Goal: Task Accomplishment & Management: Use online tool/utility

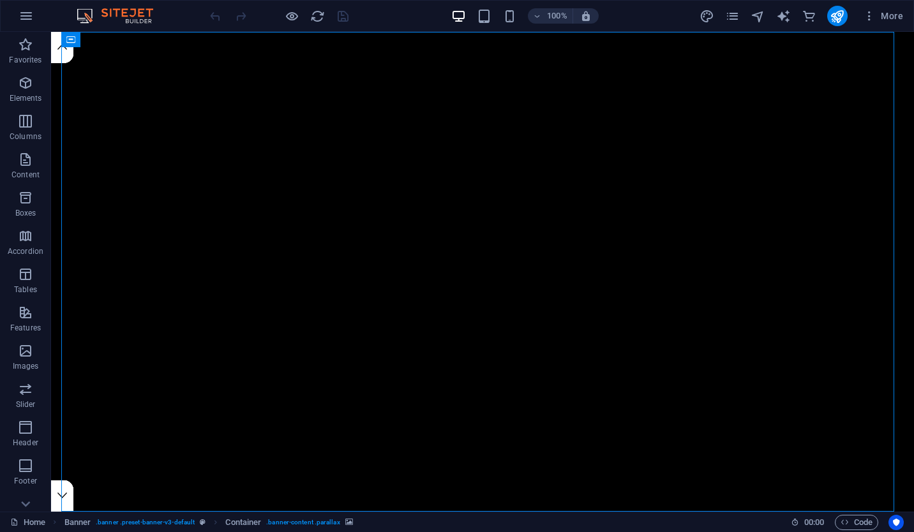
select select "vh"
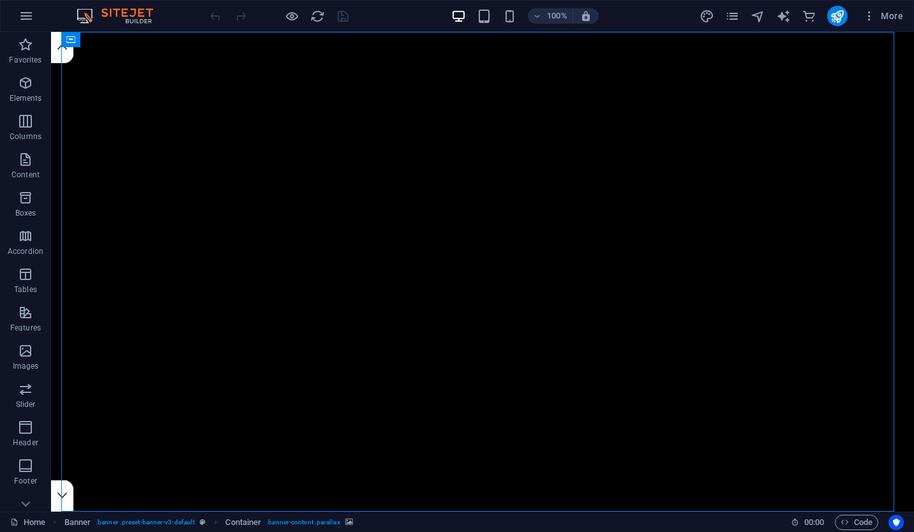
select select "vh"
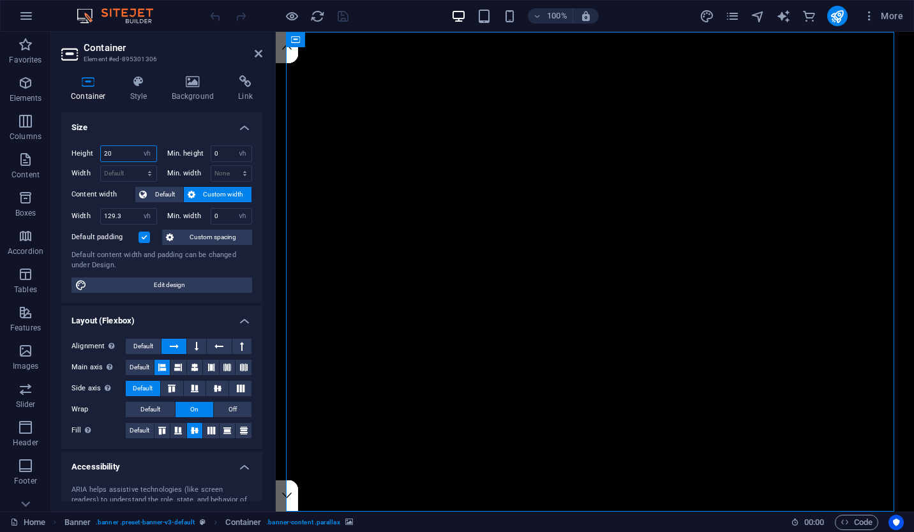
click at [120, 149] on input "20" at bounding box center [129, 153] width 56 height 15
type input "80"
click at [144, 155] on select "Default px rem % vh vw" at bounding box center [148, 153] width 18 height 15
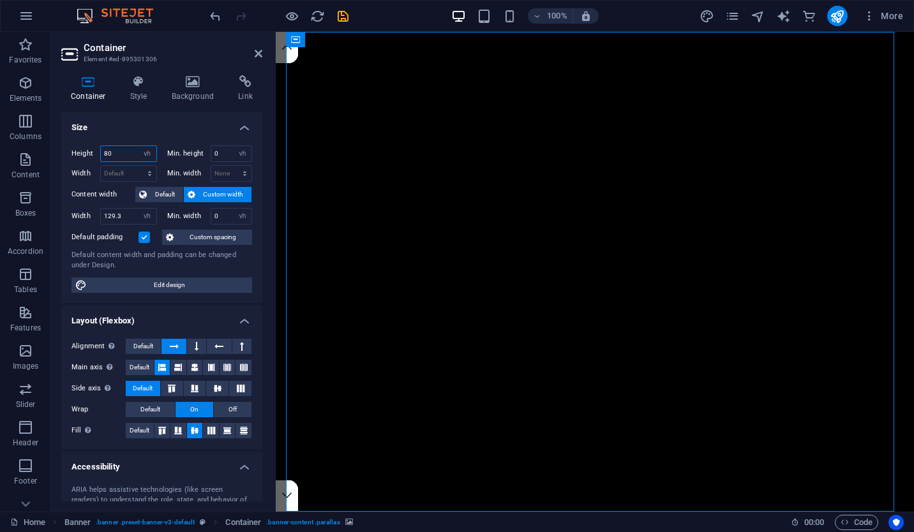
select select "vw"
click at [139, 146] on select "Default px rem % vh vw" at bounding box center [148, 153] width 18 height 15
click at [107, 153] on input "50" at bounding box center [129, 153] width 56 height 15
click at [216, 154] on input "0" at bounding box center [231, 153] width 41 height 15
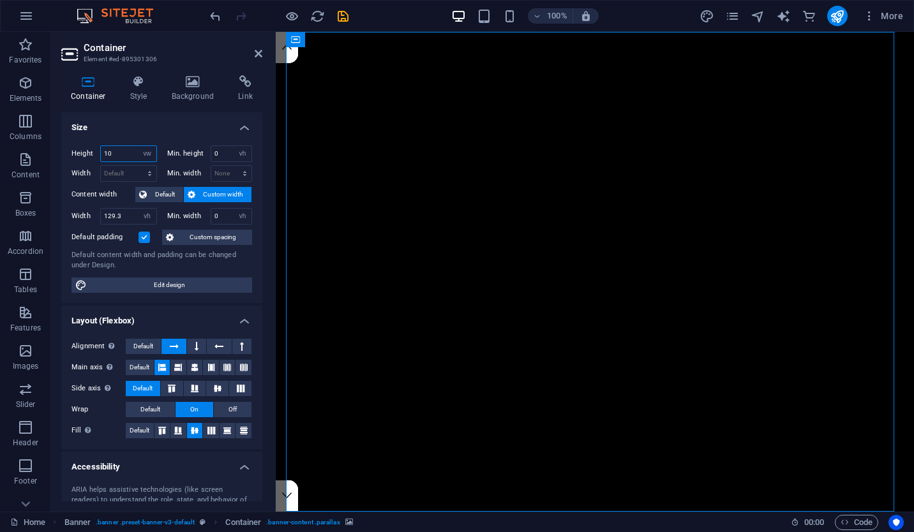
click at [116, 154] on input "10" at bounding box center [129, 153] width 56 height 15
type input "20"
click at [220, 151] on input "0" at bounding box center [231, 153] width 41 height 15
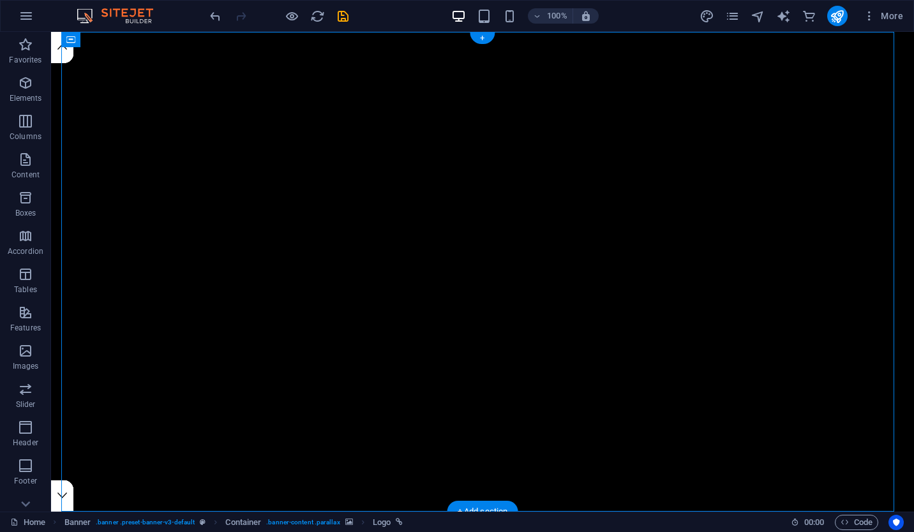
select select "vw"
select select "vh"
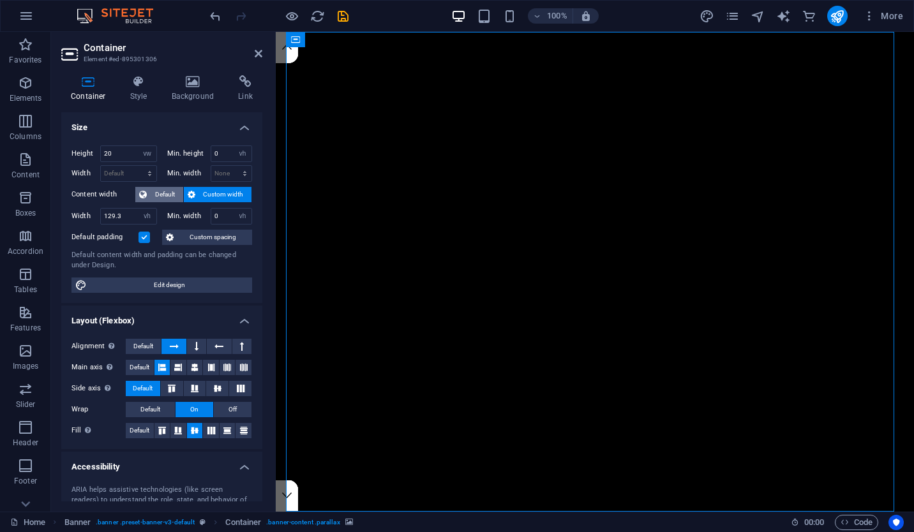
click at [162, 196] on span "Default" at bounding box center [165, 194] width 29 height 15
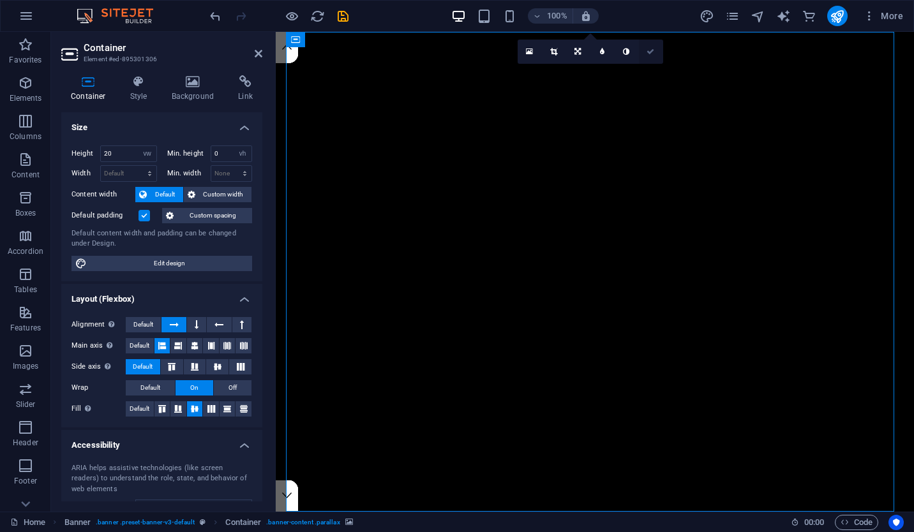
click at [645, 56] on link at bounding box center [651, 52] width 24 height 24
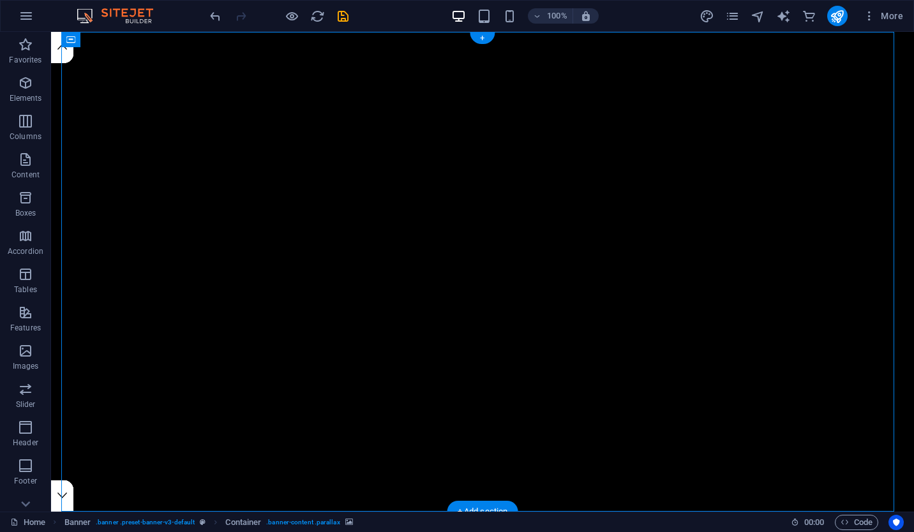
select select "vw"
select select "vh"
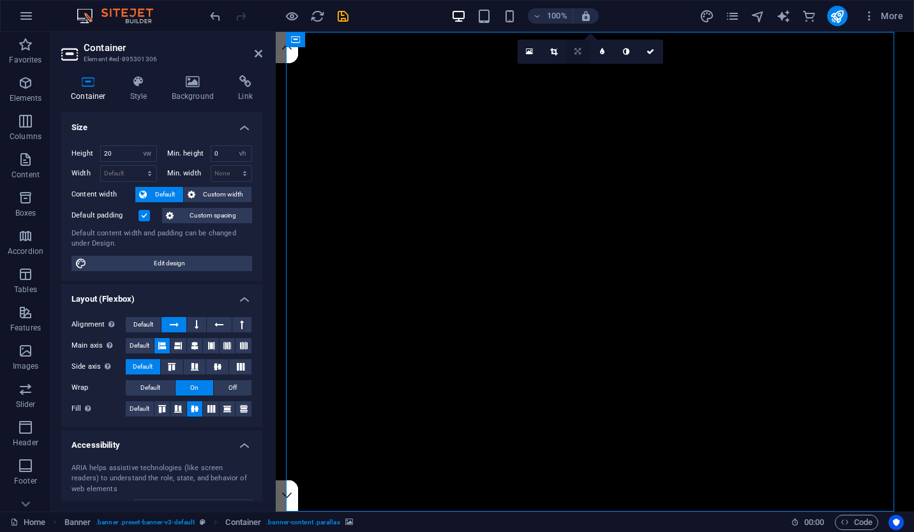
click at [584, 52] on link at bounding box center [578, 52] width 24 height 24
drag, startPoint x: 352, startPoint y: 149, endPoint x: 147, endPoint y: 94, distance: 212.2
click at [147, 94] on h4 "Style" at bounding box center [141, 88] width 41 height 27
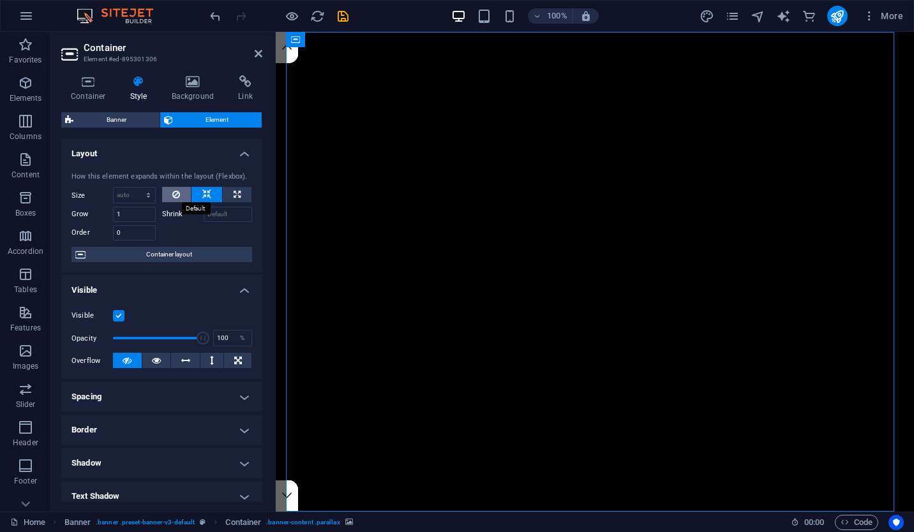
click at [182, 192] on button at bounding box center [176, 194] width 29 height 15
click at [200, 90] on h4 "Background" at bounding box center [195, 88] width 67 height 27
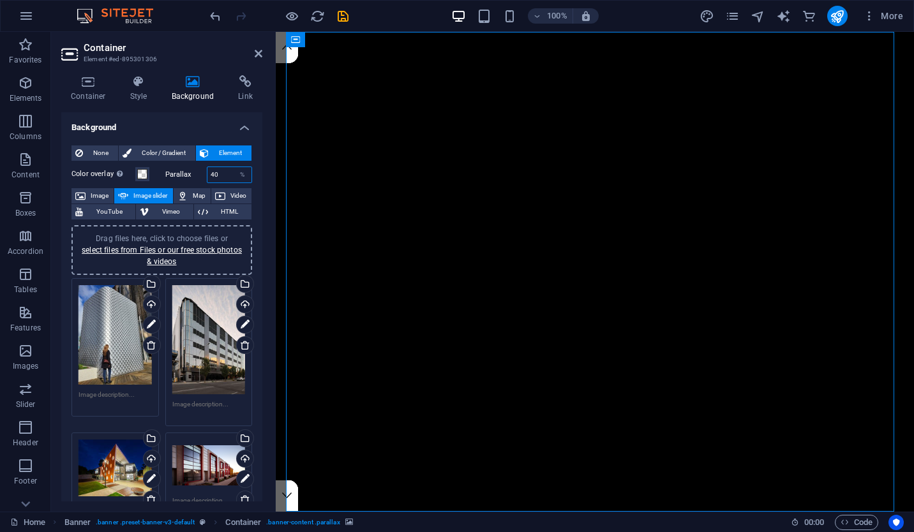
click at [219, 176] on input "40" at bounding box center [229, 174] width 45 height 15
type input "30"
click at [226, 177] on input "30" at bounding box center [229, 174] width 45 height 15
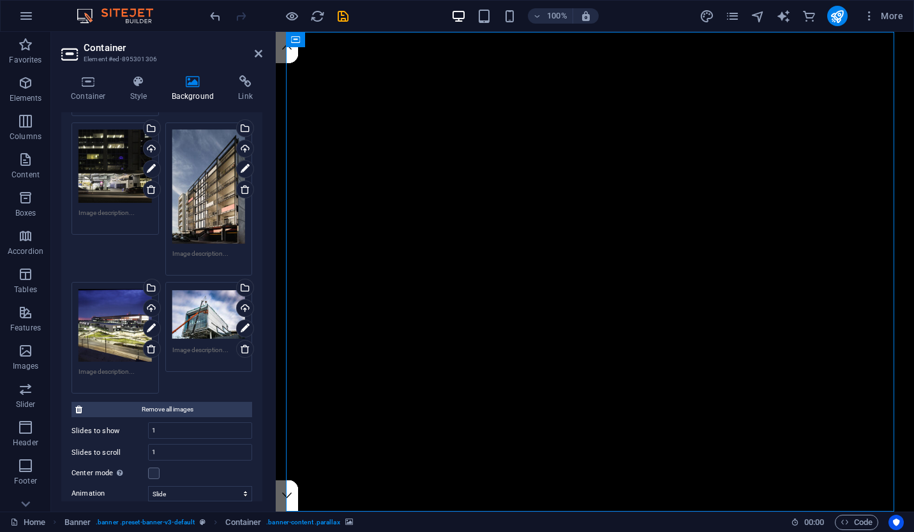
scroll to position [582, 0]
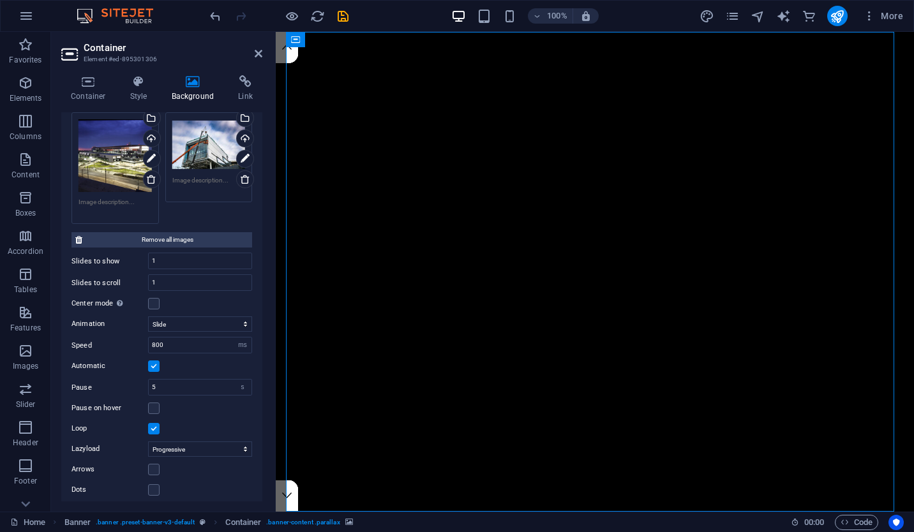
type input "0"
drag, startPoint x: 195, startPoint y: 306, endPoint x: 190, endPoint y: 256, distance: 50.6
click at [190, 256] on div "Drag files here, click to choose files or select files from Files or our free s…" at bounding box center [162, 68] width 181 height 861
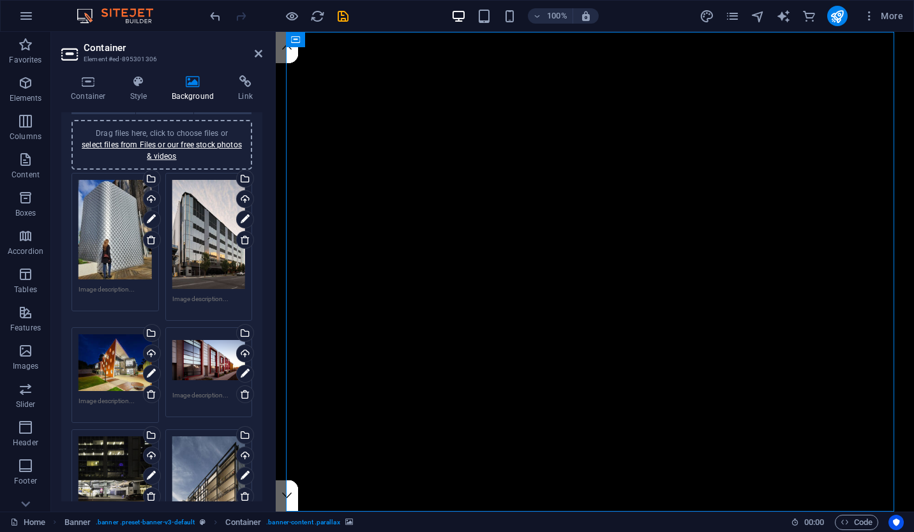
scroll to position [0, 0]
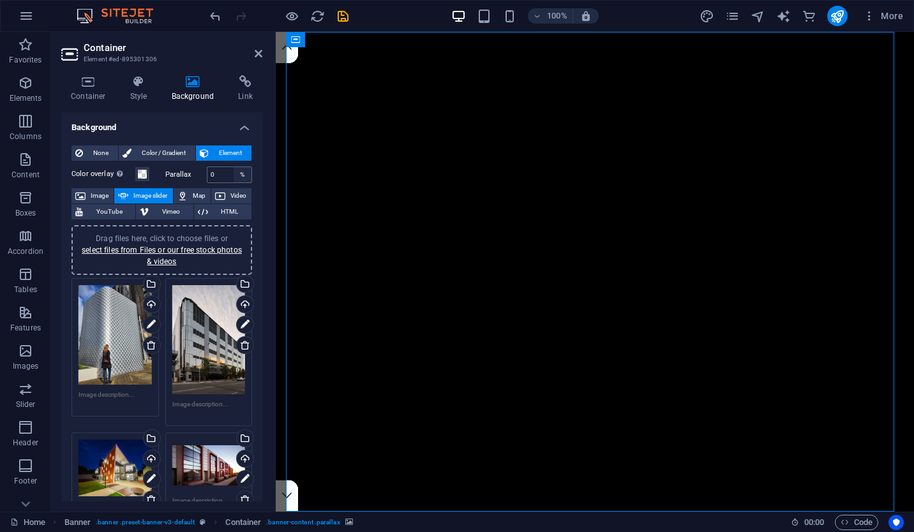
click at [238, 177] on div "%" at bounding box center [243, 174] width 18 height 15
click at [222, 176] on input "0" at bounding box center [229, 174] width 45 height 15
click at [148, 348] on icon at bounding box center [151, 345] width 10 height 10
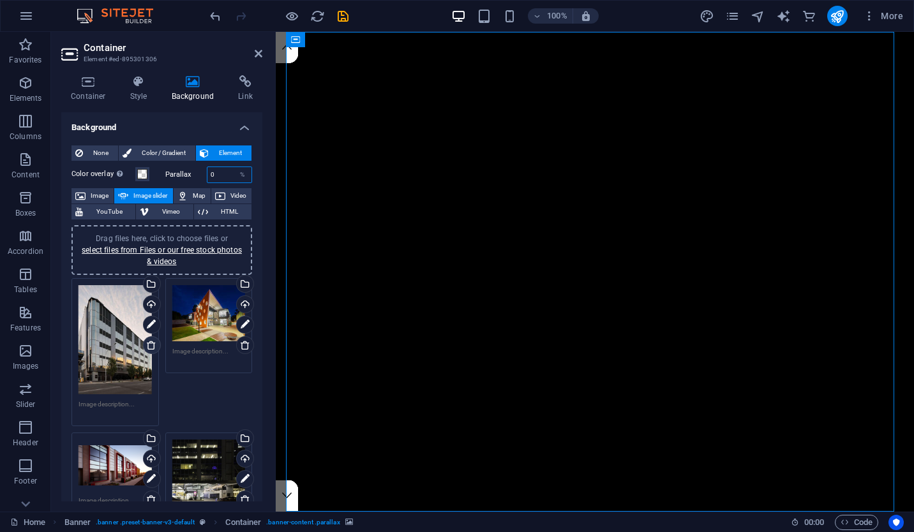
click at [149, 346] on icon at bounding box center [151, 345] width 10 height 10
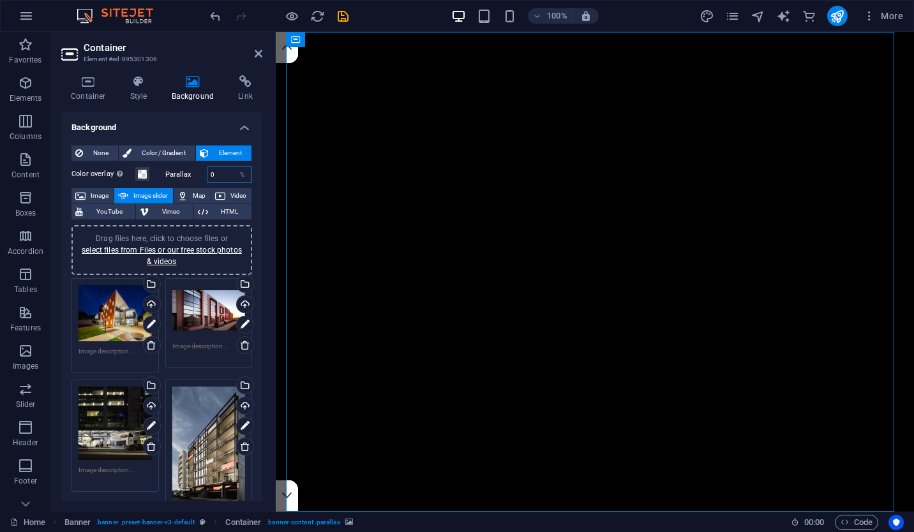
click at [206, 449] on div "Drag files here, click to choose files or select files from Files or our free s…" at bounding box center [208, 444] width 73 height 114
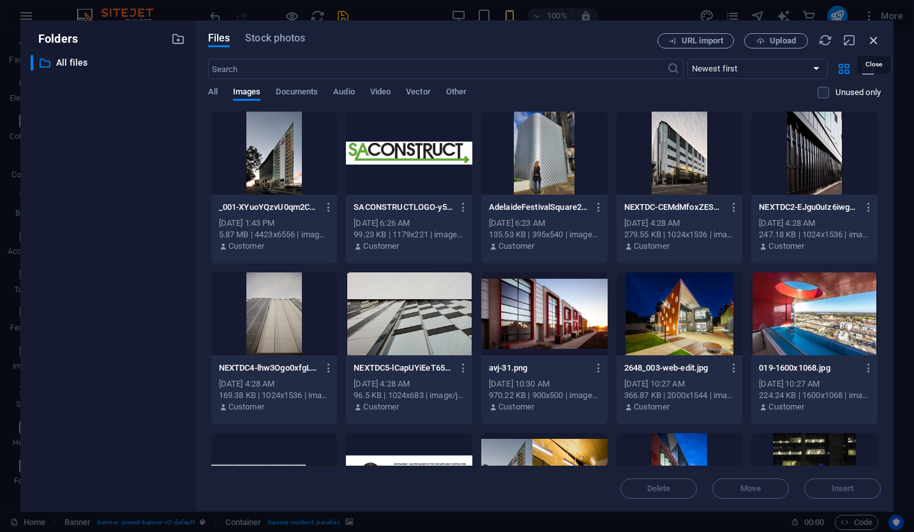
click at [868, 36] on icon "button" at bounding box center [874, 40] width 14 height 14
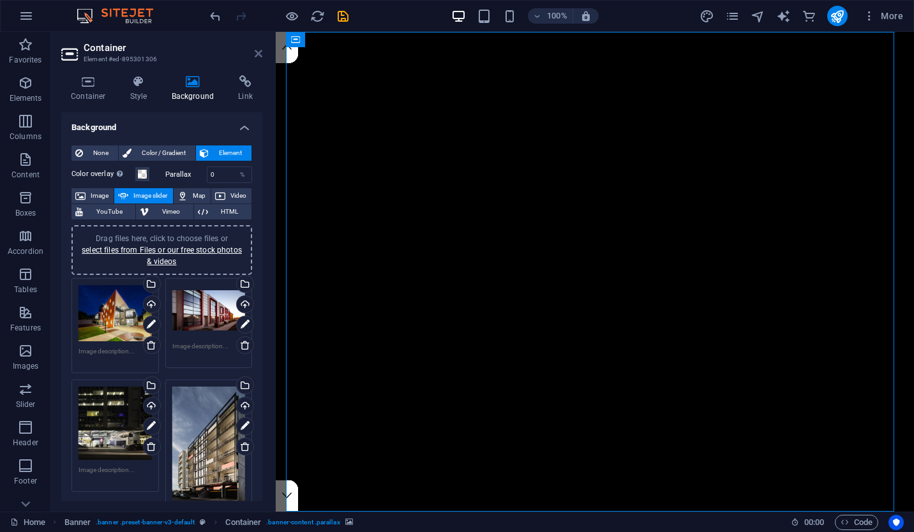
click at [258, 56] on icon at bounding box center [259, 54] width 8 height 10
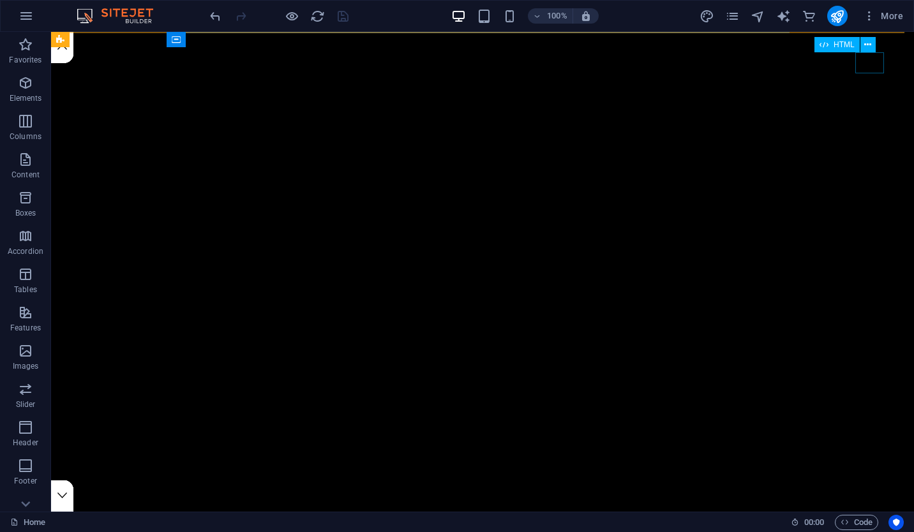
click at [865, 60] on div at bounding box center [879, 62] width 29 height 21
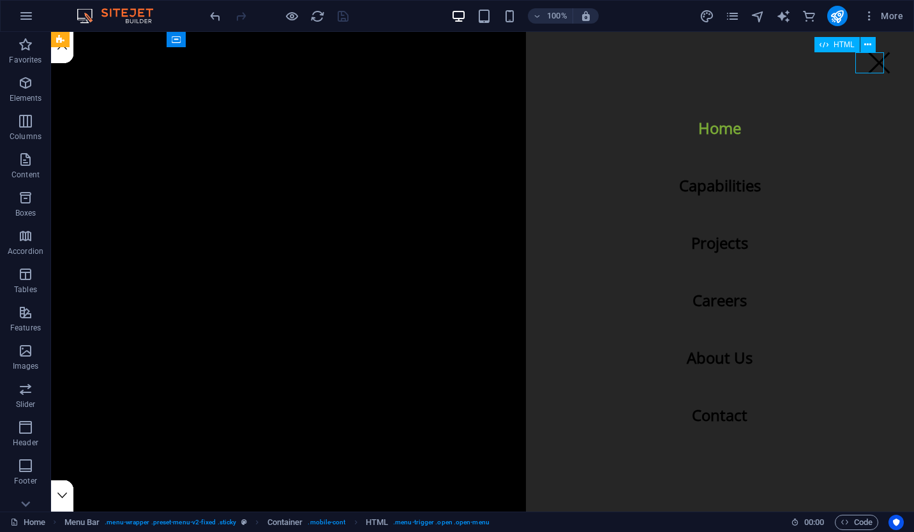
click at [865, 60] on div at bounding box center [879, 62] width 29 height 21
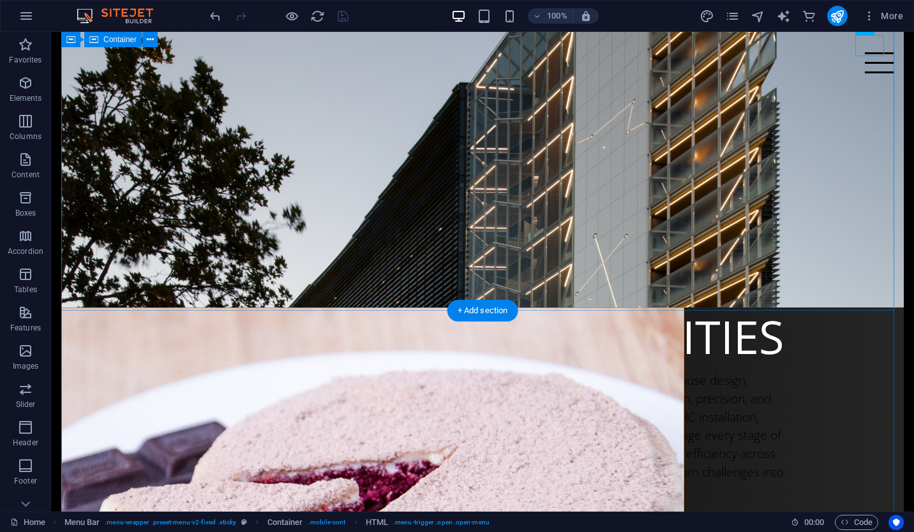
scroll to position [543, 0]
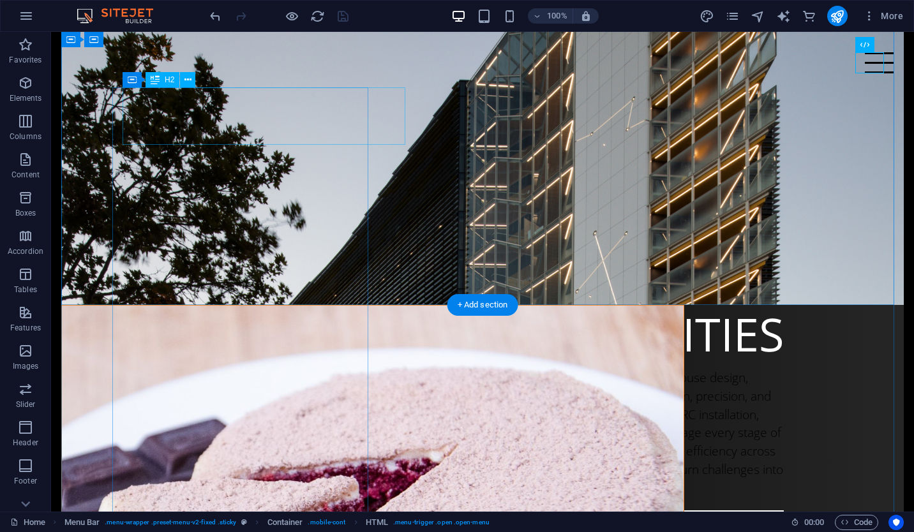
click at [181, 305] on div "CAPABILITIES" at bounding box center [482, 333] width 603 height 57
click at [366, 305] on div "CAPABILITIES" at bounding box center [482, 333] width 603 height 57
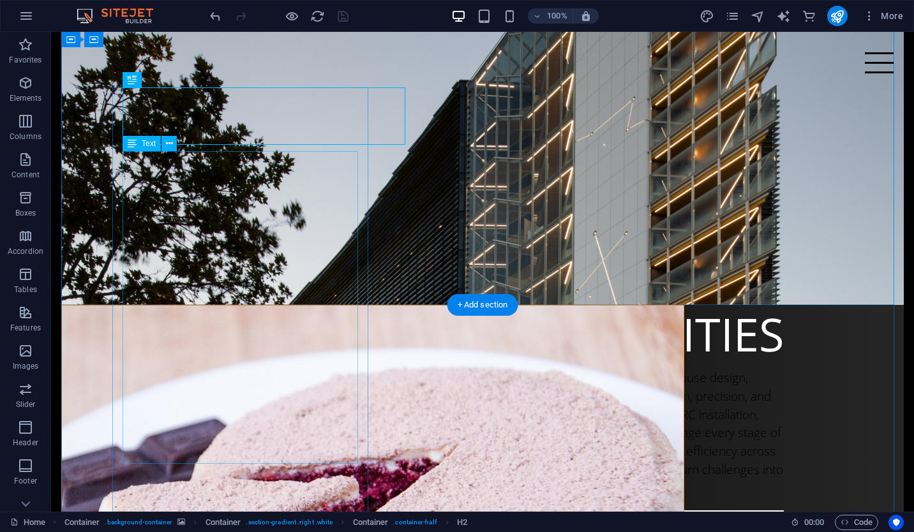
click at [302, 369] on div "At SA Construct, our capabilities extend far beyond traditional cladding and ro…" at bounding box center [482, 433] width 603 height 129
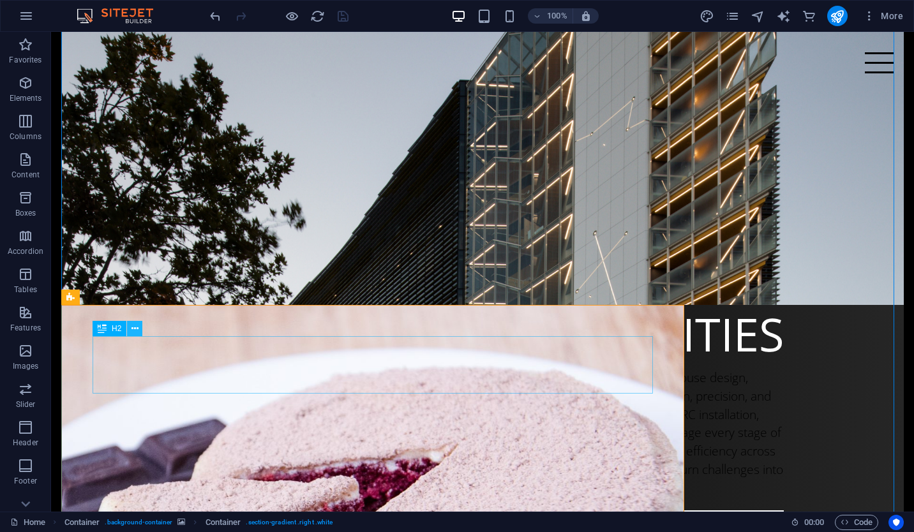
click at [135, 331] on icon at bounding box center [135, 328] width 7 height 13
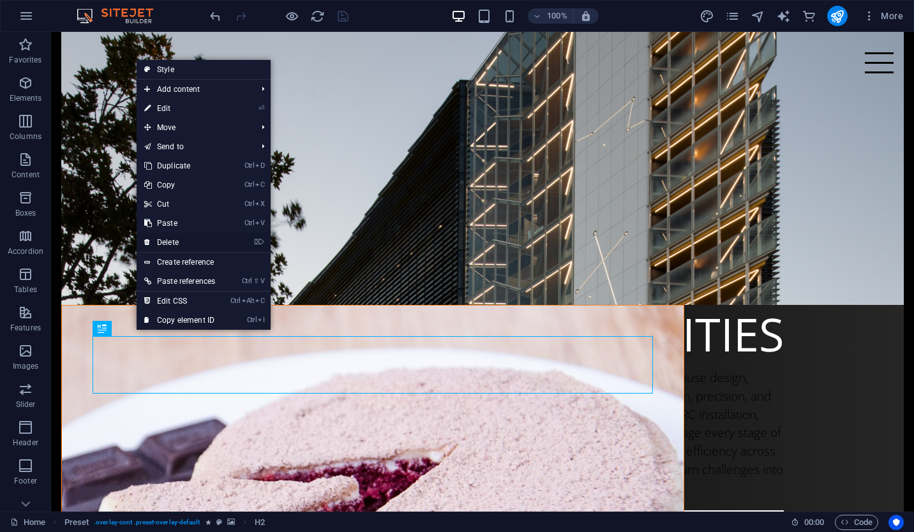
click at [201, 243] on link "⌦ Delete" at bounding box center [180, 242] width 86 height 19
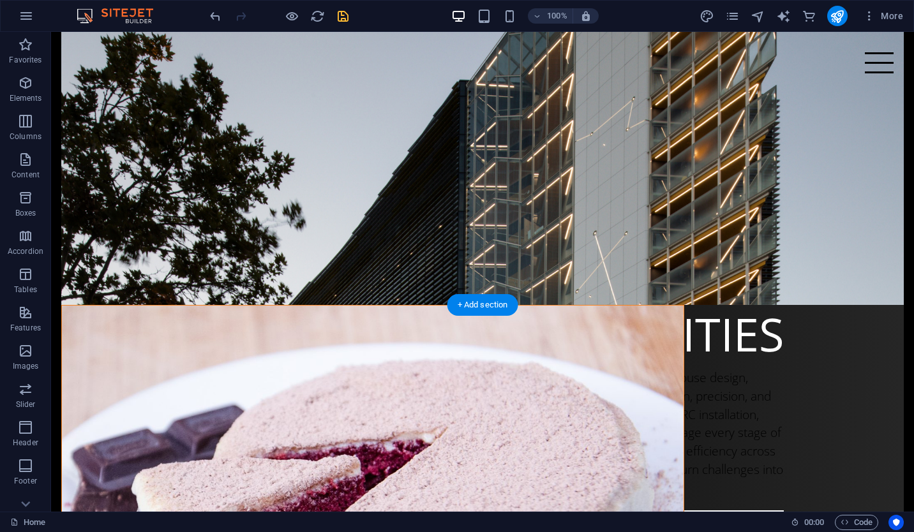
click at [80, 310] on figure at bounding box center [373, 513] width 622 height 414
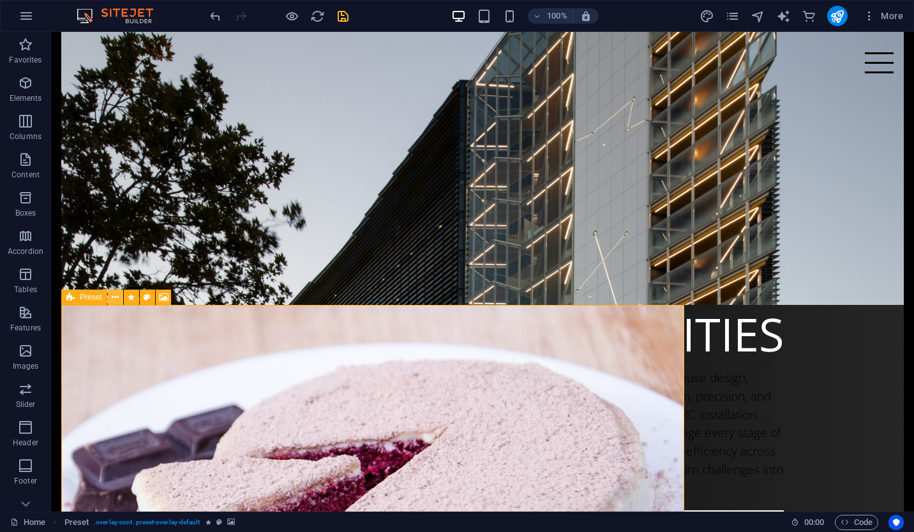
click at [116, 295] on icon at bounding box center [115, 297] width 7 height 13
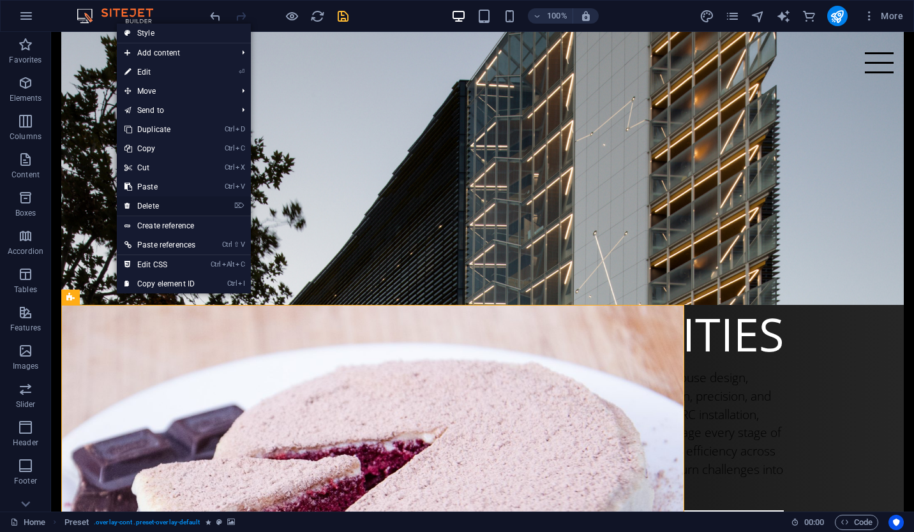
click at [177, 207] on link "⌦ Delete" at bounding box center [160, 206] width 86 height 19
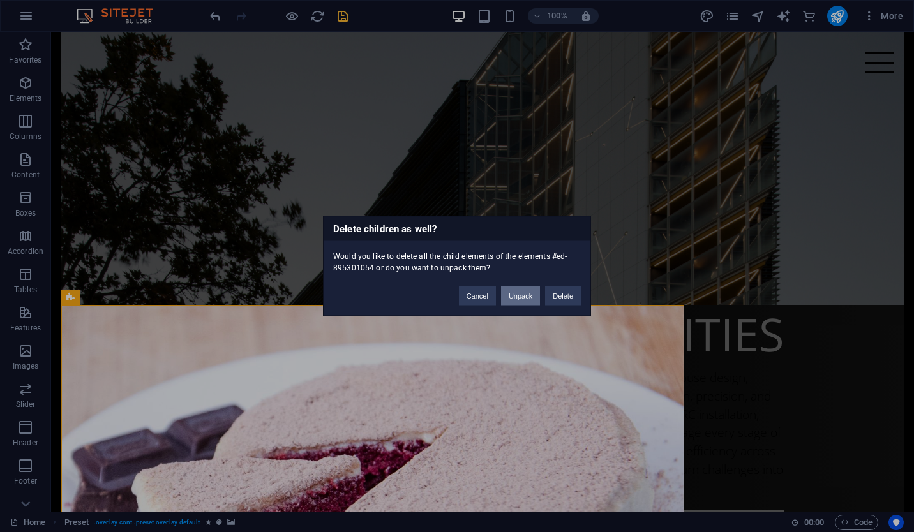
click at [515, 291] on button "Unpack" at bounding box center [520, 296] width 39 height 19
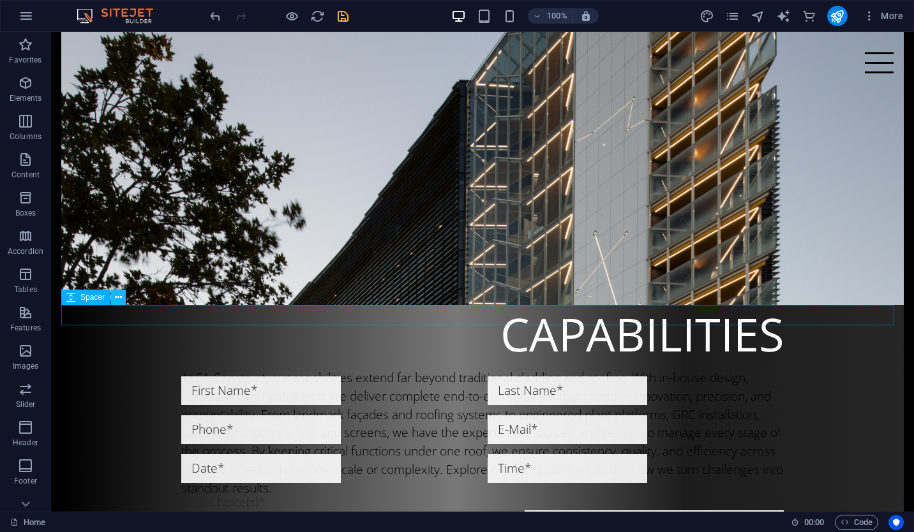
click at [120, 301] on icon at bounding box center [118, 297] width 7 height 13
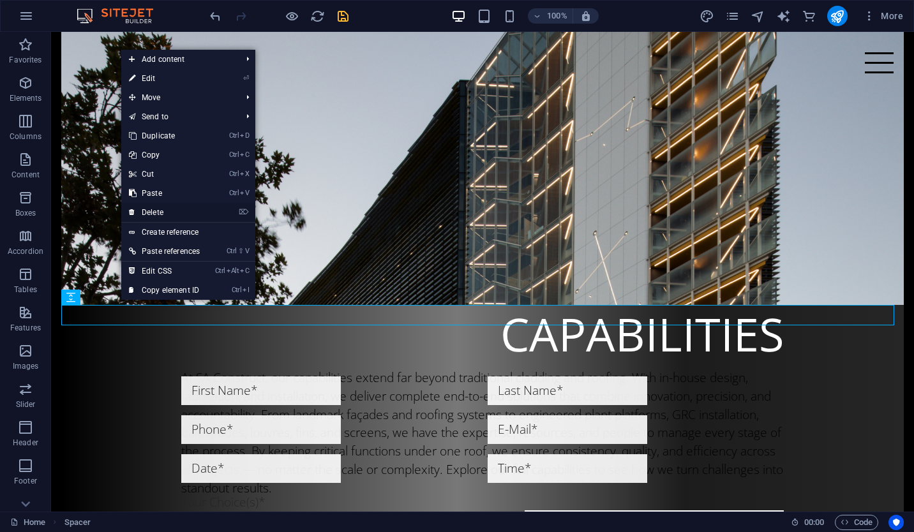
click at [197, 211] on link "⌦ Delete" at bounding box center [164, 212] width 86 height 19
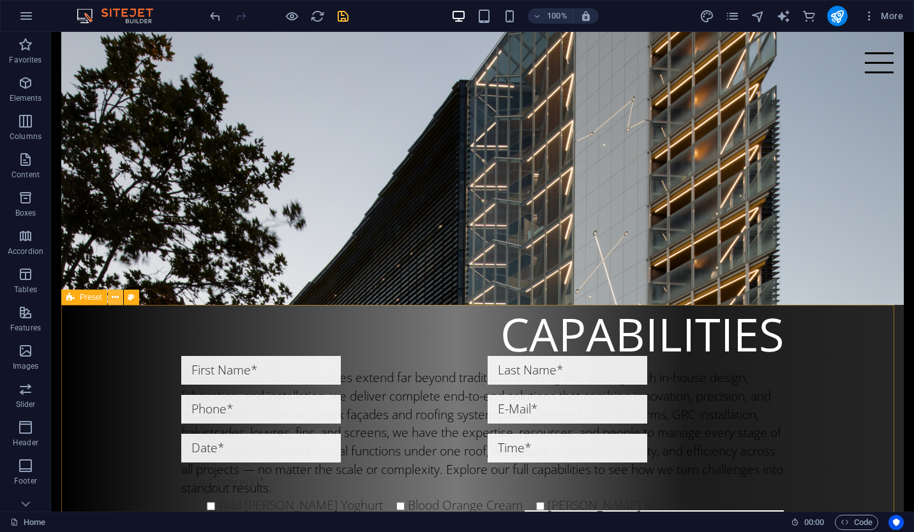
click at [116, 298] on icon at bounding box center [115, 297] width 7 height 13
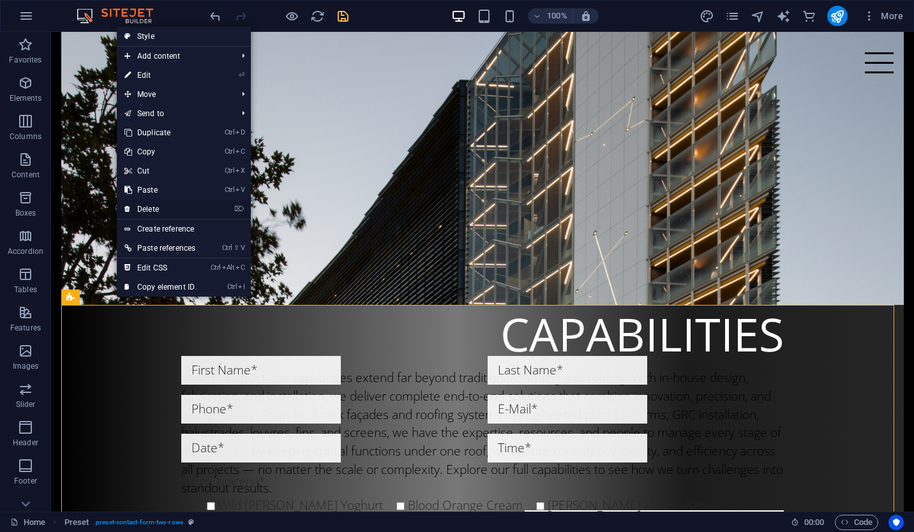
click at [181, 204] on link "⌦ Delete" at bounding box center [160, 209] width 86 height 19
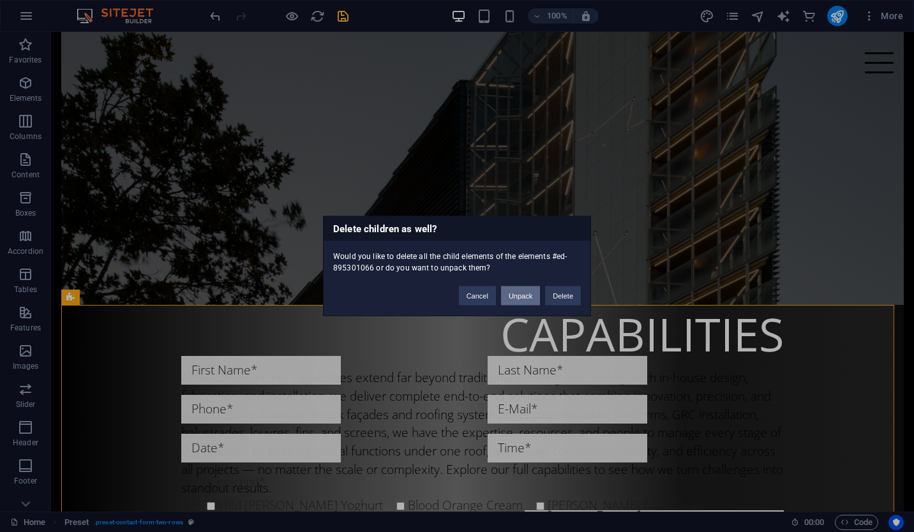
click at [514, 300] on button "Unpack" at bounding box center [520, 296] width 39 height 19
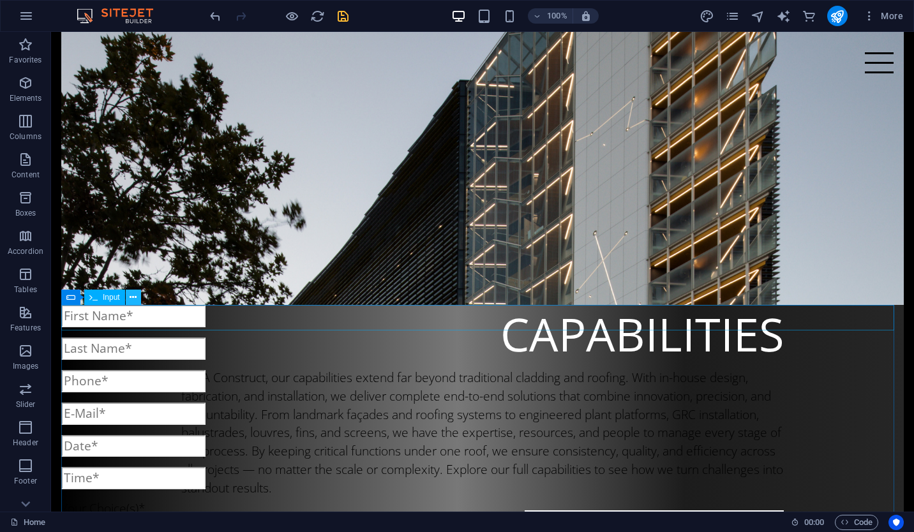
click at [135, 299] on icon at bounding box center [133, 297] width 7 height 13
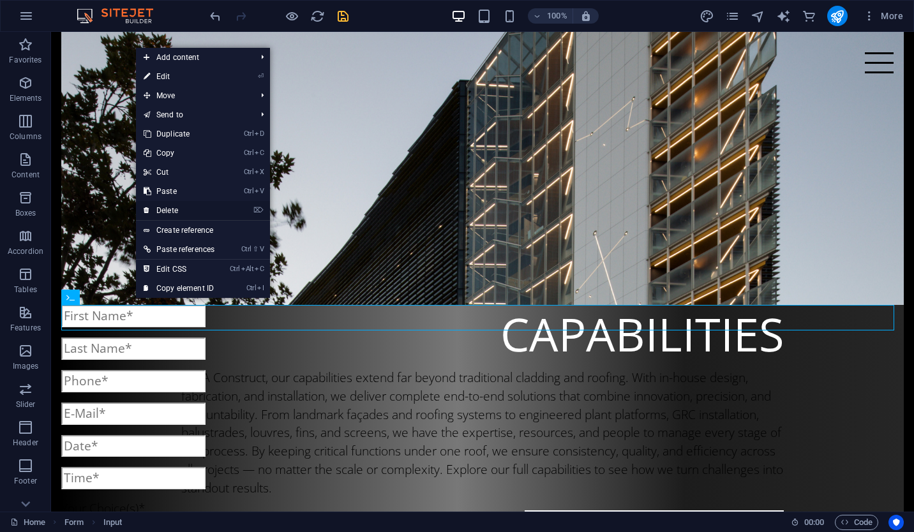
click at [206, 207] on link "⌦ Delete" at bounding box center [179, 210] width 86 height 19
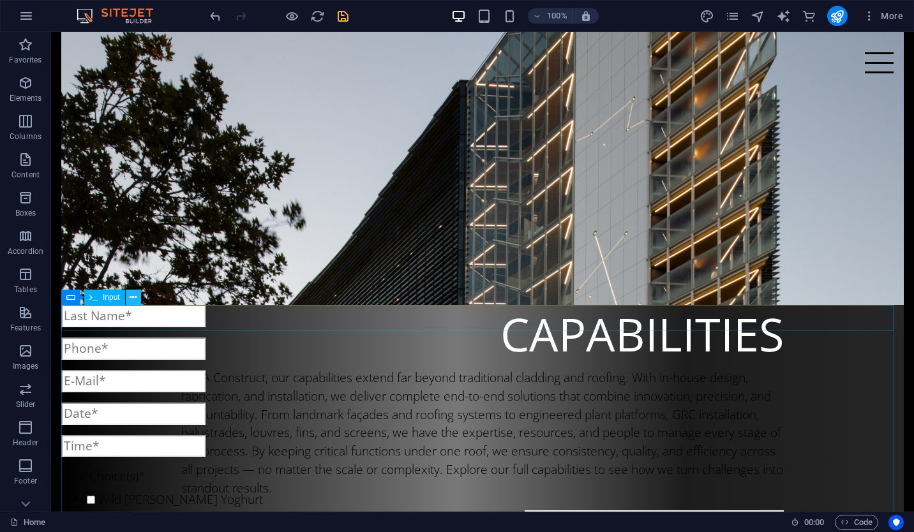
click at [137, 294] on button at bounding box center [133, 297] width 15 height 15
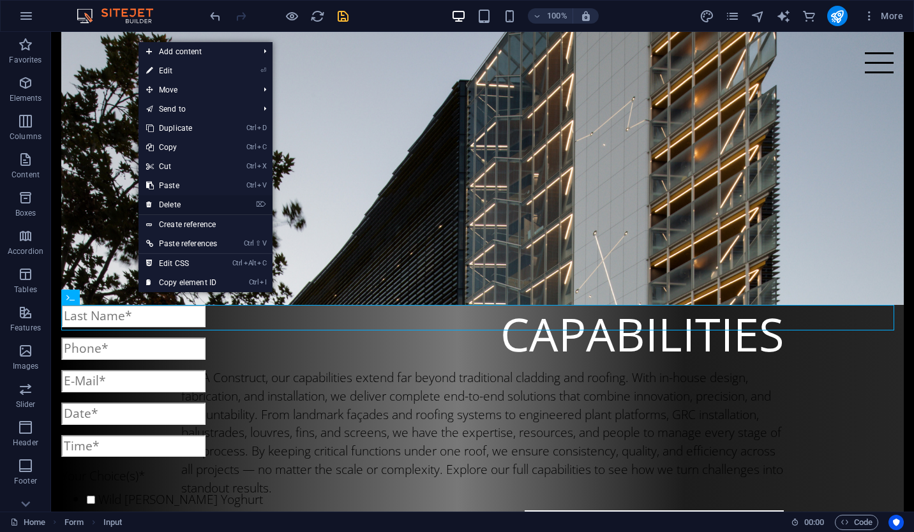
click at [215, 199] on link "⌦ Delete" at bounding box center [182, 204] width 86 height 19
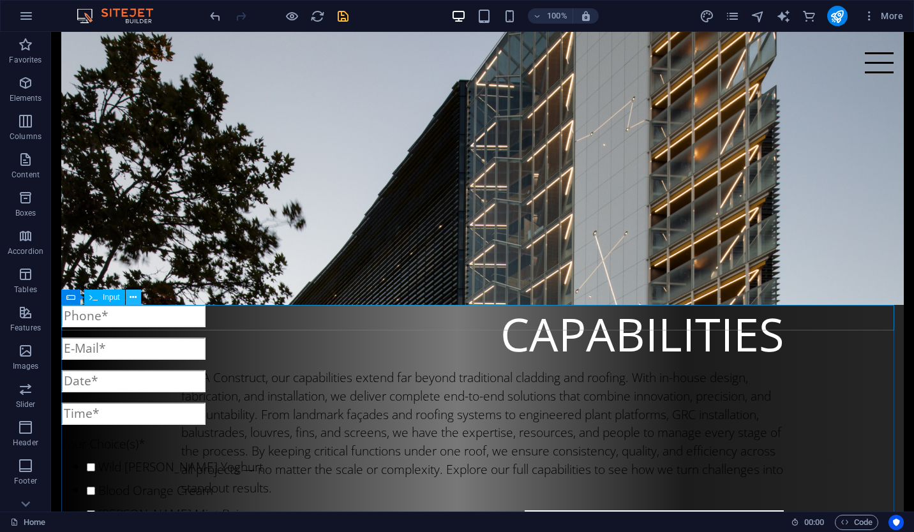
click at [128, 299] on button at bounding box center [133, 297] width 15 height 15
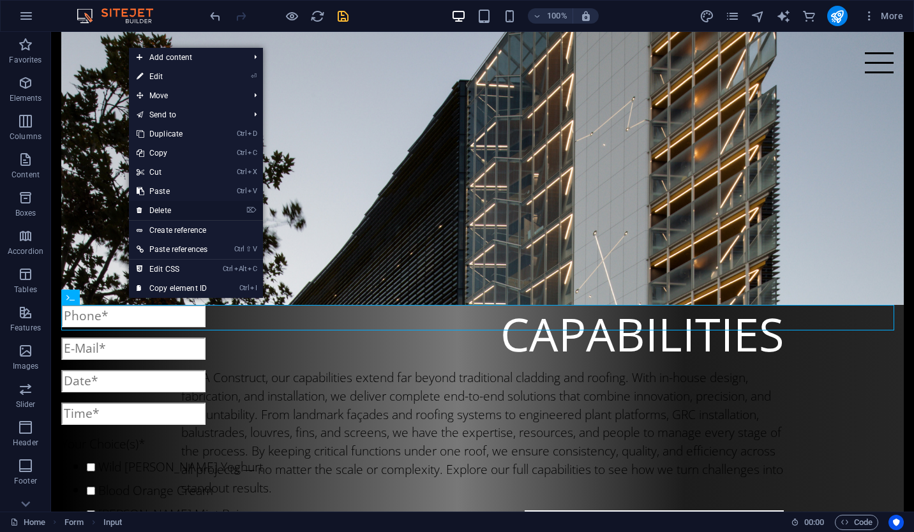
click at [203, 211] on link "⌦ Delete" at bounding box center [172, 210] width 86 height 19
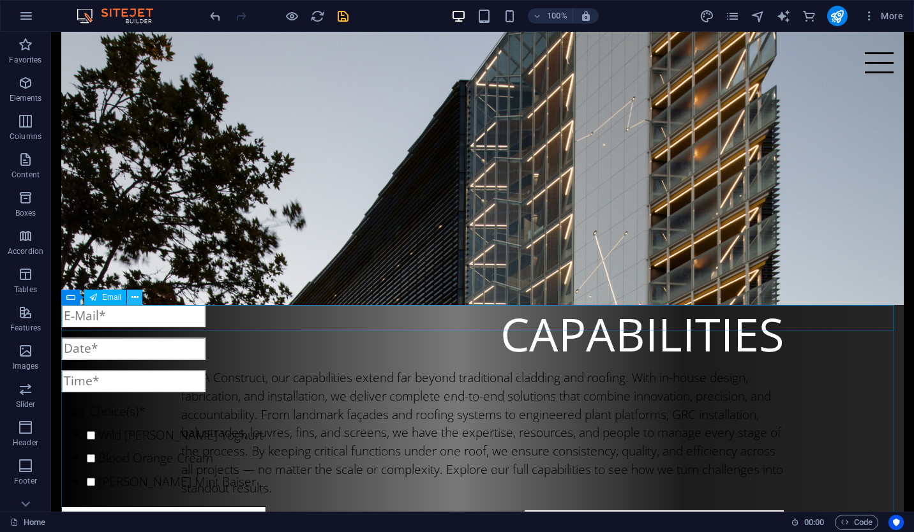
click at [132, 297] on icon at bounding box center [135, 297] width 7 height 13
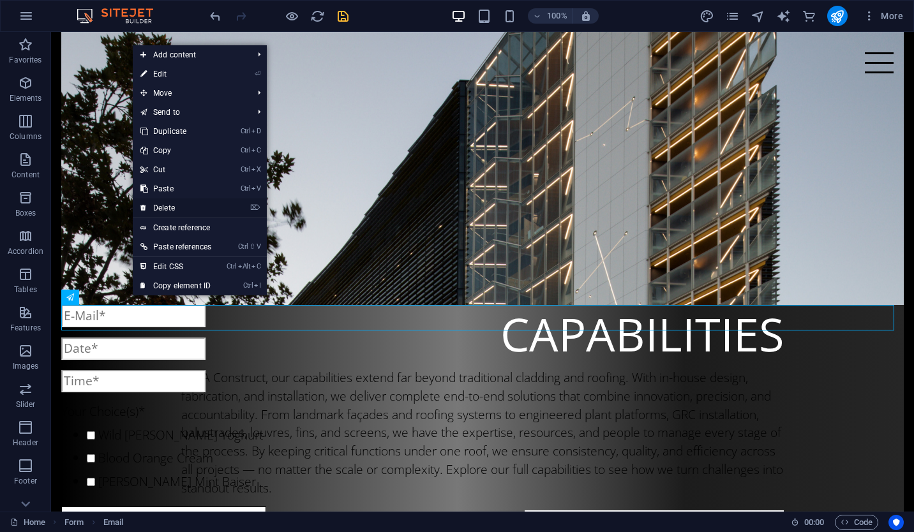
click at [190, 209] on link "⌦ Delete" at bounding box center [176, 208] width 86 height 19
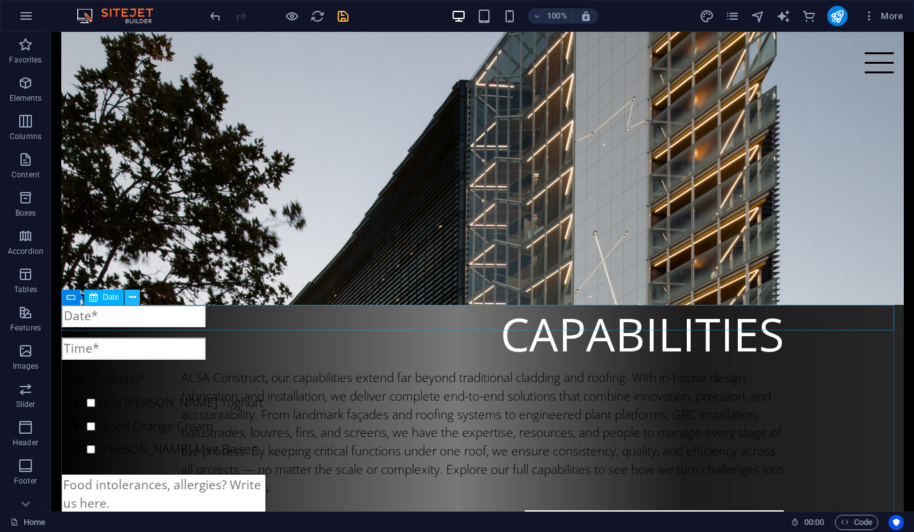
click at [130, 296] on icon at bounding box center [132, 297] width 7 height 13
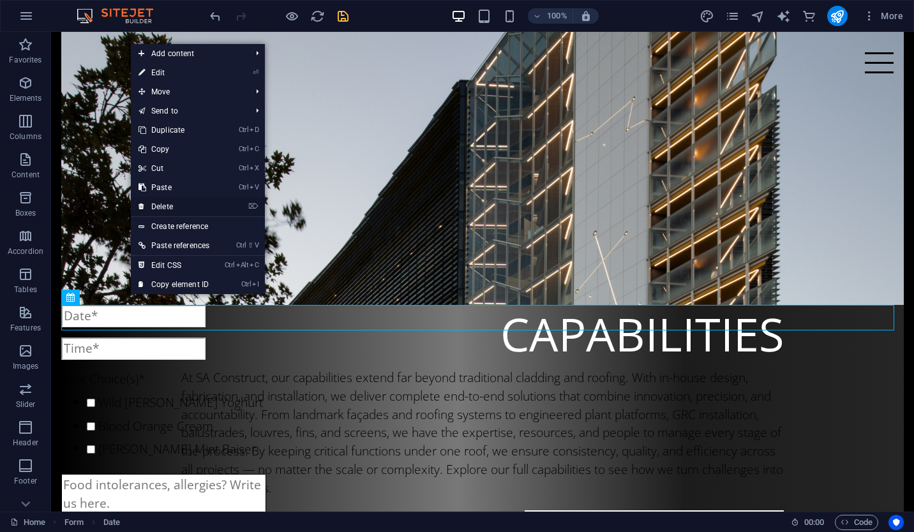
click at [208, 204] on link "⌦ Delete" at bounding box center [174, 206] width 86 height 19
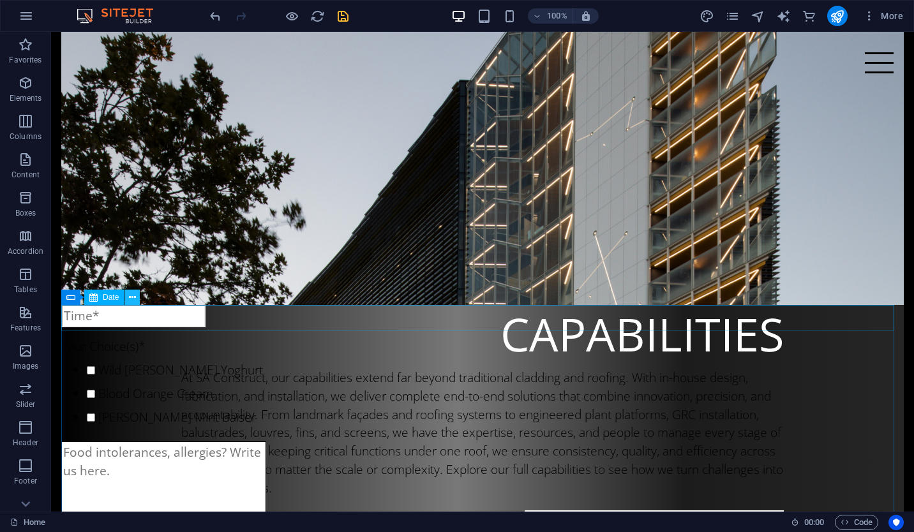
click at [130, 297] on icon at bounding box center [132, 297] width 7 height 13
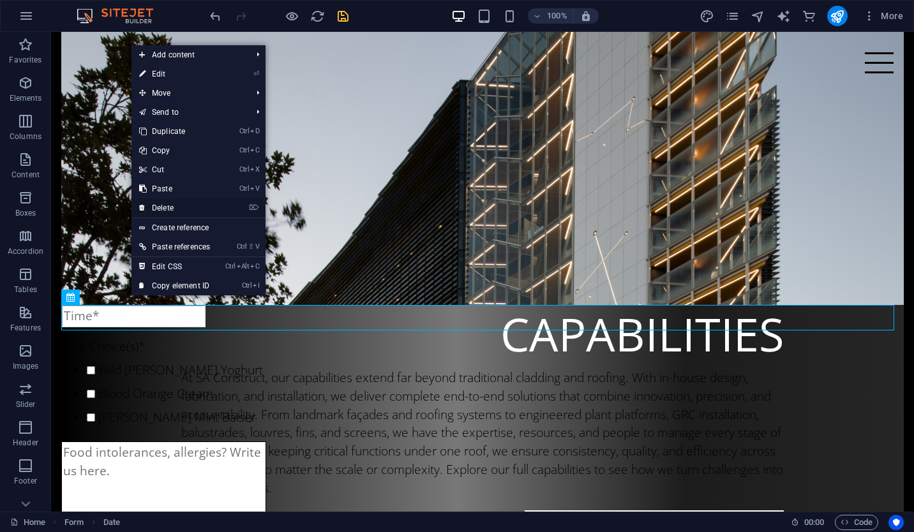
click at [196, 211] on link "⌦ Delete" at bounding box center [175, 208] width 86 height 19
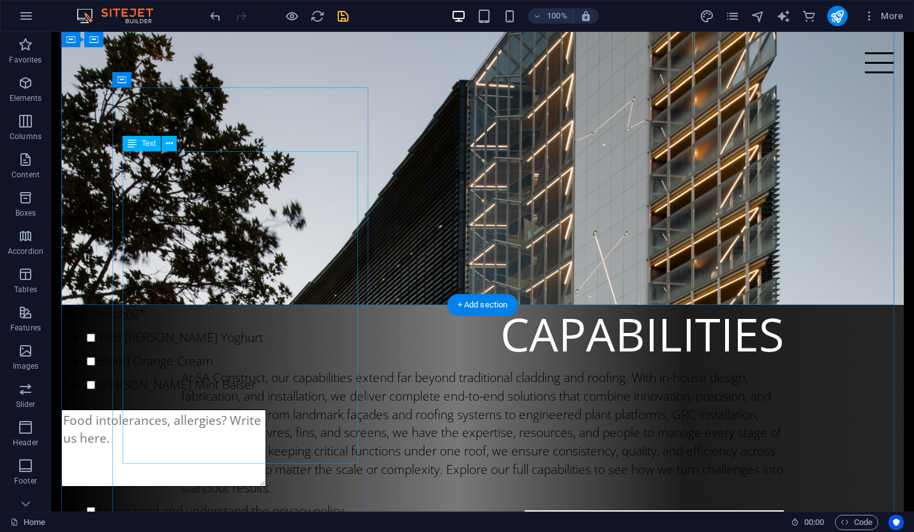
click at [196, 369] on div "At SA Construct, our capabilities extend far beyond traditional cladding and ro…" at bounding box center [482, 433] width 603 height 129
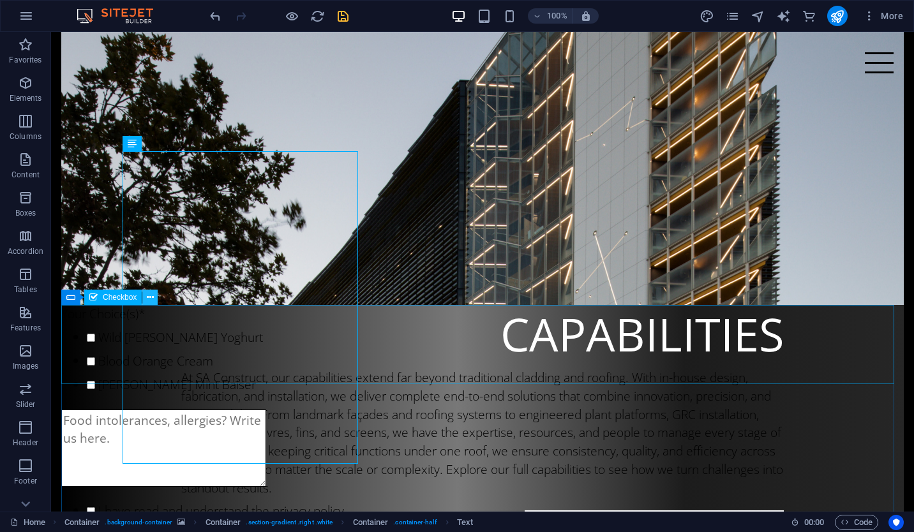
click at [152, 299] on icon at bounding box center [150, 297] width 7 height 13
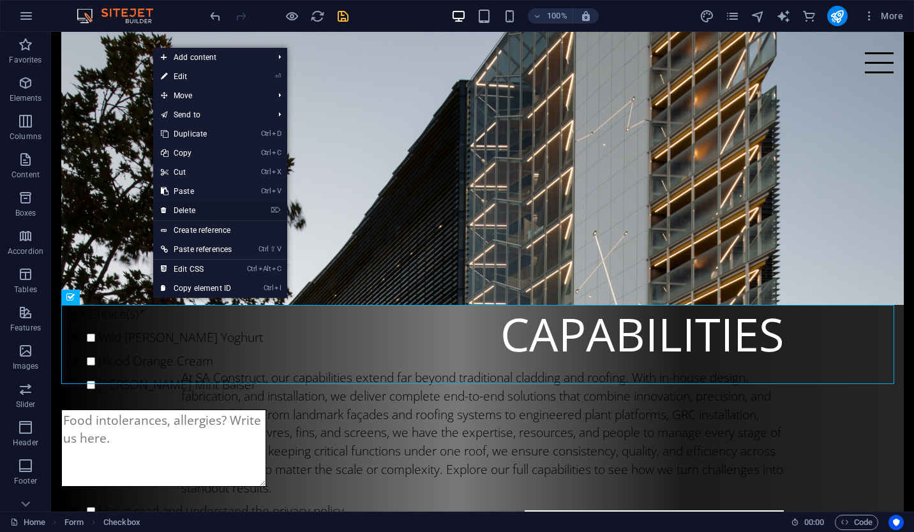
click at [211, 212] on link "⌦ Delete" at bounding box center [196, 210] width 86 height 19
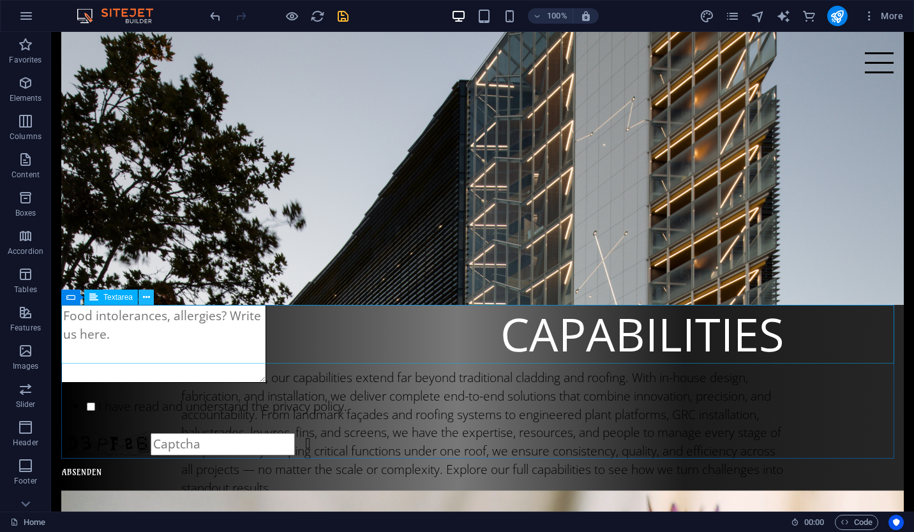
click at [151, 294] on button at bounding box center [146, 297] width 15 height 15
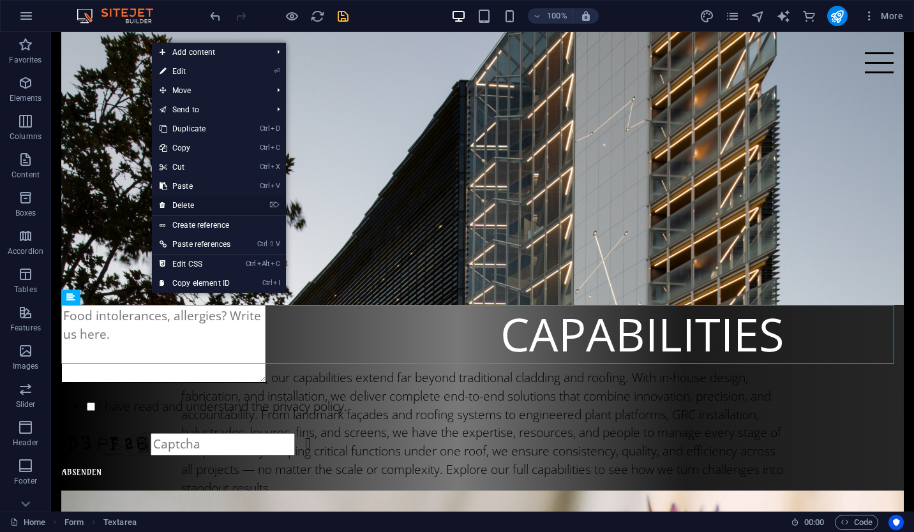
click at [207, 206] on link "⌦ Delete" at bounding box center [195, 205] width 86 height 19
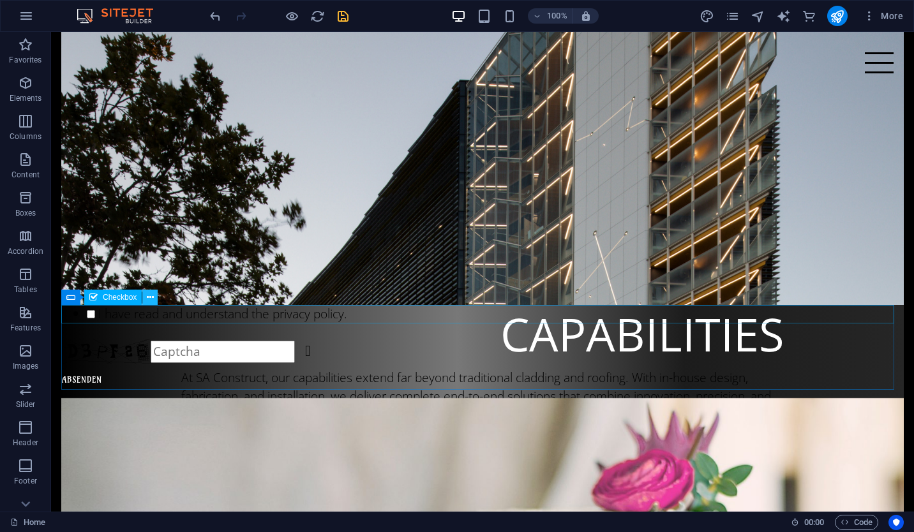
click at [148, 299] on icon at bounding box center [150, 297] width 7 height 13
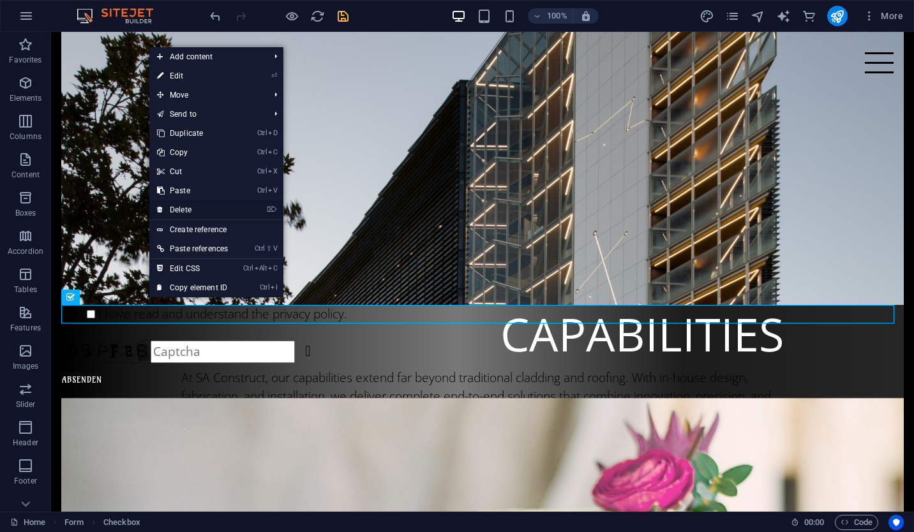
click at [213, 209] on link "⌦ Delete" at bounding box center [192, 209] width 86 height 19
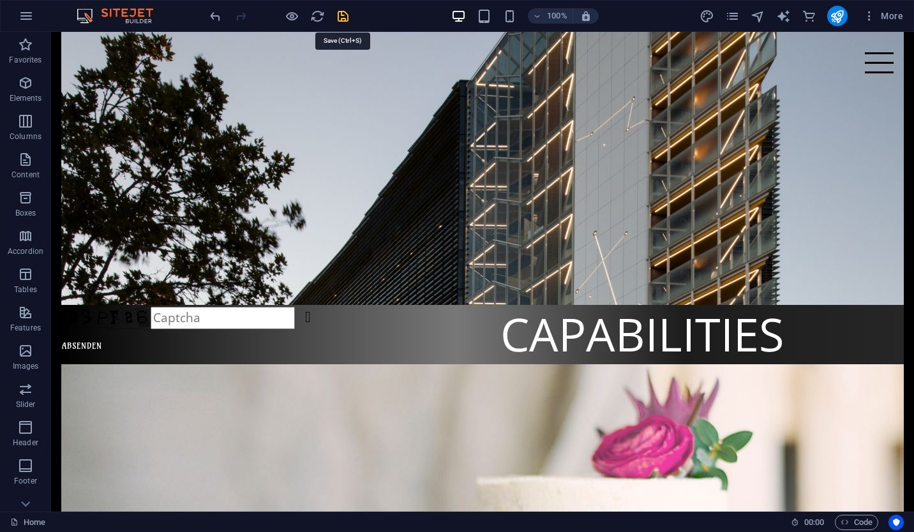
click at [341, 22] on icon "save" at bounding box center [343, 16] width 15 height 15
click at [139, 330] on button at bounding box center [135, 327] width 15 height 15
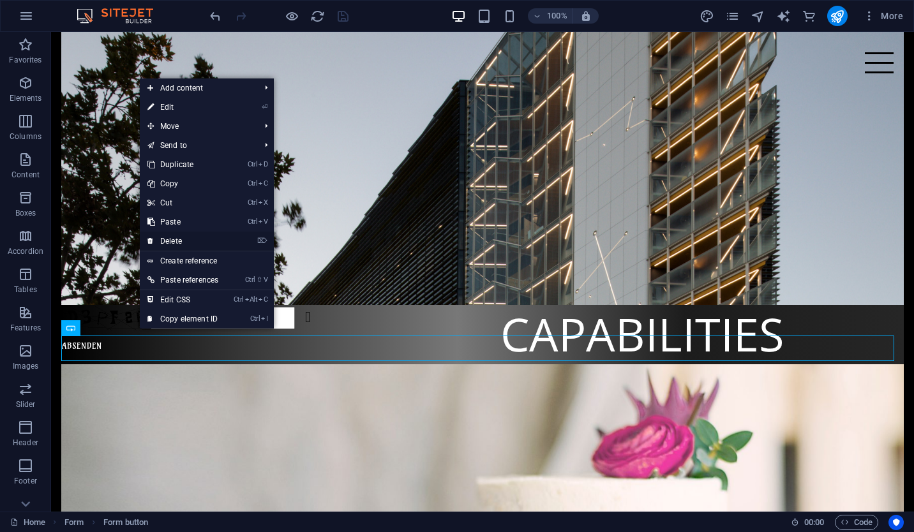
click at [199, 239] on link "⌦ Delete" at bounding box center [183, 241] width 86 height 19
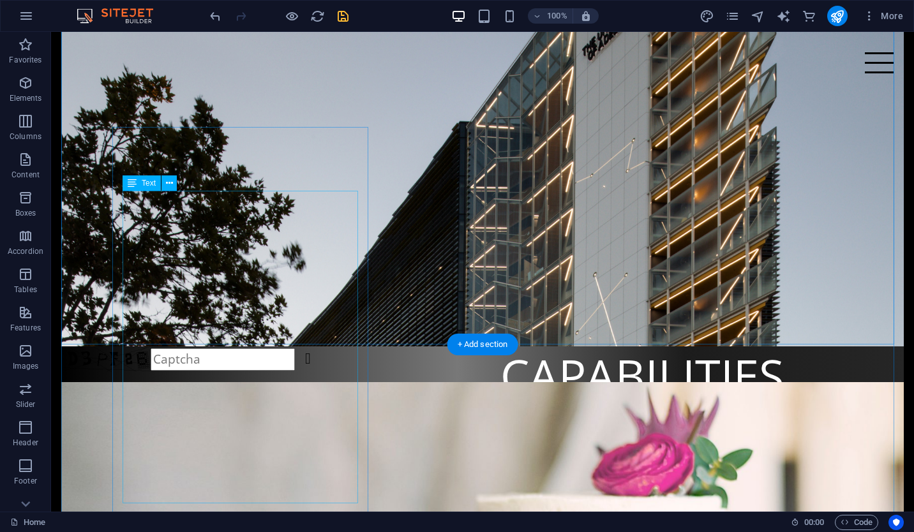
scroll to position [501, 0]
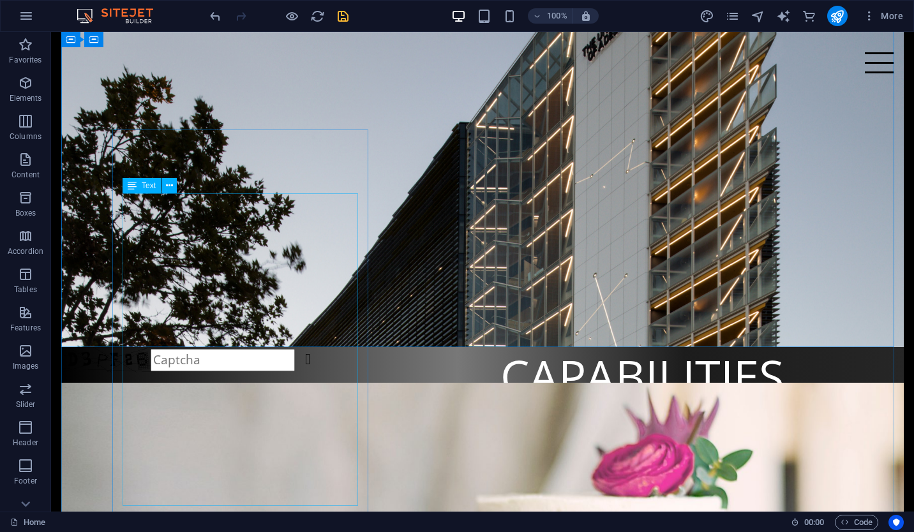
click at [134, 183] on icon at bounding box center [132, 185] width 9 height 15
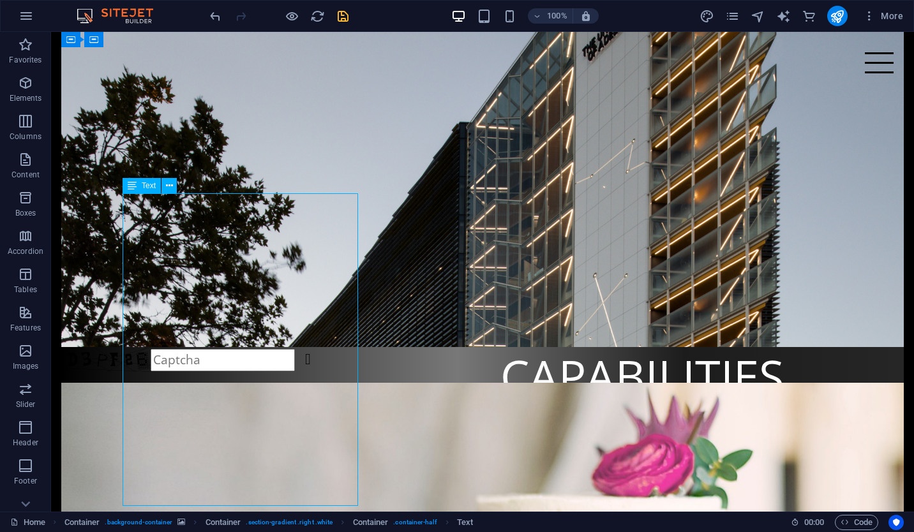
click at [134, 183] on icon at bounding box center [132, 185] width 9 height 15
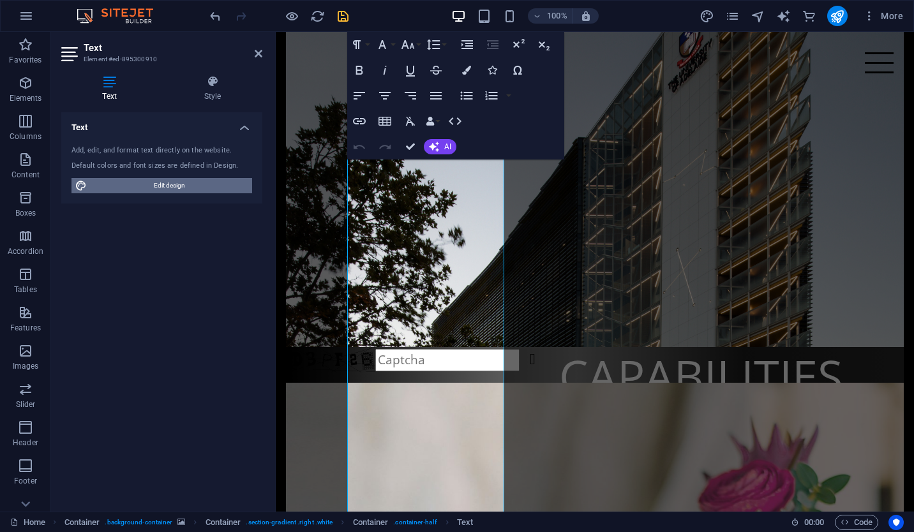
click at [156, 184] on span "Edit design" at bounding box center [170, 185] width 158 height 15
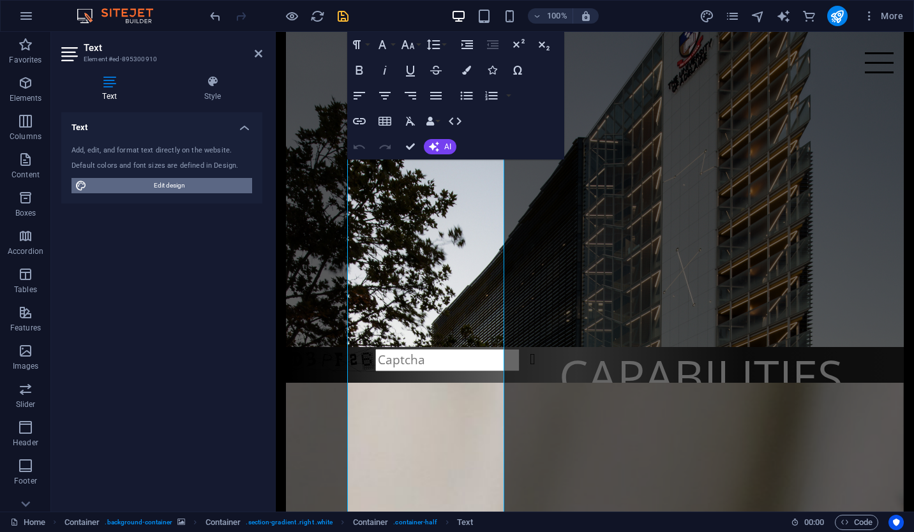
select select "rem"
select select "300"
select select "px"
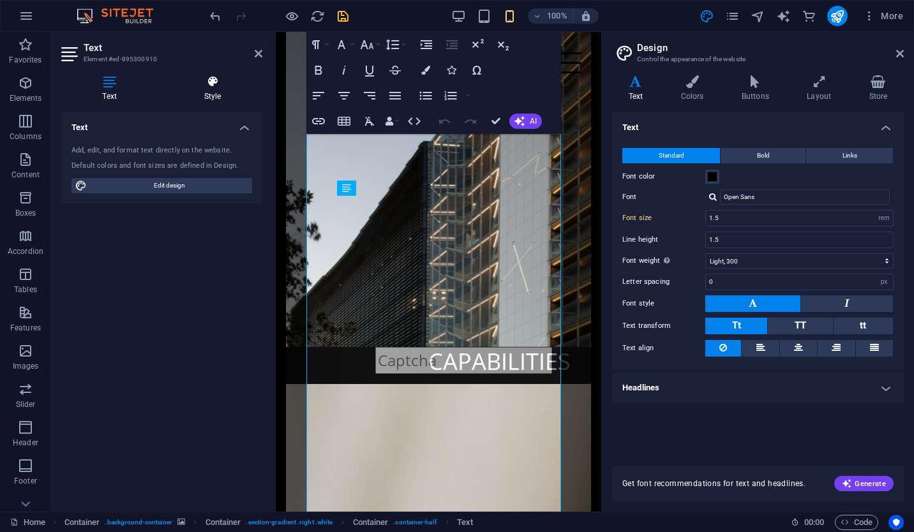
click at [216, 98] on h4 "Style" at bounding box center [213, 88] width 100 height 27
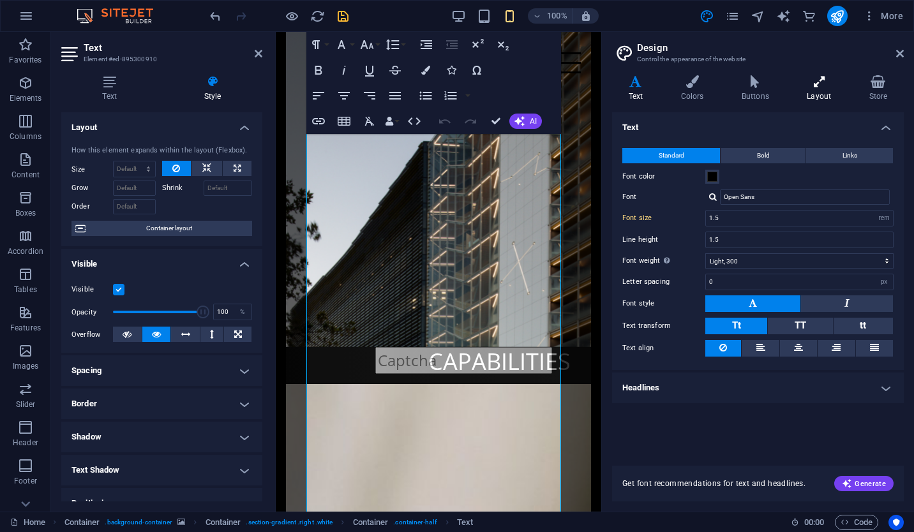
click at [809, 93] on h4 "Layout" at bounding box center [822, 88] width 62 height 27
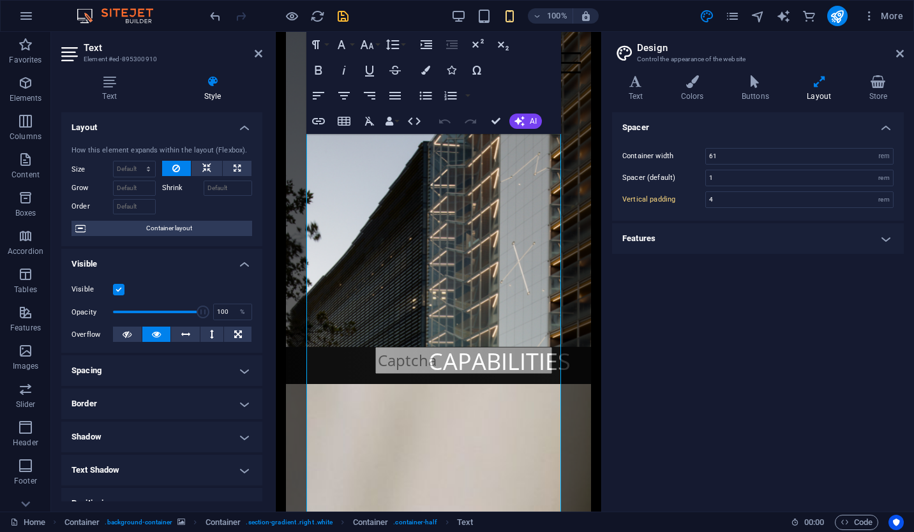
click at [880, 232] on h4 "Features" at bounding box center [758, 238] width 292 height 31
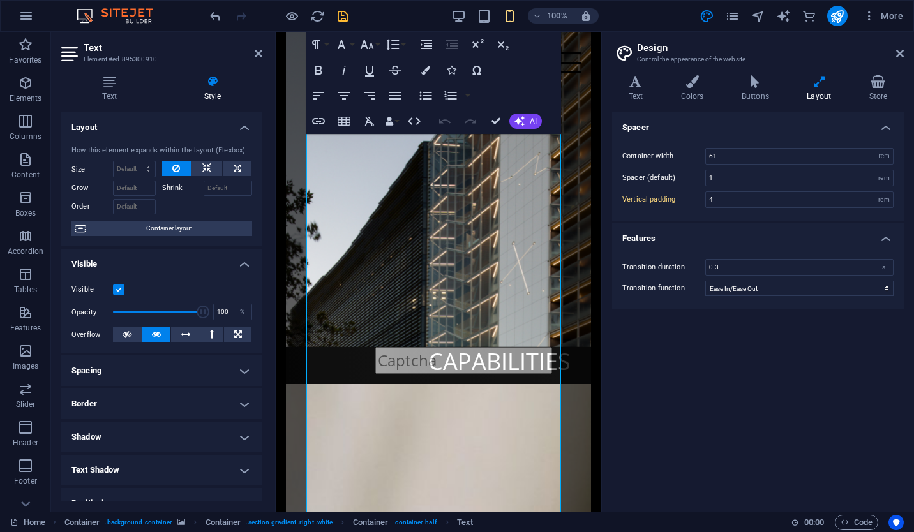
click at [880, 232] on h4 "Features" at bounding box center [758, 234] width 292 height 23
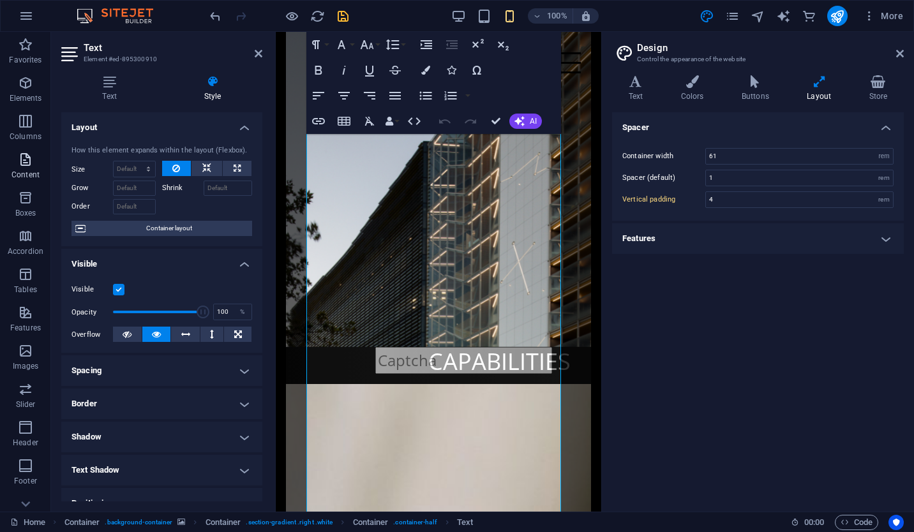
click at [24, 169] on span "Content" at bounding box center [25, 167] width 51 height 31
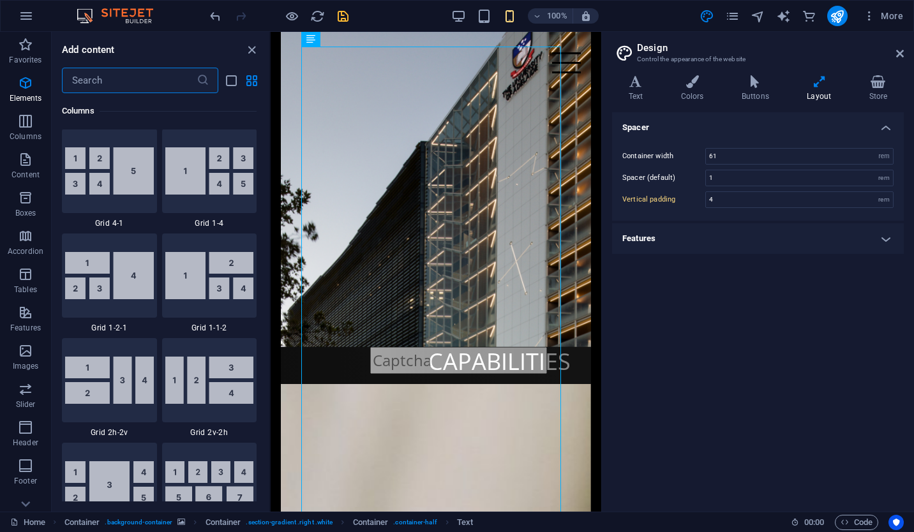
scroll to position [2234, 0]
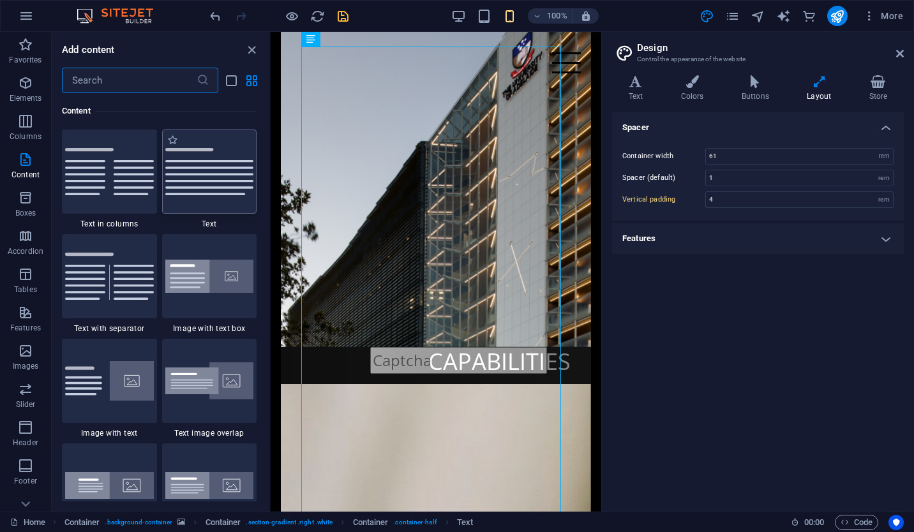
click at [199, 206] on div at bounding box center [209, 172] width 95 height 84
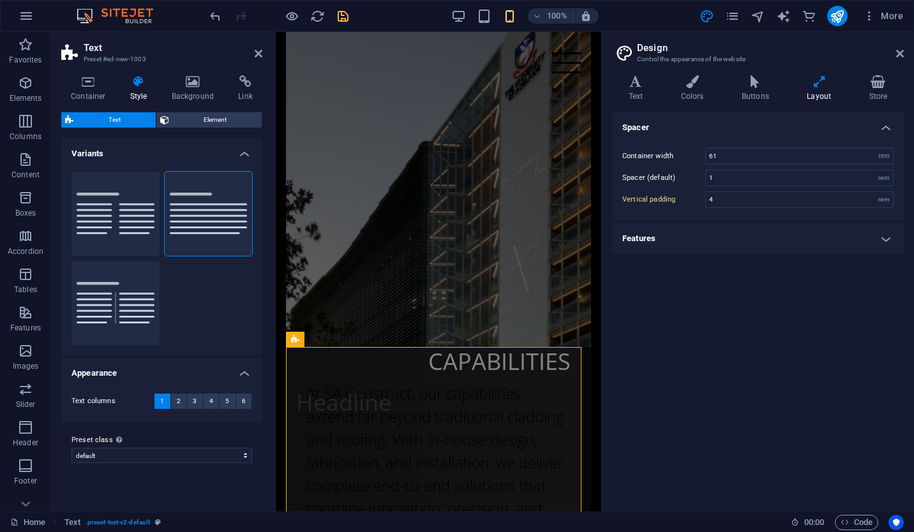
click at [902, 48] on h2 "Design" at bounding box center [770, 47] width 267 height 11
click at [905, 50] on aside "Design Control the appearance of the website Variants Text Colors Buttons Layou…" at bounding box center [757, 272] width 313 height 480
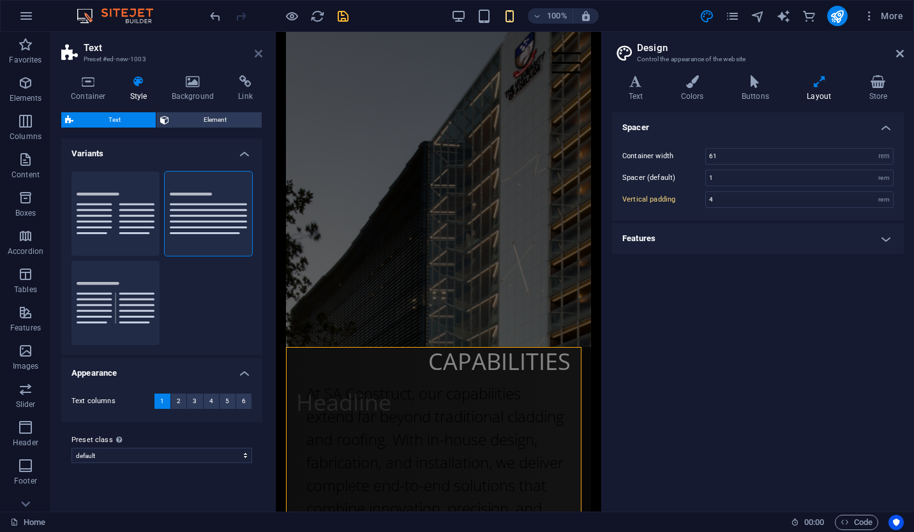
click at [256, 51] on icon at bounding box center [259, 54] width 8 height 10
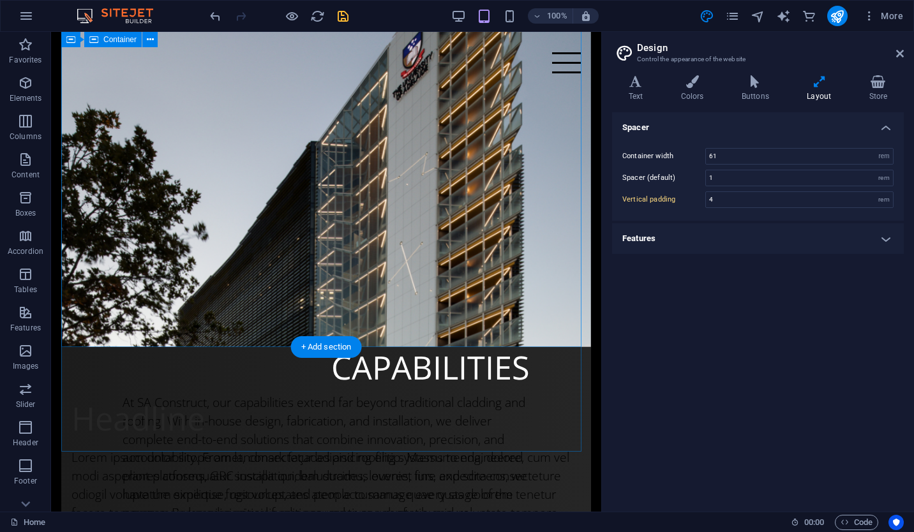
type input "5"
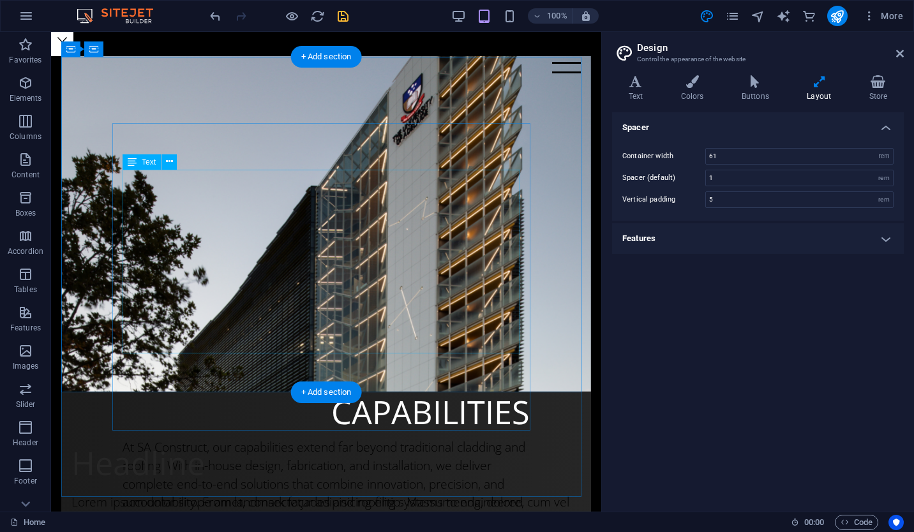
scroll to position [455, 0]
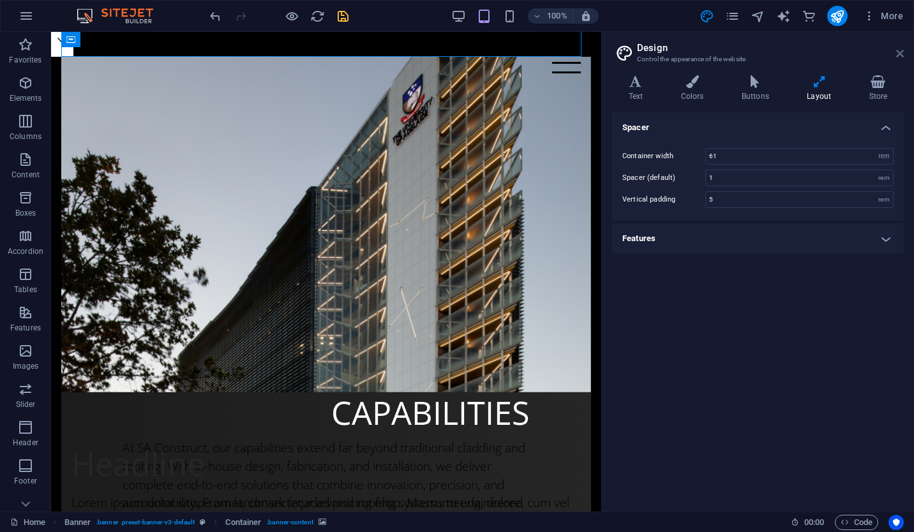
click at [901, 52] on icon at bounding box center [900, 54] width 8 height 10
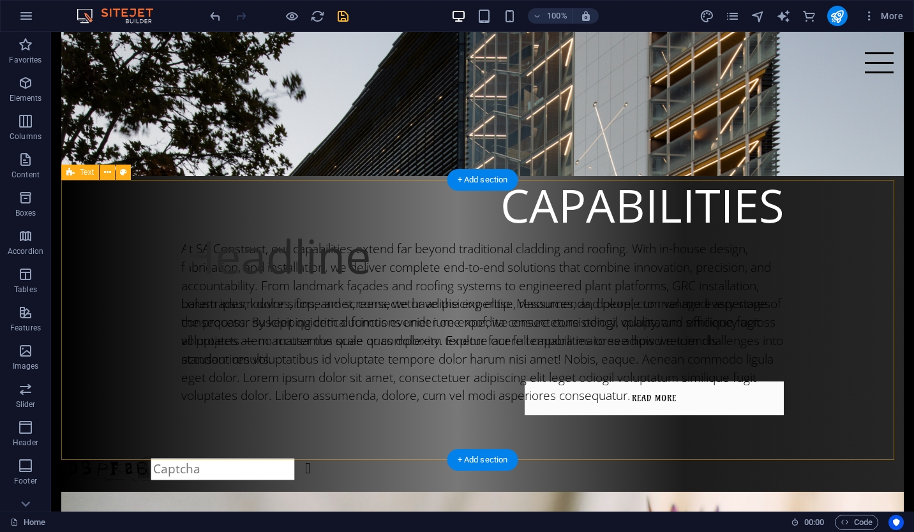
scroll to position [666, 0]
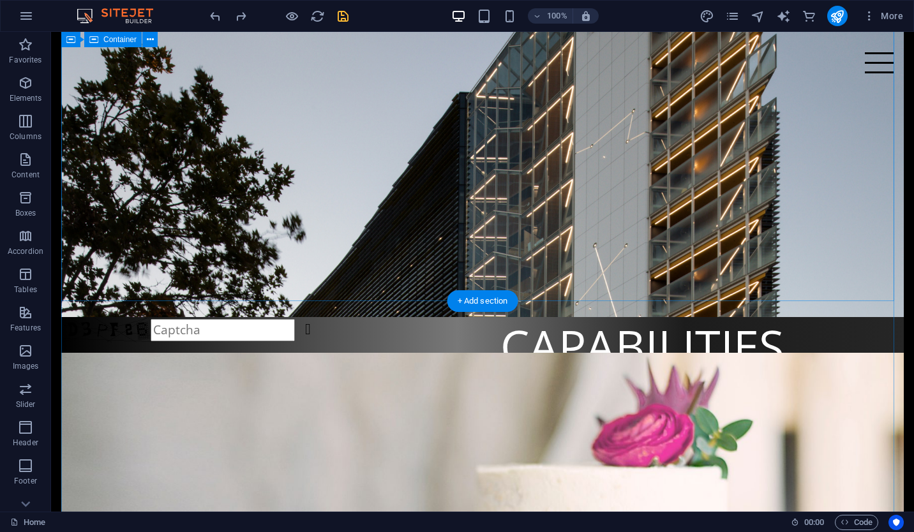
scroll to position [525, 0]
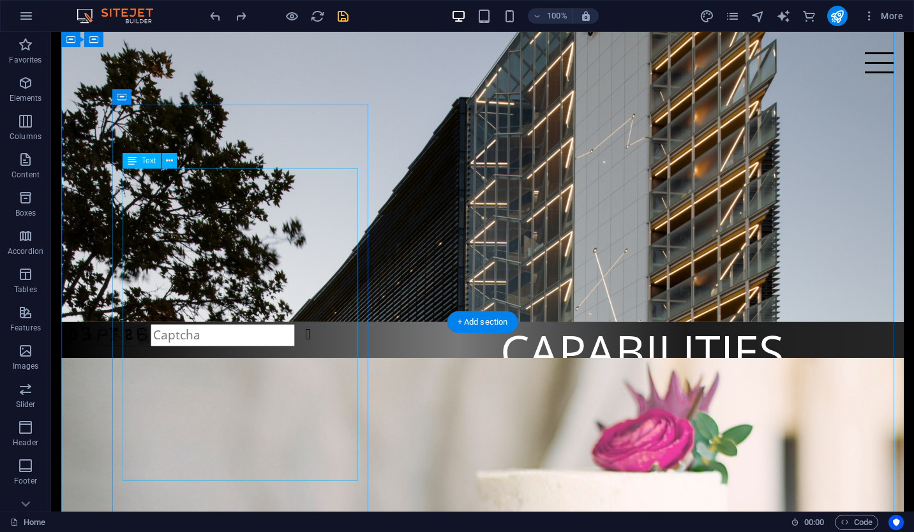
click at [275, 386] on div "At SA Construct, our capabilities extend far beyond traditional cladding and ro…" at bounding box center [482, 450] width 603 height 129
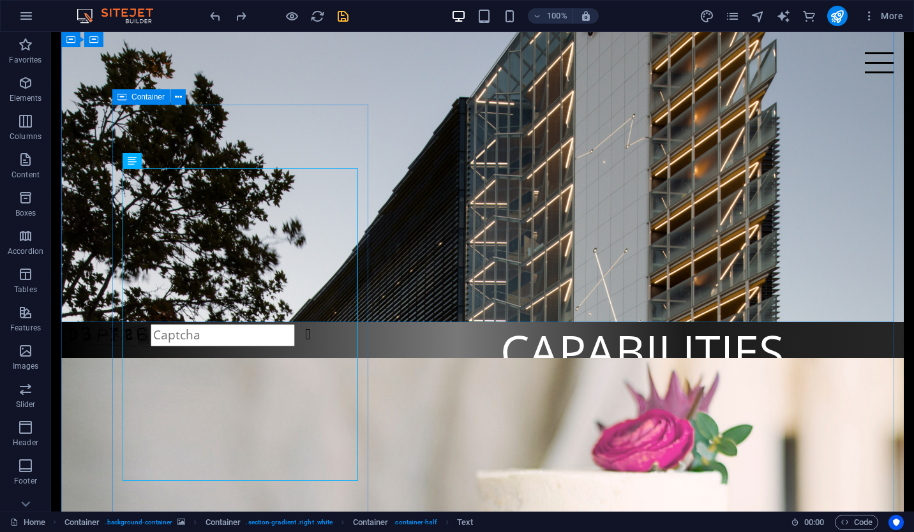
click at [126, 99] on icon at bounding box center [121, 96] width 9 height 15
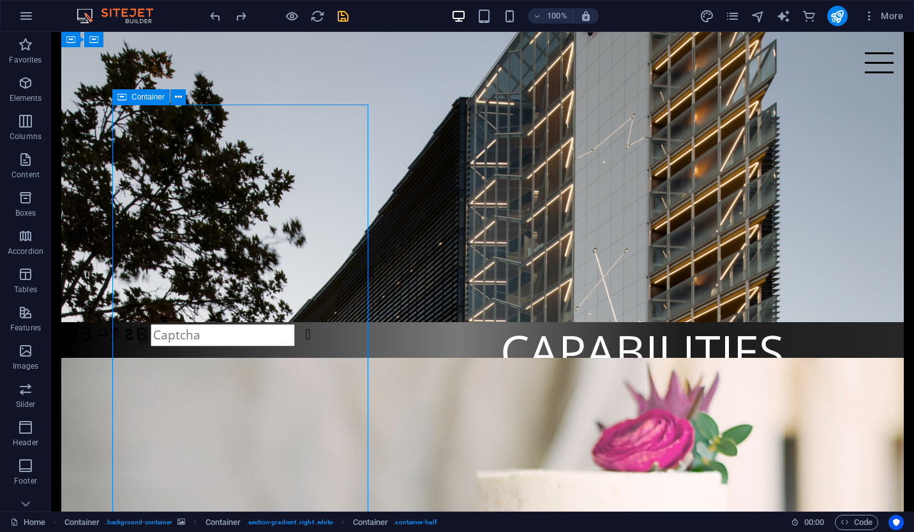
click at [126, 99] on icon at bounding box center [121, 96] width 9 height 15
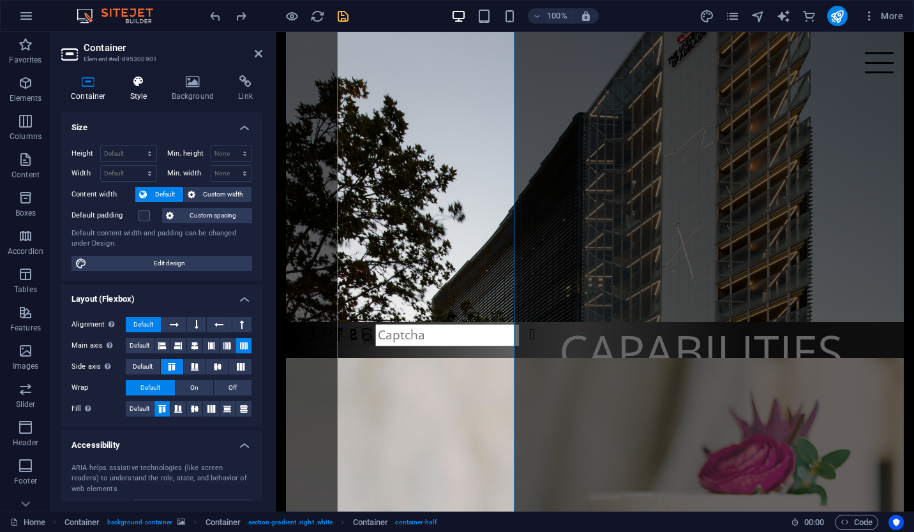
click at [133, 102] on h4 "Style" at bounding box center [141, 88] width 41 height 27
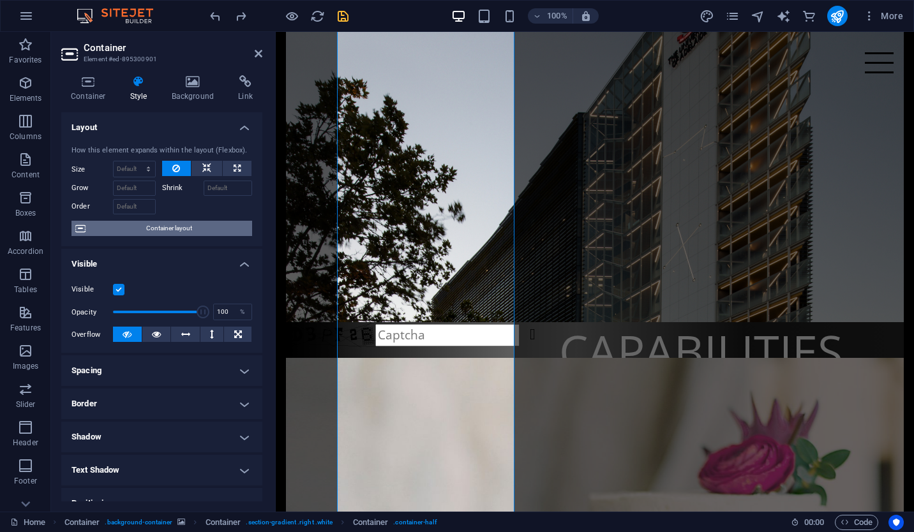
click at [155, 230] on span "Container layout" at bounding box center [168, 228] width 159 height 15
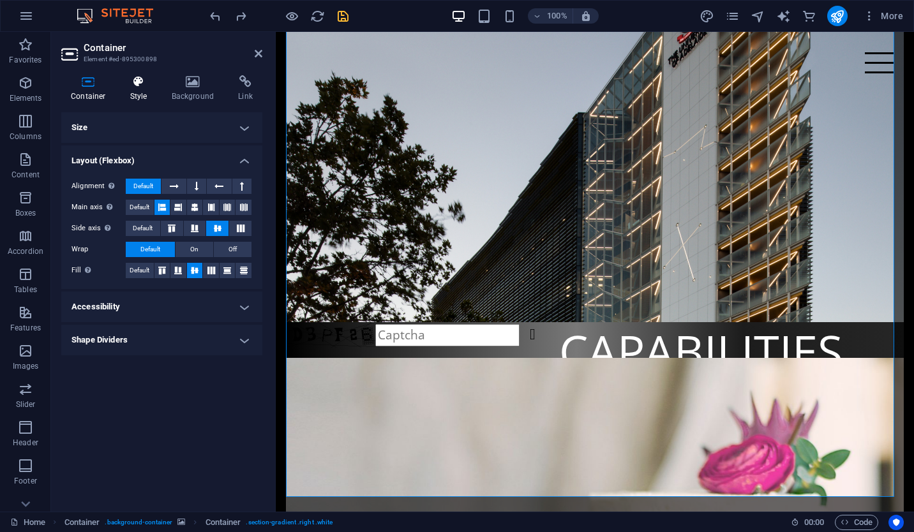
click at [145, 93] on h4 "Style" at bounding box center [141, 88] width 41 height 27
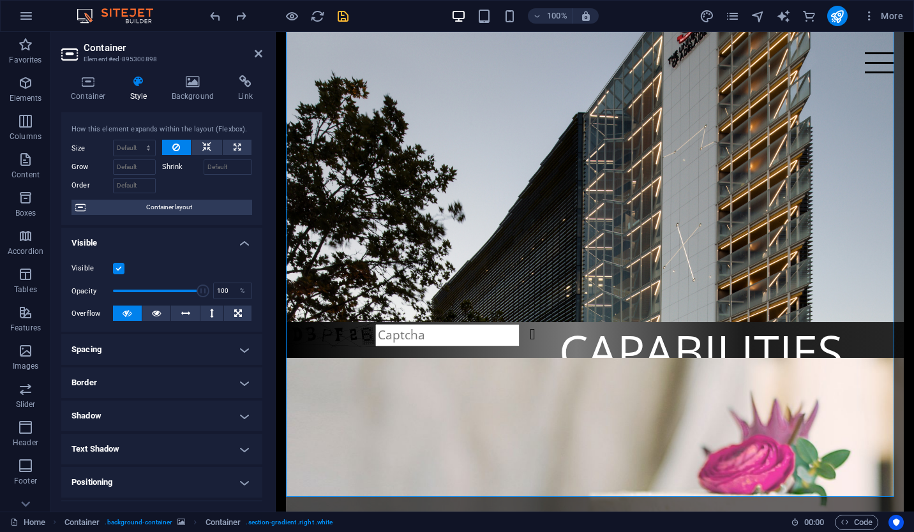
scroll to position [0, 0]
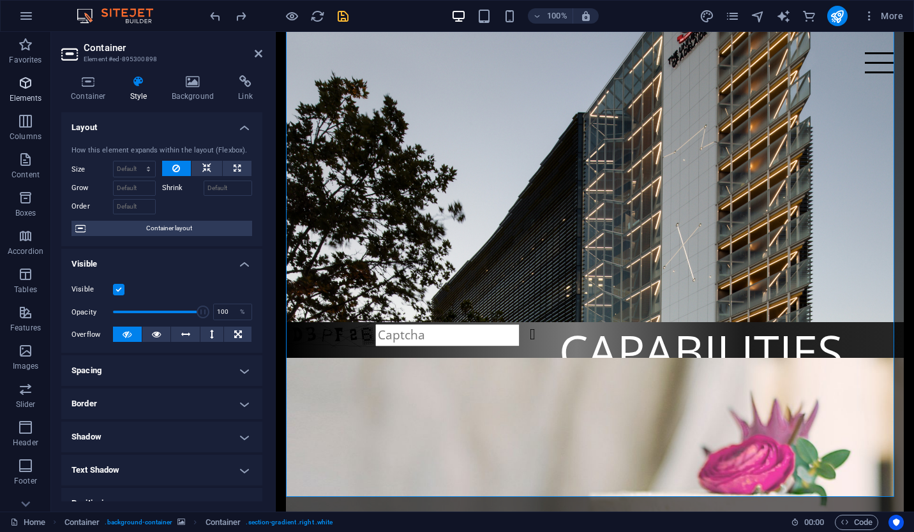
click at [38, 90] on span "Elements" at bounding box center [25, 90] width 51 height 31
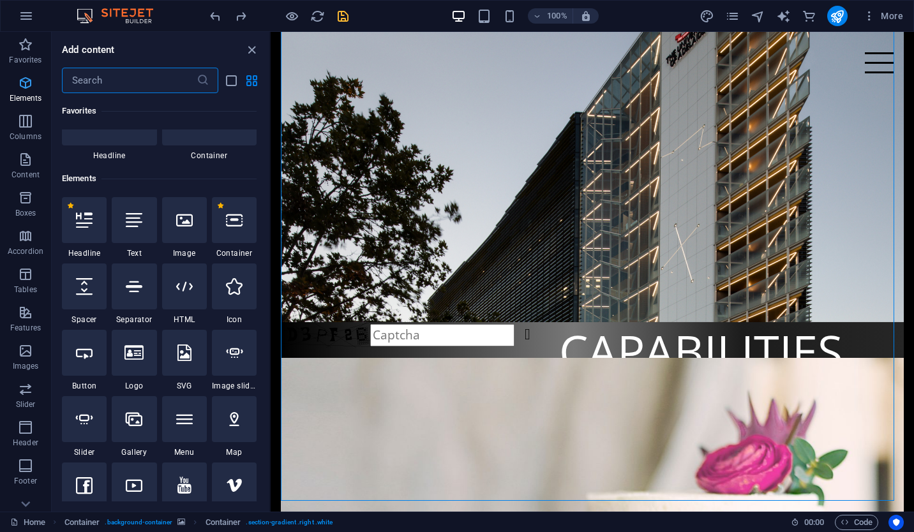
scroll to position [136, 0]
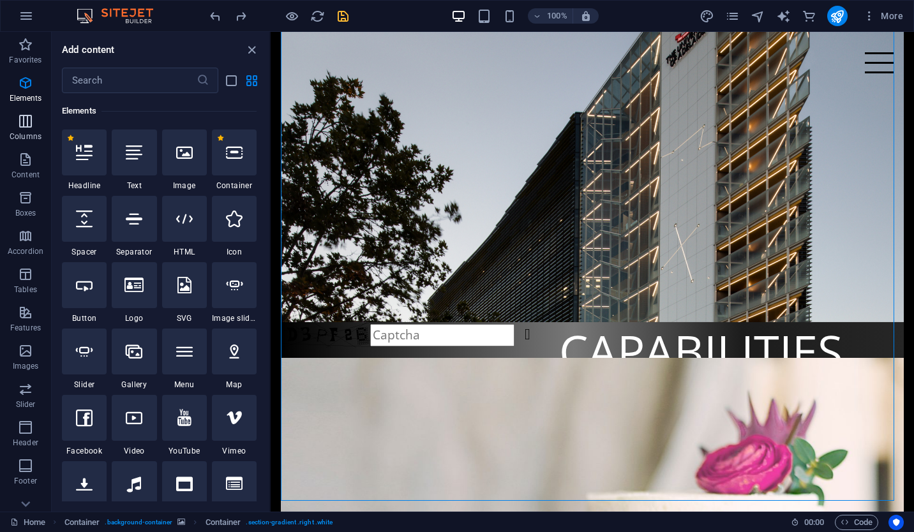
click at [15, 130] on span "Columns" at bounding box center [25, 129] width 51 height 31
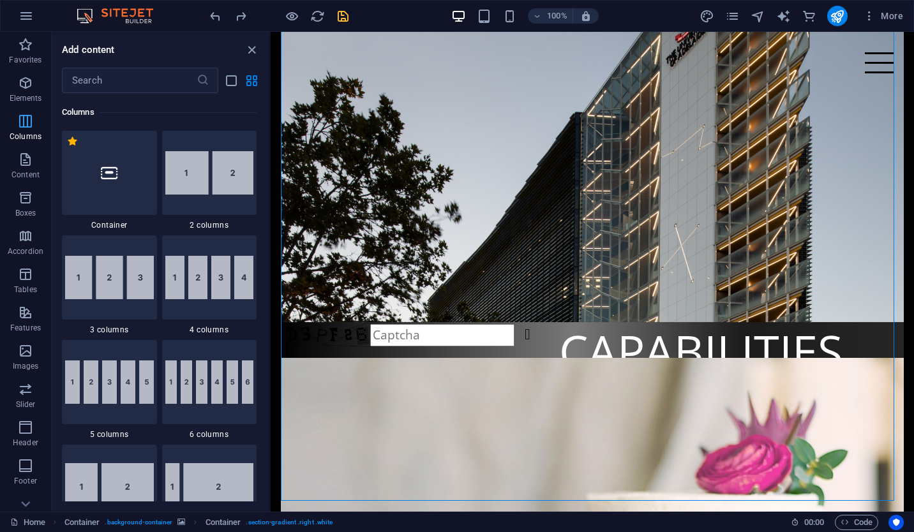
scroll to position [632, 0]
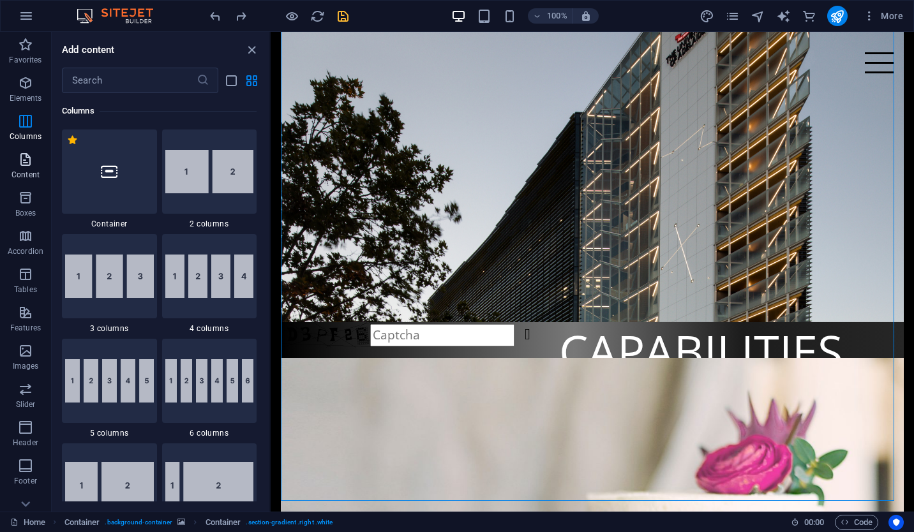
click at [19, 161] on icon "button" at bounding box center [25, 159] width 15 height 15
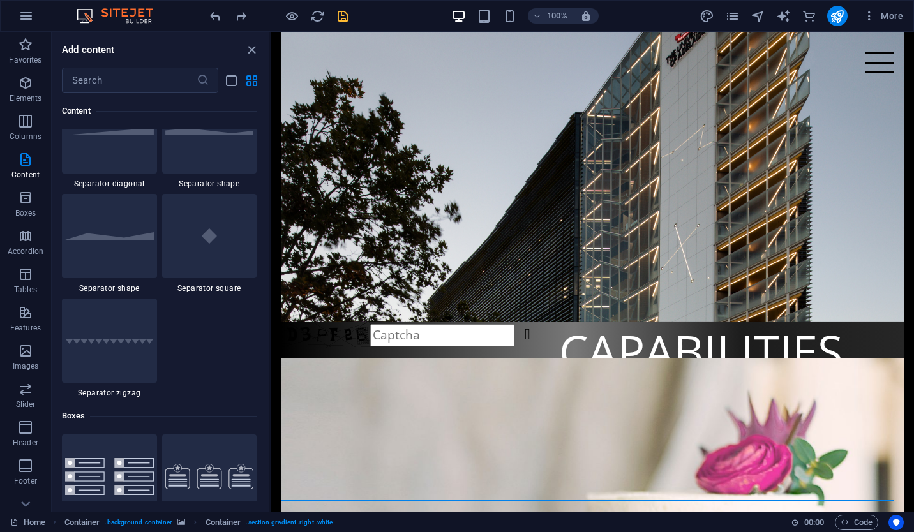
scroll to position [3227, 0]
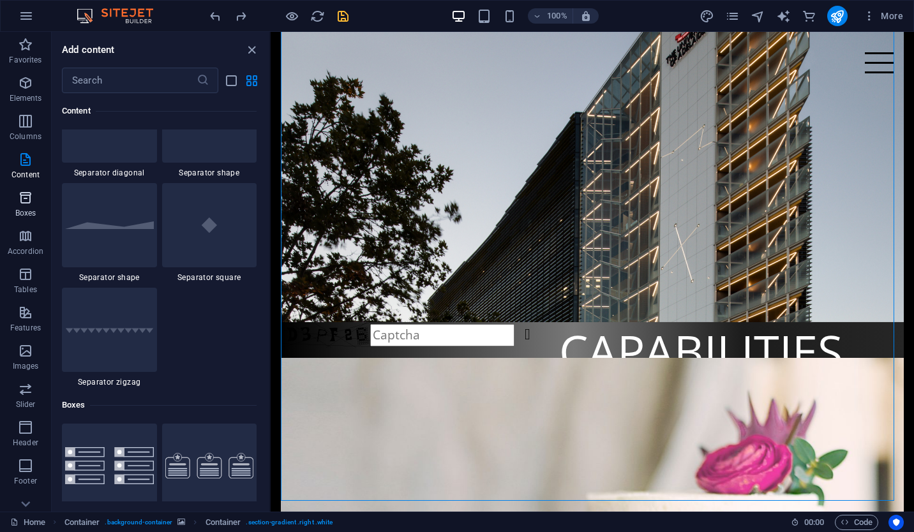
click at [34, 211] on p "Boxes" at bounding box center [25, 213] width 21 height 10
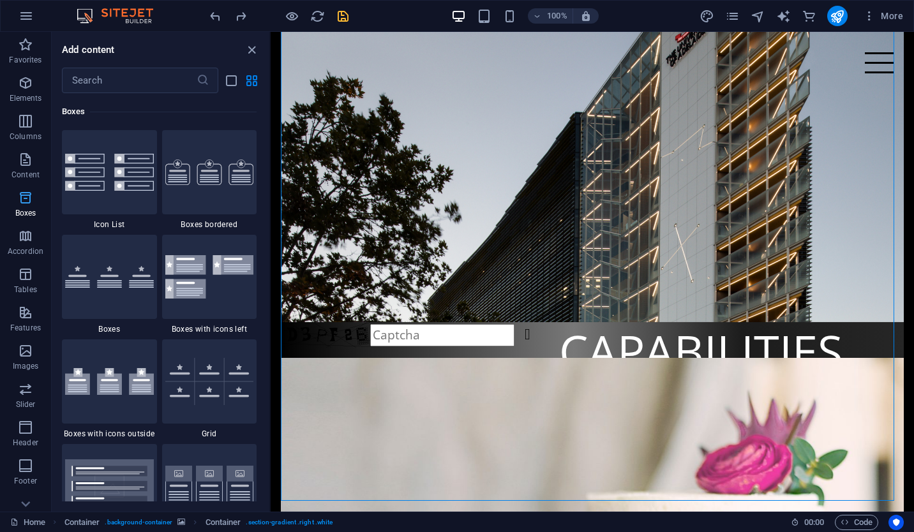
scroll to position [3522, 0]
click at [253, 50] on icon "close panel" at bounding box center [252, 50] width 15 height 15
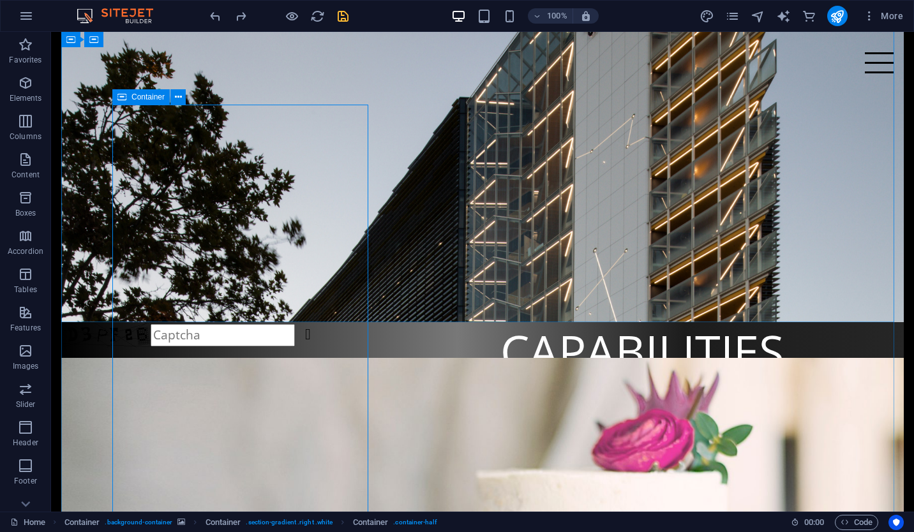
click at [139, 93] on span "Container" at bounding box center [148, 97] width 33 height 8
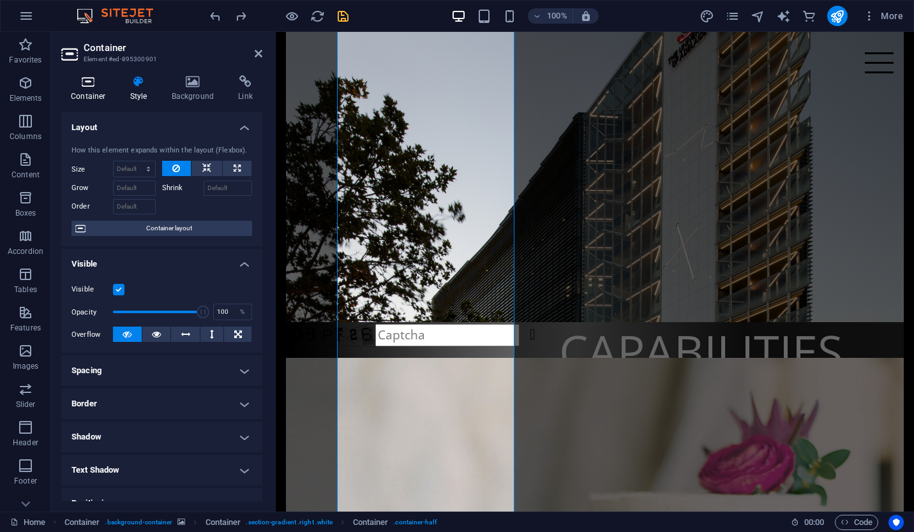
click at [82, 92] on h4 "Container" at bounding box center [90, 88] width 59 height 27
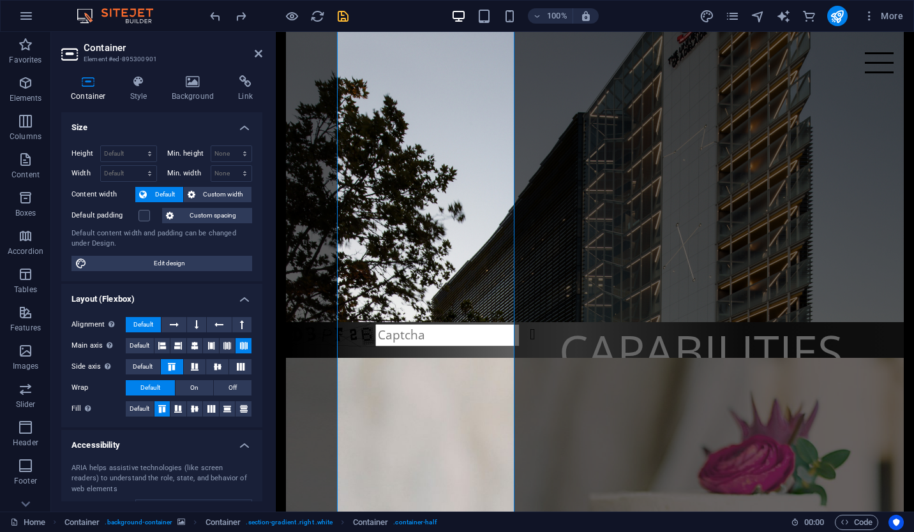
scroll to position [105, 0]
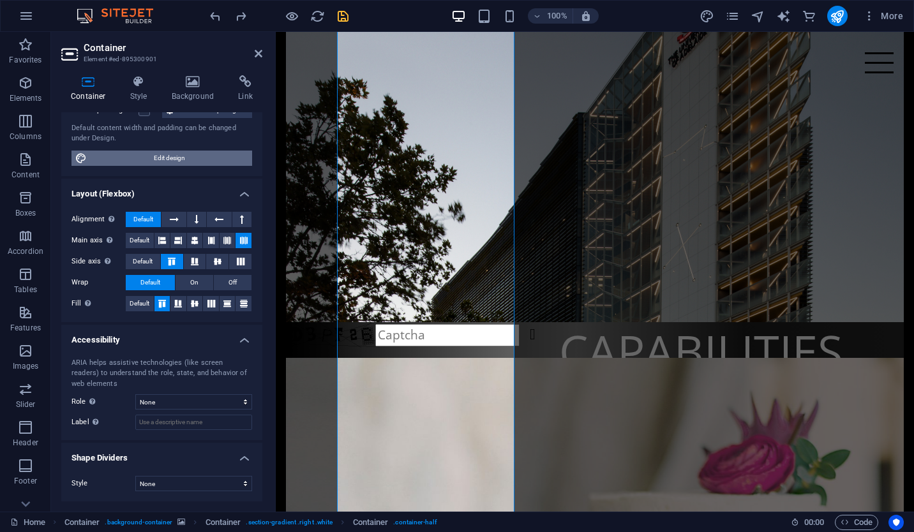
click at [167, 156] on span "Edit design" at bounding box center [170, 158] width 158 height 15
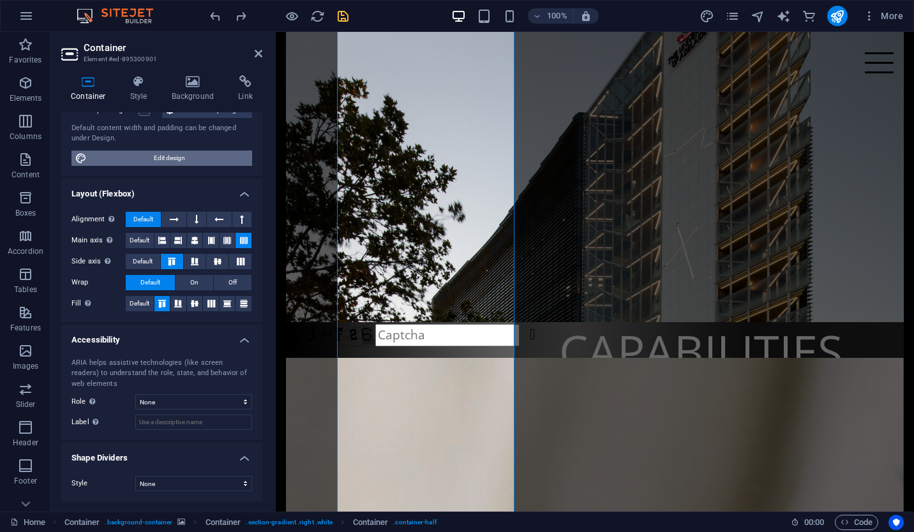
select select "rem"
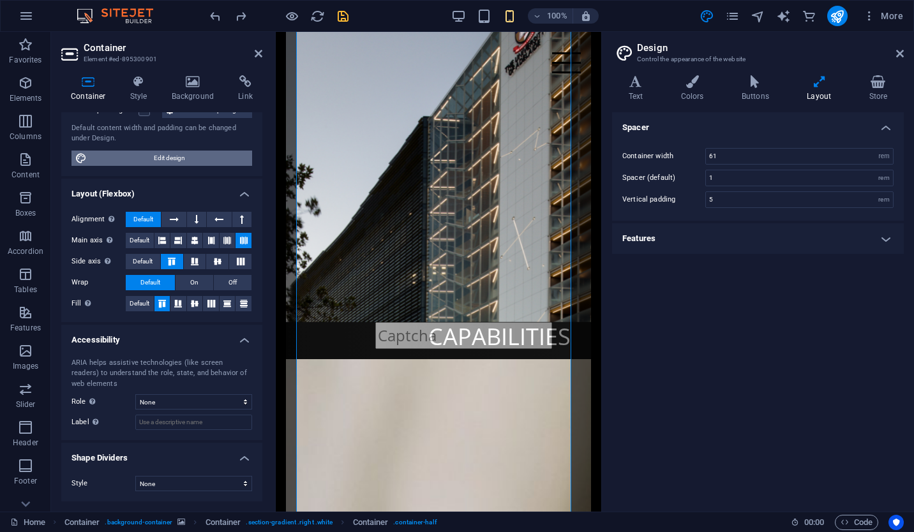
type input "4"
click at [639, 90] on h4 "Text" at bounding box center [638, 88] width 52 height 27
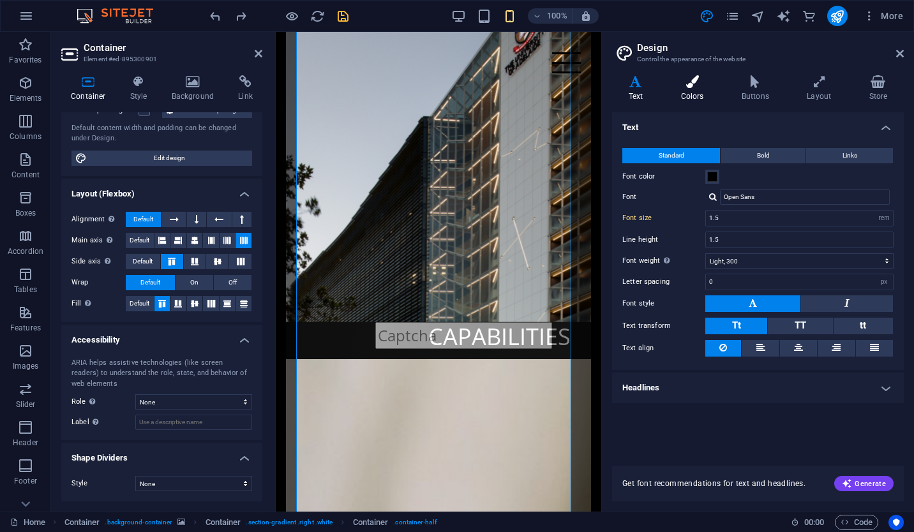
click at [689, 91] on h4 "Colors" at bounding box center [695, 88] width 61 height 27
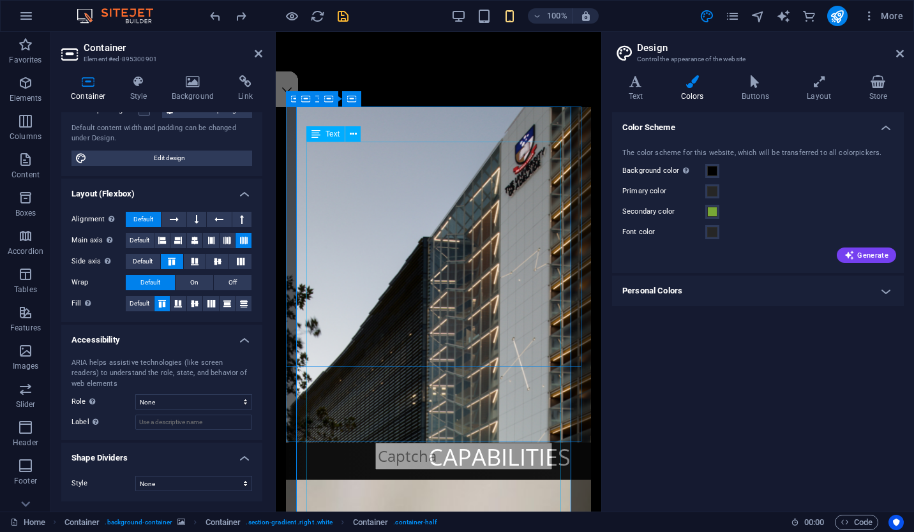
scroll to position [403, 0]
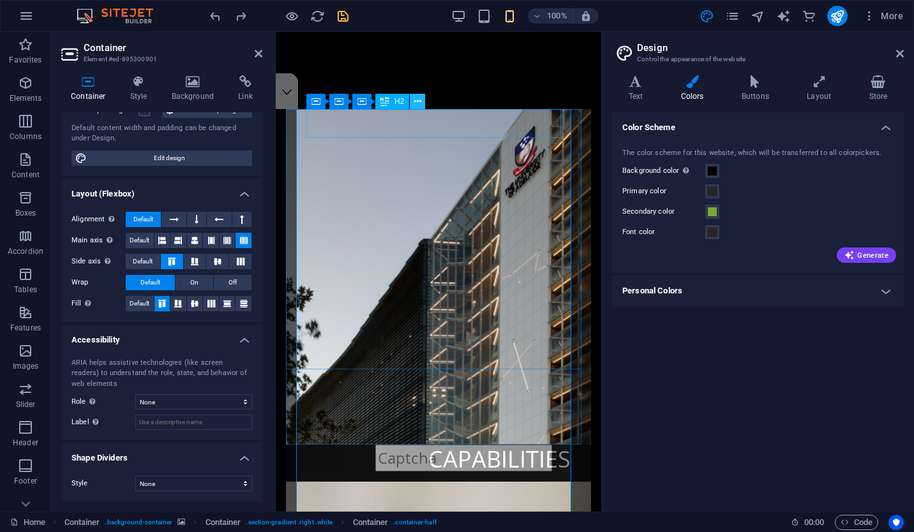
click at [417, 99] on icon at bounding box center [417, 101] width 7 height 13
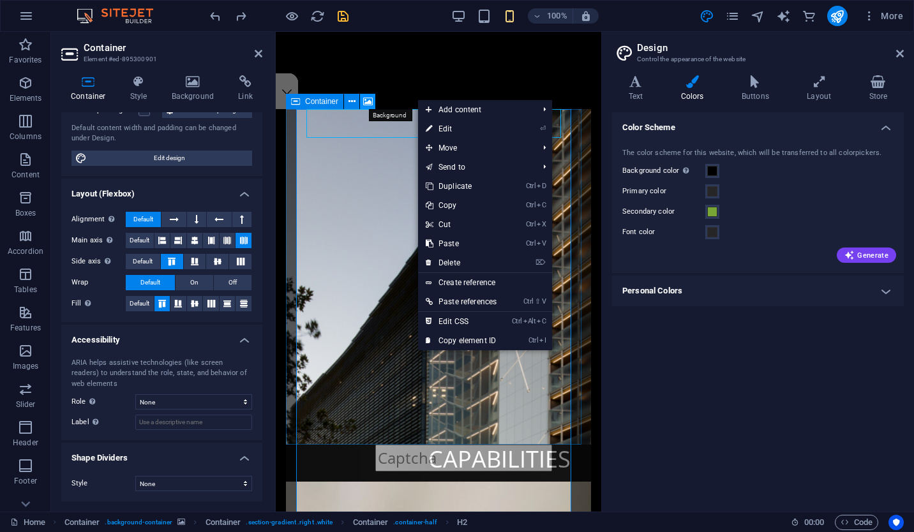
click at [371, 102] on icon at bounding box center [368, 101] width 10 height 13
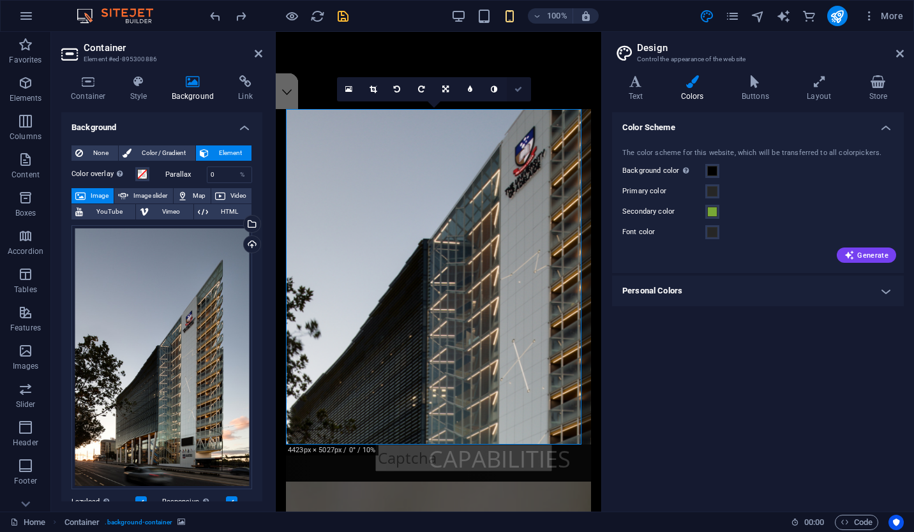
click at [517, 93] on icon at bounding box center [519, 90] width 8 height 8
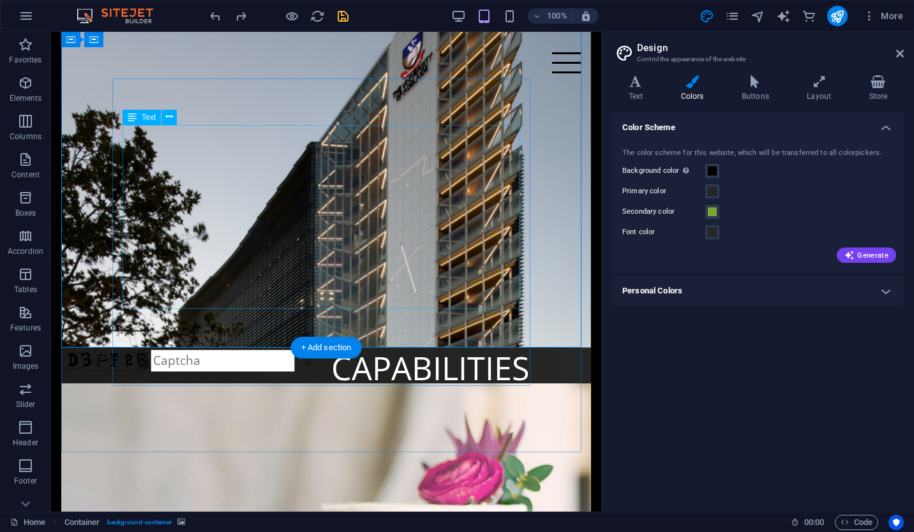
scroll to position [501, 0]
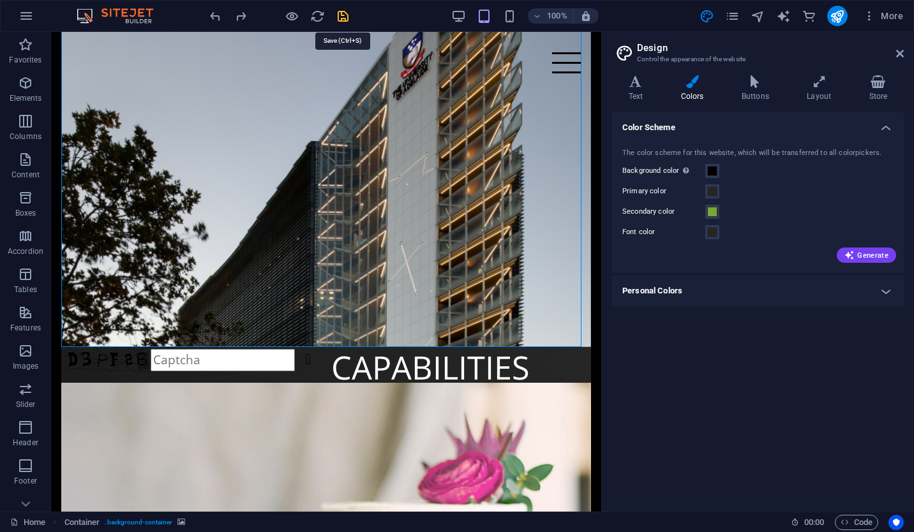
click at [344, 22] on icon "save" at bounding box center [343, 16] width 15 height 15
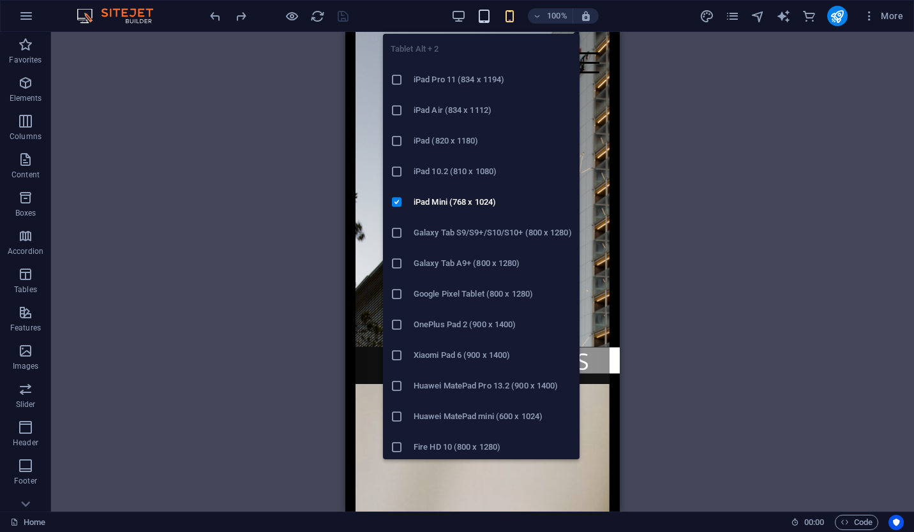
click at [488, 22] on icon "button" at bounding box center [484, 16] width 15 height 15
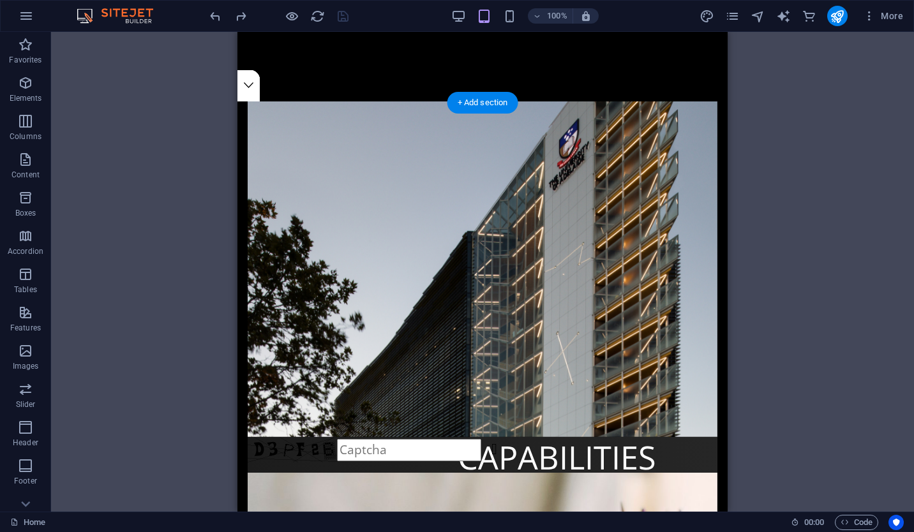
scroll to position [409, 0]
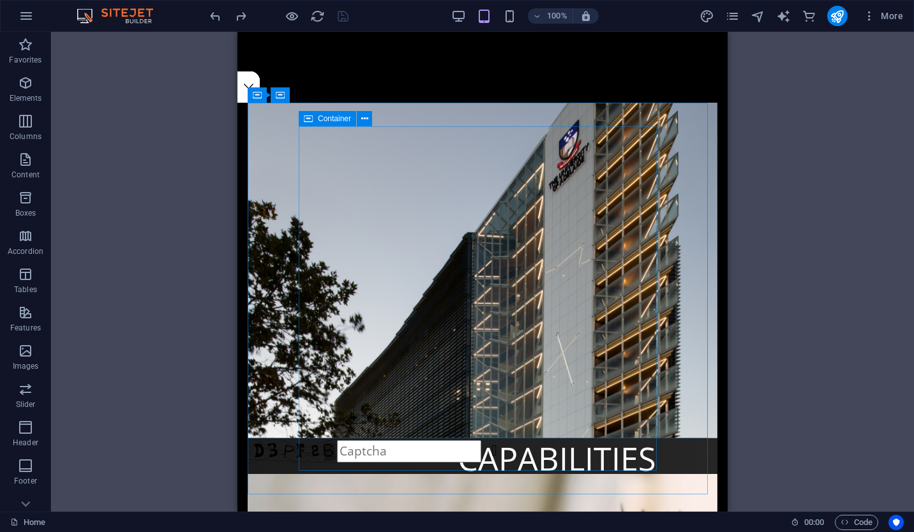
click at [328, 119] on span "Container" at bounding box center [334, 119] width 33 height 8
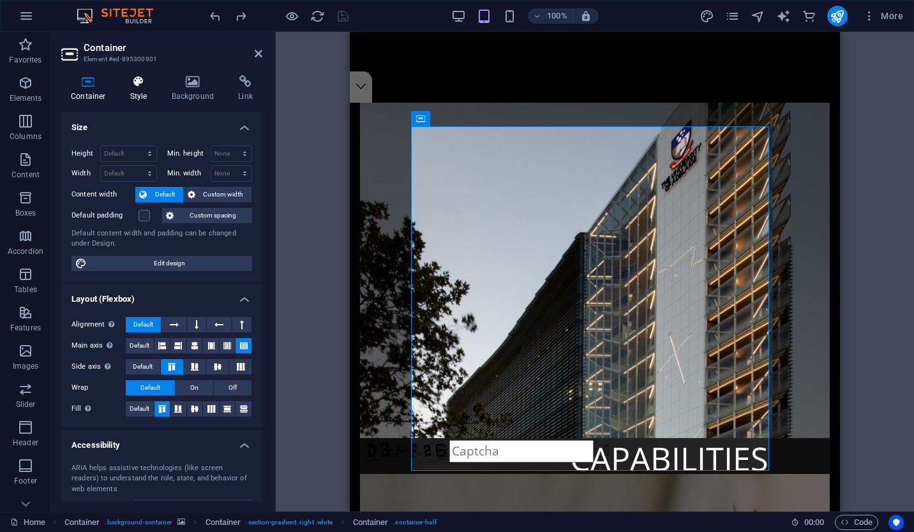
click at [145, 98] on h4 "Style" at bounding box center [141, 88] width 41 height 27
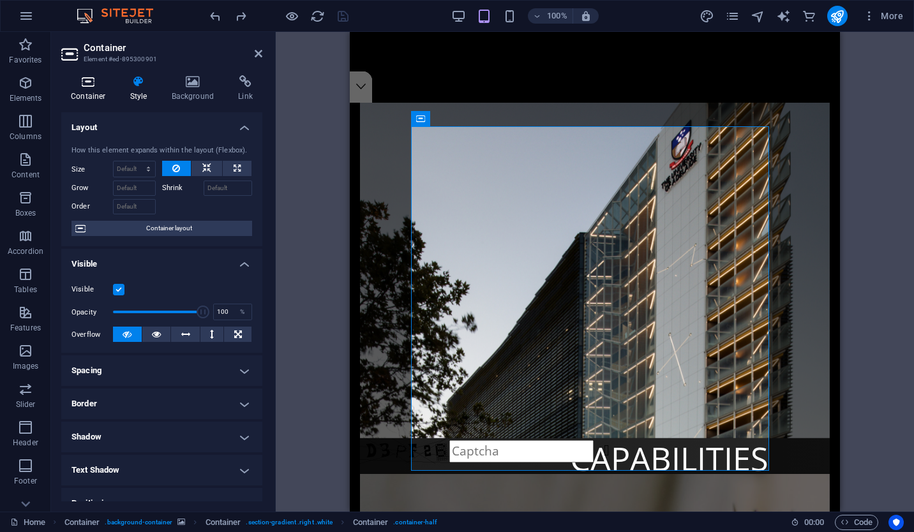
click at [96, 89] on h4 "Container" at bounding box center [90, 88] width 59 height 27
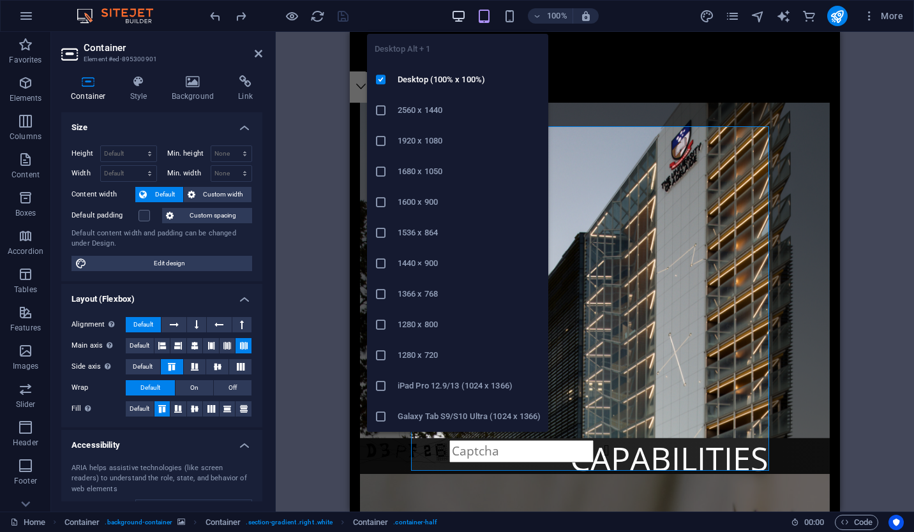
click at [457, 21] on icon "button" at bounding box center [458, 16] width 15 height 15
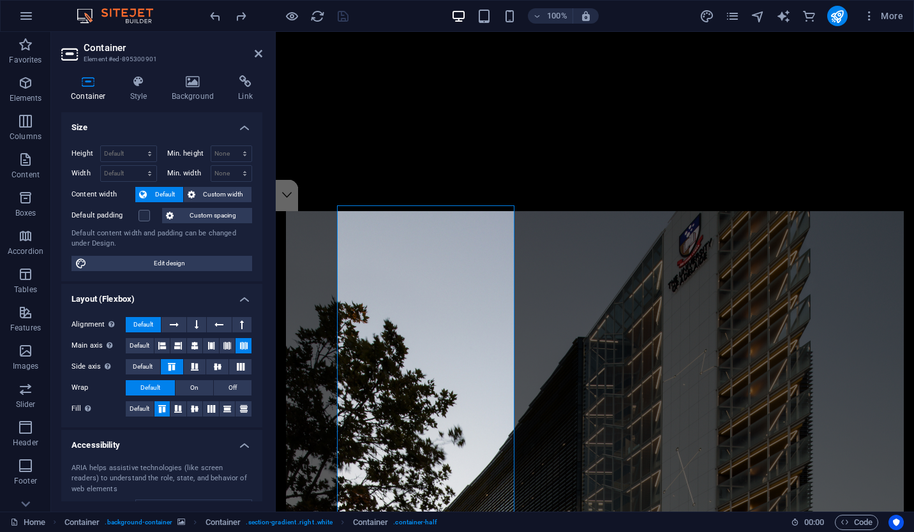
scroll to position [284, 0]
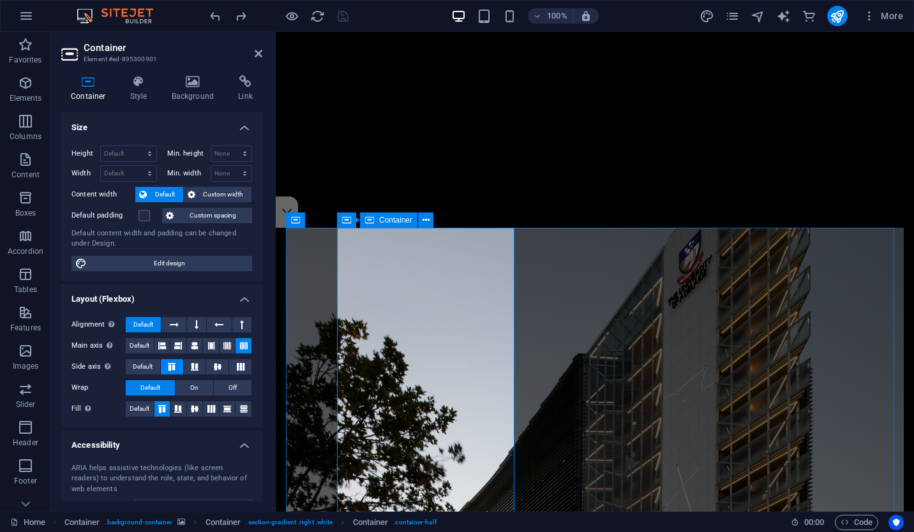
click at [364, 221] on div "Container" at bounding box center [388, 220] width 57 height 15
click at [154, 366] on button "Default" at bounding box center [143, 366] width 34 height 15
click at [223, 344] on icon at bounding box center [227, 345] width 8 height 15
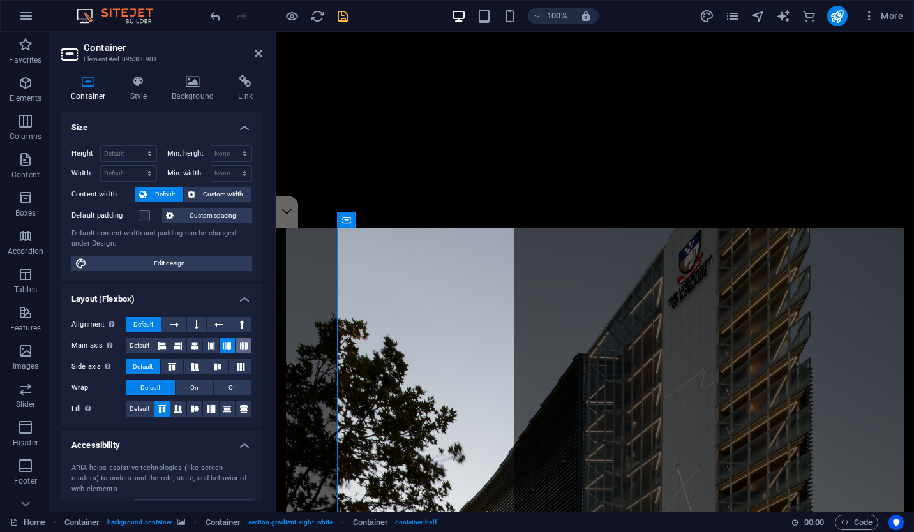
click at [237, 344] on button at bounding box center [244, 345] width 16 height 15
click at [260, 51] on icon at bounding box center [259, 54] width 8 height 10
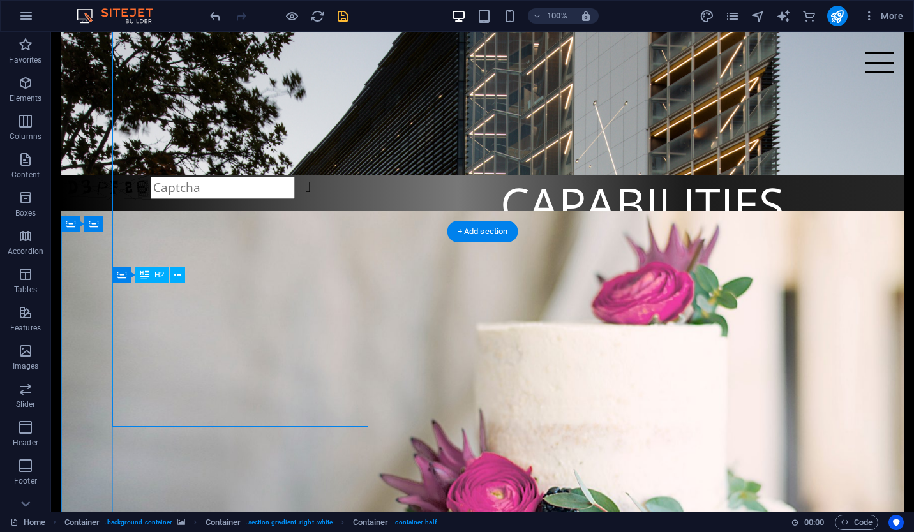
scroll to position [682, 0]
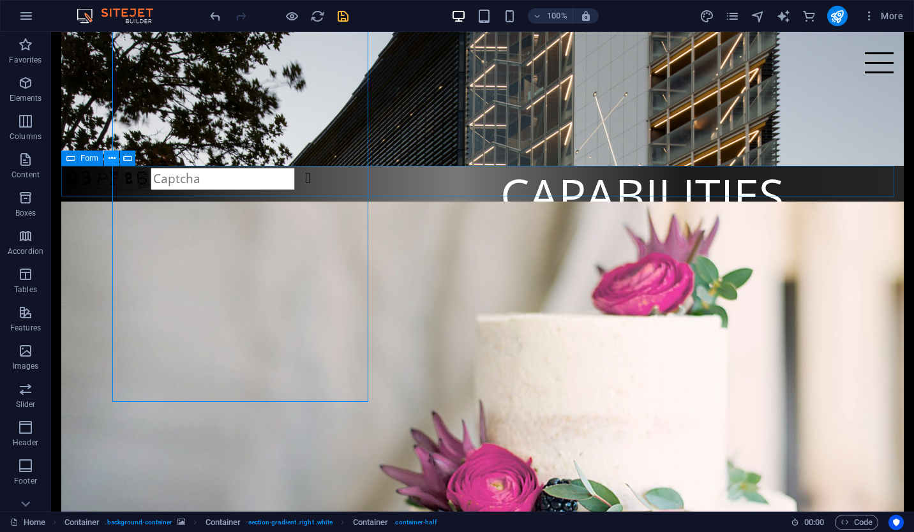
click at [113, 160] on icon at bounding box center [112, 158] width 7 height 13
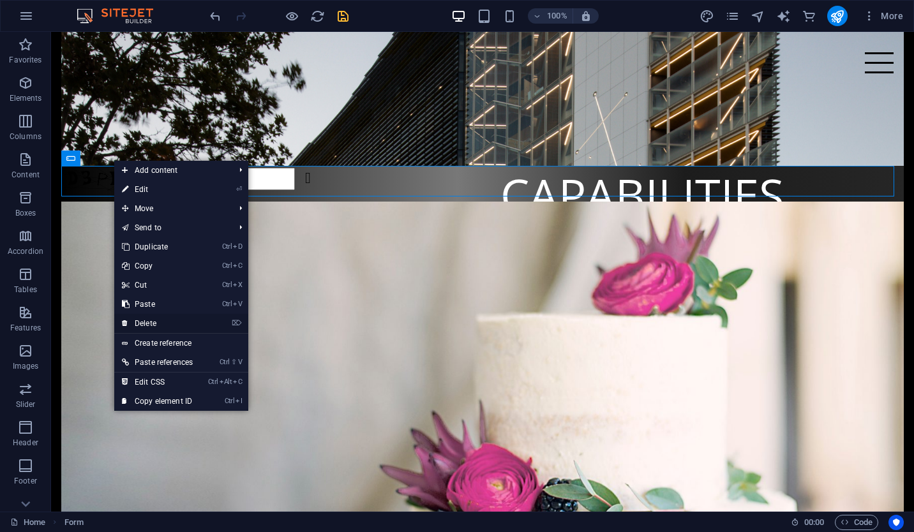
click at [165, 319] on link "⌦ Delete" at bounding box center [157, 323] width 86 height 19
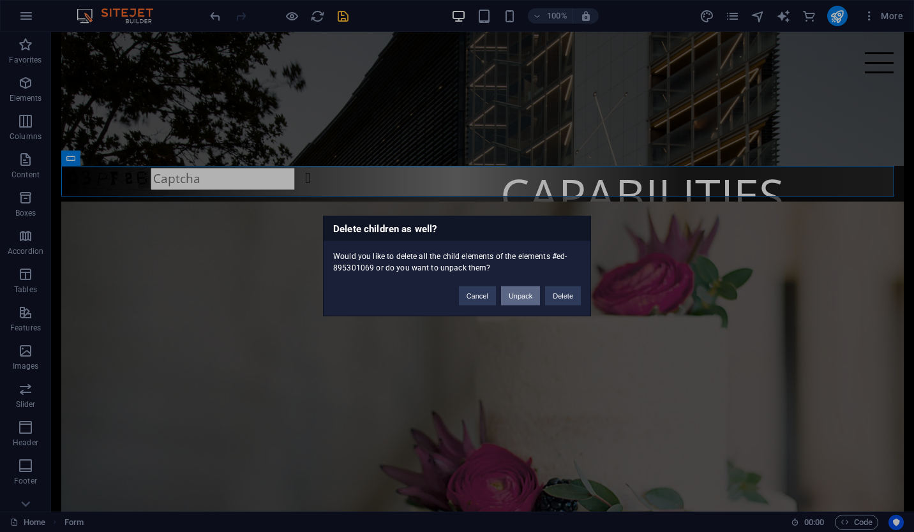
click at [518, 304] on button "Unpack" at bounding box center [520, 296] width 39 height 19
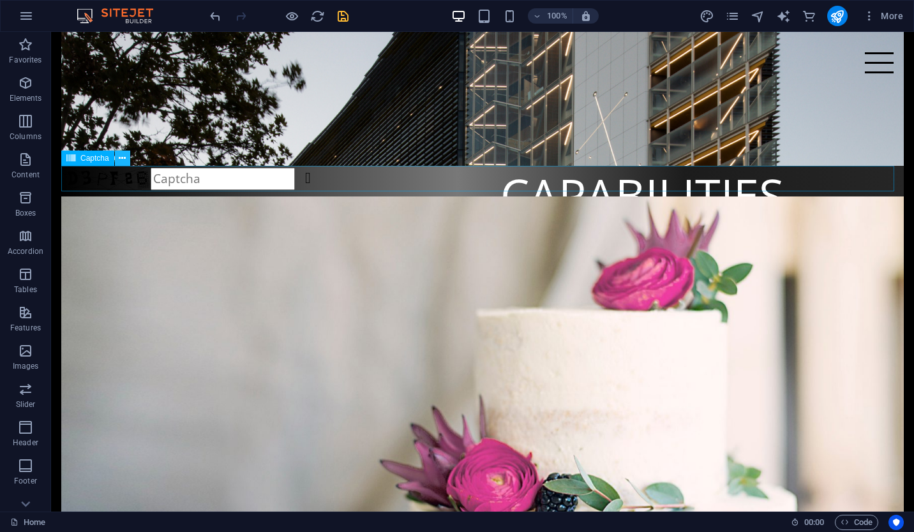
click at [123, 159] on icon at bounding box center [122, 158] width 7 height 13
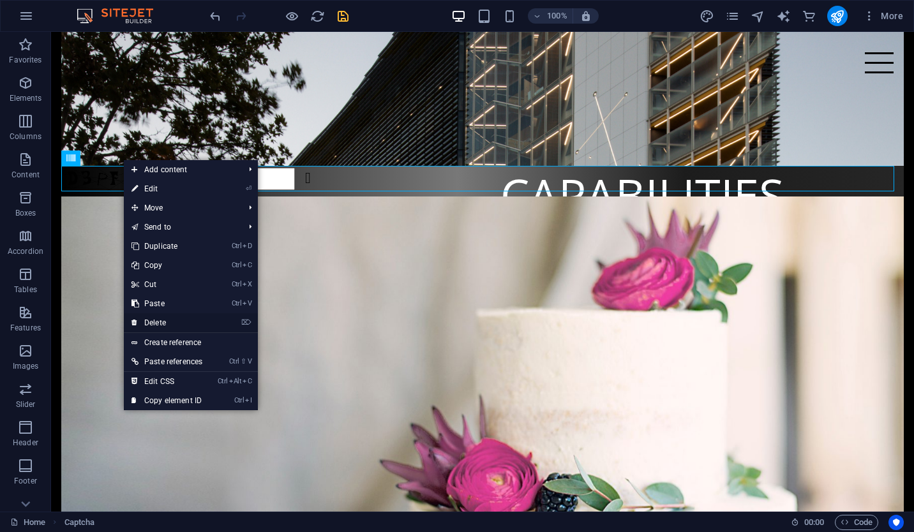
click at [176, 314] on link "⌦ Delete" at bounding box center [167, 322] width 86 height 19
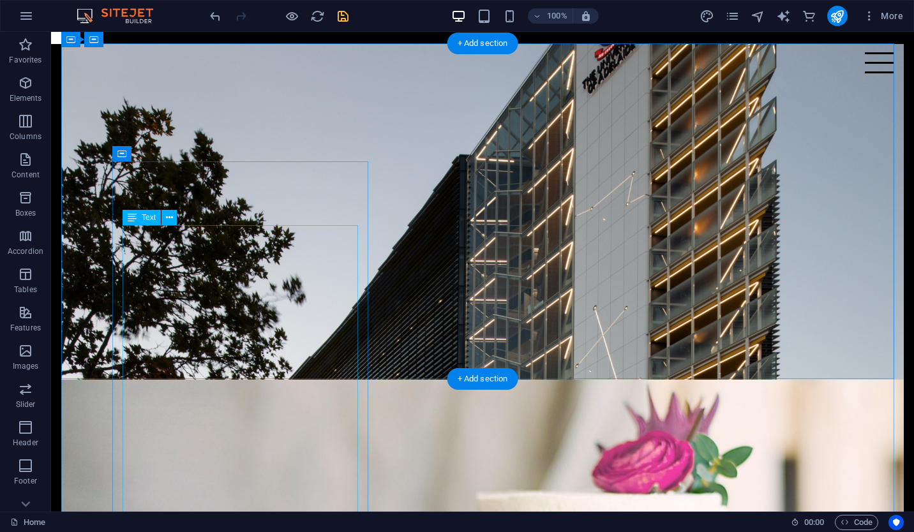
scroll to position [467, 0]
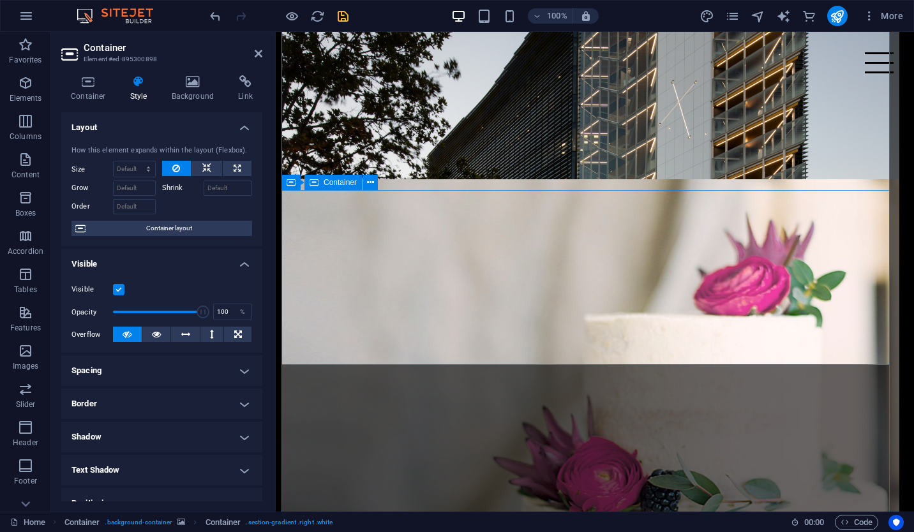
scroll to position [676, 4]
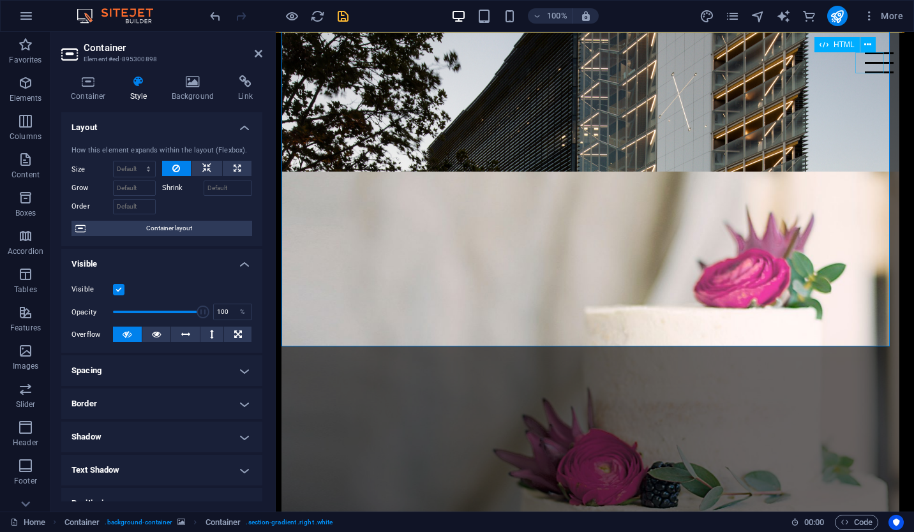
click at [866, 56] on div at bounding box center [879, 62] width 29 height 21
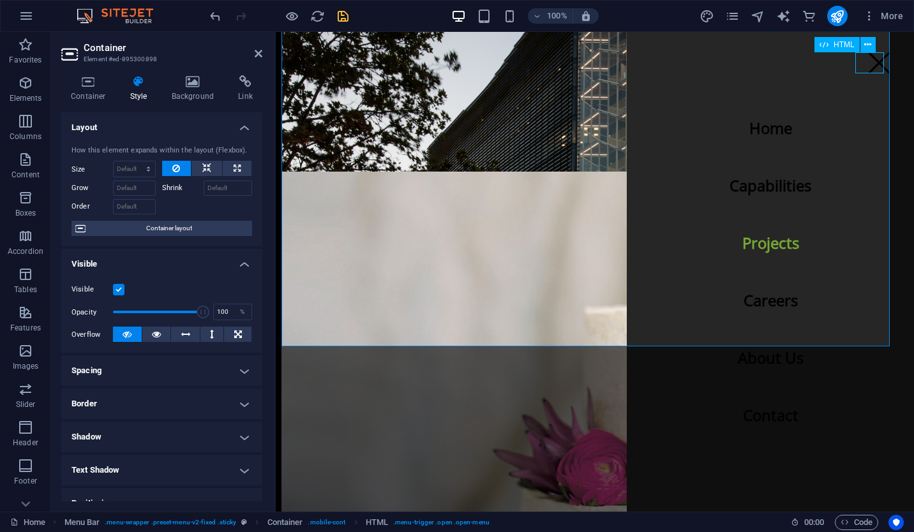
scroll to position [676, 0]
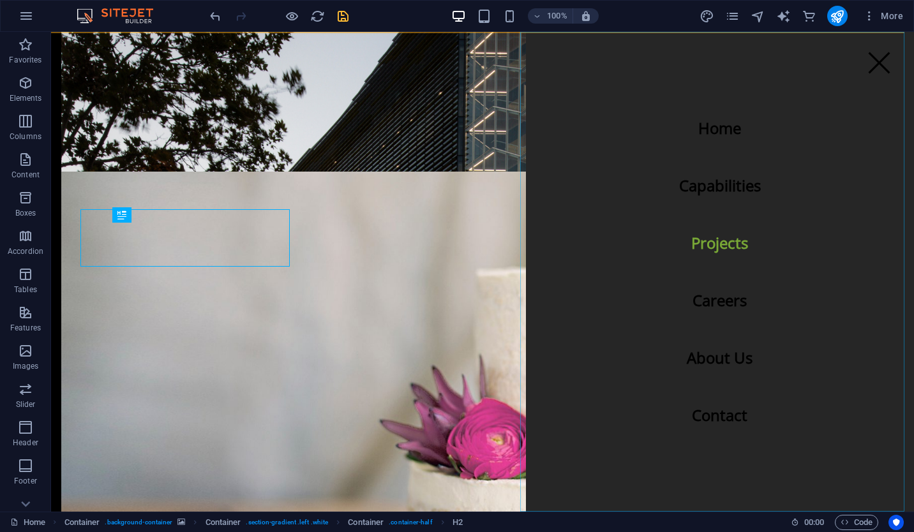
scroll to position [0, 0]
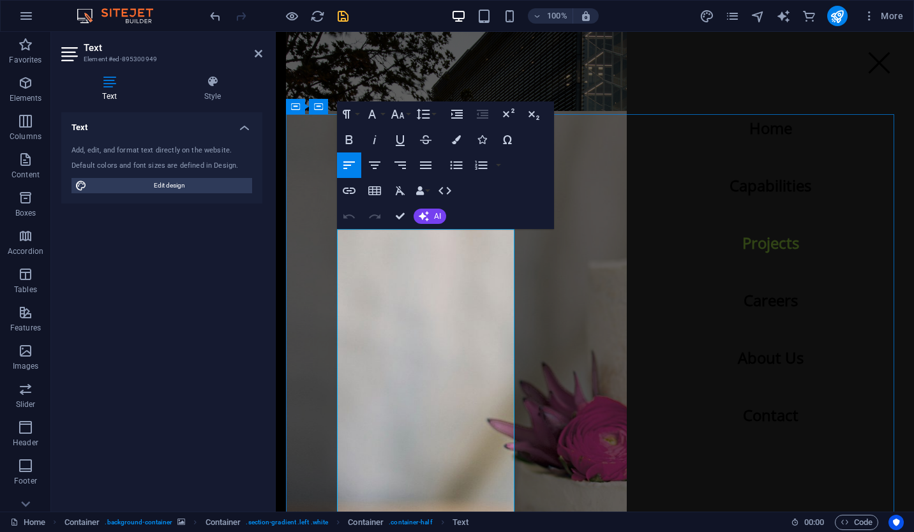
scroll to position [741, 0]
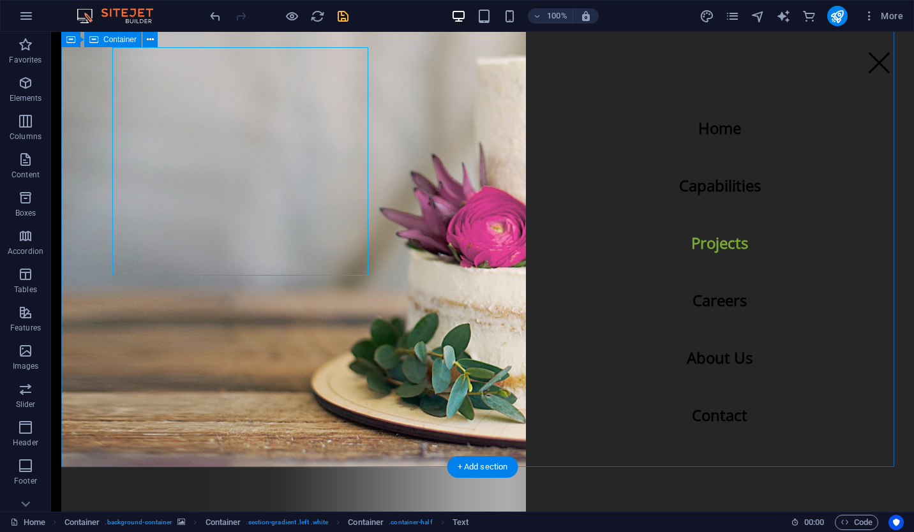
scroll to position [918, 0]
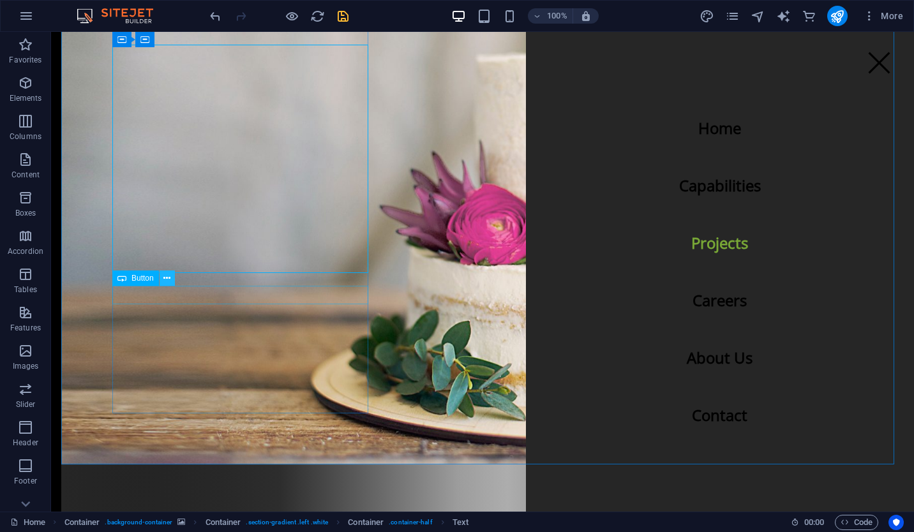
click at [167, 281] on icon at bounding box center [166, 278] width 7 height 13
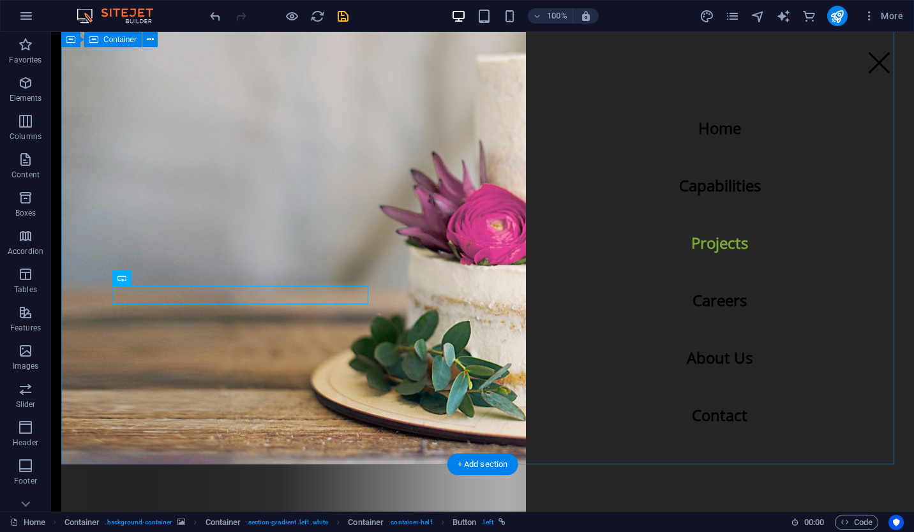
scroll to position [956, 0]
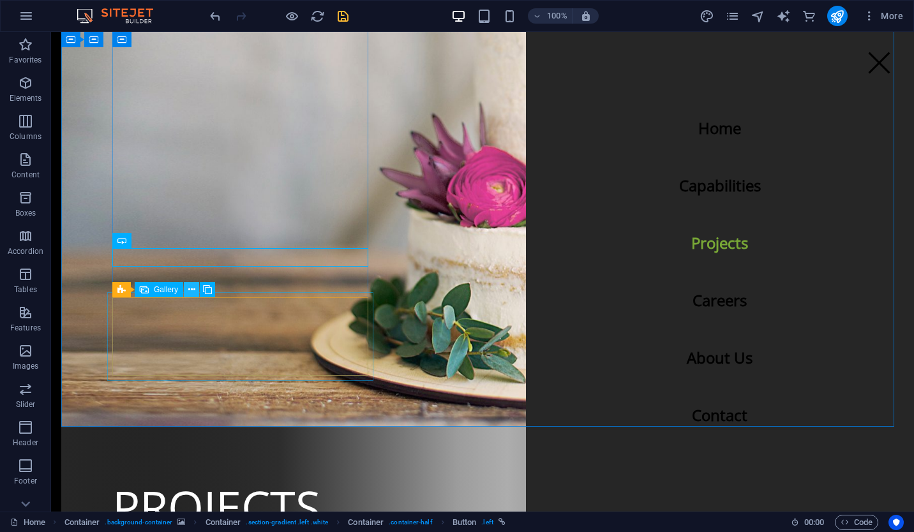
click at [195, 290] on icon at bounding box center [191, 289] width 7 height 13
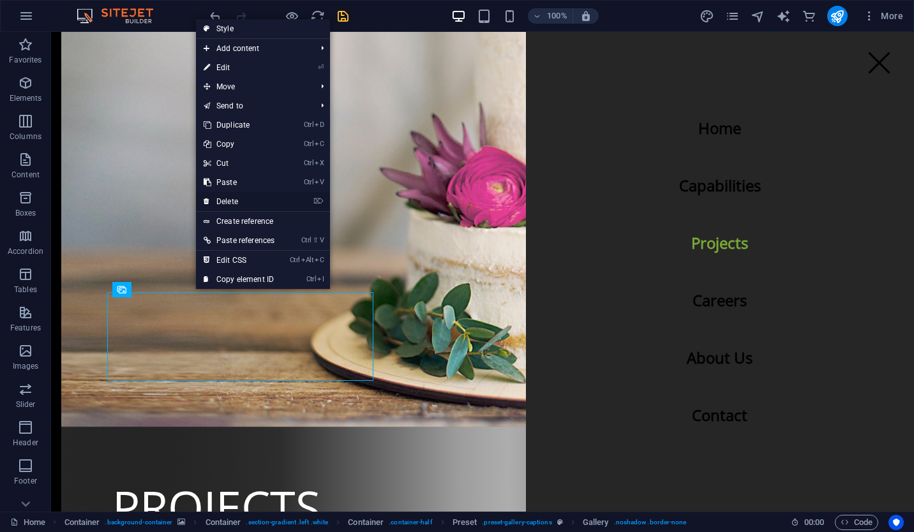
click at [281, 200] on link "⌦ Delete" at bounding box center [239, 201] width 86 height 19
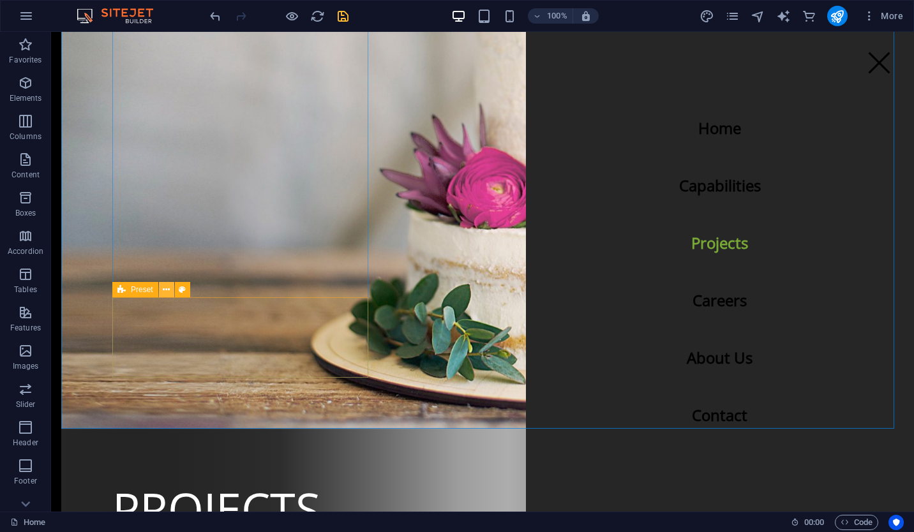
click at [169, 290] on icon at bounding box center [166, 289] width 7 height 13
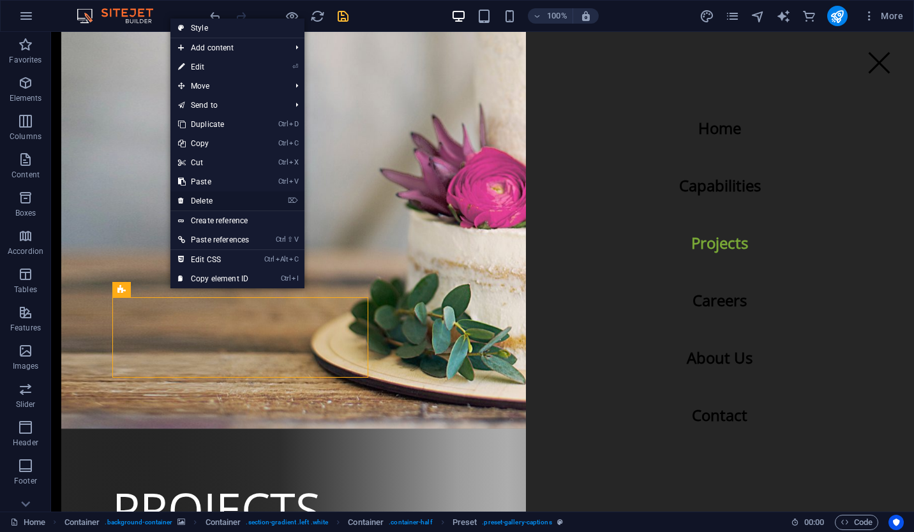
click at [228, 200] on link "⌦ Delete" at bounding box center [213, 201] width 86 height 19
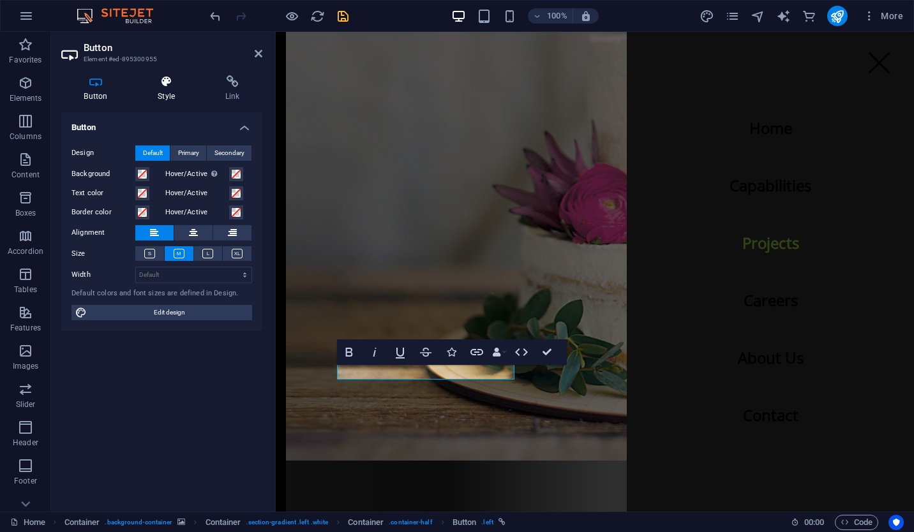
click at [167, 91] on h4 "Style" at bounding box center [169, 88] width 68 height 27
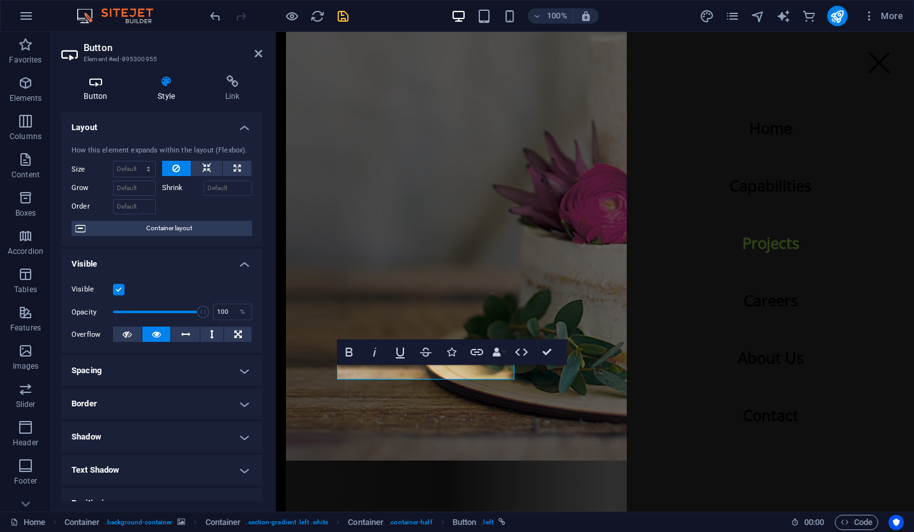
click at [93, 86] on icon at bounding box center [95, 81] width 69 height 13
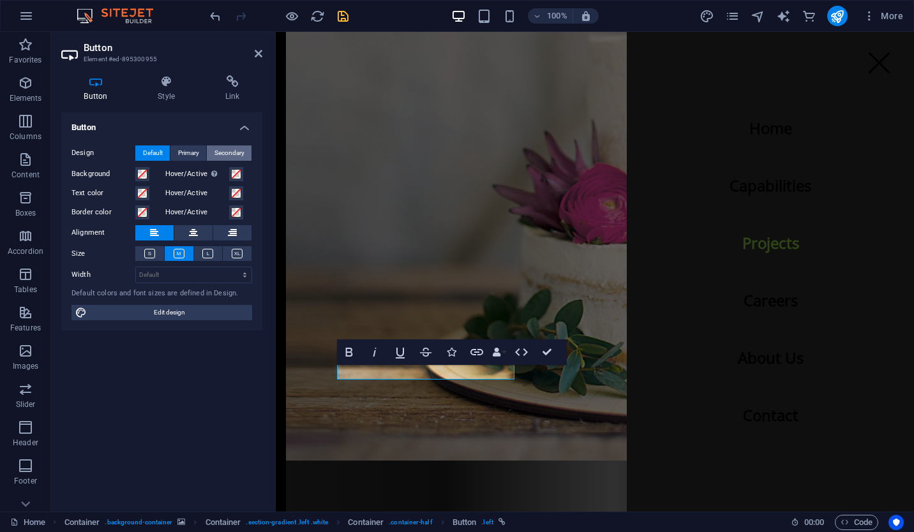
click at [222, 152] on span "Secondary" at bounding box center [230, 153] width 30 height 15
click at [158, 154] on span "Default" at bounding box center [153, 153] width 20 height 15
click at [232, 253] on icon at bounding box center [237, 254] width 11 height 10
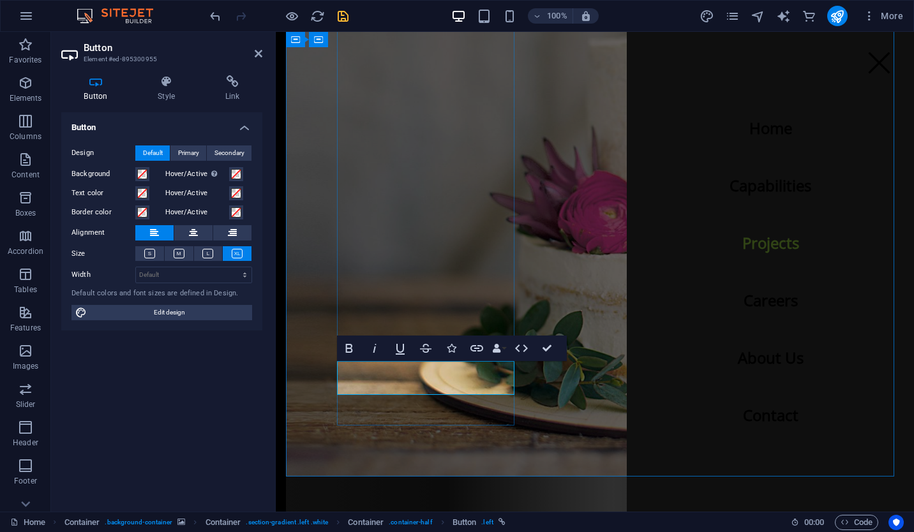
select select "rem"
select select "300"
select select "px"
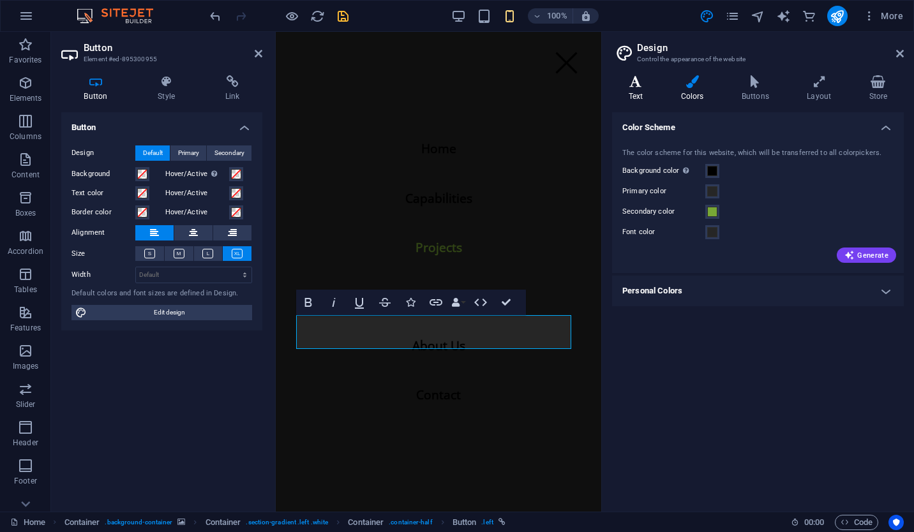
click at [645, 92] on h4 "Text" at bounding box center [638, 88] width 52 height 27
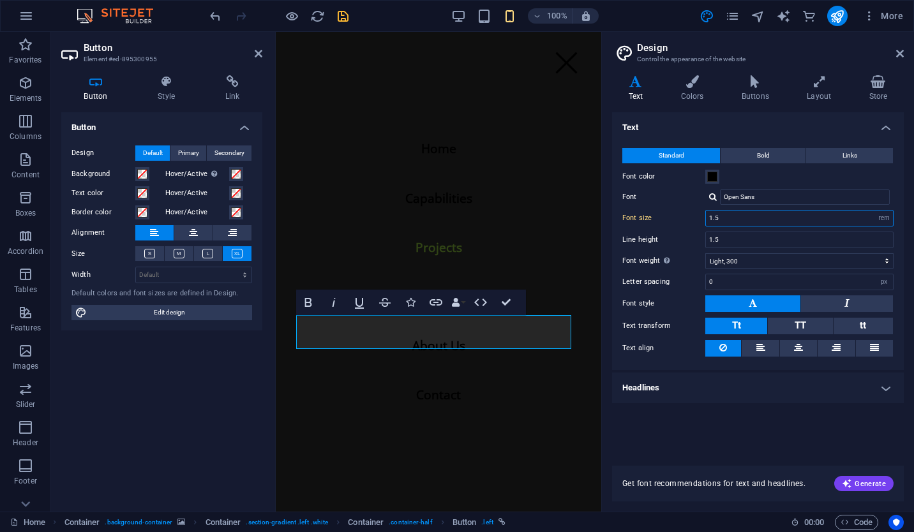
click at [806, 225] on input "1.5" at bounding box center [799, 218] width 187 height 15
click at [769, 245] on input "1.5" at bounding box center [799, 239] width 187 height 15
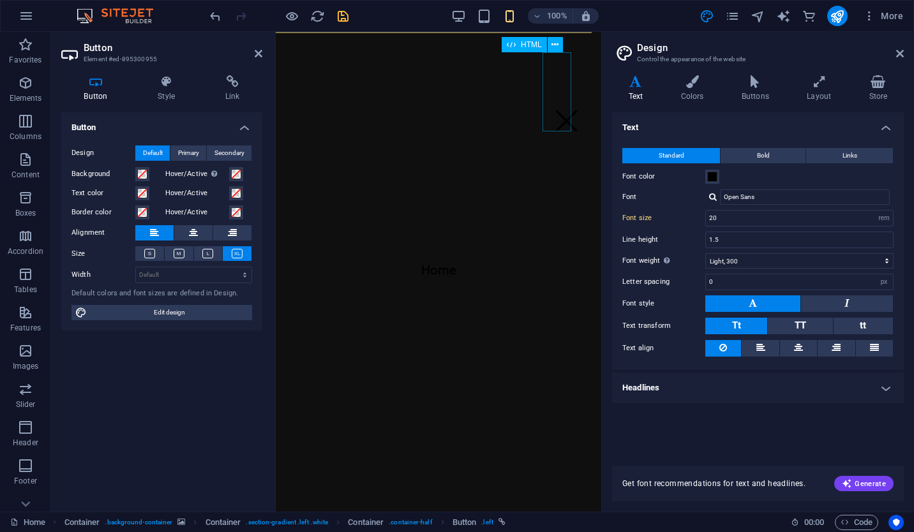
click at [567, 126] on div at bounding box center [566, 91] width 29 height 79
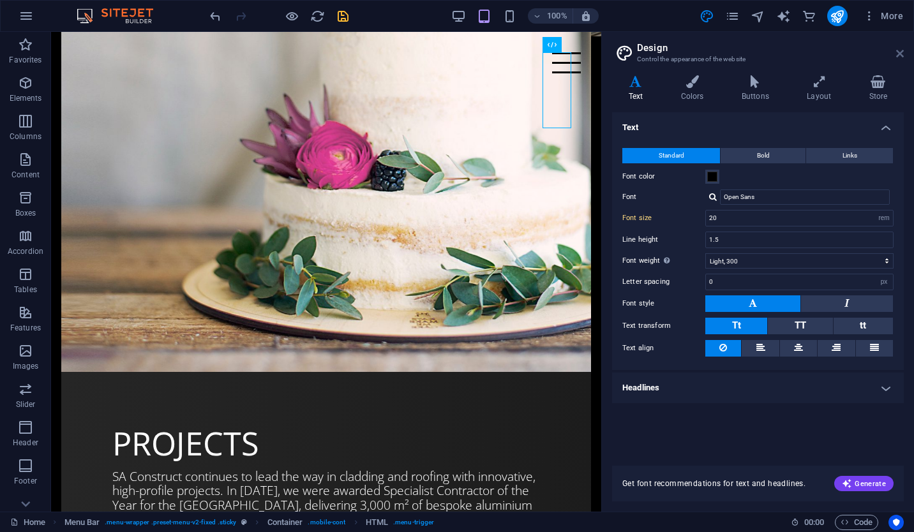
type input "1.2"
click at [903, 56] on icon at bounding box center [900, 54] width 8 height 10
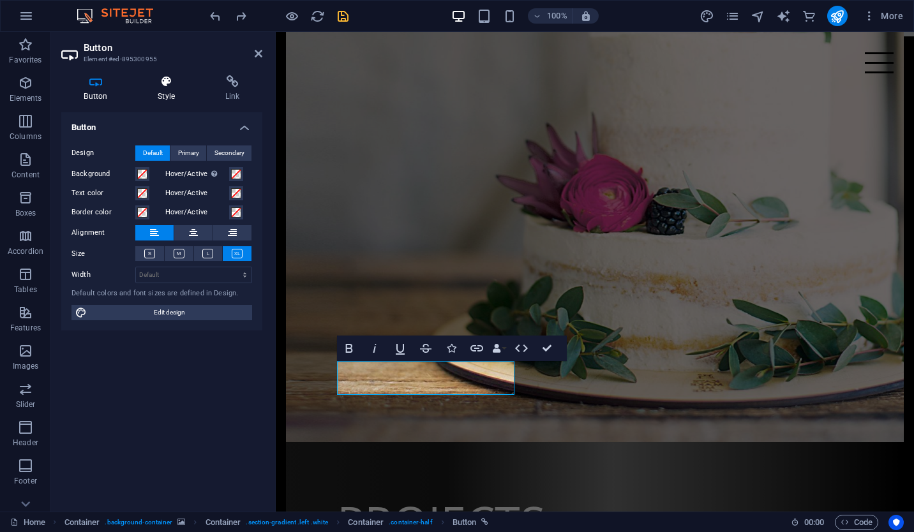
click at [175, 94] on h4 "Style" at bounding box center [169, 88] width 68 height 27
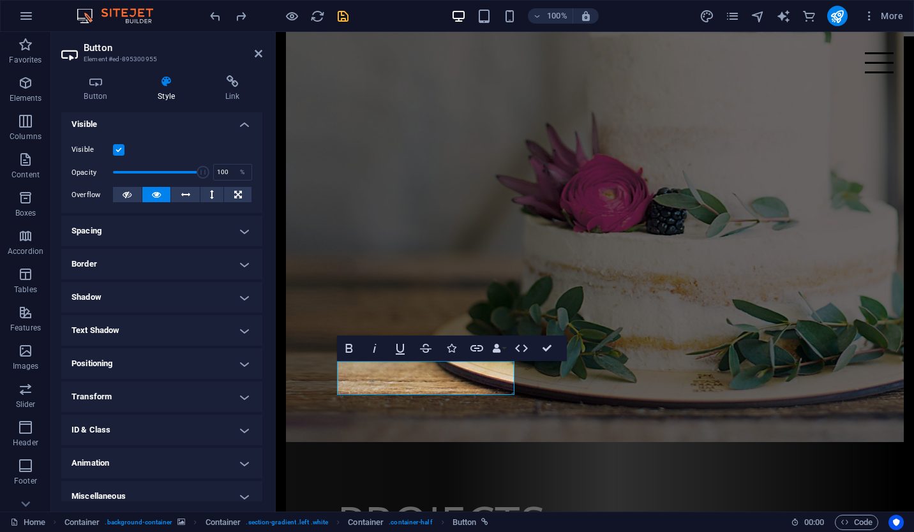
scroll to position [150, 0]
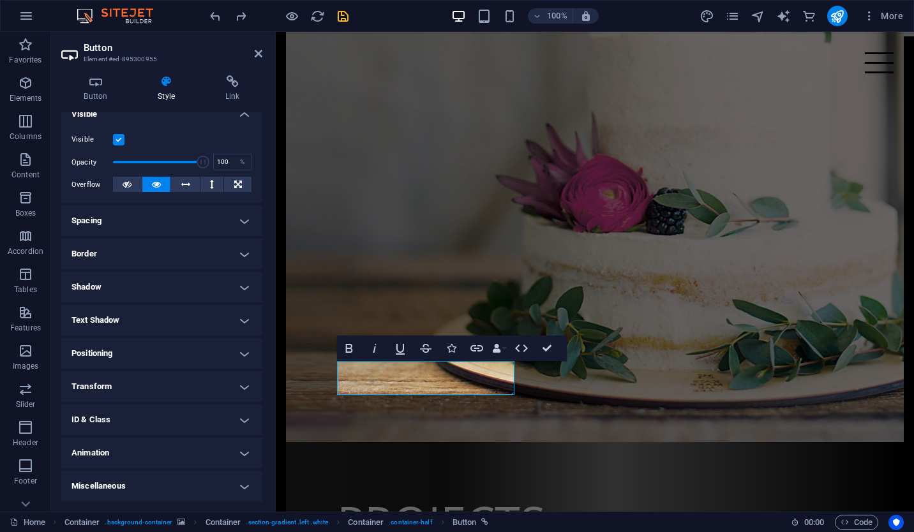
click at [170, 227] on h4 "Spacing" at bounding box center [161, 221] width 201 height 31
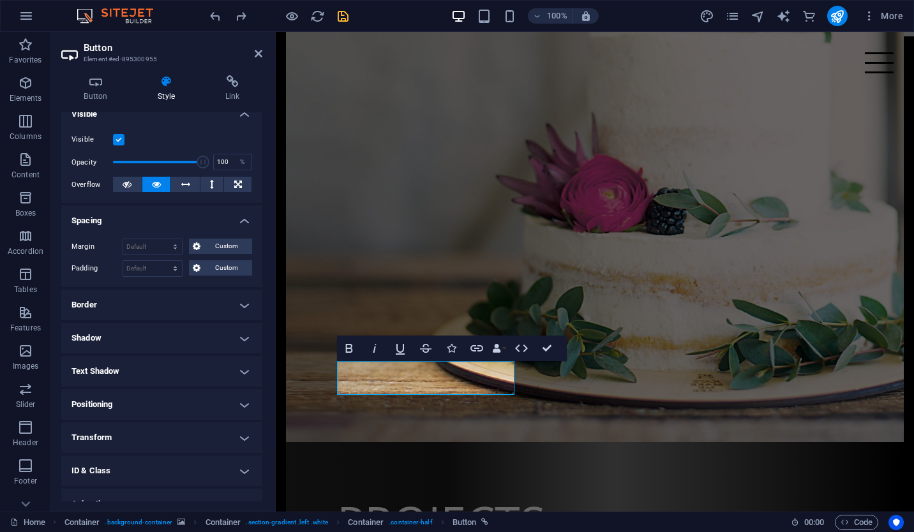
click at [170, 227] on h4 "Spacing" at bounding box center [161, 217] width 201 height 23
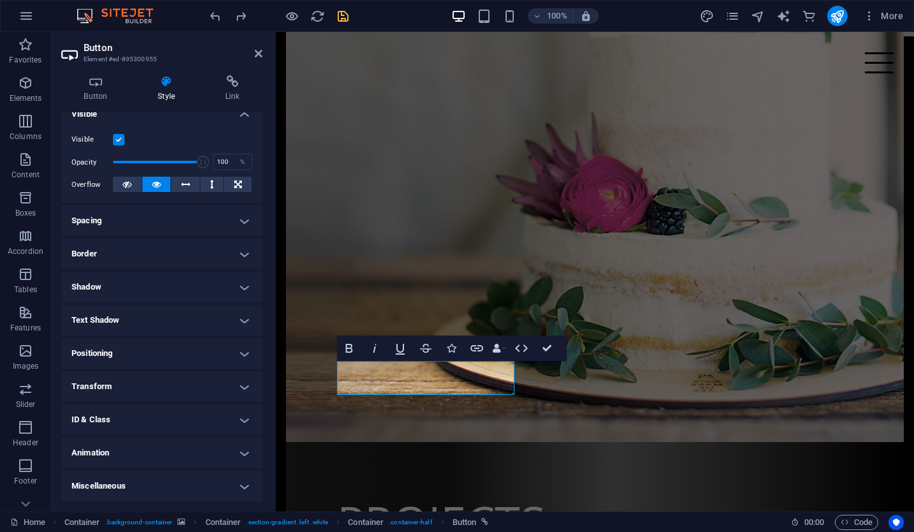
click at [149, 359] on h4 "Positioning" at bounding box center [161, 353] width 201 height 31
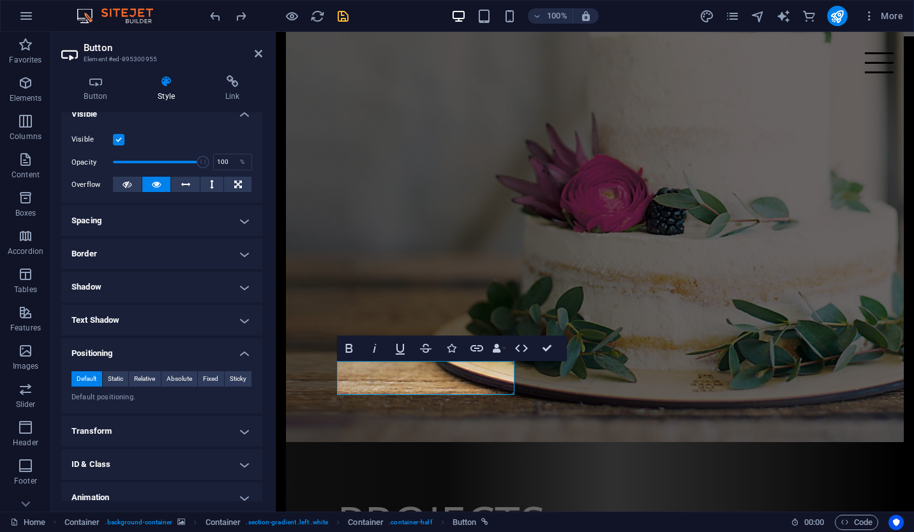
click at [149, 359] on h4 "Positioning" at bounding box center [161, 349] width 201 height 23
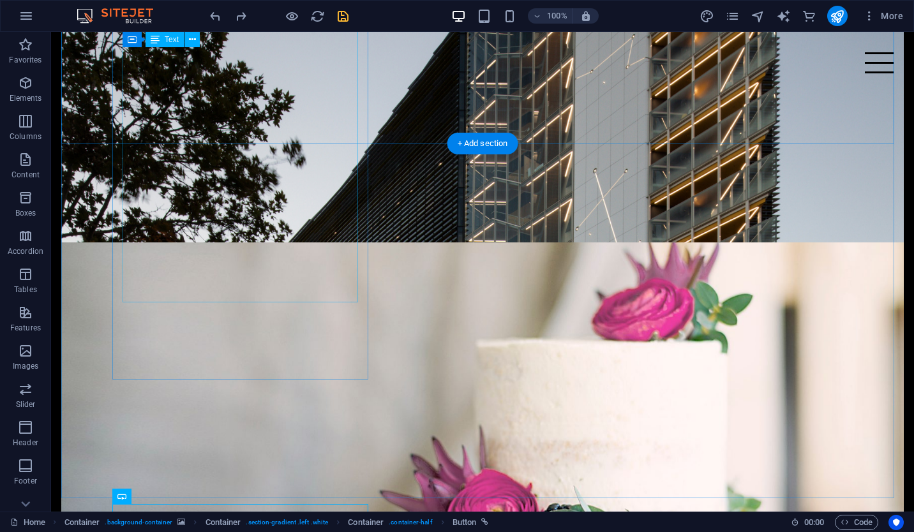
scroll to position [601, 0]
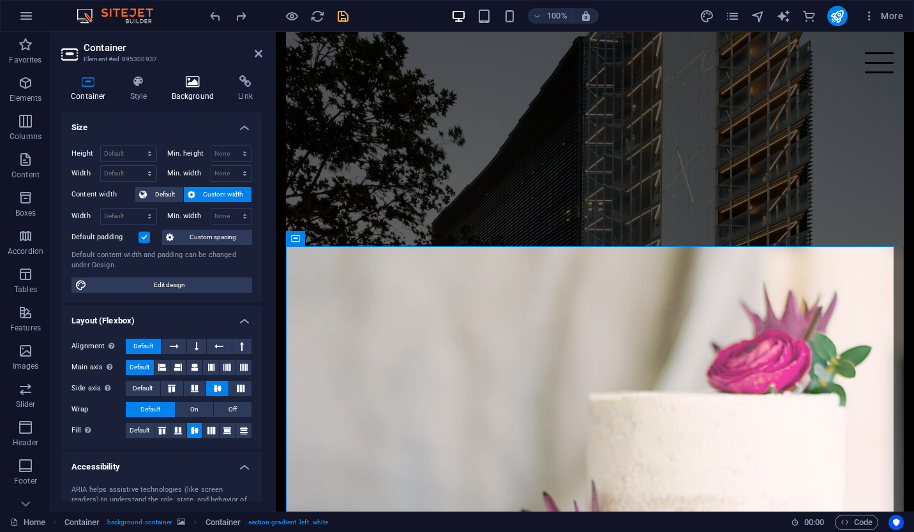
click at [183, 78] on icon at bounding box center [193, 81] width 62 height 13
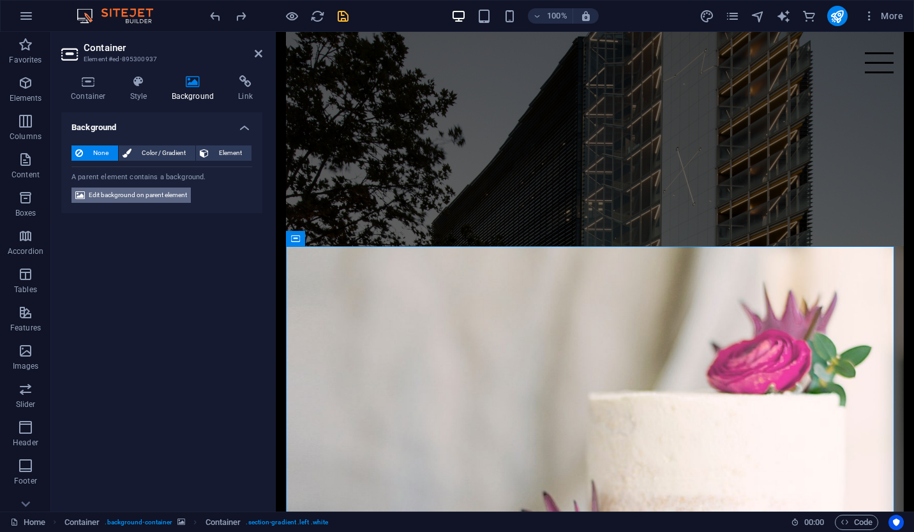
click at [169, 190] on span "Edit background on parent element" at bounding box center [138, 195] width 98 height 15
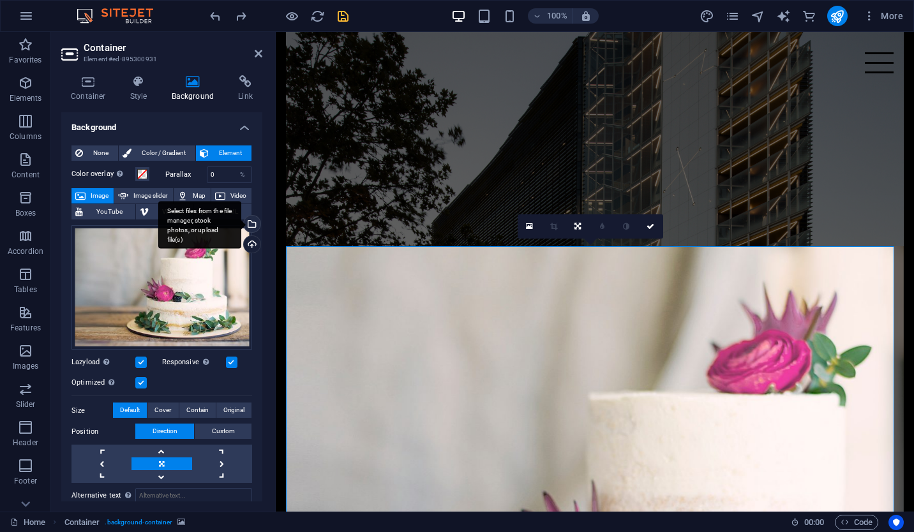
click at [241, 225] on div "Select files from the file manager, stock photos, or upload file(s)" at bounding box center [199, 225] width 83 height 48
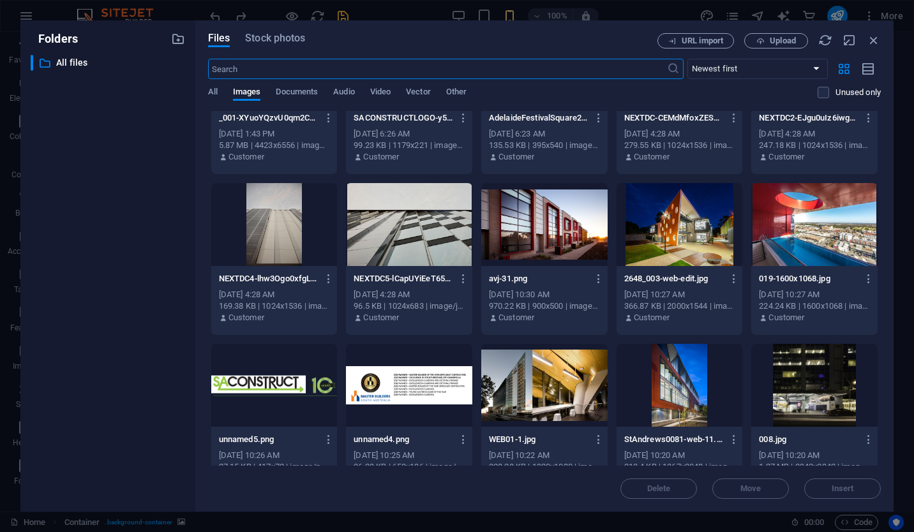
scroll to position [90, 0]
click at [557, 248] on div at bounding box center [544, 224] width 126 height 83
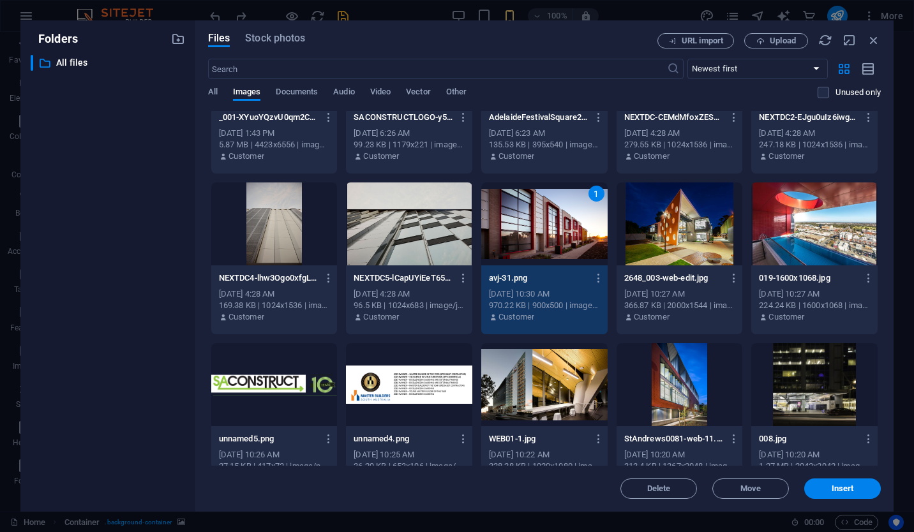
click at [557, 248] on div "1" at bounding box center [544, 224] width 126 height 83
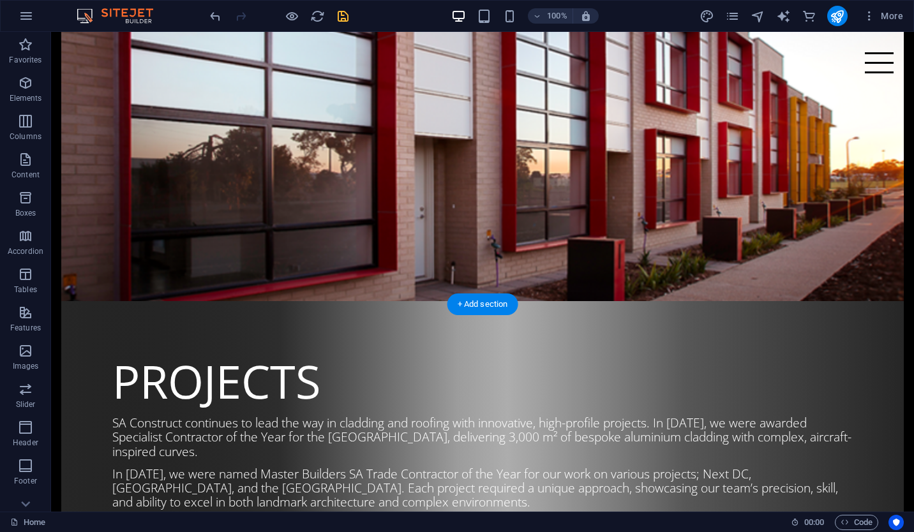
scroll to position [1067, 0]
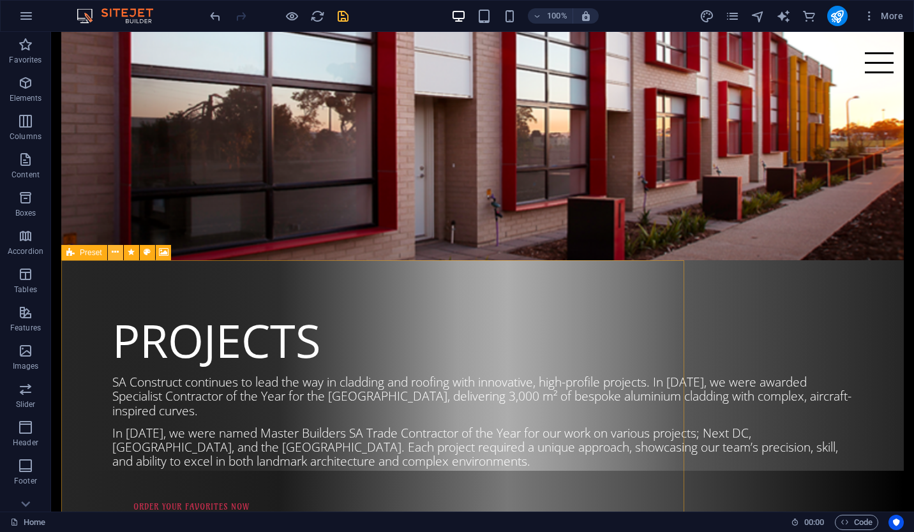
click at [114, 253] on icon at bounding box center [115, 252] width 7 height 13
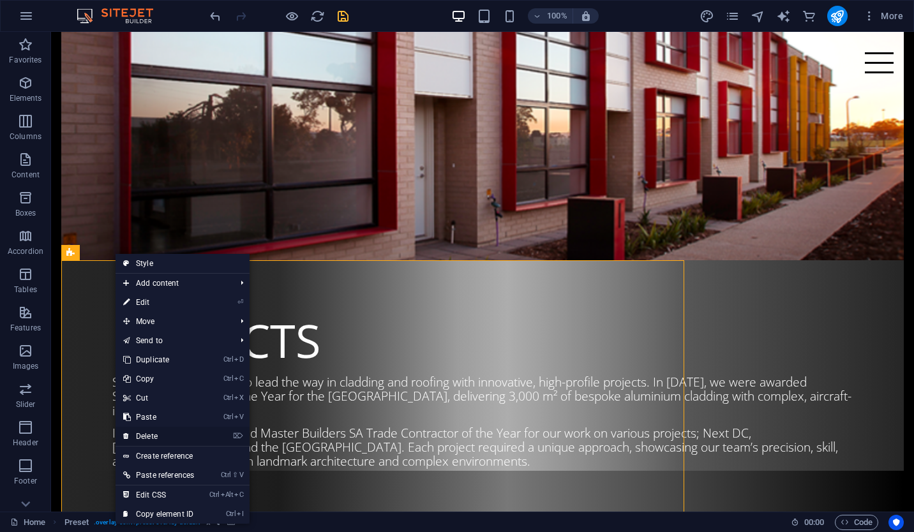
click at [144, 433] on link "⌦ Delete" at bounding box center [159, 436] width 86 height 19
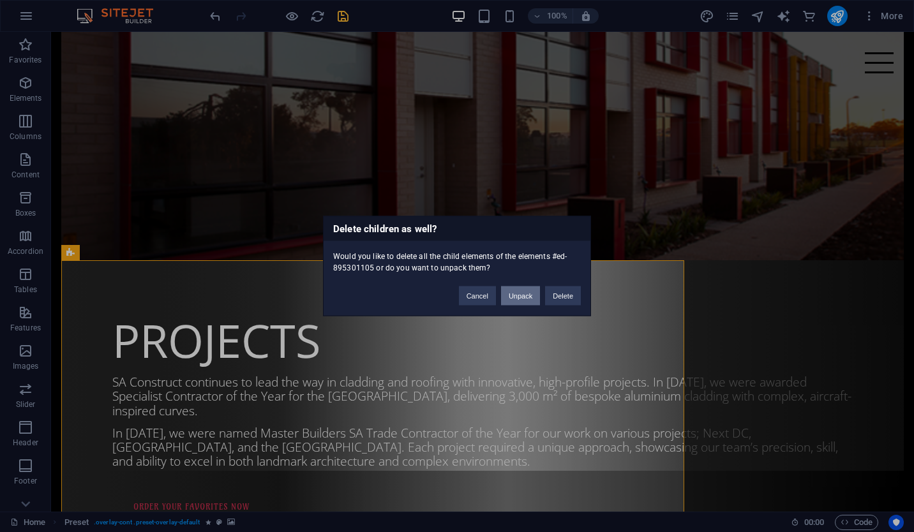
click at [522, 296] on button "Unpack" at bounding box center [520, 296] width 39 height 19
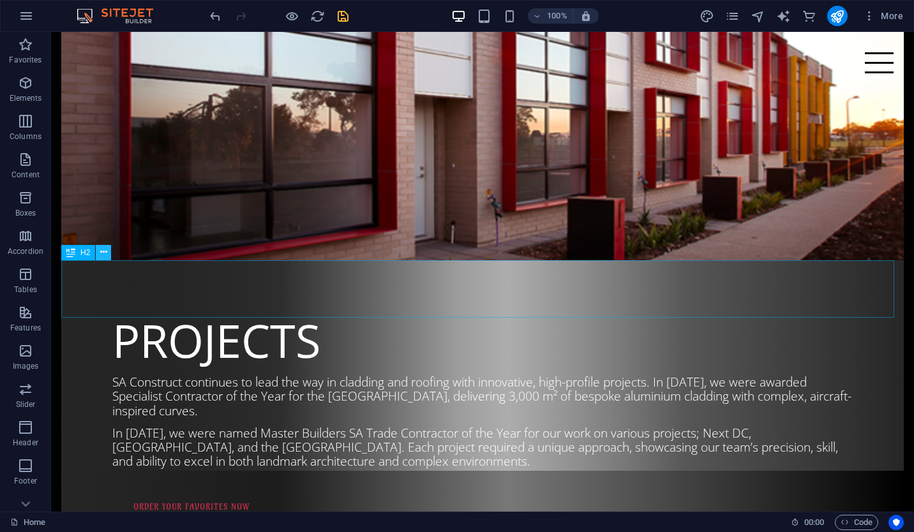
click at [107, 254] on button at bounding box center [103, 252] width 15 height 15
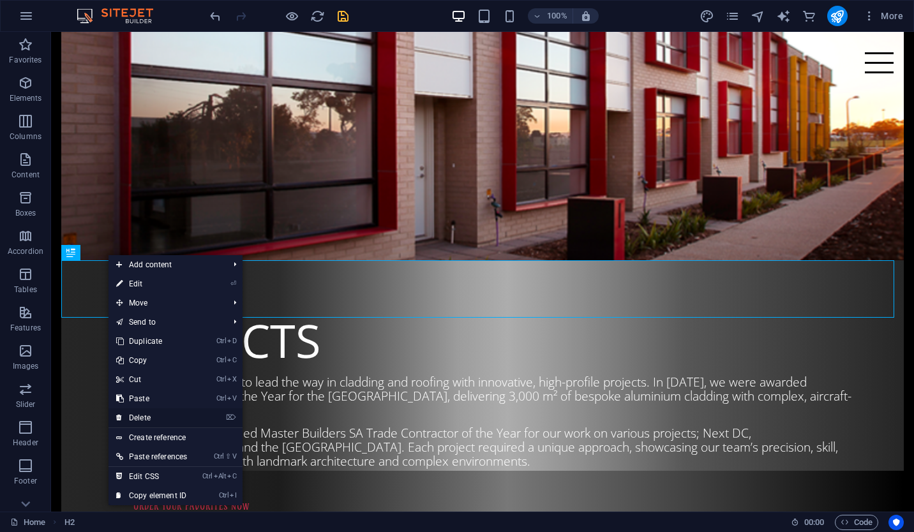
click at [165, 410] on link "⌦ Delete" at bounding box center [152, 418] width 86 height 19
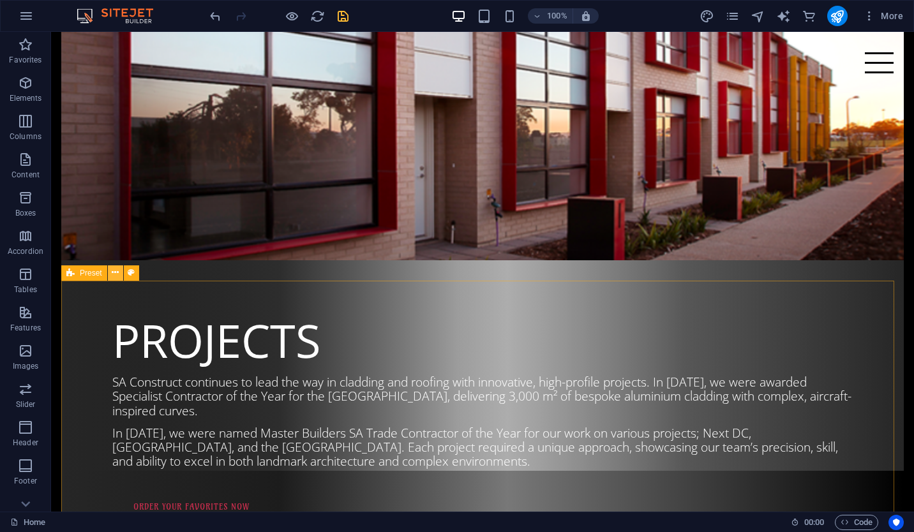
click at [114, 273] on icon at bounding box center [115, 272] width 7 height 13
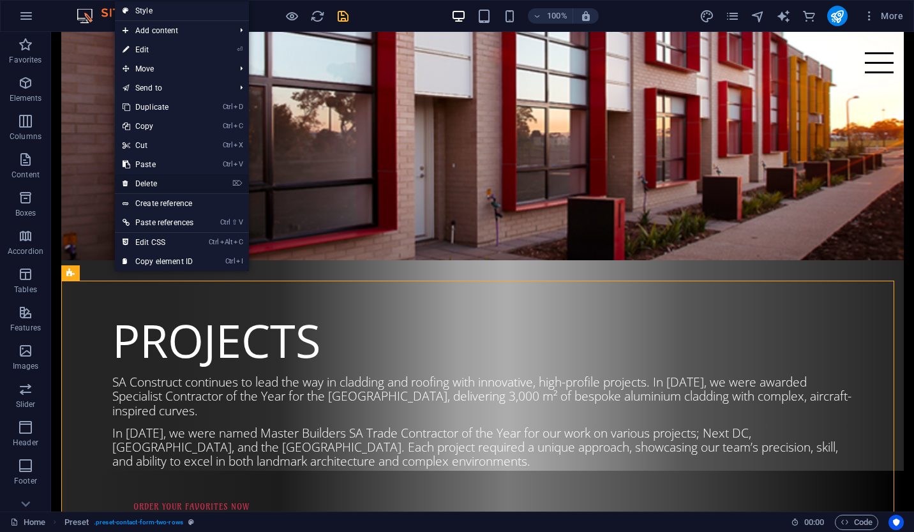
click at [199, 186] on link "⌦ Delete" at bounding box center [158, 183] width 86 height 19
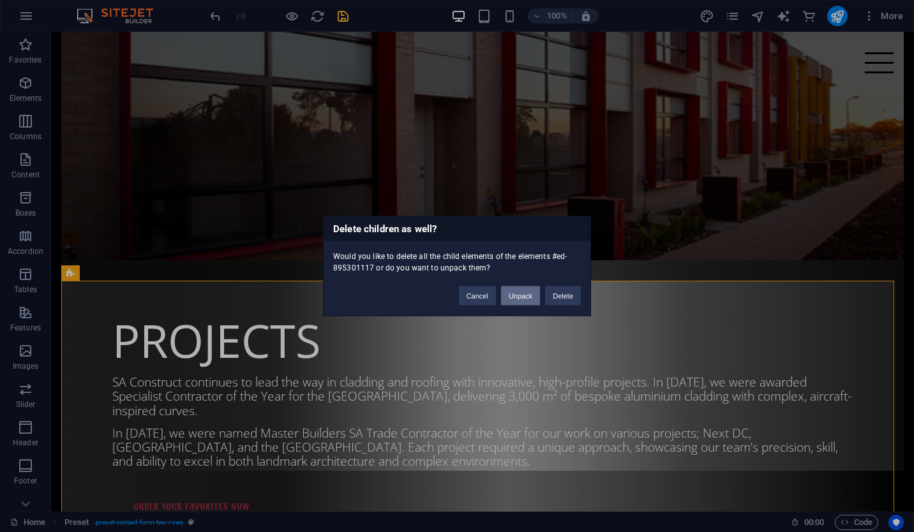
click at [525, 294] on button "Unpack" at bounding box center [520, 296] width 39 height 19
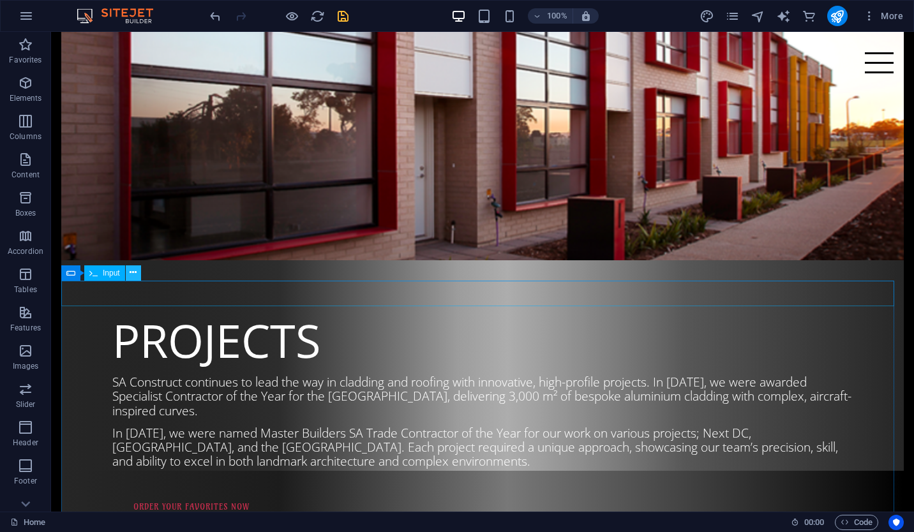
click at [139, 276] on button at bounding box center [133, 273] width 15 height 15
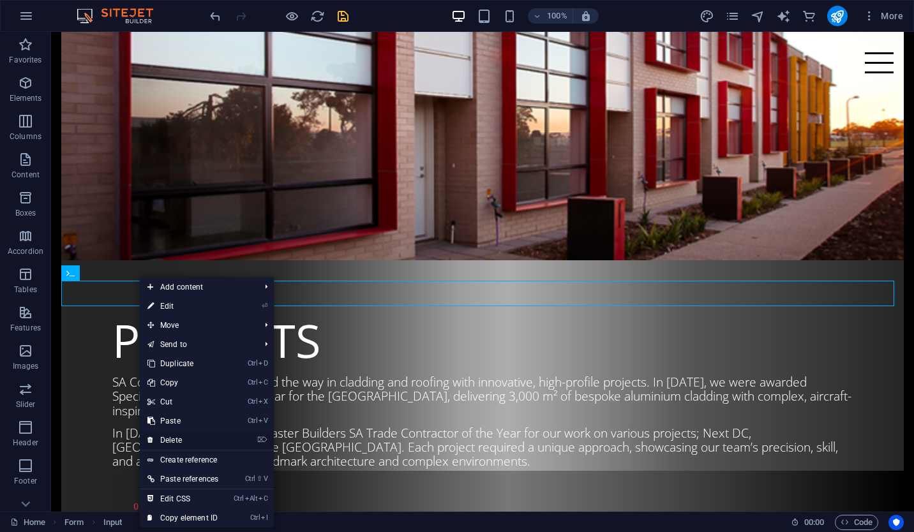
click at [179, 445] on link "⌦ Delete" at bounding box center [183, 440] width 86 height 19
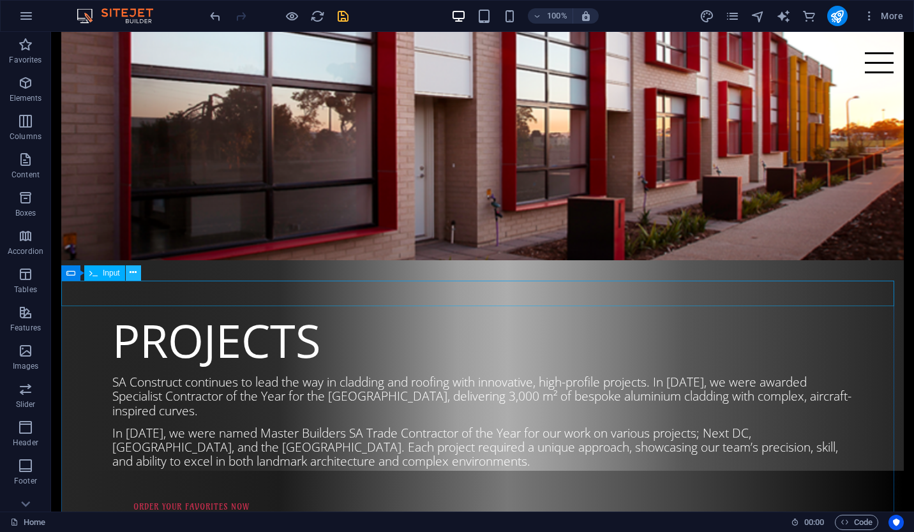
click at [135, 273] on icon at bounding box center [133, 272] width 7 height 13
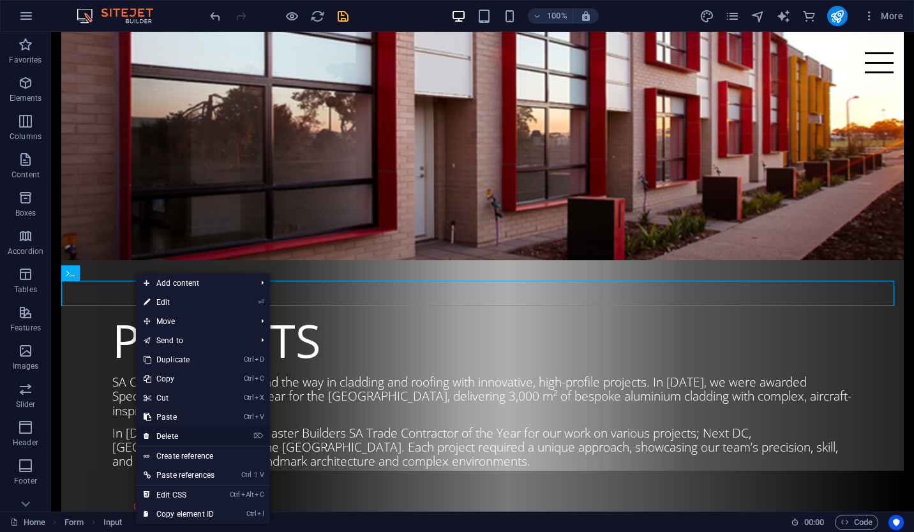
click at [181, 432] on link "⌦ Delete" at bounding box center [179, 436] width 86 height 19
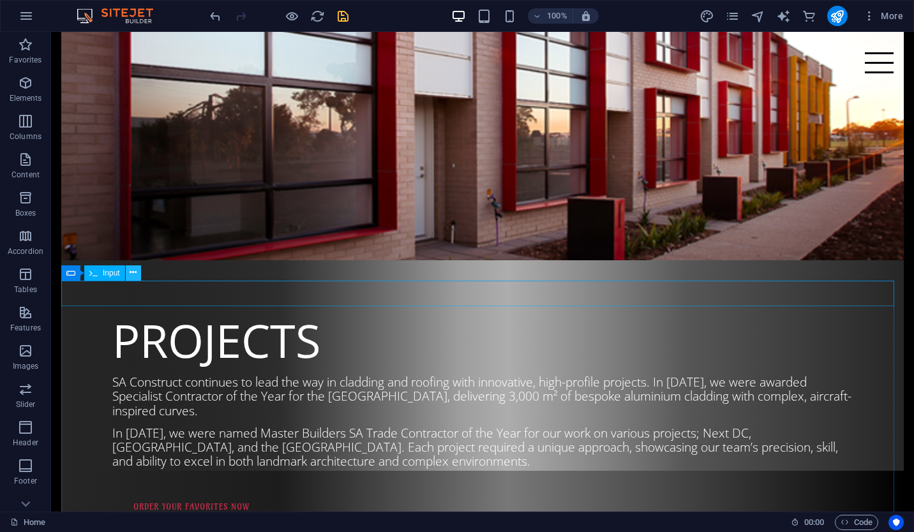
click at [132, 273] on icon at bounding box center [133, 272] width 7 height 13
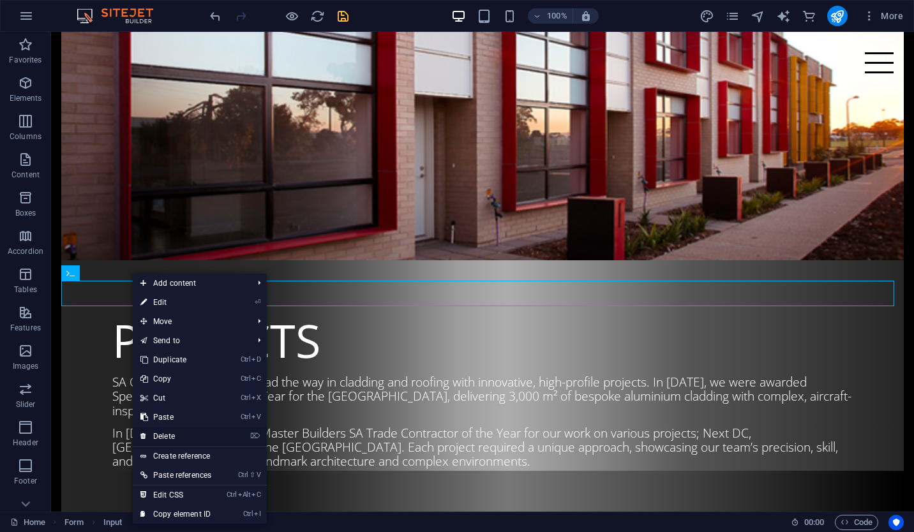
click at [167, 430] on link "⌦ Delete" at bounding box center [176, 436] width 86 height 19
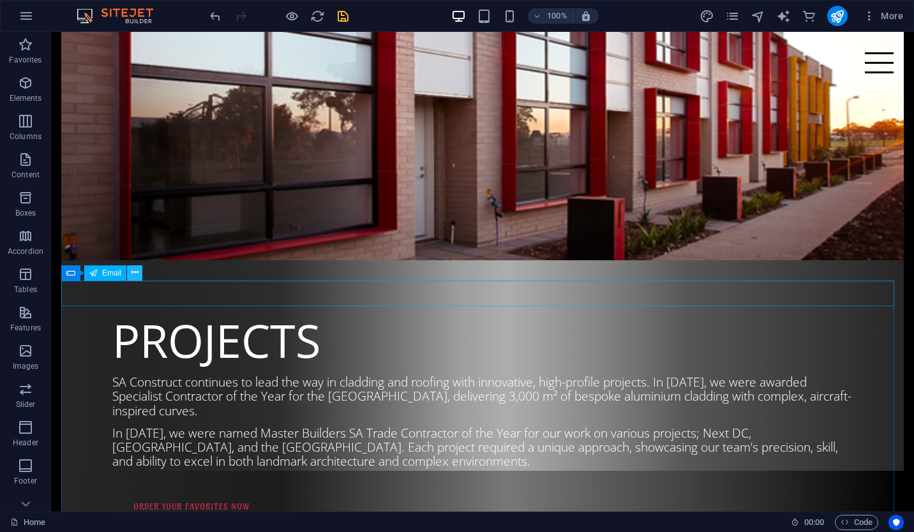
click at [132, 276] on icon at bounding box center [135, 272] width 7 height 13
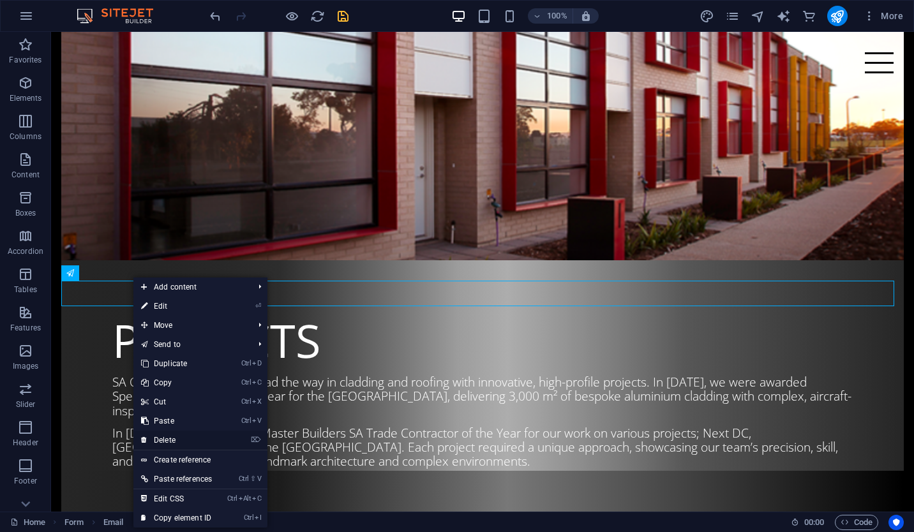
click at [176, 432] on link "⌦ Delete" at bounding box center [176, 440] width 86 height 19
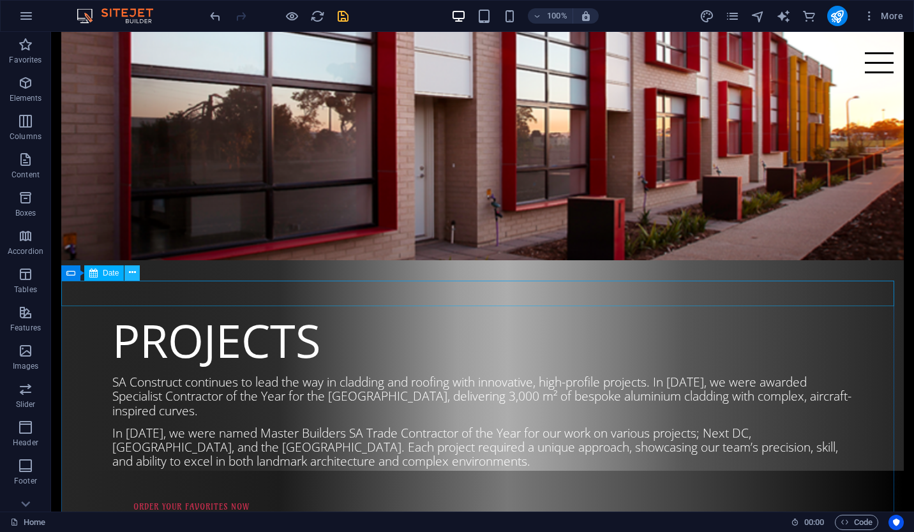
click at [133, 273] on icon at bounding box center [132, 272] width 7 height 13
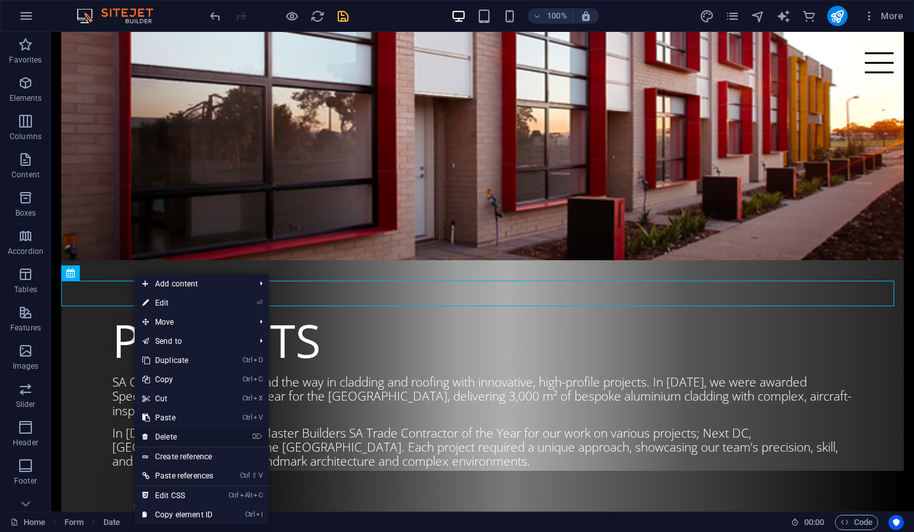
click at [168, 432] on link "⌦ Delete" at bounding box center [178, 437] width 86 height 19
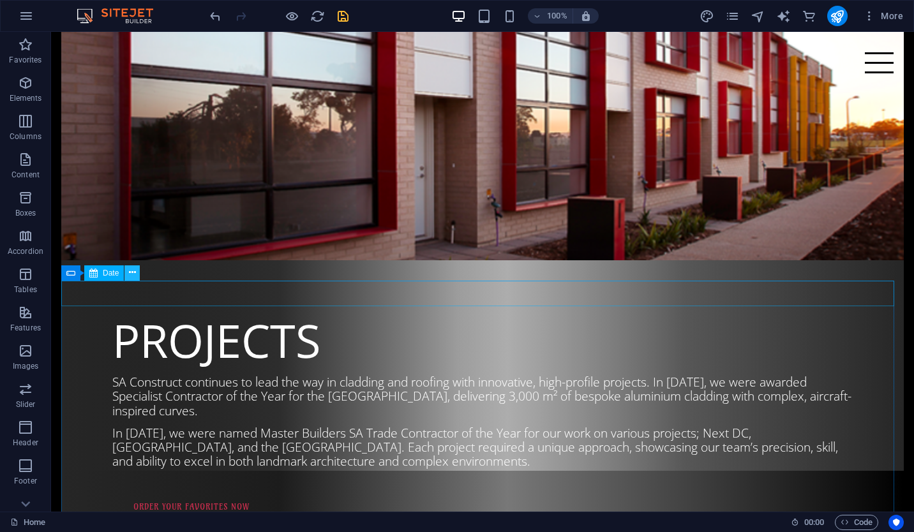
click at [133, 278] on icon at bounding box center [132, 272] width 7 height 13
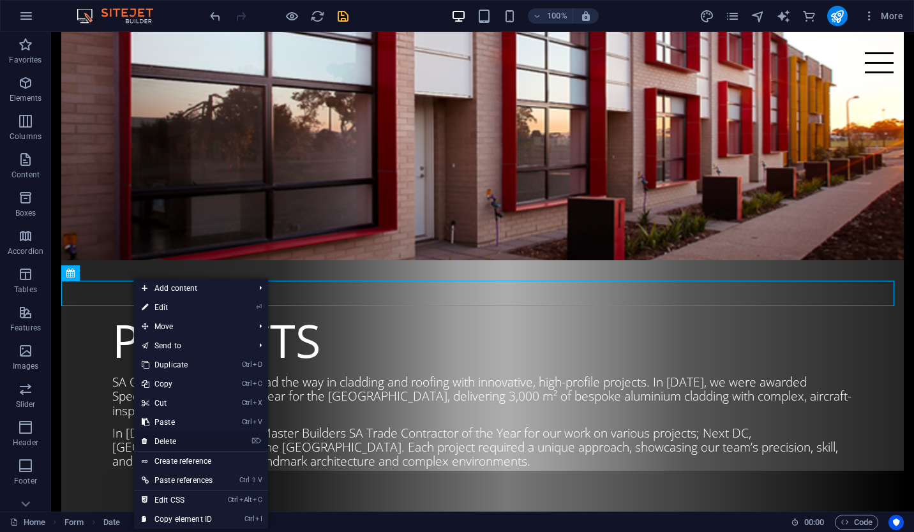
click at [210, 442] on link "⌦ Delete" at bounding box center [177, 441] width 86 height 19
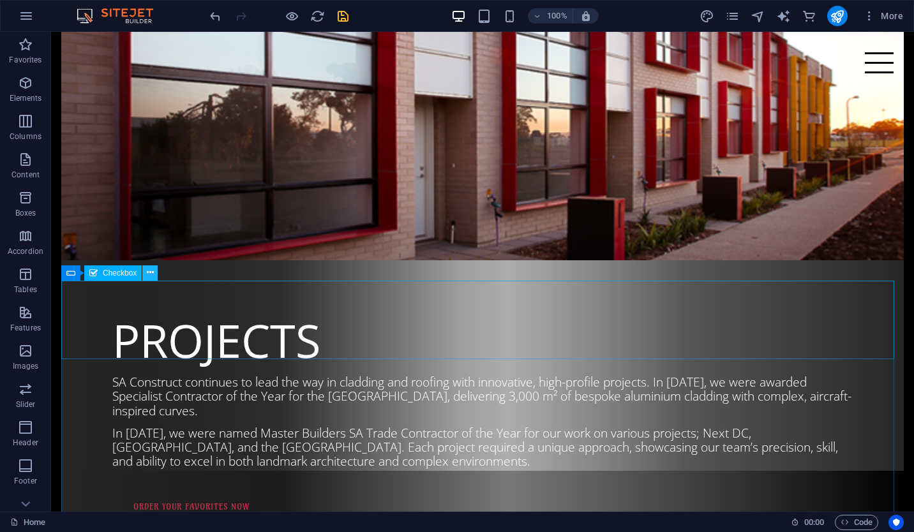
click at [150, 271] on icon at bounding box center [150, 272] width 7 height 13
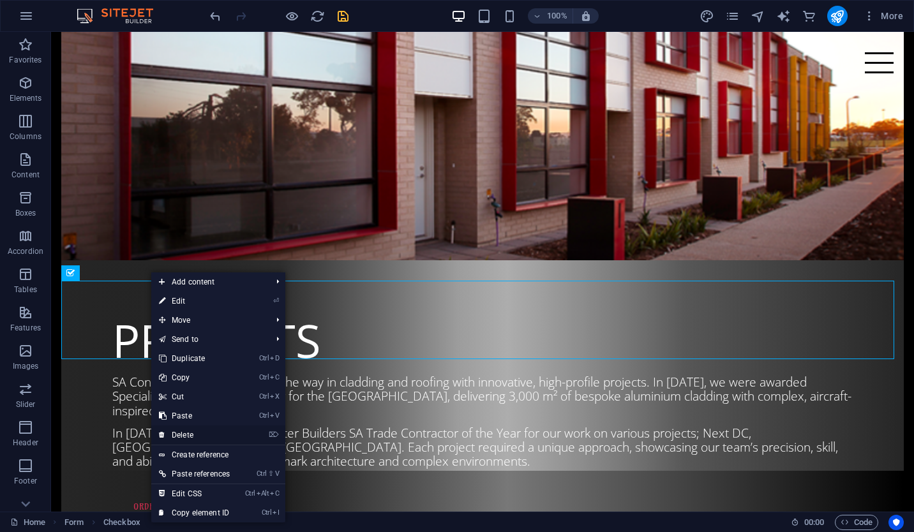
click at [197, 433] on link "⌦ Delete" at bounding box center [194, 435] width 86 height 19
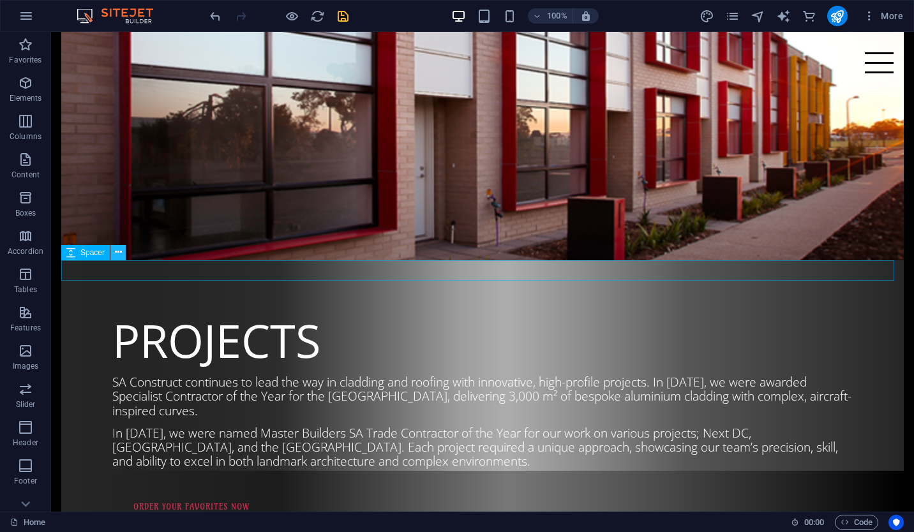
click at [120, 253] on icon at bounding box center [118, 252] width 7 height 13
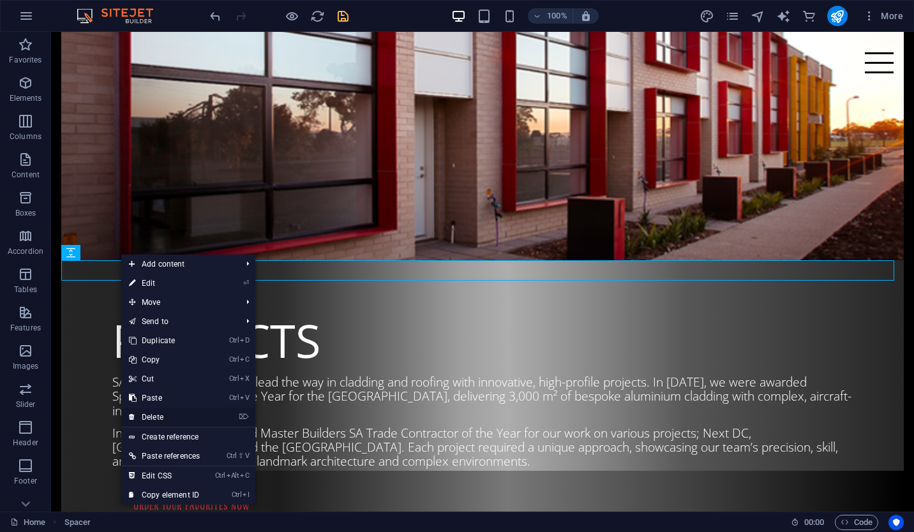
click at [169, 410] on link "⌦ Delete" at bounding box center [164, 417] width 86 height 19
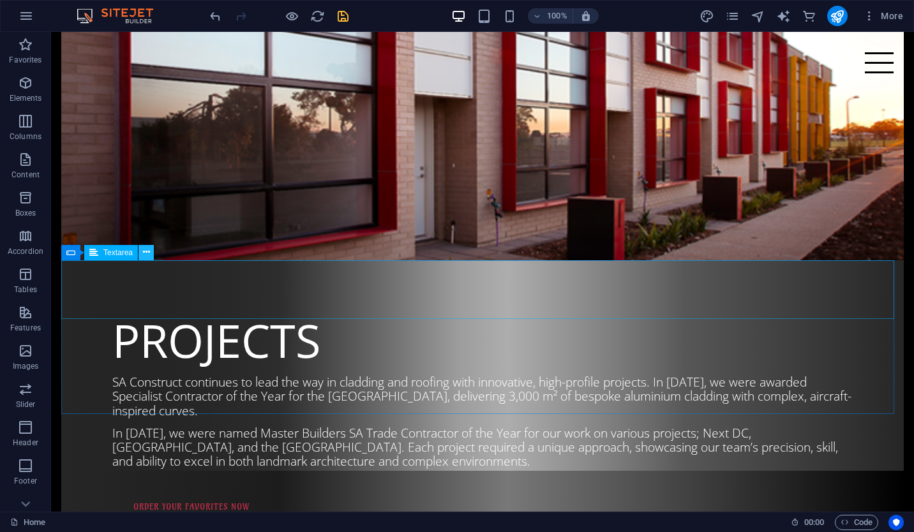
click at [147, 252] on icon at bounding box center [146, 252] width 7 height 13
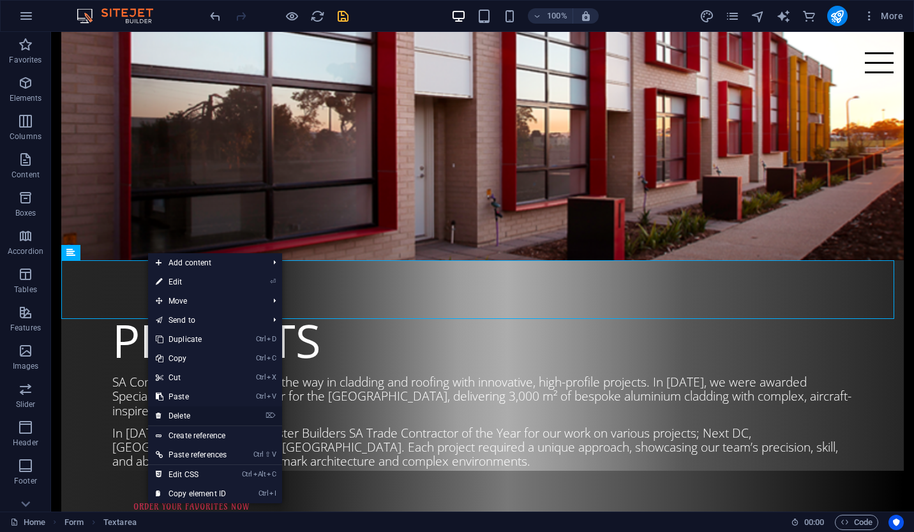
click at [211, 411] on link "⌦ Delete" at bounding box center [191, 416] width 86 height 19
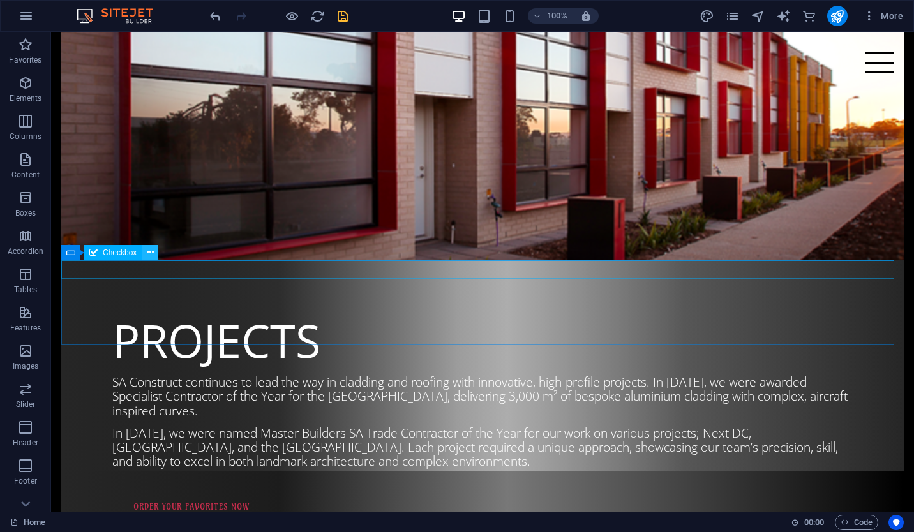
click at [150, 253] on icon at bounding box center [150, 252] width 7 height 13
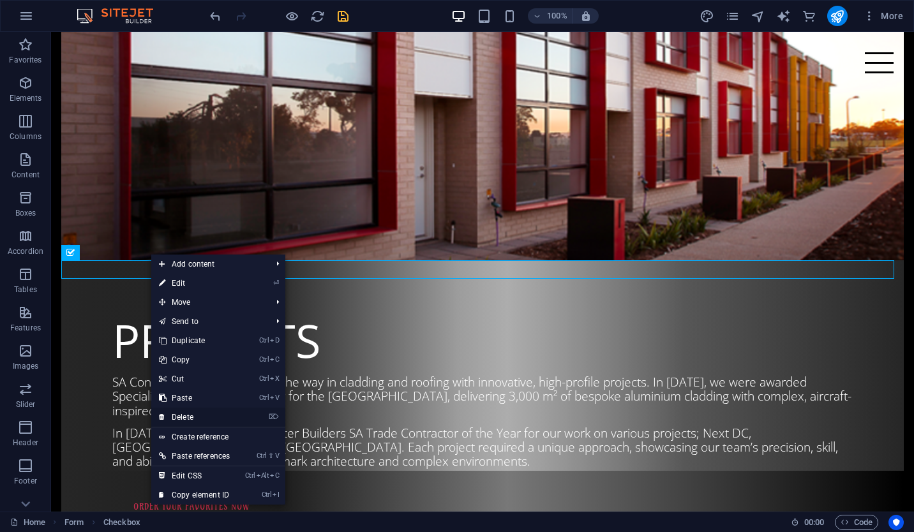
click at [199, 411] on link "⌦ Delete" at bounding box center [194, 417] width 86 height 19
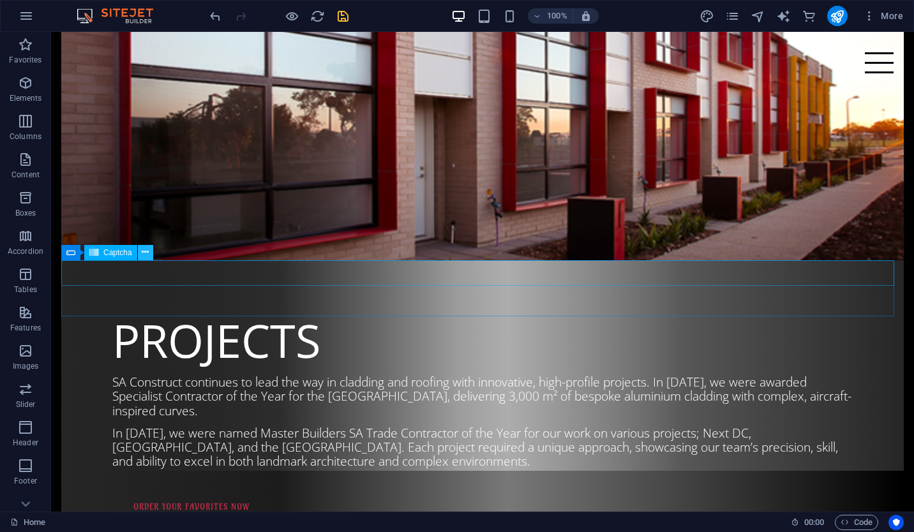
click at [145, 249] on icon at bounding box center [145, 252] width 7 height 13
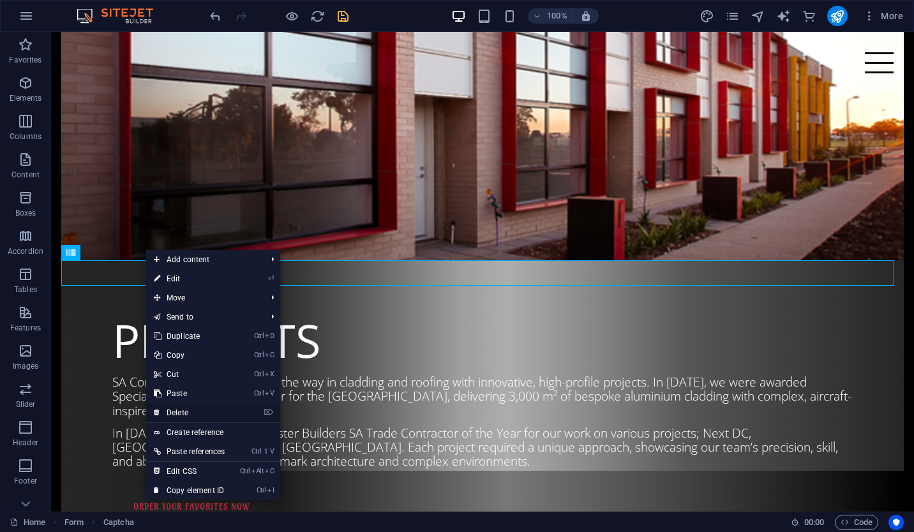
click at [195, 410] on link "⌦ Delete" at bounding box center [189, 412] width 86 height 19
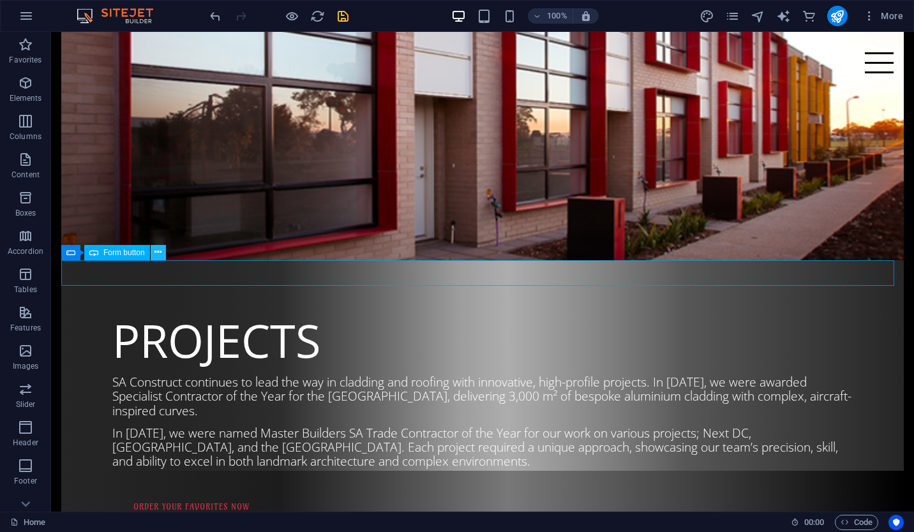
click at [158, 255] on icon at bounding box center [157, 252] width 7 height 13
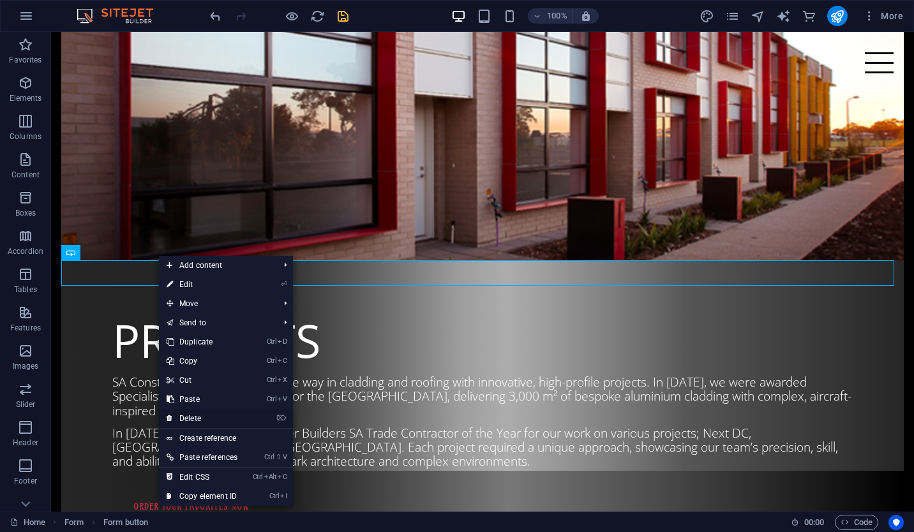
click at [204, 412] on link "⌦ Delete" at bounding box center [202, 418] width 86 height 19
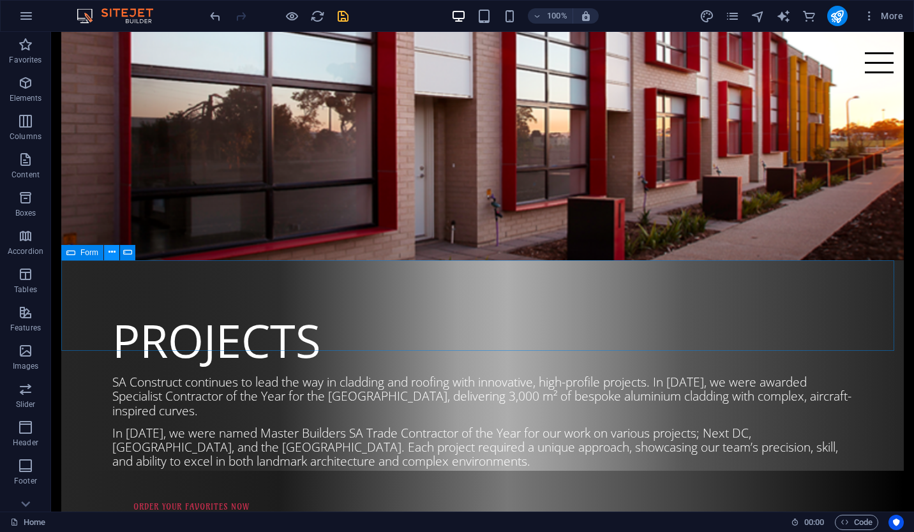
click at [116, 254] on button at bounding box center [111, 252] width 15 height 15
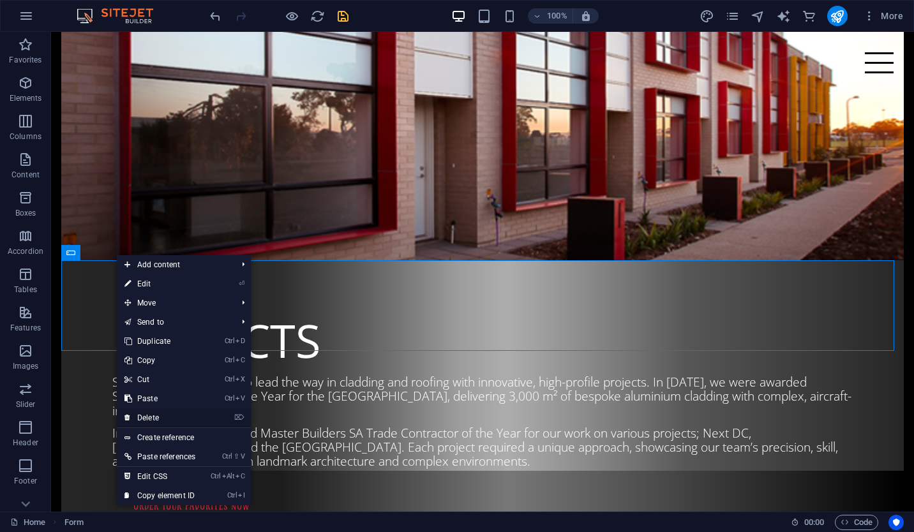
click at [173, 411] on link "⌦ Delete" at bounding box center [160, 418] width 86 height 19
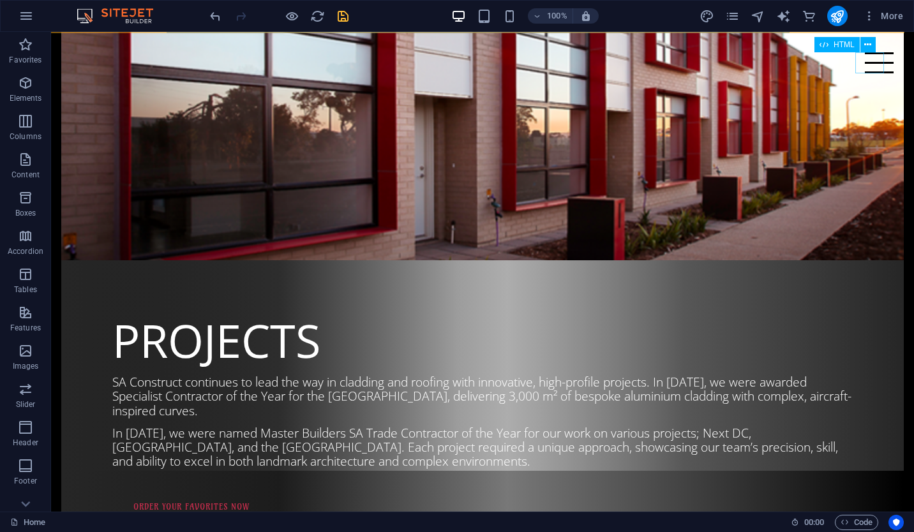
click at [873, 64] on div at bounding box center [879, 62] width 29 height 21
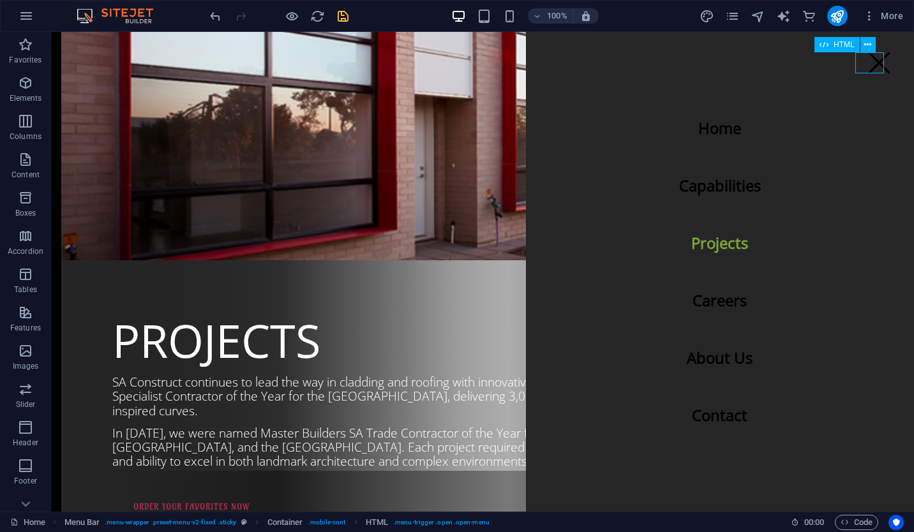
click at [873, 64] on div at bounding box center [879, 62] width 29 height 21
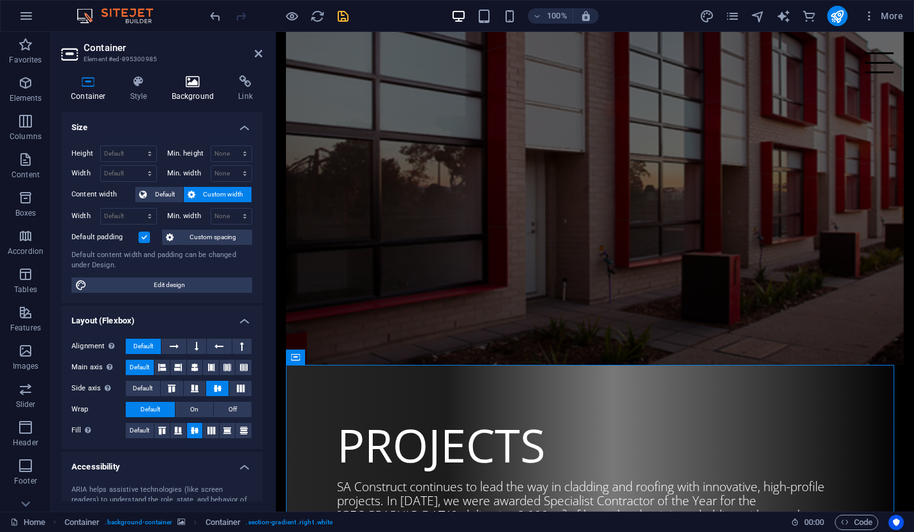
click at [210, 100] on h4 "Background" at bounding box center [195, 88] width 67 height 27
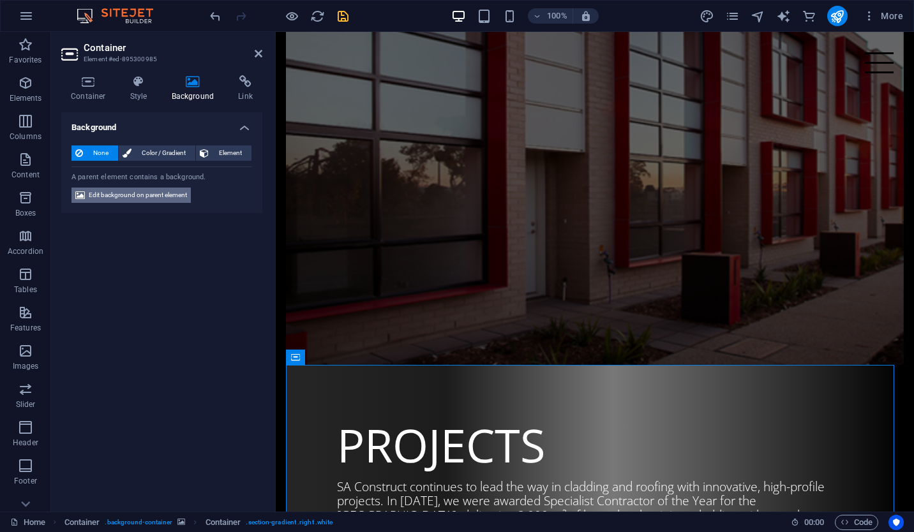
click at [179, 190] on span "Edit background on parent element" at bounding box center [138, 195] width 98 height 15
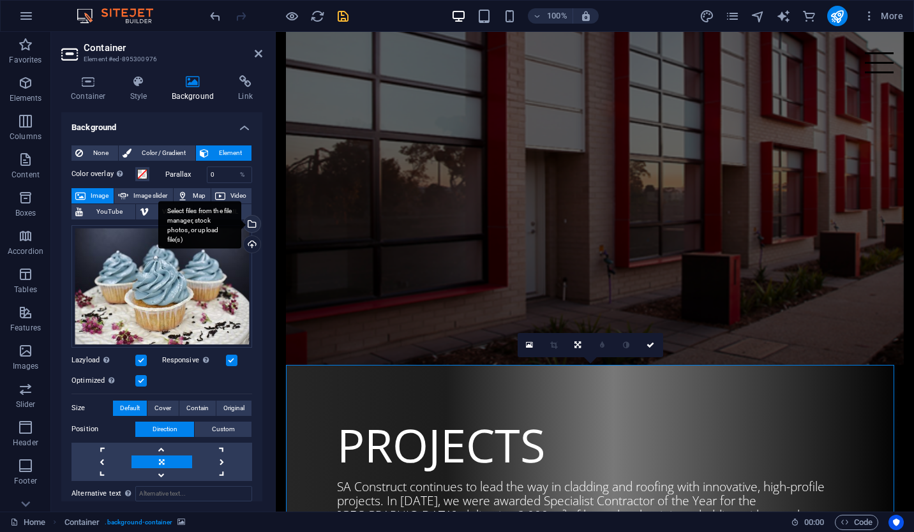
click at [252, 222] on div "Select files from the file manager, stock photos, or upload file(s)" at bounding box center [250, 225] width 19 height 19
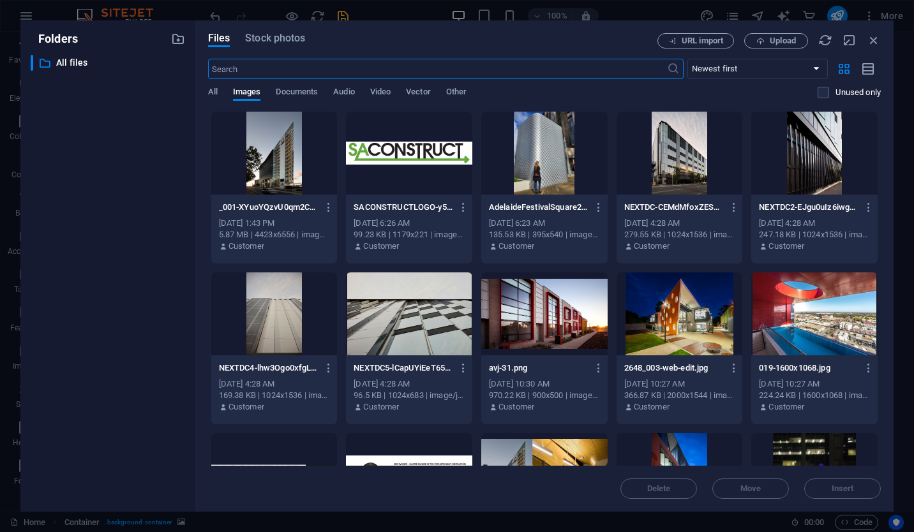
scroll to position [32926, 0]
click at [788, 38] on span "Upload" at bounding box center [783, 41] width 26 height 8
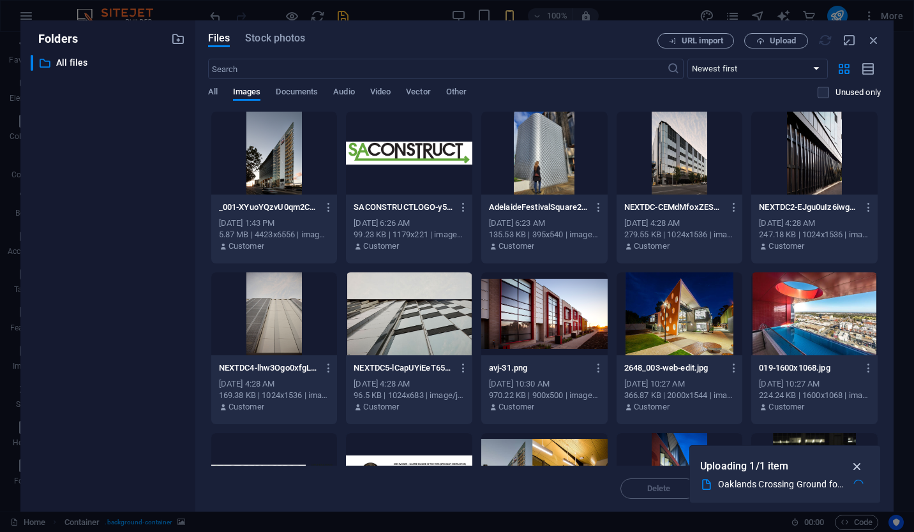
click at [860, 467] on icon "button" at bounding box center [857, 467] width 15 height 14
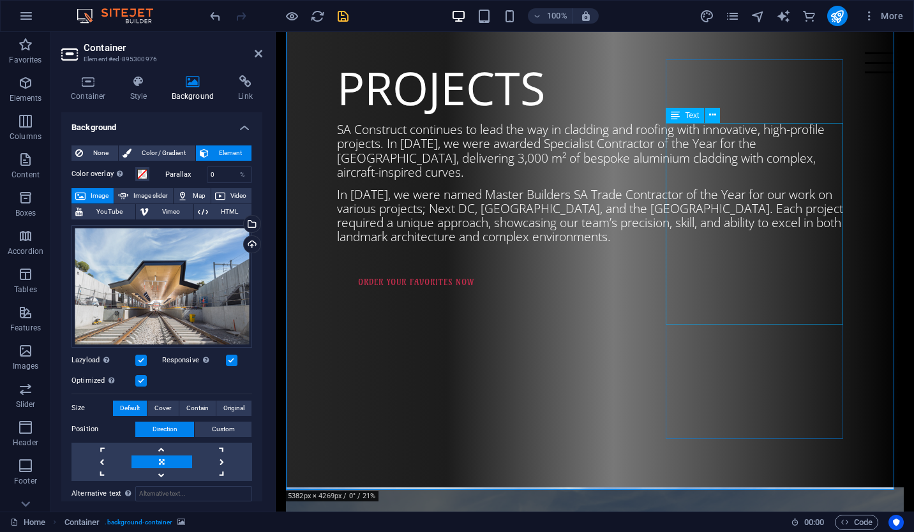
scroll to position [1426, 0]
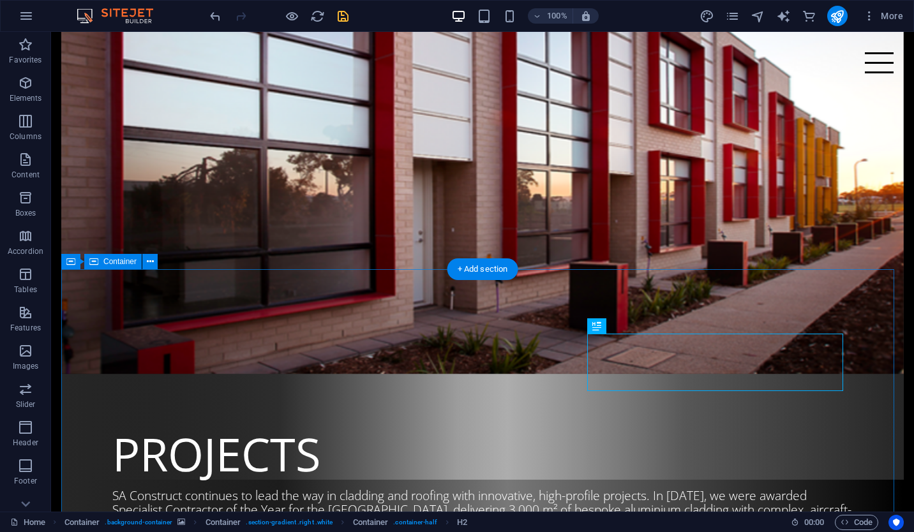
scroll to position [0, 0]
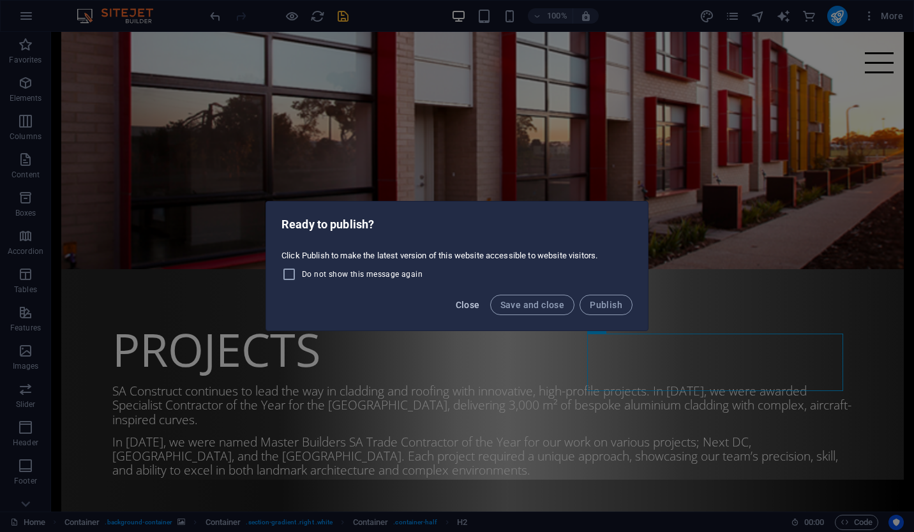
click at [476, 305] on span "Close" at bounding box center [468, 305] width 24 height 10
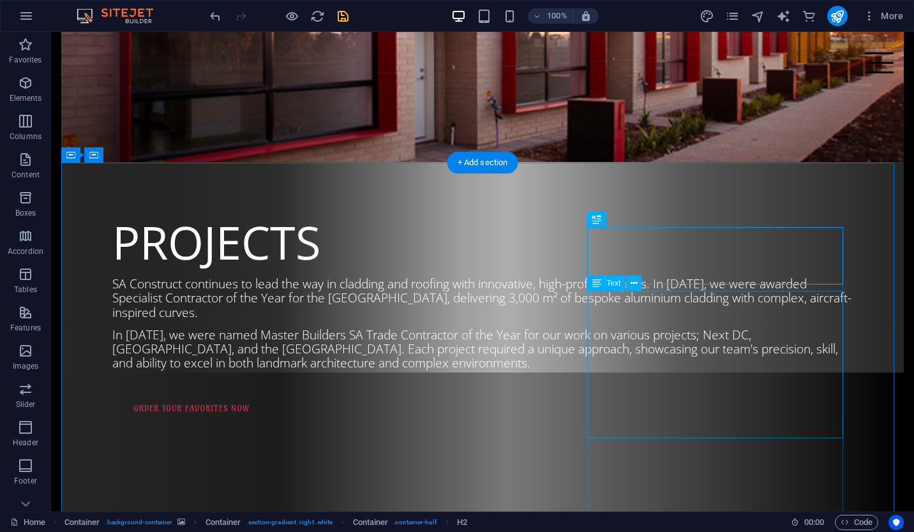
scroll to position [1166, 0]
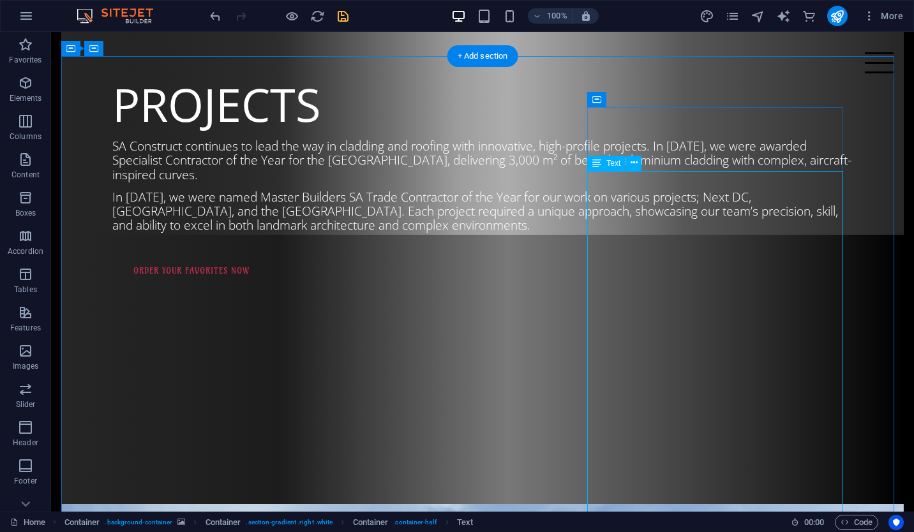
scroll to position [1304, 0]
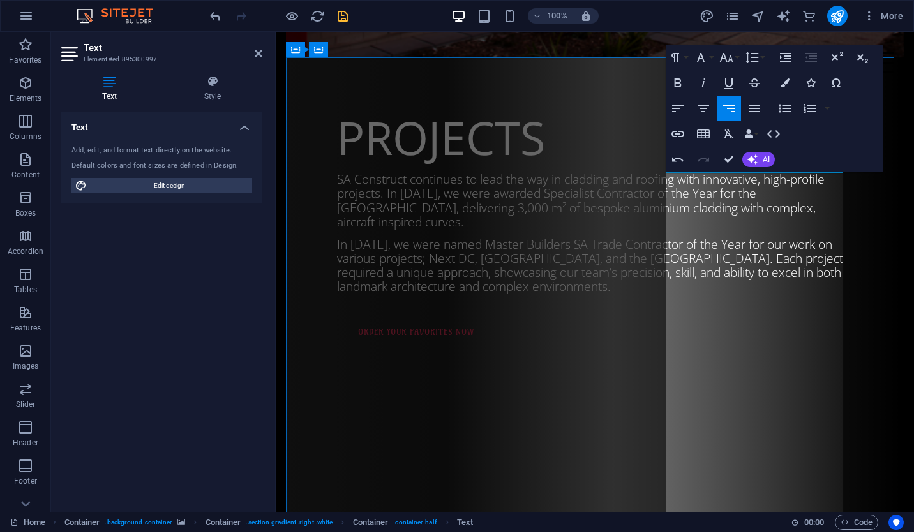
scroll to position [1394, 0]
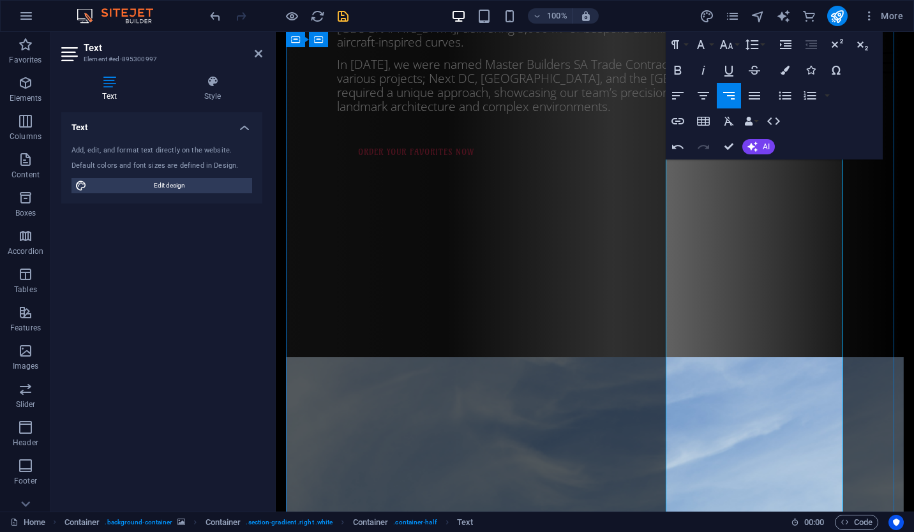
scroll to position [1556, 0]
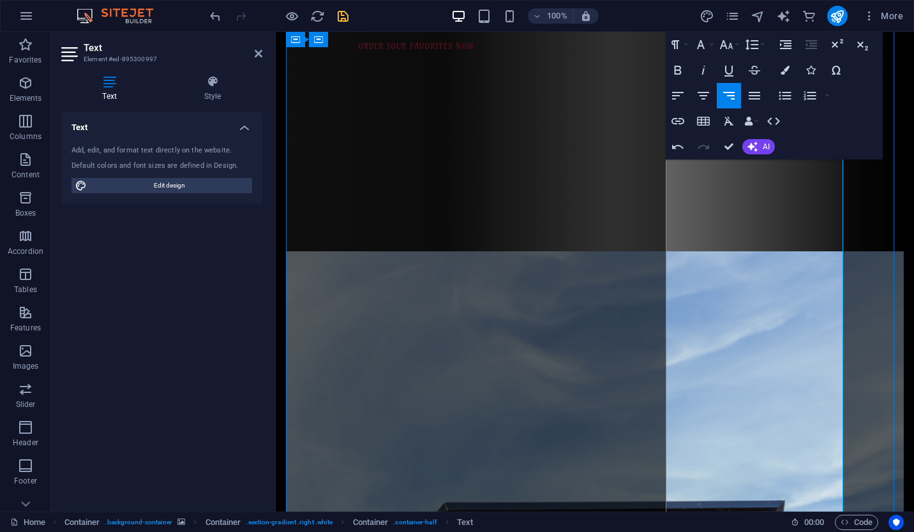
scroll to position [1662, 0]
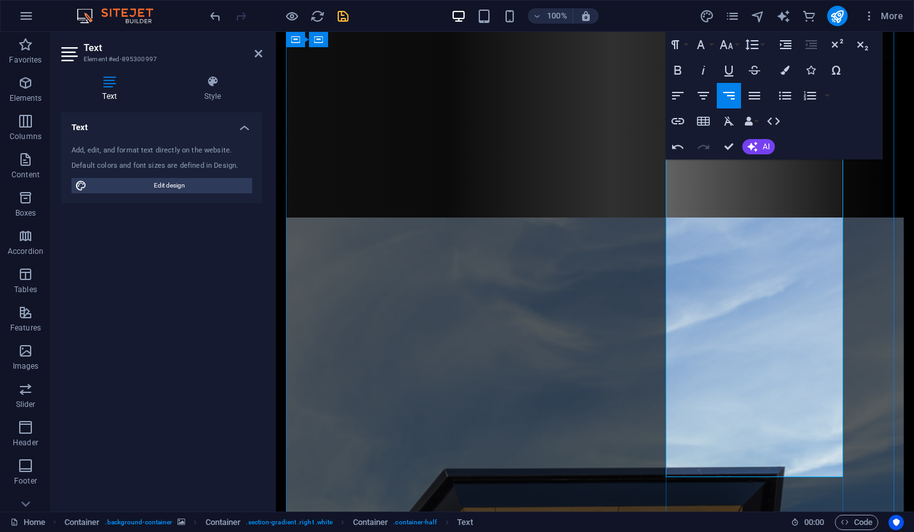
scroll to position [1744, 0]
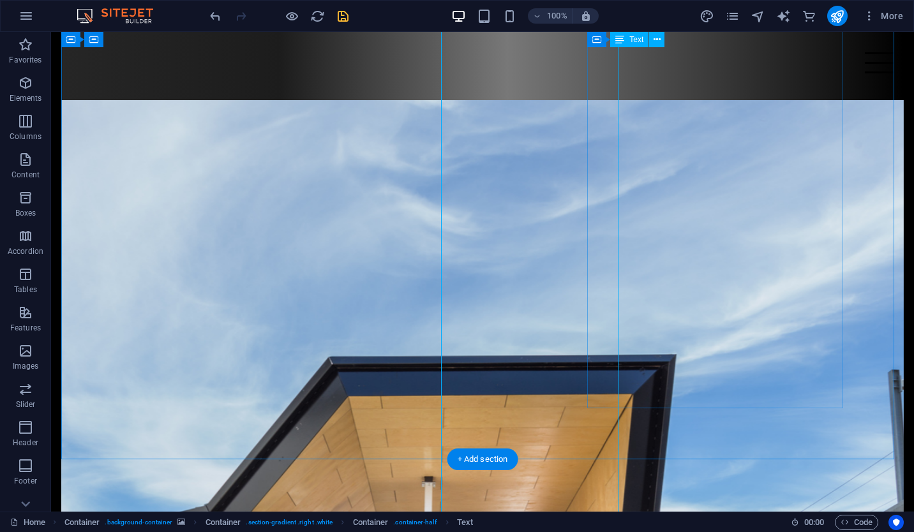
scroll to position [1634, 0]
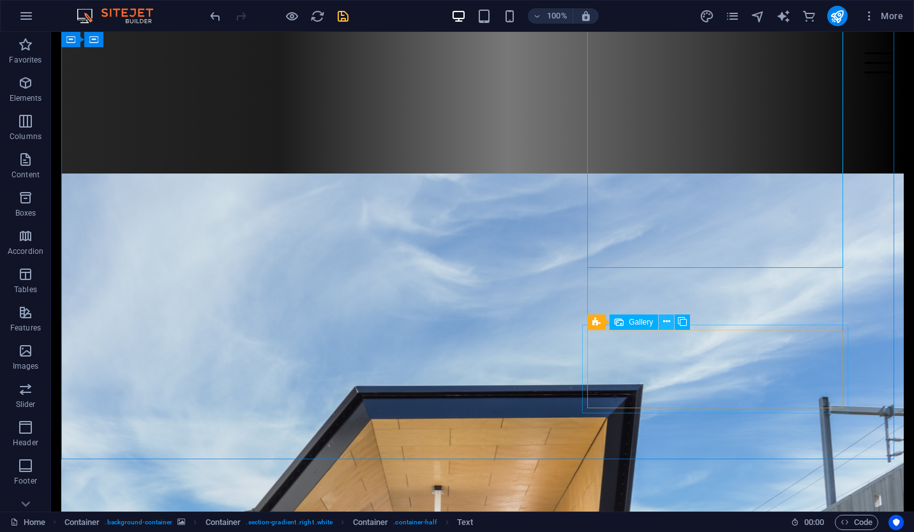
click at [663, 322] on icon at bounding box center [666, 321] width 7 height 13
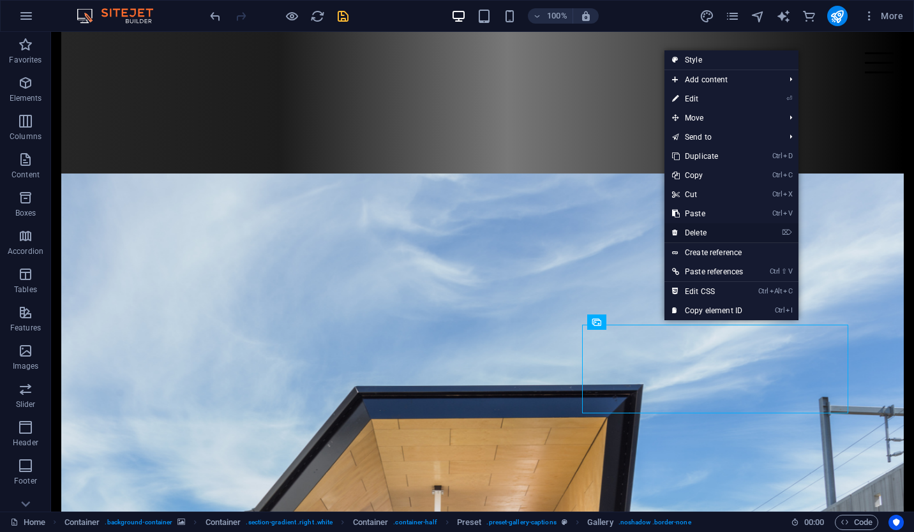
click at [720, 229] on link "⌦ Delete" at bounding box center [708, 232] width 86 height 19
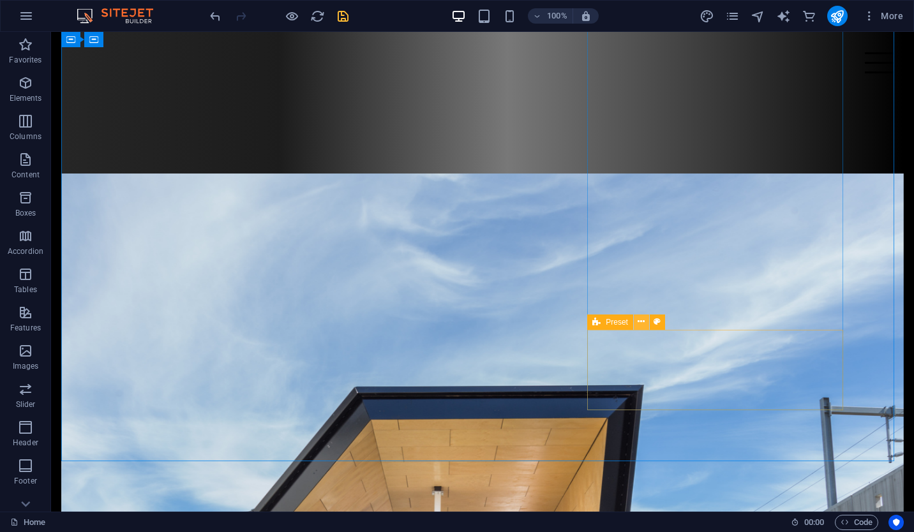
click at [647, 322] on button at bounding box center [641, 322] width 15 height 15
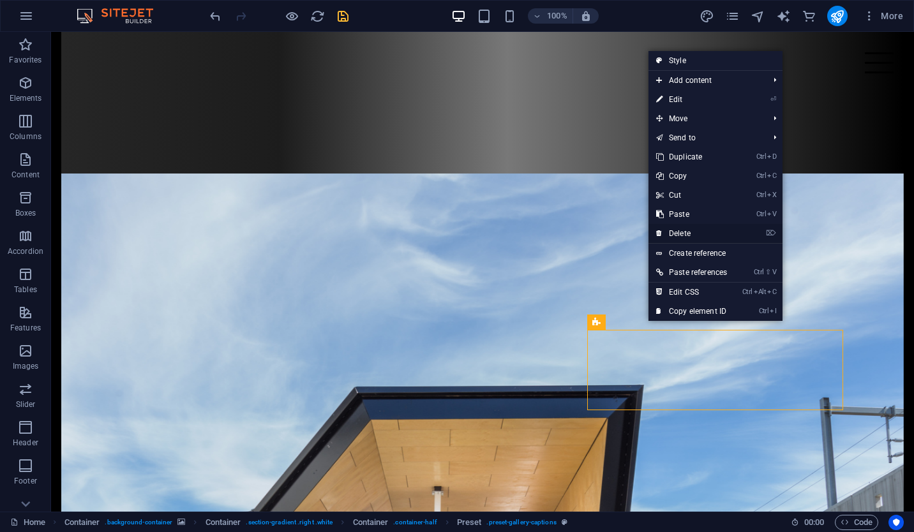
click at [708, 235] on link "⌦ Delete" at bounding box center [692, 233] width 86 height 19
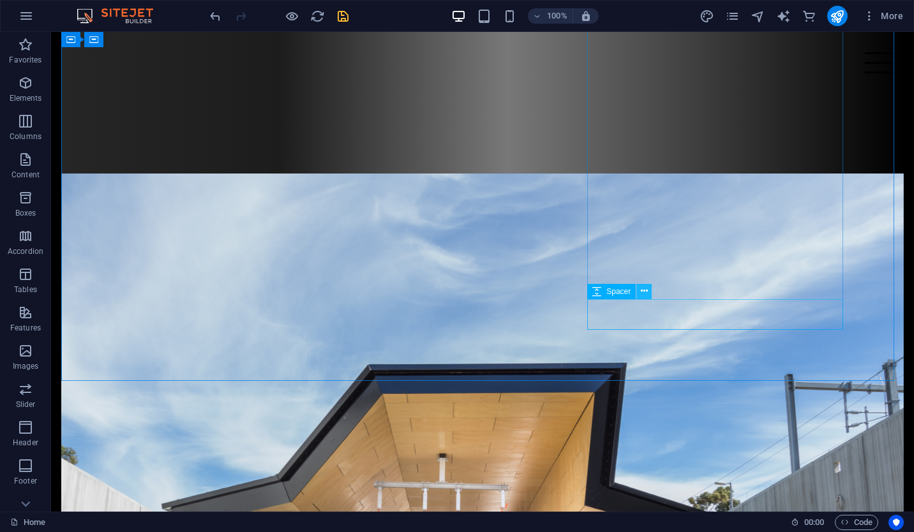
click at [645, 294] on icon at bounding box center [644, 291] width 7 height 13
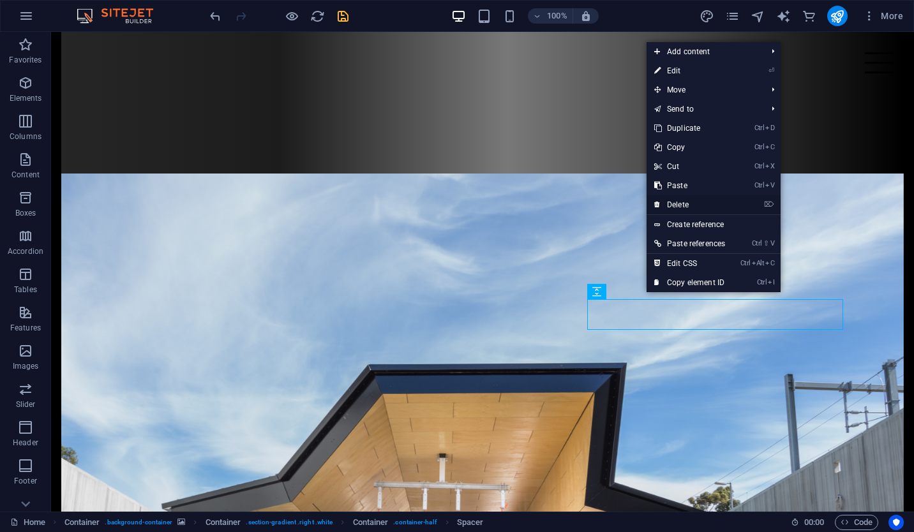
click at [711, 209] on link "⌦ Delete" at bounding box center [690, 204] width 86 height 19
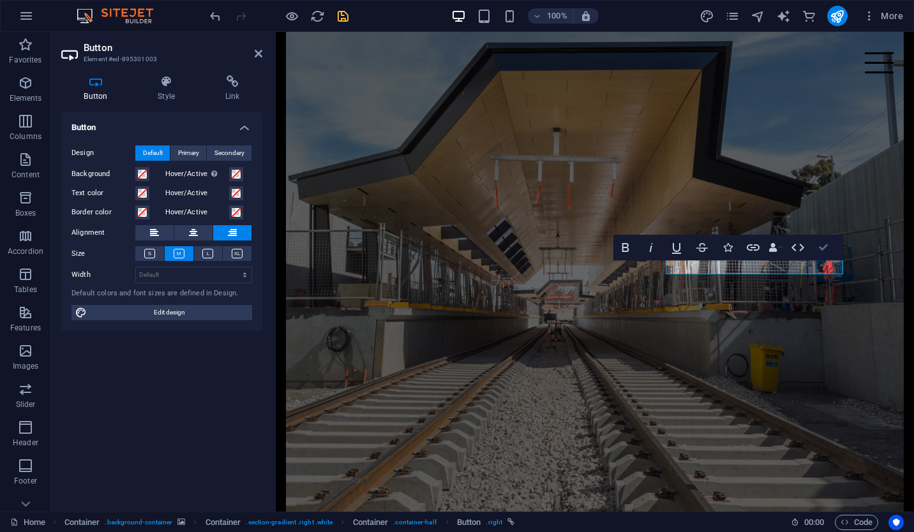
scroll to position [1659, 0]
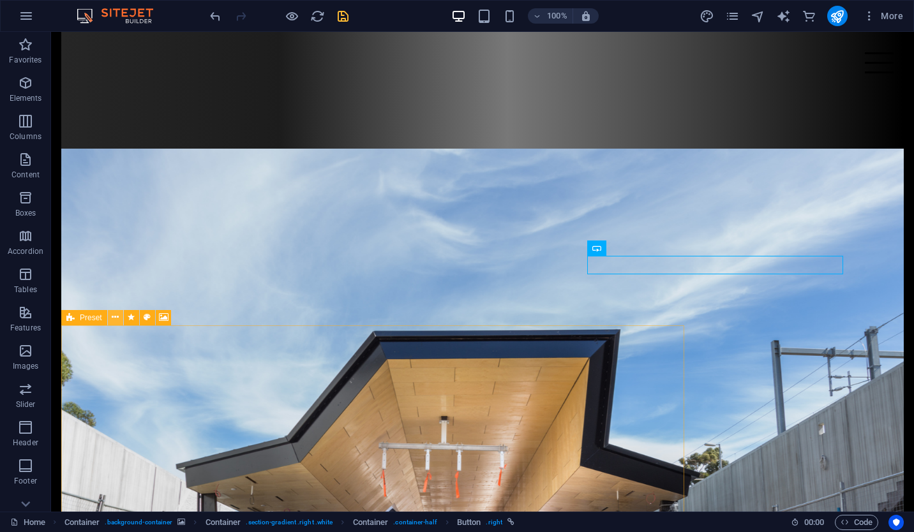
click at [116, 317] on icon at bounding box center [115, 317] width 7 height 13
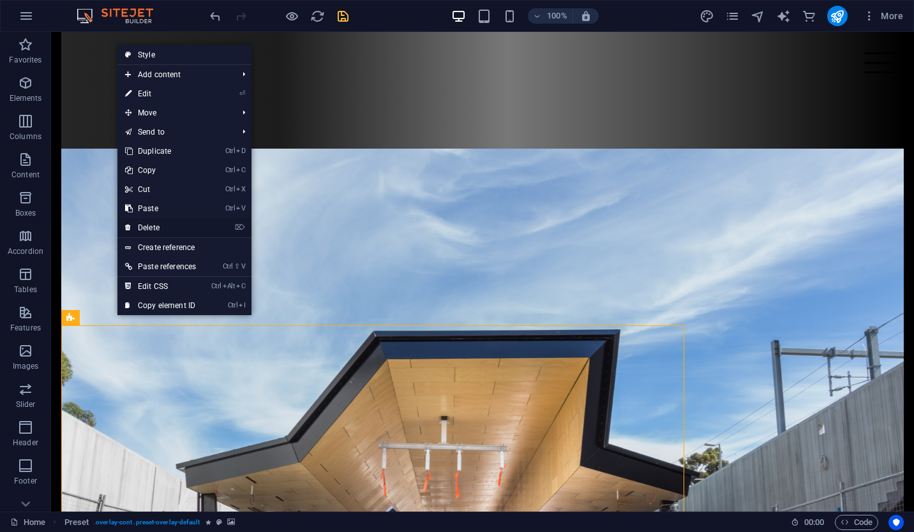
click at [191, 227] on link "⌦ Delete" at bounding box center [160, 227] width 86 height 19
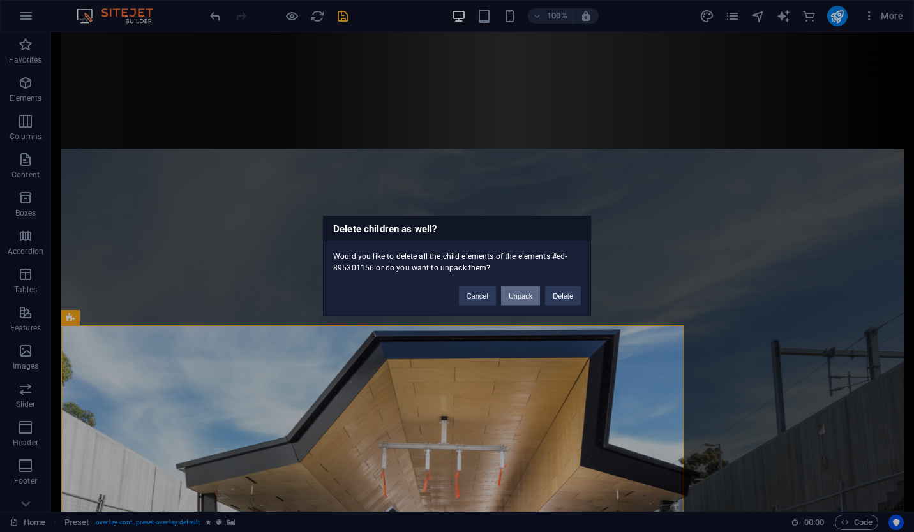
click at [509, 292] on button "Unpack" at bounding box center [520, 296] width 39 height 19
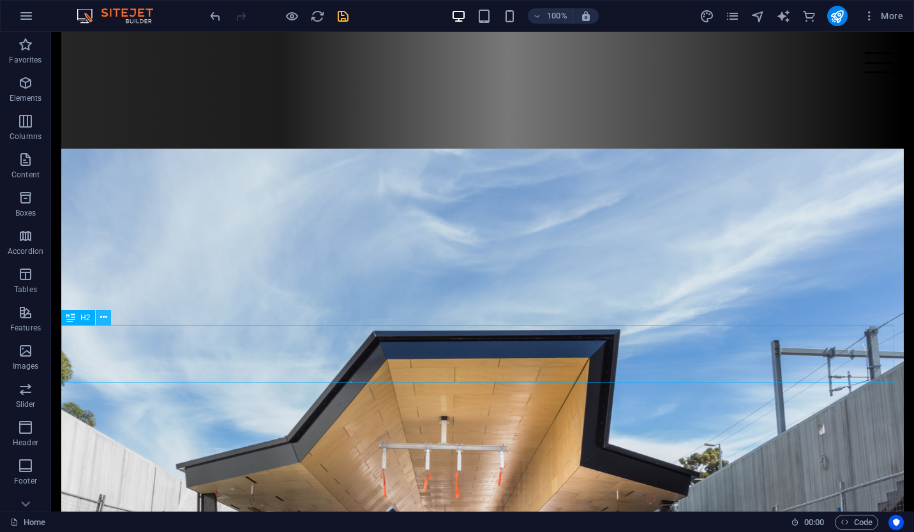
click at [100, 320] on icon at bounding box center [103, 317] width 7 height 13
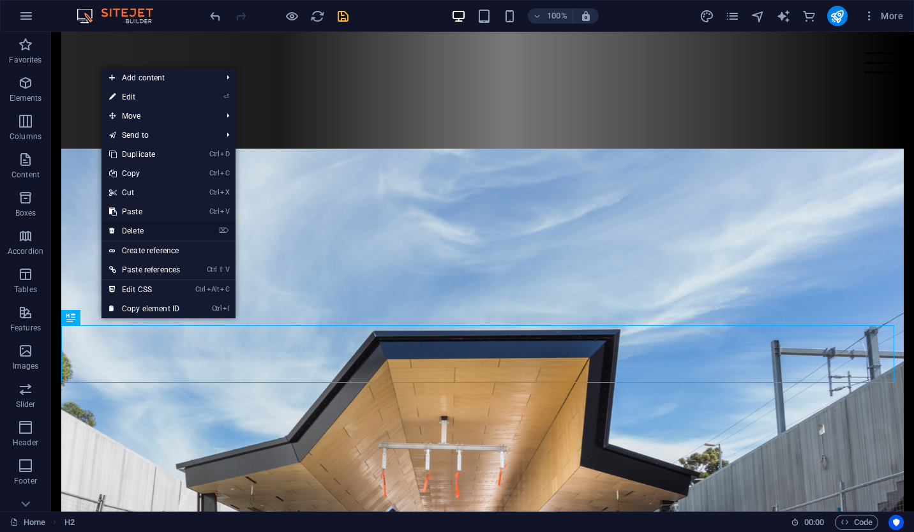
click at [167, 234] on link "⌦ Delete" at bounding box center [145, 231] width 86 height 19
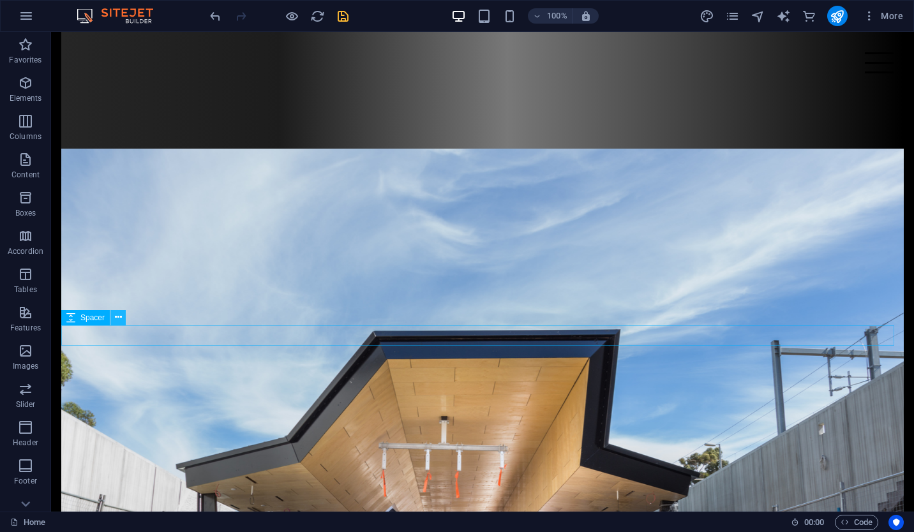
click at [112, 318] on button at bounding box center [117, 317] width 15 height 15
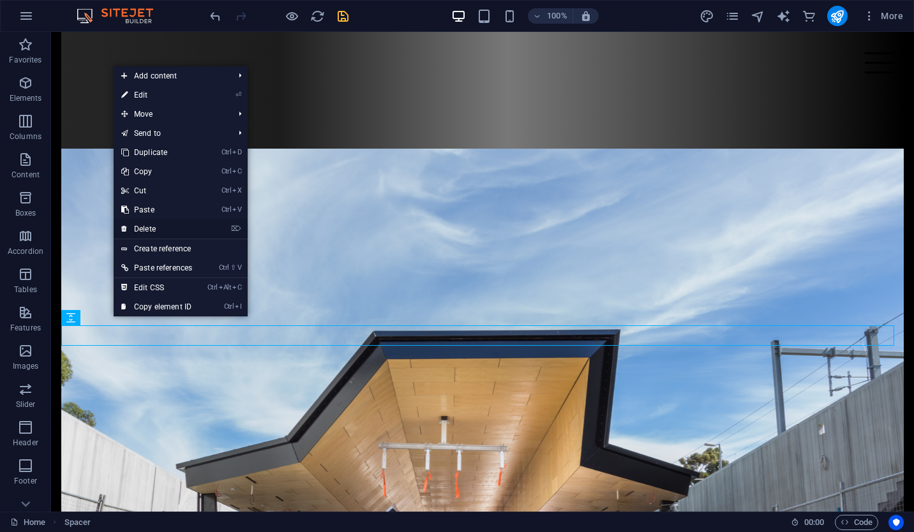
click at [188, 228] on link "⌦ Delete" at bounding box center [157, 229] width 86 height 19
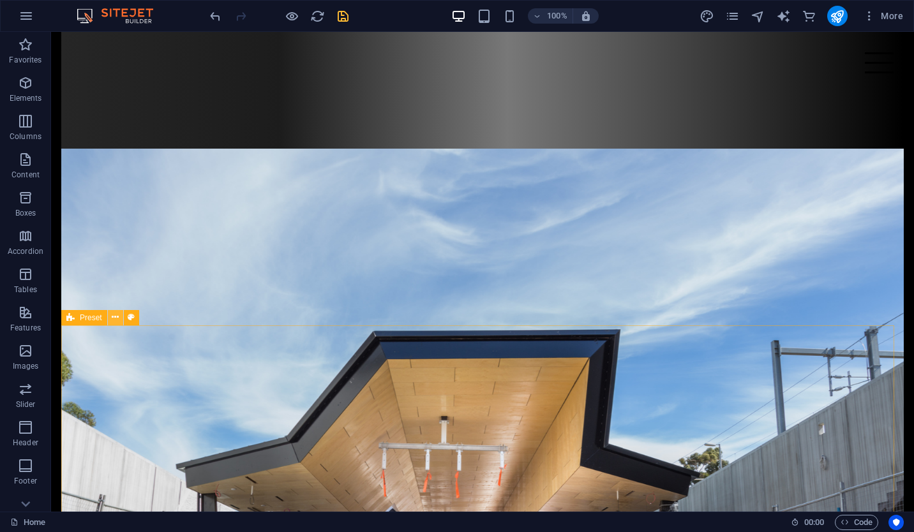
click at [115, 315] on icon at bounding box center [115, 317] width 7 height 13
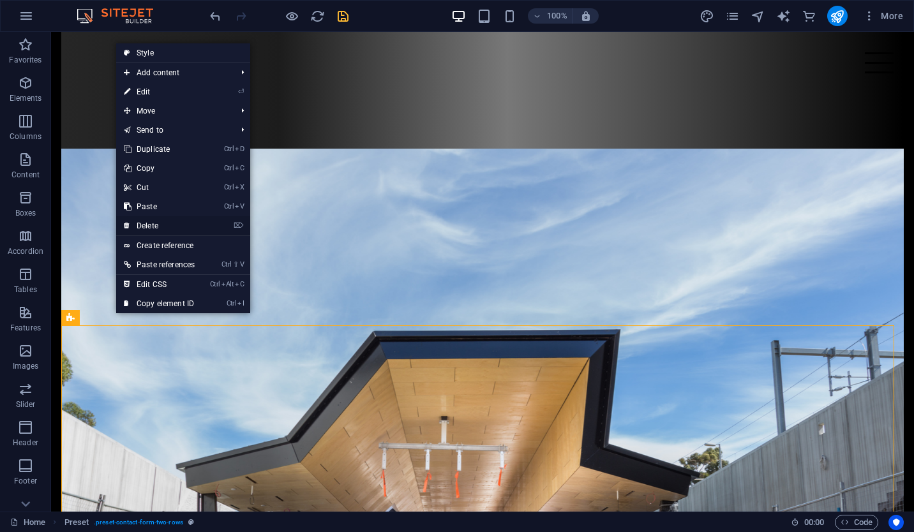
click at [169, 229] on link "⌦ Delete" at bounding box center [159, 225] width 86 height 19
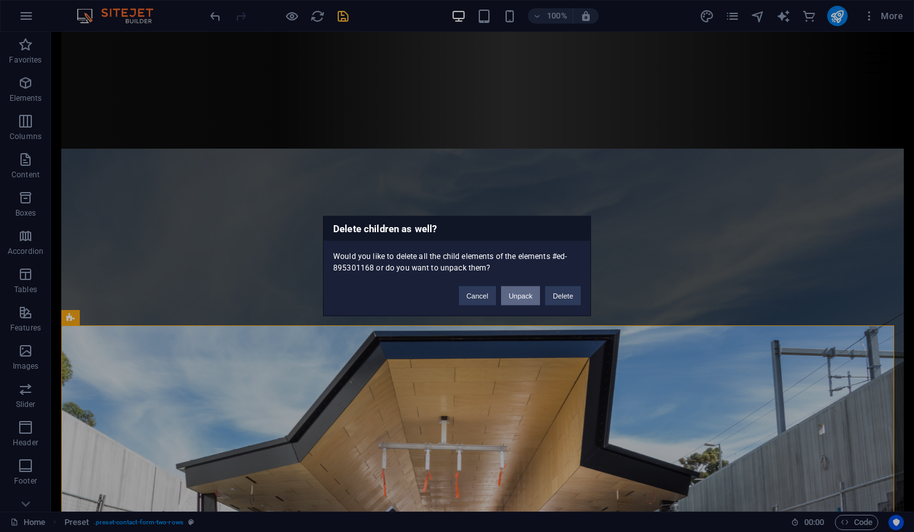
click at [510, 299] on button "Unpack" at bounding box center [520, 296] width 39 height 19
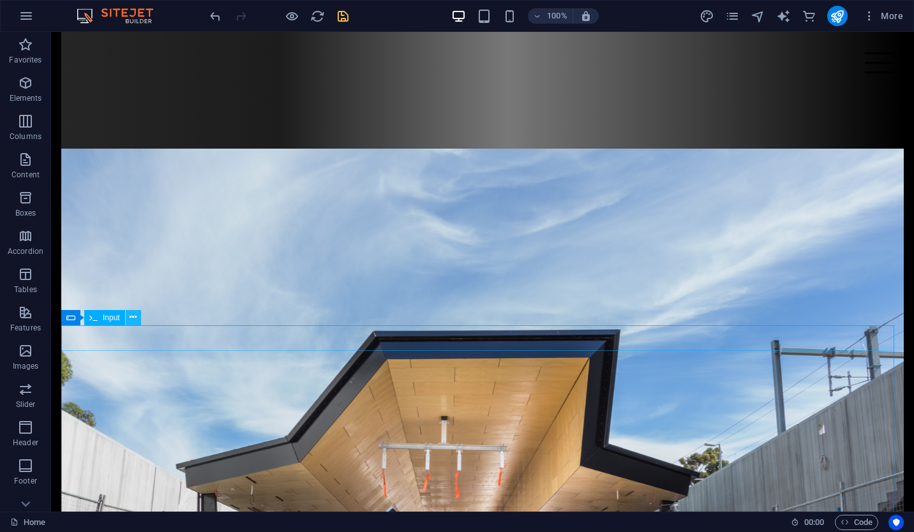
click at [130, 317] on icon at bounding box center [133, 317] width 7 height 13
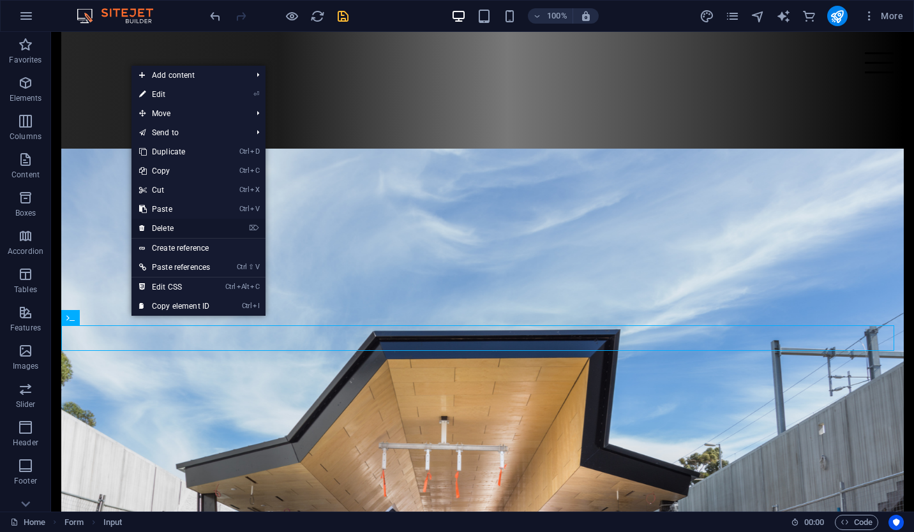
click at [191, 227] on link "⌦ Delete" at bounding box center [175, 228] width 86 height 19
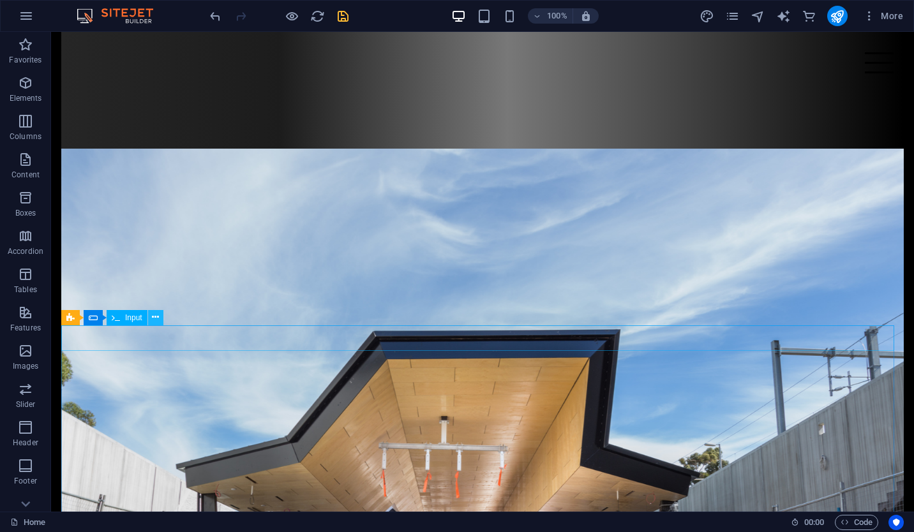
click at [154, 320] on icon at bounding box center [155, 317] width 7 height 13
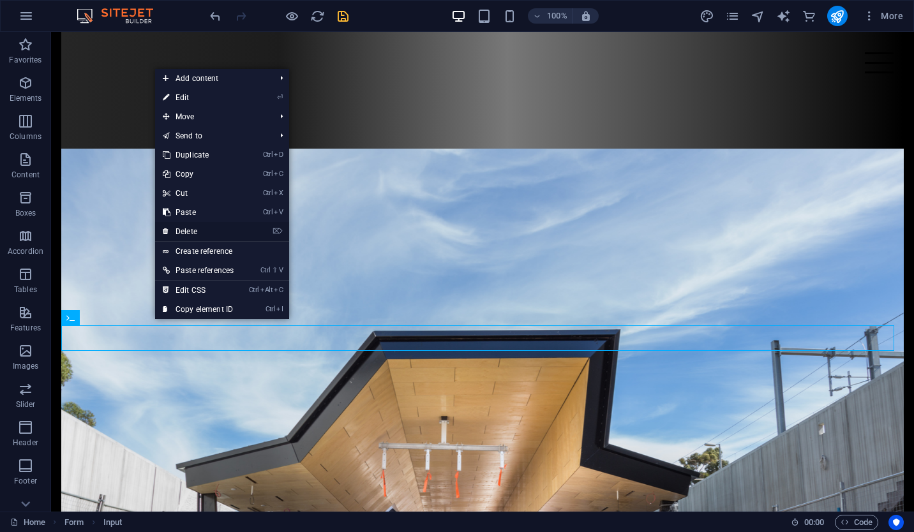
click at [227, 233] on link "⌦ Delete" at bounding box center [198, 231] width 86 height 19
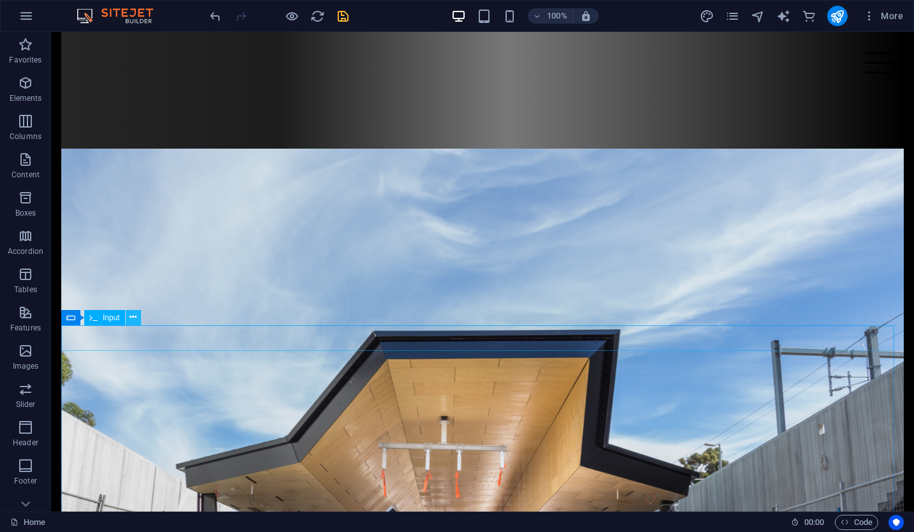
click at [132, 320] on icon at bounding box center [133, 317] width 7 height 13
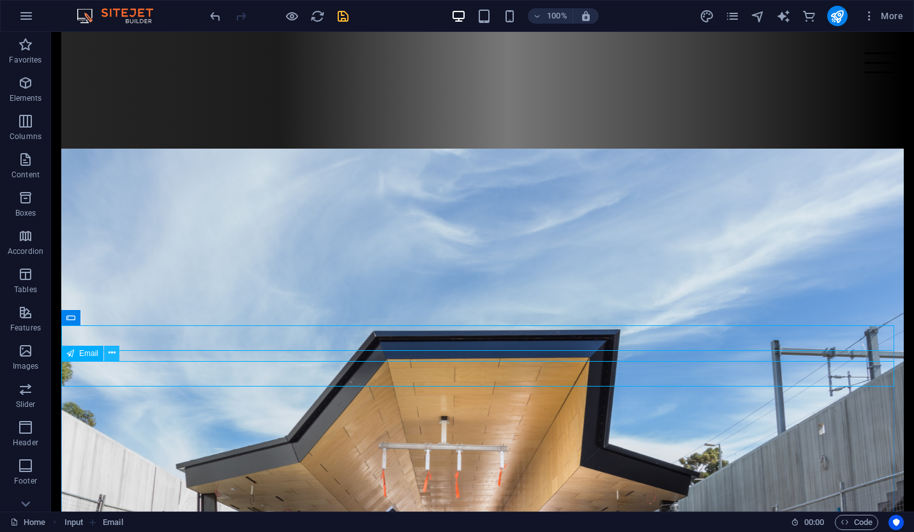
click at [112, 352] on icon at bounding box center [112, 353] width 7 height 13
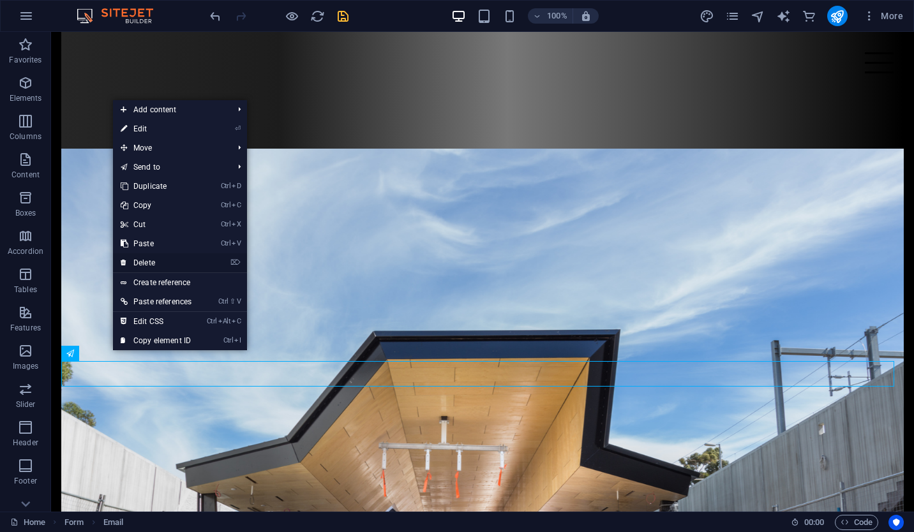
click at [186, 262] on link "⌦ Delete" at bounding box center [156, 262] width 86 height 19
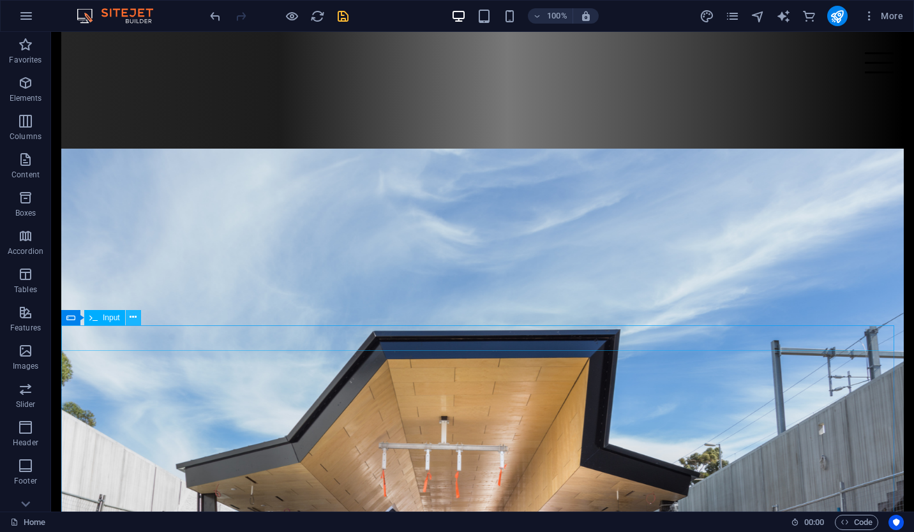
click at [130, 317] on icon at bounding box center [133, 317] width 7 height 13
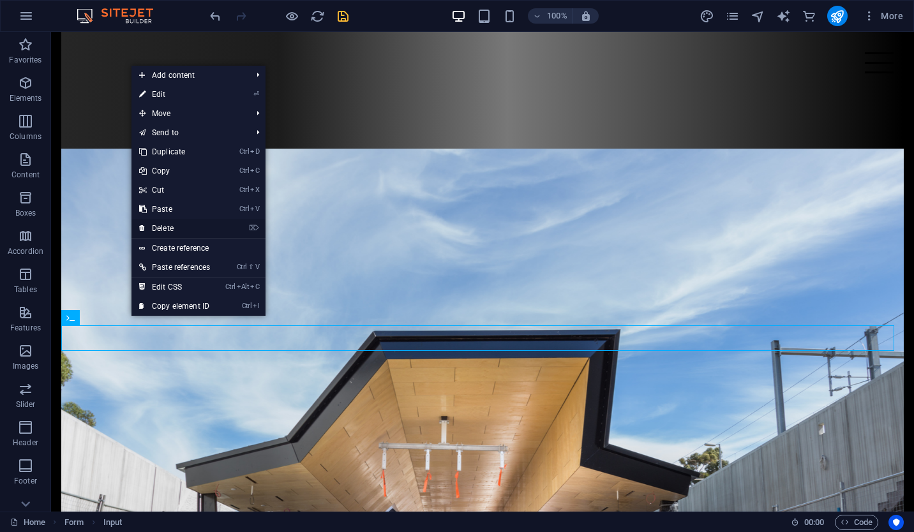
click at [192, 230] on link "⌦ Delete" at bounding box center [175, 228] width 86 height 19
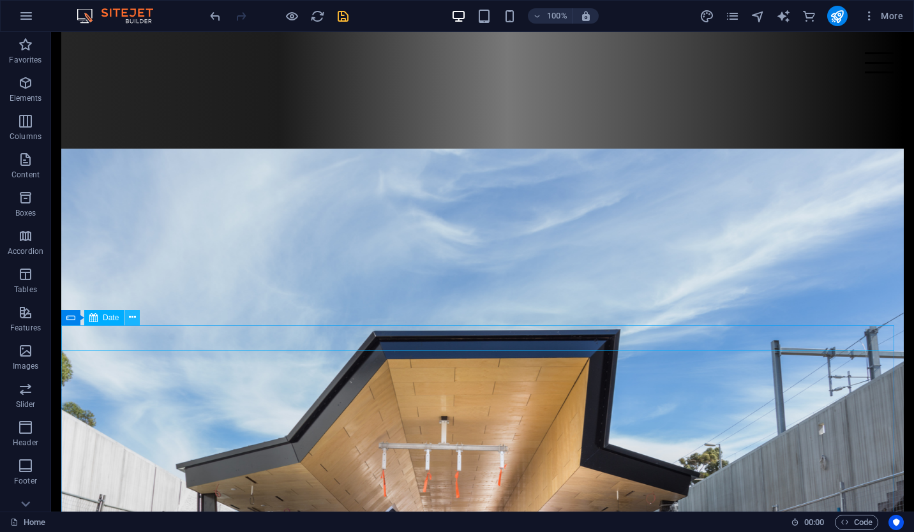
click at [131, 320] on icon at bounding box center [132, 317] width 7 height 13
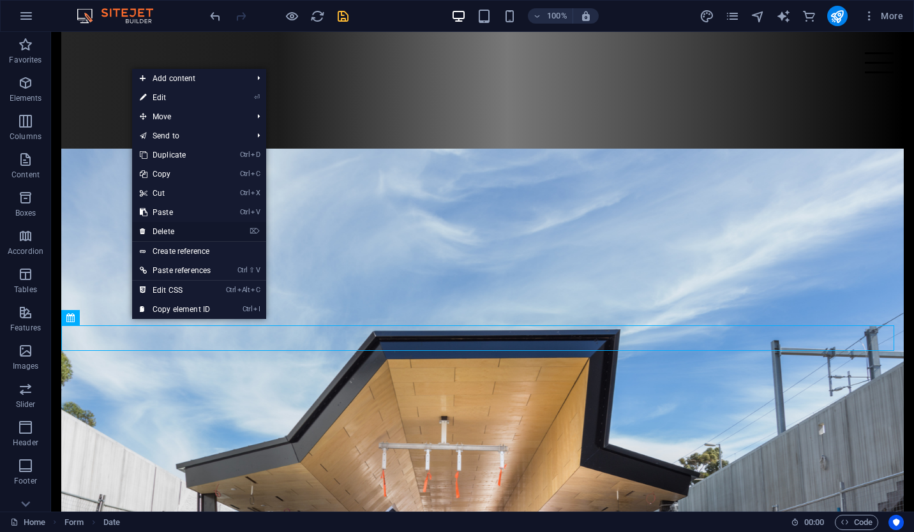
click at [195, 228] on link "⌦ Delete" at bounding box center [175, 231] width 86 height 19
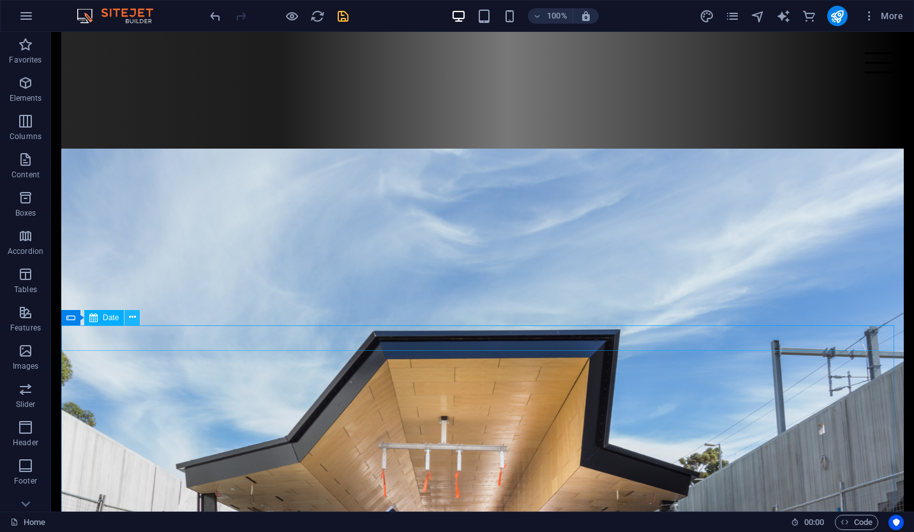
click at [130, 317] on icon at bounding box center [132, 317] width 7 height 13
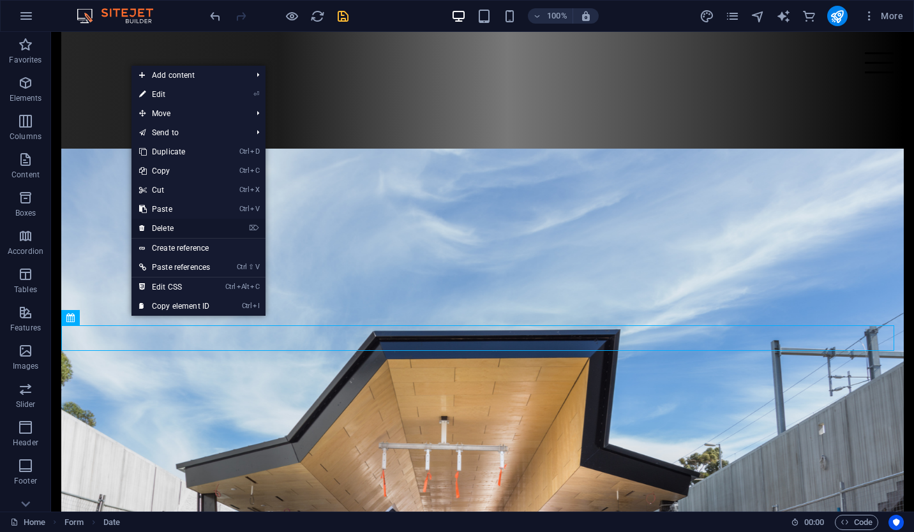
click at [185, 227] on link "⌦ Delete" at bounding box center [175, 228] width 86 height 19
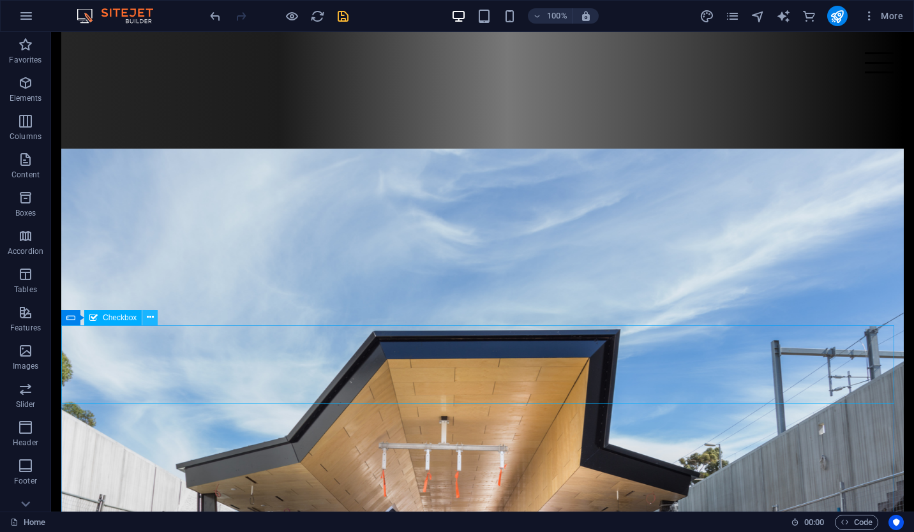
click at [152, 319] on icon at bounding box center [150, 317] width 7 height 13
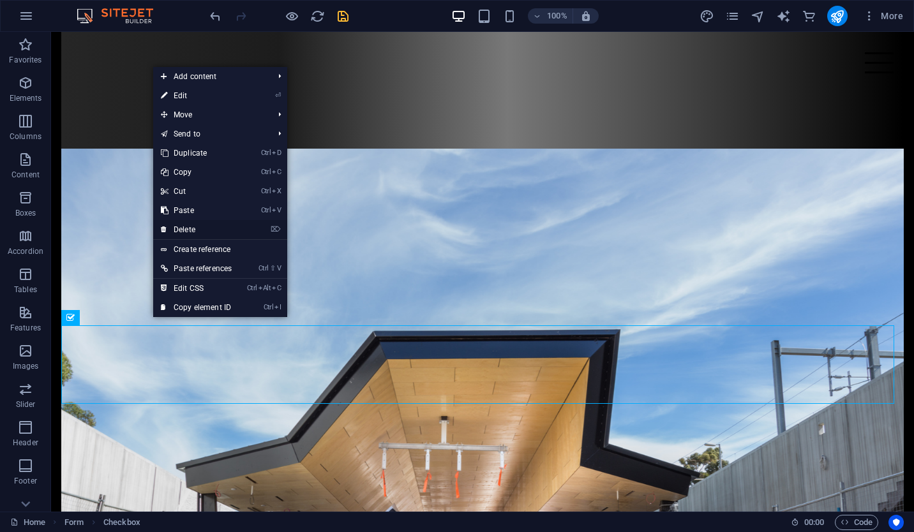
click at [223, 229] on link "⌦ Delete" at bounding box center [196, 229] width 86 height 19
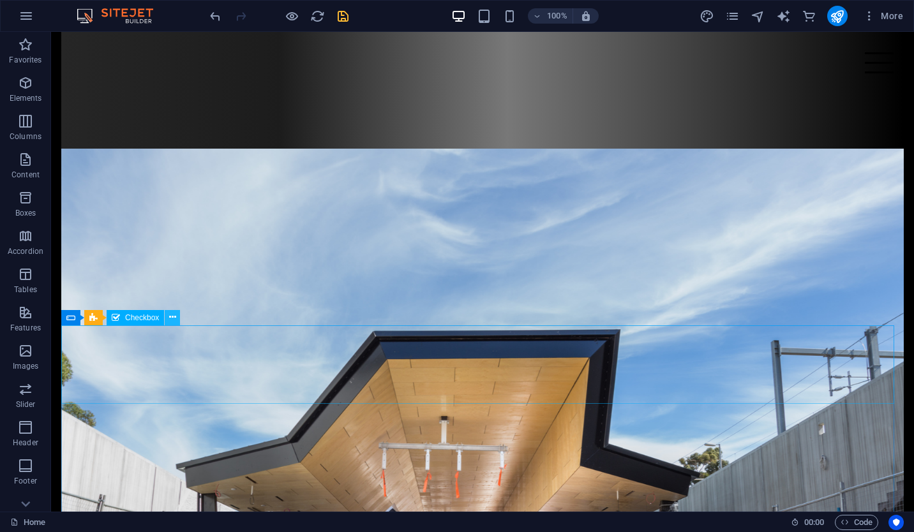
click at [172, 319] on icon at bounding box center [172, 317] width 7 height 13
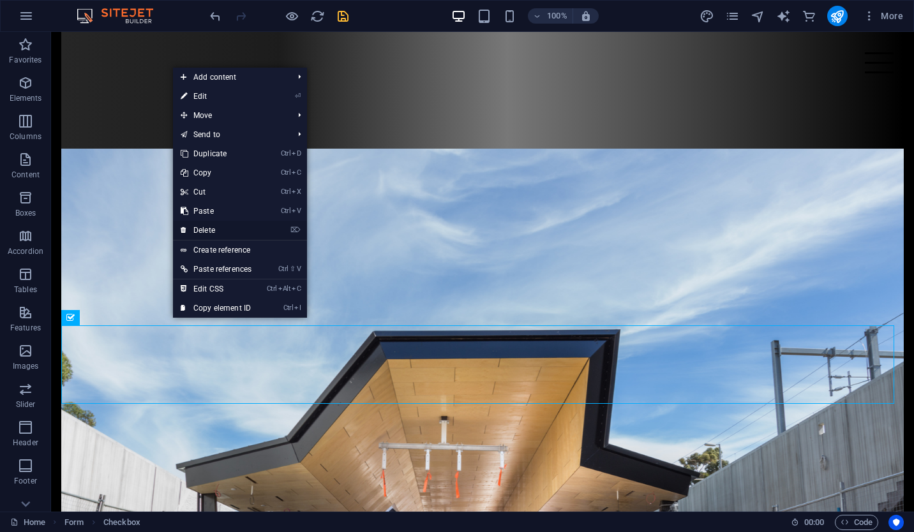
click at [225, 234] on link "⌦ Delete" at bounding box center [216, 230] width 86 height 19
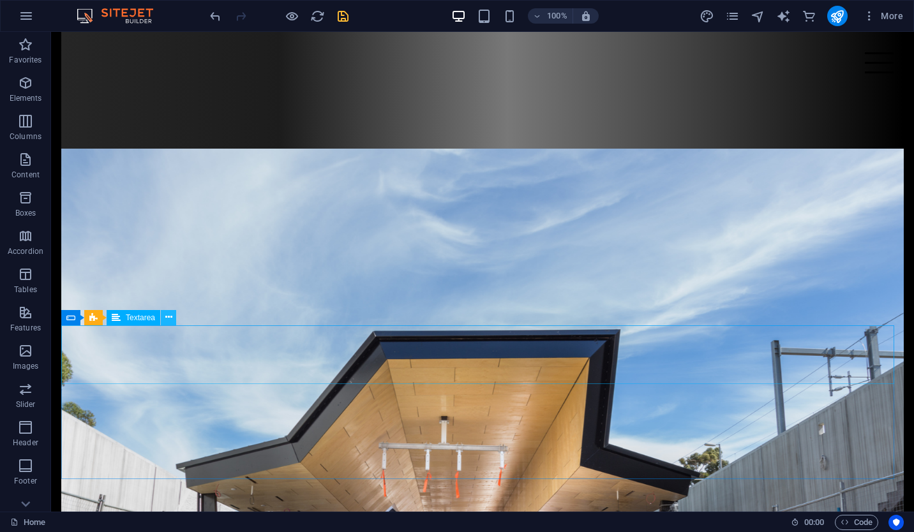
click at [169, 320] on icon at bounding box center [168, 317] width 7 height 13
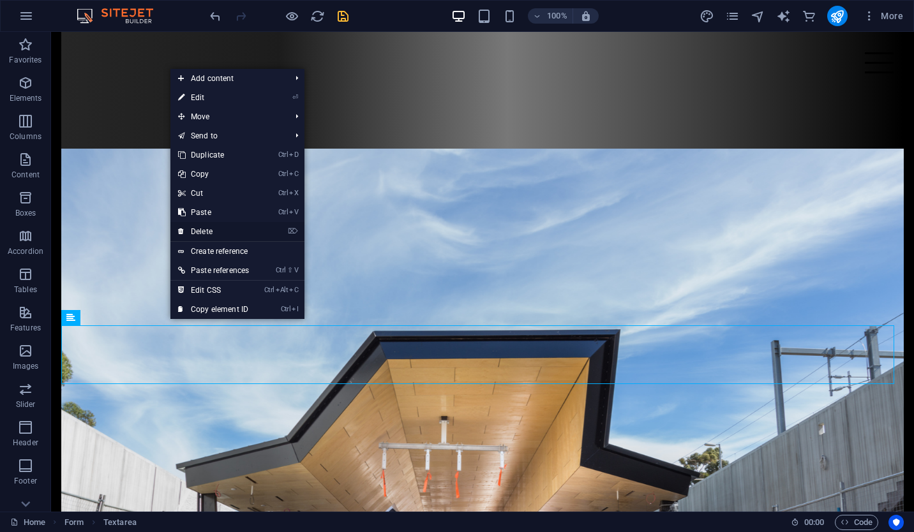
click at [223, 234] on link "⌦ Delete" at bounding box center [213, 231] width 86 height 19
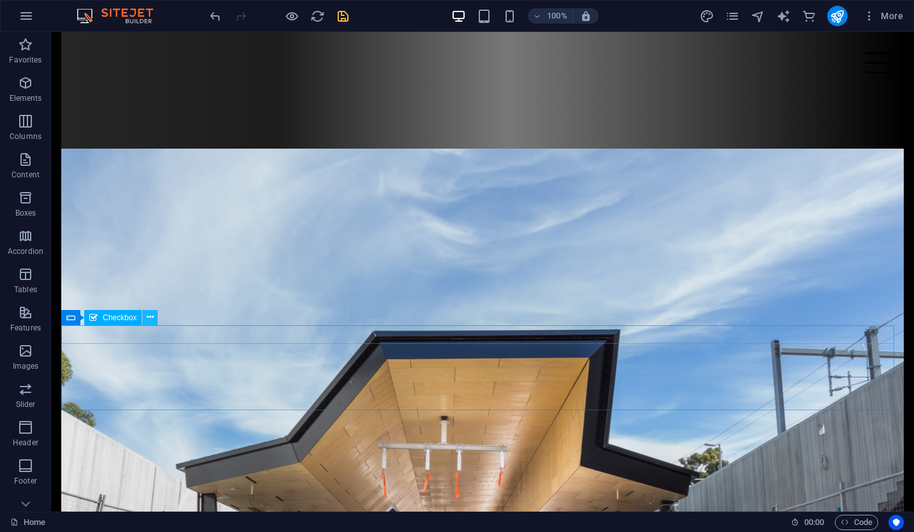
click at [151, 319] on icon at bounding box center [150, 317] width 7 height 13
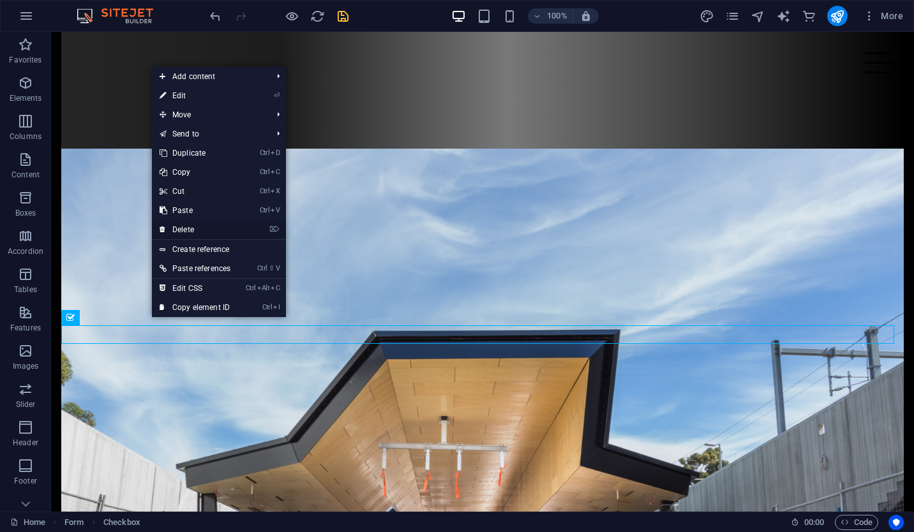
click at [228, 224] on link "⌦ Delete" at bounding box center [195, 229] width 86 height 19
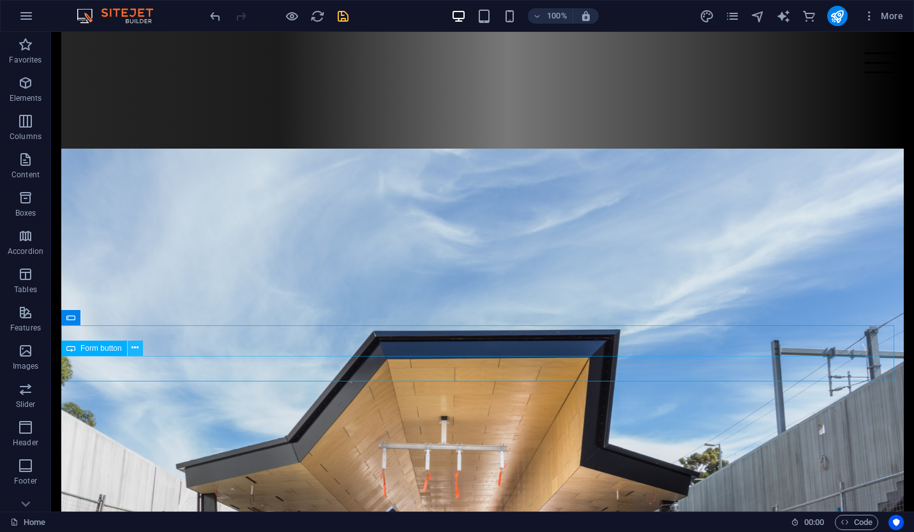
click at [137, 347] on icon at bounding box center [135, 348] width 7 height 13
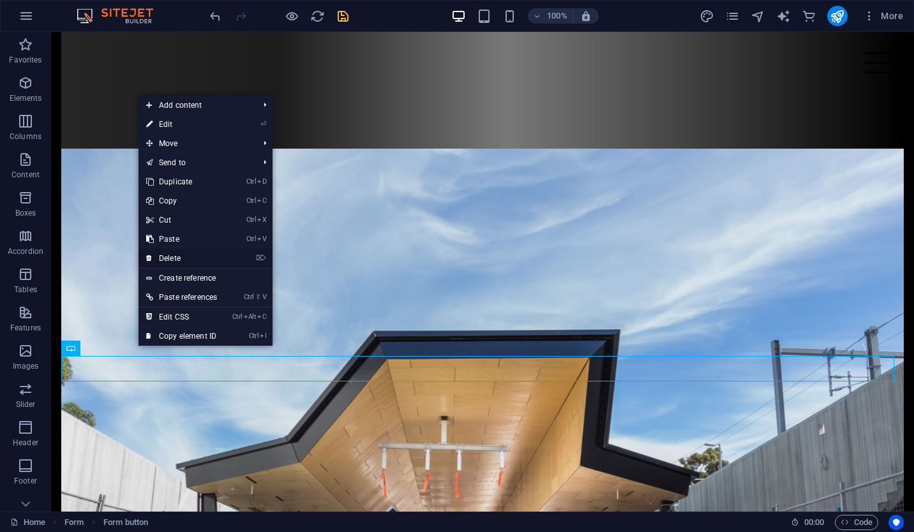
click at [200, 254] on link "⌦ Delete" at bounding box center [182, 258] width 86 height 19
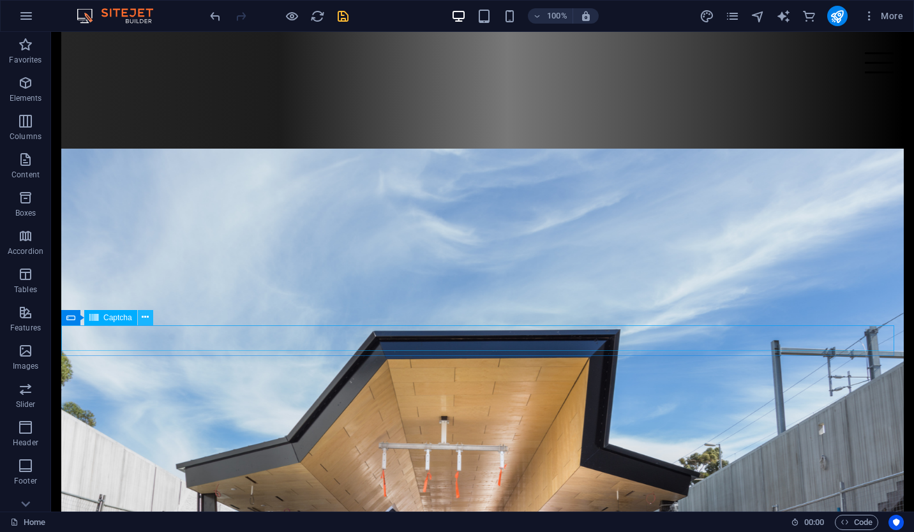
click at [145, 319] on icon at bounding box center [145, 317] width 7 height 13
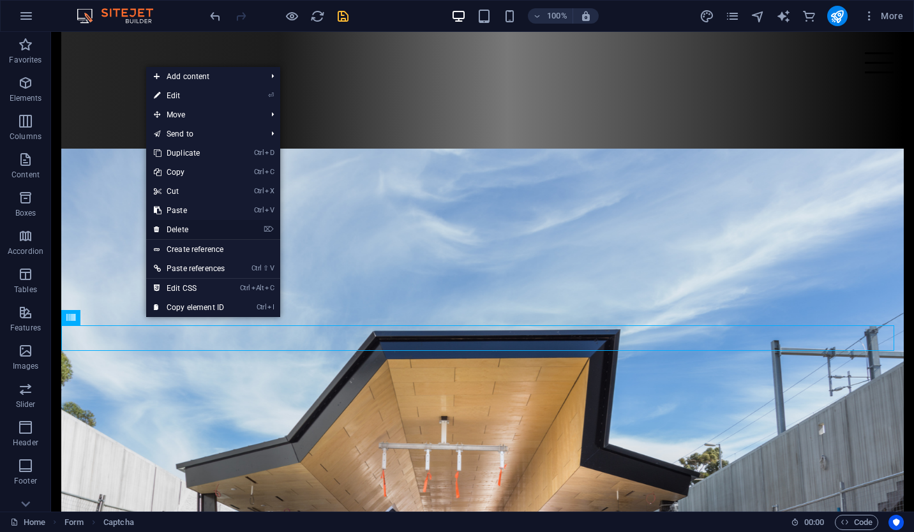
click at [217, 229] on link "⌦ Delete" at bounding box center [189, 229] width 86 height 19
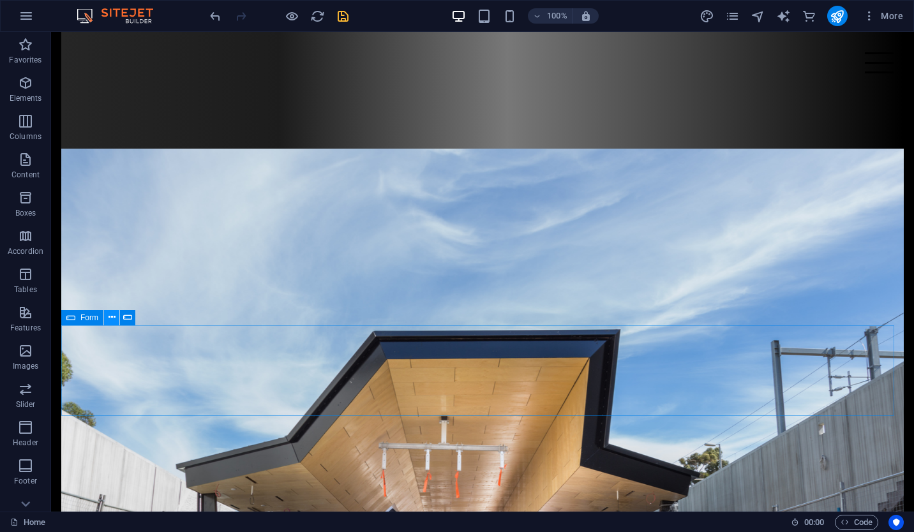
click at [114, 317] on icon at bounding box center [112, 317] width 7 height 13
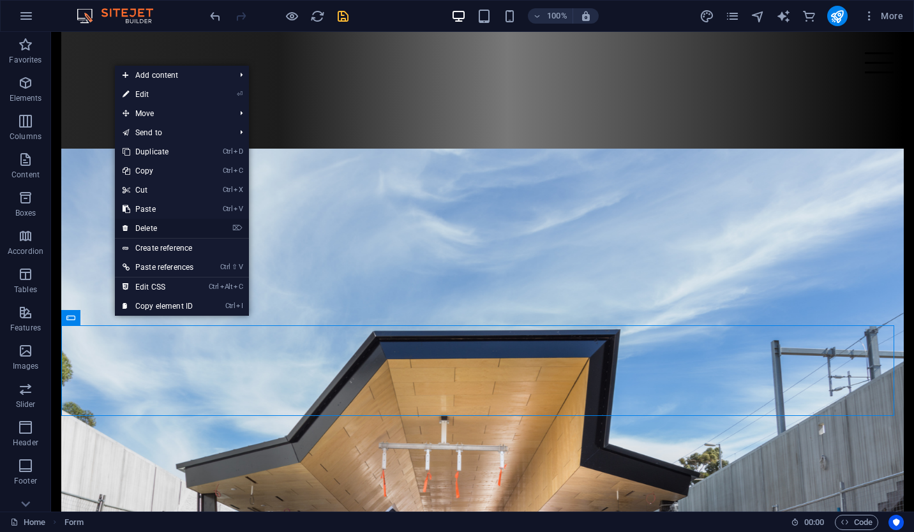
click at [180, 226] on link "⌦ Delete" at bounding box center [158, 228] width 86 height 19
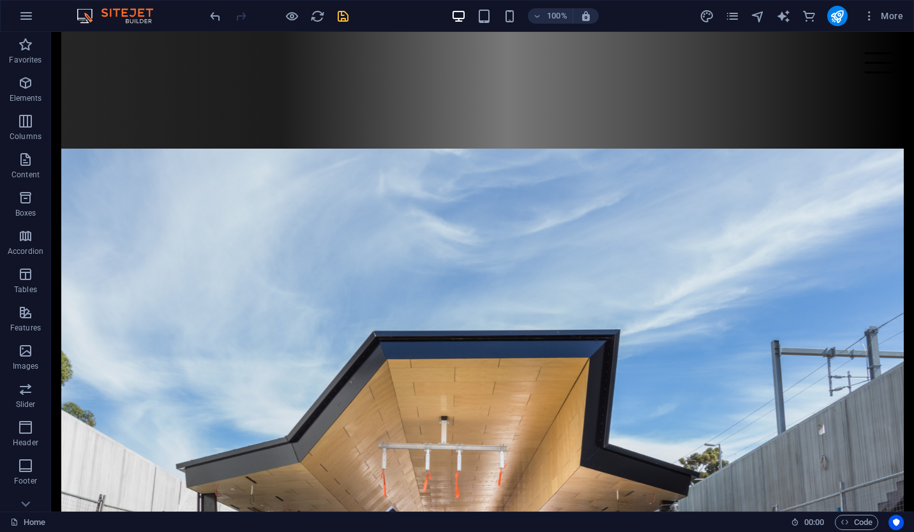
click at [344, 12] on icon "save" at bounding box center [343, 16] width 15 height 15
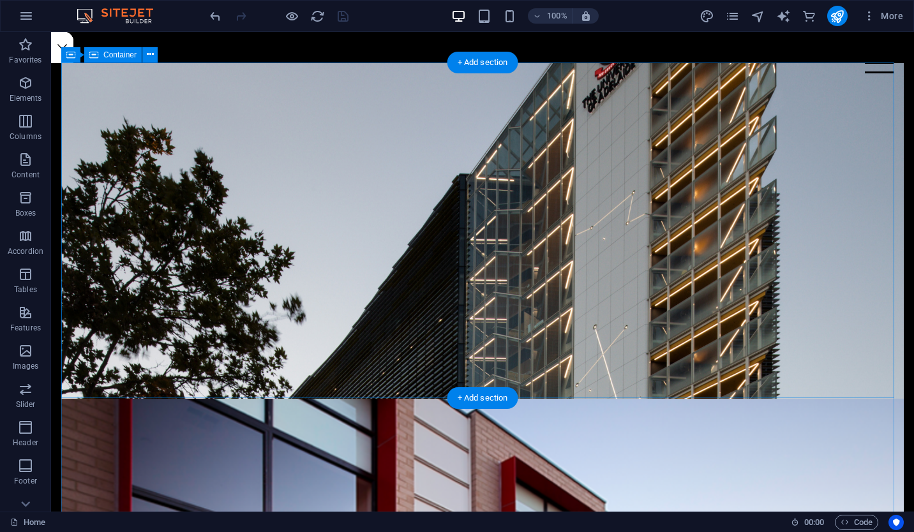
scroll to position [449, 0]
click at [126, 54] on span "Container" at bounding box center [119, 55] width 33 height 8
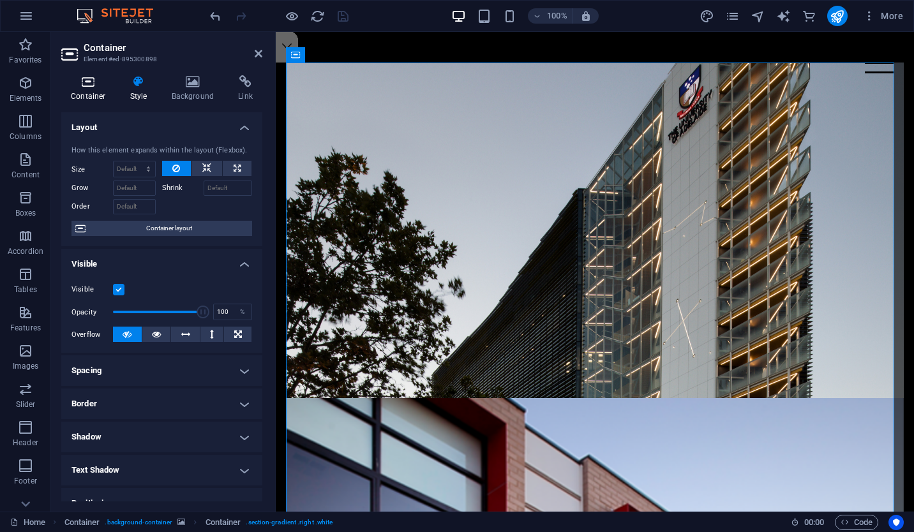
click at [89, 88] on h4 "Container" at bounding box center [90, 88] width 59 height 27
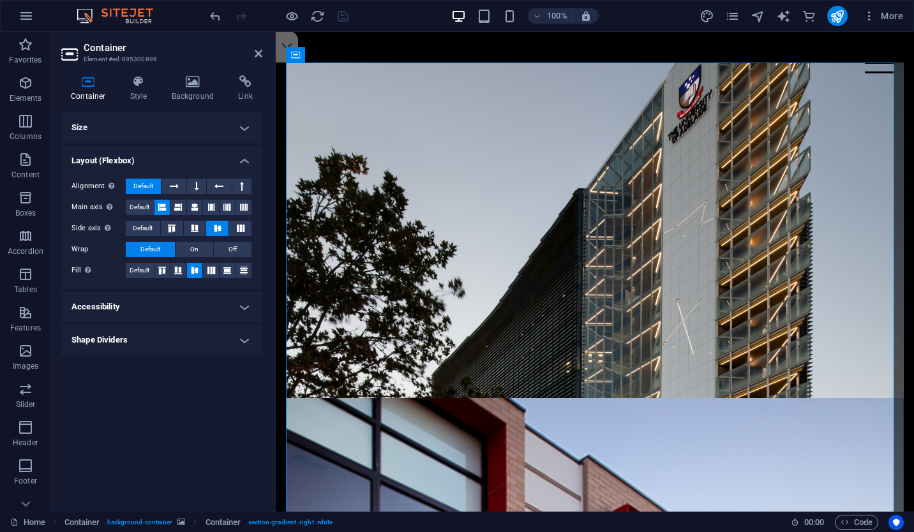
click at [121, 129] on h4 "Size" at bounding box center [161, 127] width 201 height 31
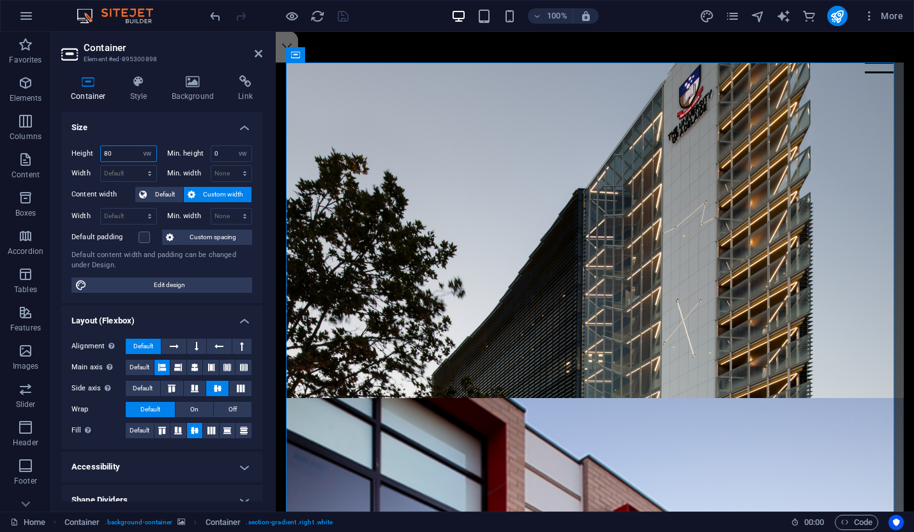
drag, startPoint x: 120, startPoint y: 154, endPoint x: -3, endPoint y: 158, distance: 122.6
click at [0, 158] on html "[DOMAIN_NAME] Home Favorites Elements Columns Content Boxes Accordion Tables Fe…" at bounding box center [457, 266] width 914 height 532
type input "5"
type input "90"
click at [169, 197] on span "Default" at bounding box center [165, 194] width 29 height 15
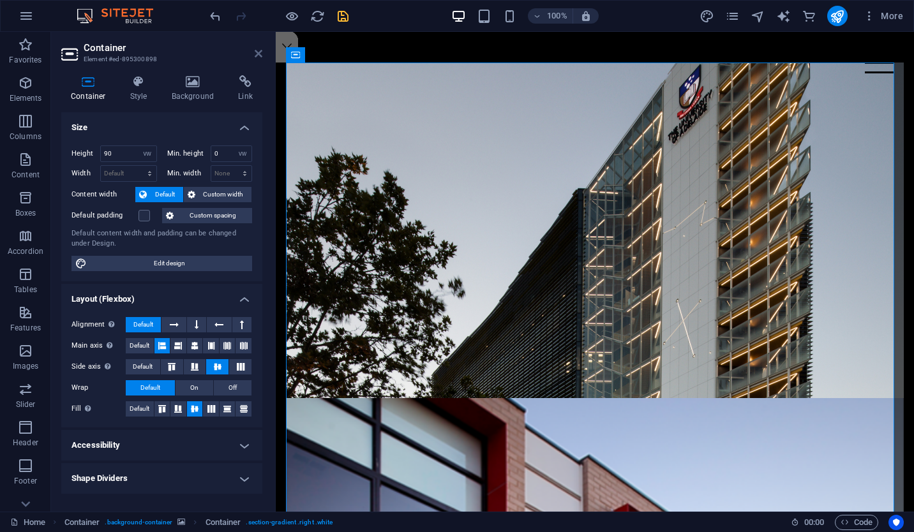
click at [260, 57] on icon at bounding box center [259, 54] width 8 height 10
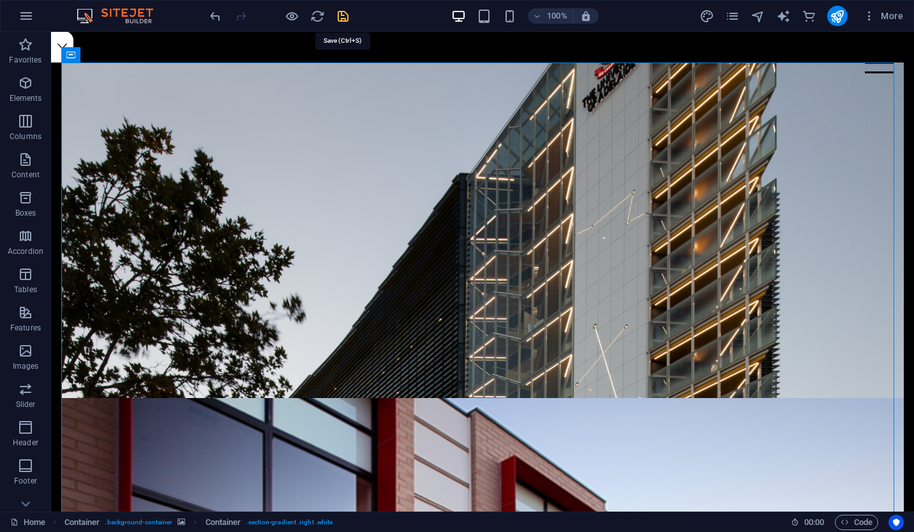
click at [344, 18] on icon "save" at bounding box center [343, 16] width 15 height 15
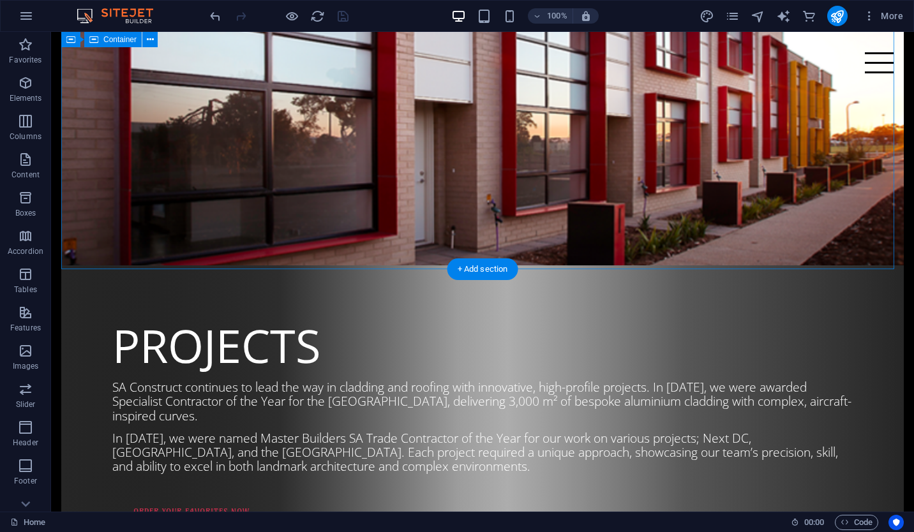
scroll to position [1065, 0]
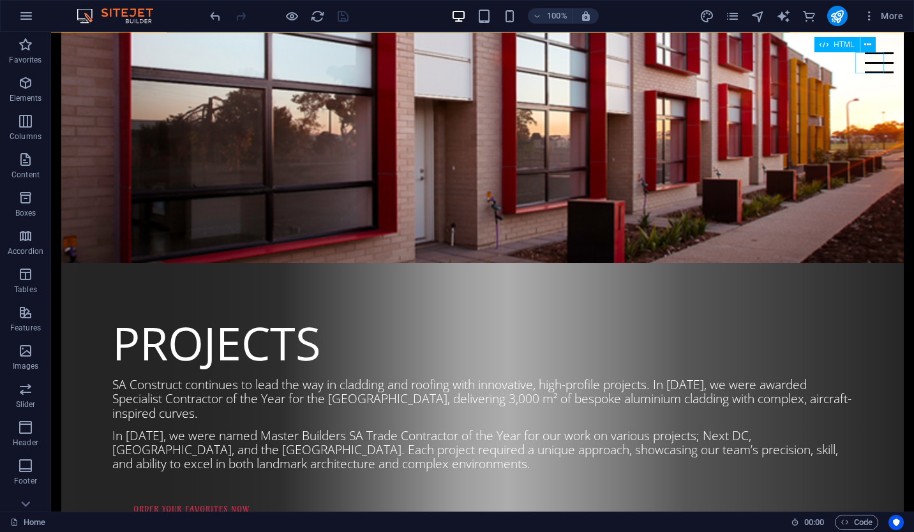
click at [869, 64] on div at bounding box center [879, 62] width 29 height 21
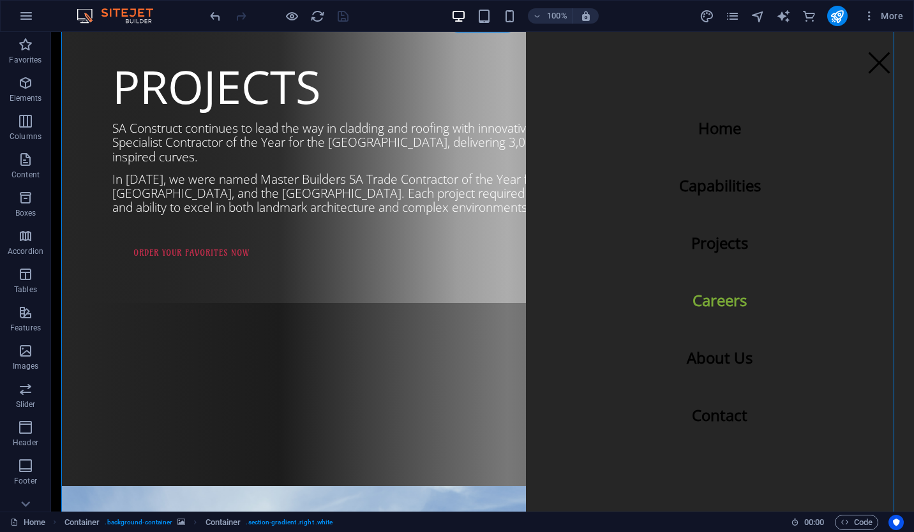
scroll to position [1324, 0]
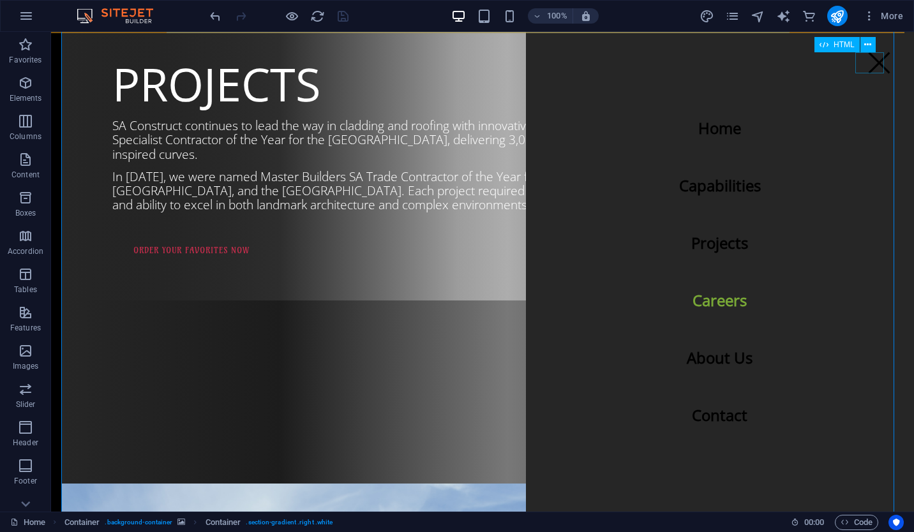
click at [865, 54] on div at bounding box center [879, 62] width 29 height 21
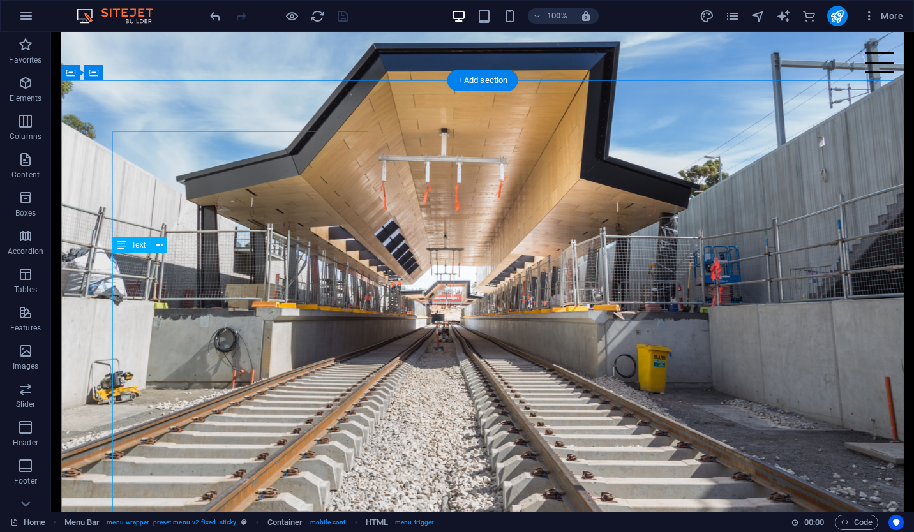
scroll to position [1952, 0]
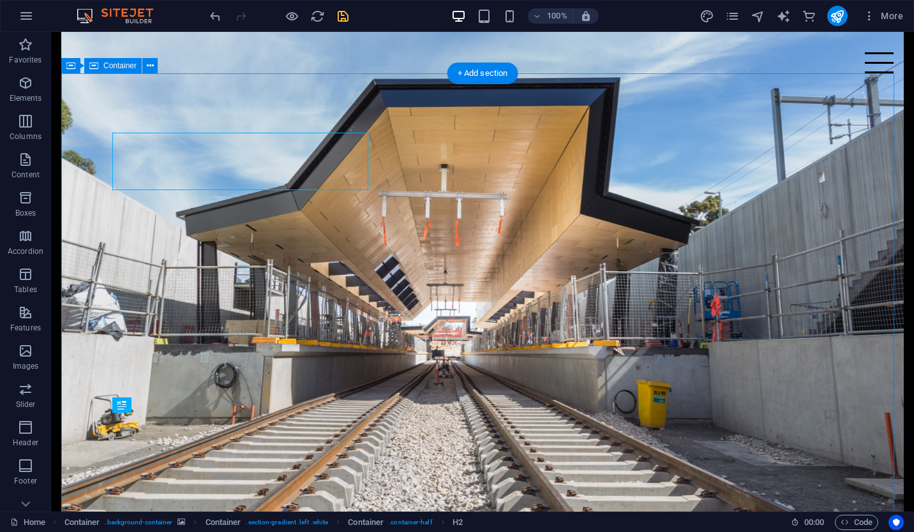
scroll to position [1986, 0]
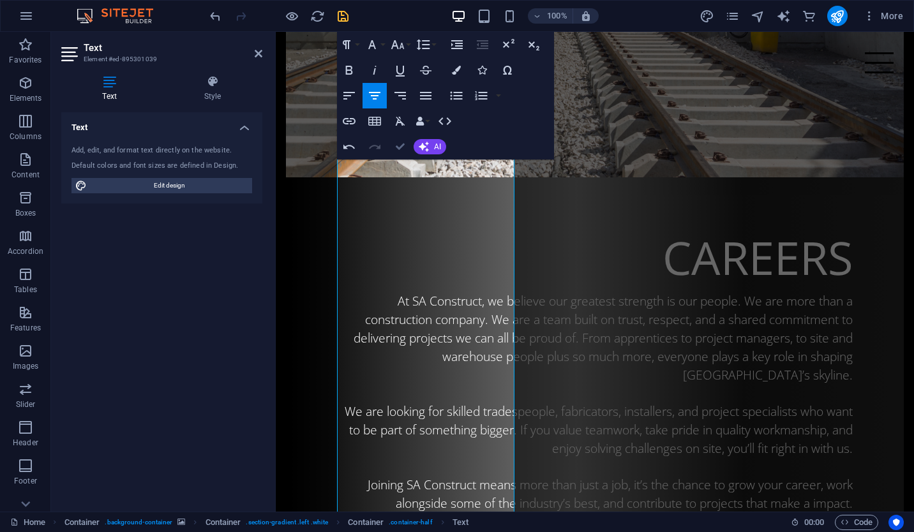
scroll to position [1941, 0]
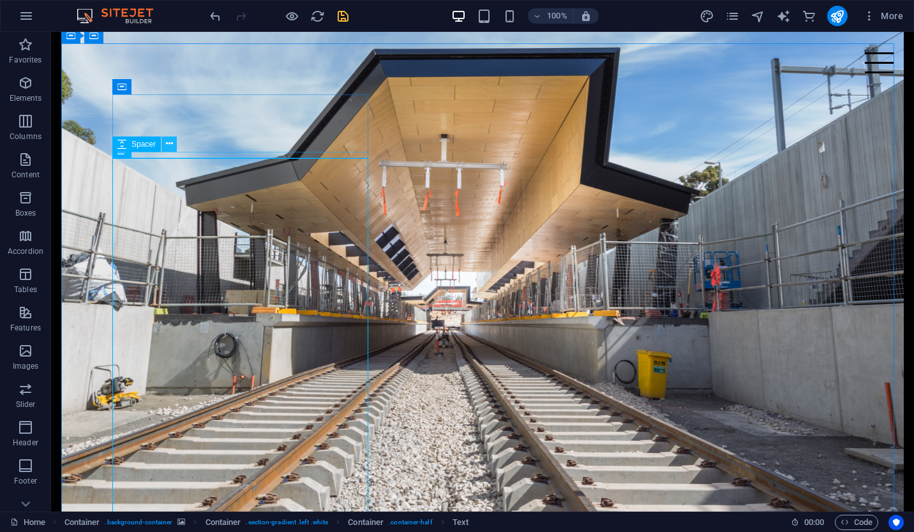
click at [171, 145] on icon at bounding box center [169, 143] width 7 height 13
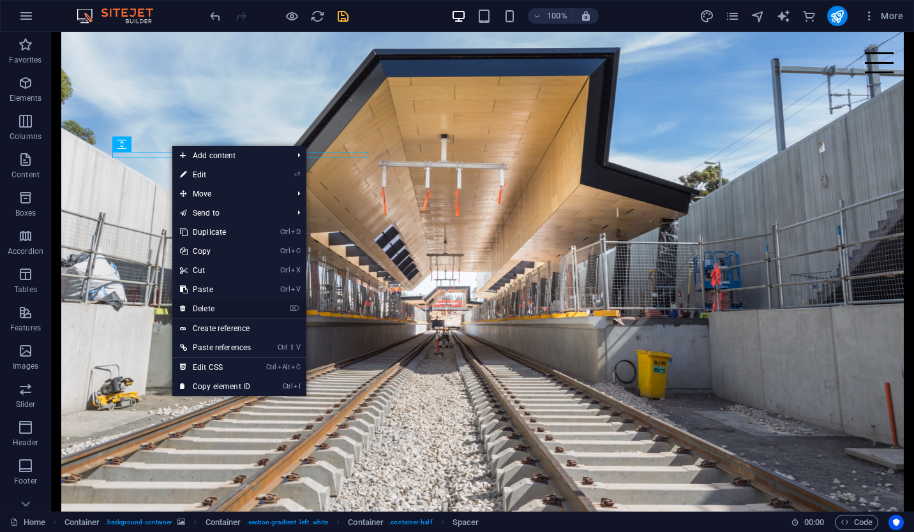
click at [224, 307] on link "⌦ Delete" at bounding box center [215, 308] width 86 height 19
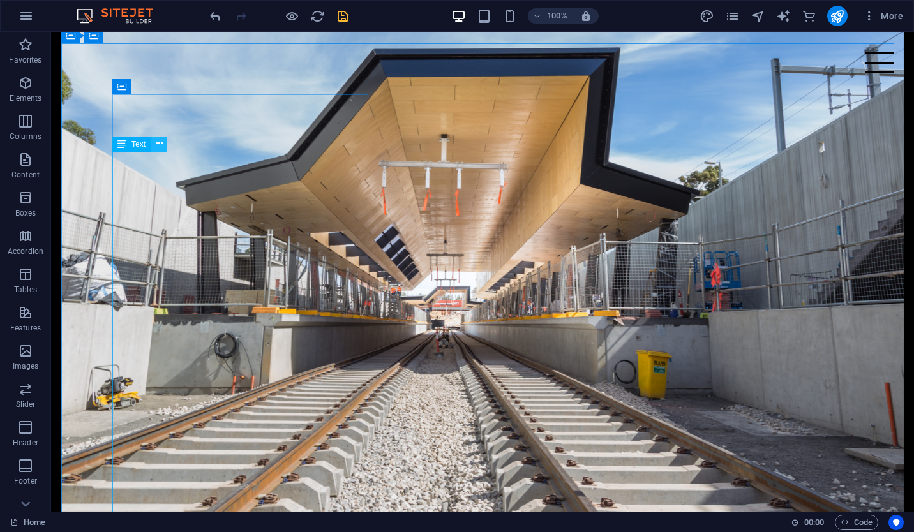
click at [161, 143] on icon at bounding box center [159, 143] width 7 height 13
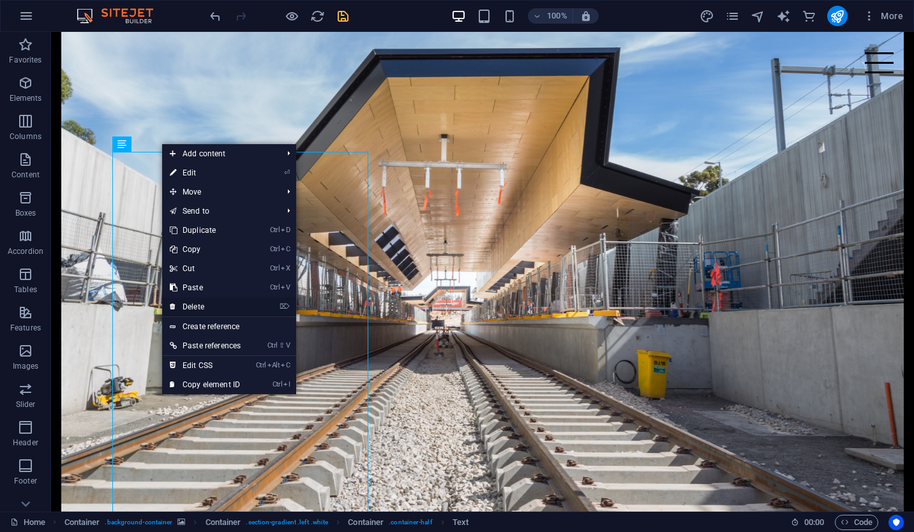
click at [215, 301] on link "⌦ Delete" at bounding box center [205, 307] width 86 height 19
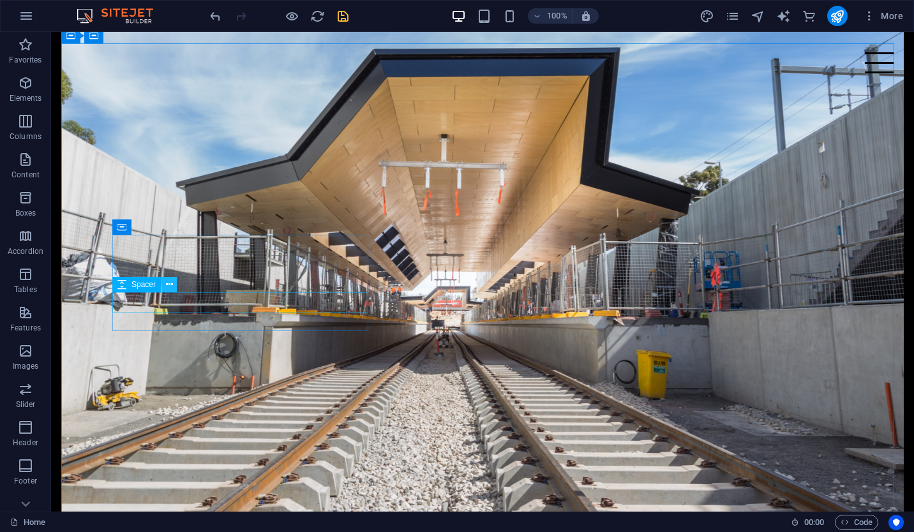
click at [169, 288] on icon at bounding box center [169, 284] width 7 height 13
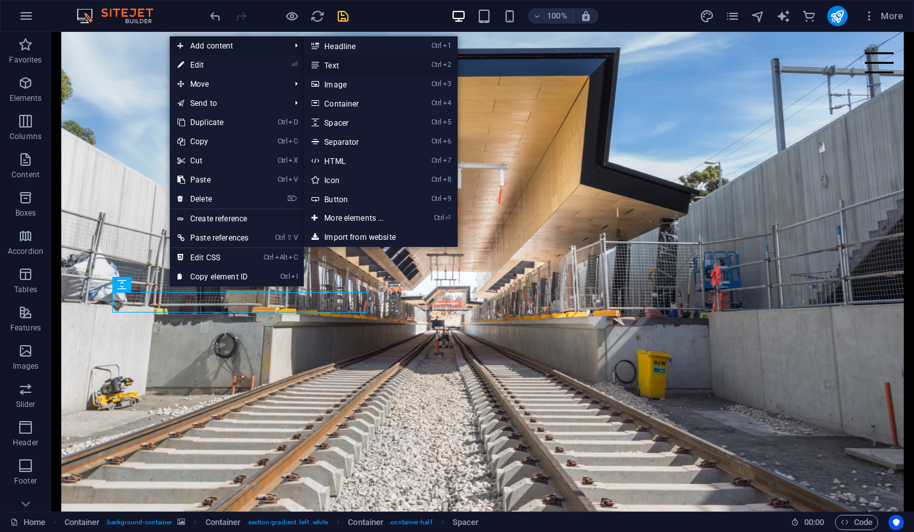
click at [351, 59] on link "Ctrl 2 Text" at bounding box center [356, 65] width 105 height 19
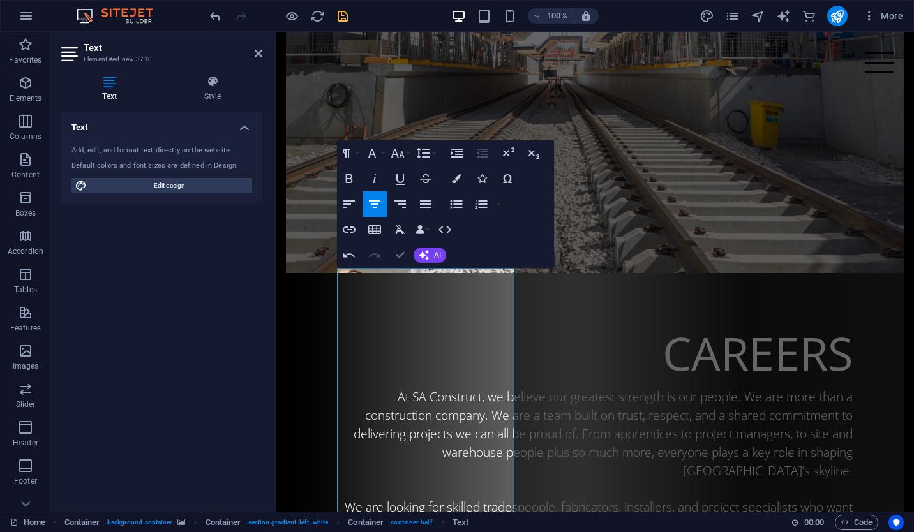
scroll to position [1846, 0]
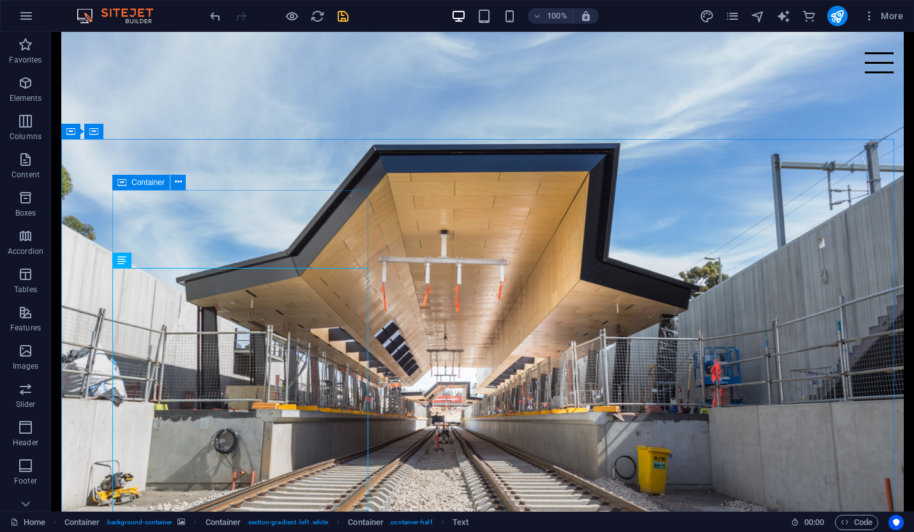
click at [128, 184] on div "Container" at bounding box center [140, 182] width 57 height 15
click at [181, 184] on icon at bounding box center [178, 182] width 7 height 13
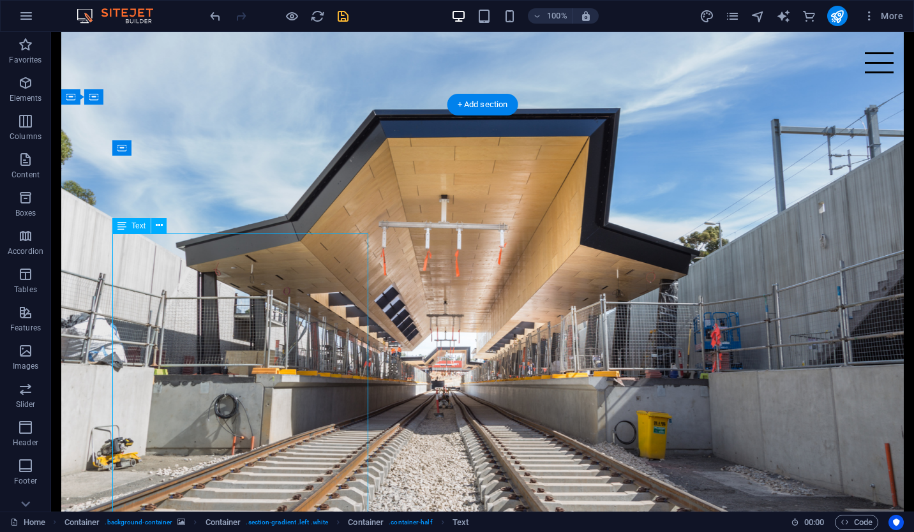
scroll to position [1881, 0]
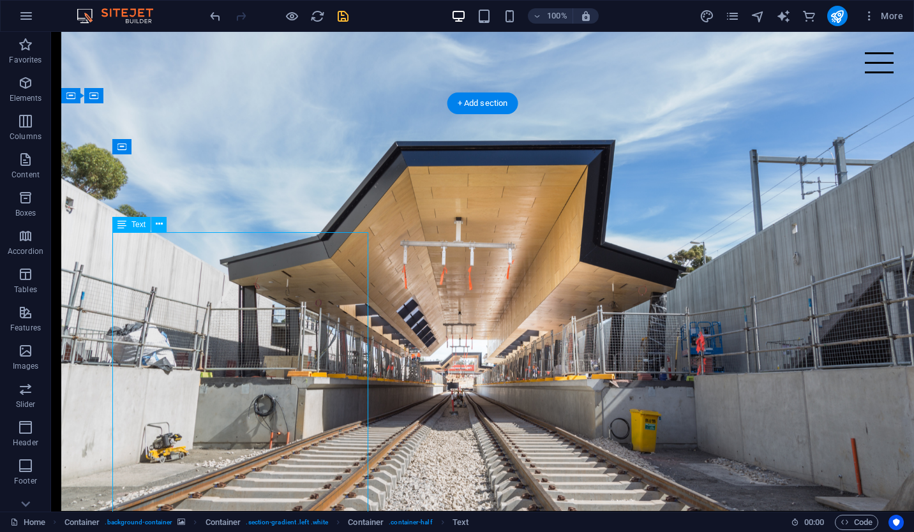
scroll to position [2305, 0]
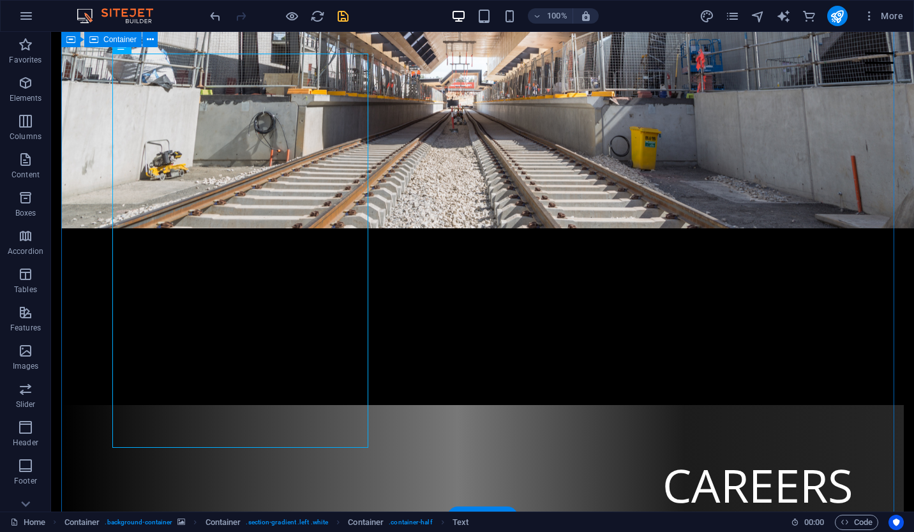
scroll to position [2060, 0]
click at [165, 441] on icon at bounding box center [166, 440] width 7 height 13
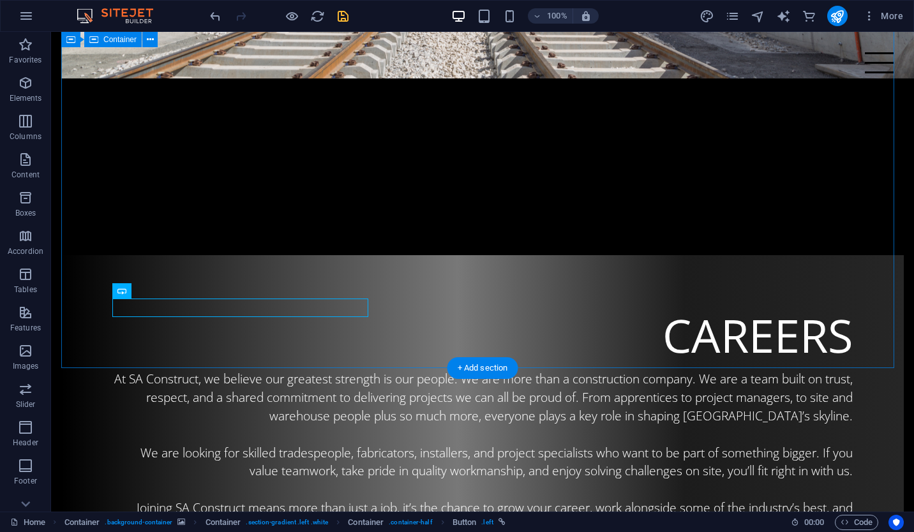
scroll to position [2204, 0]
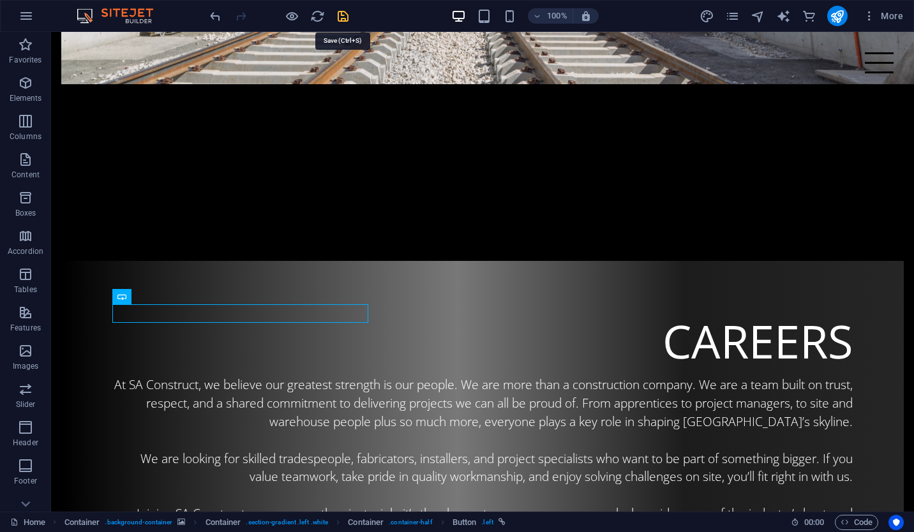
click at [347, 10] on icon "save" at bounding box center [343, 16] width 15 height 15
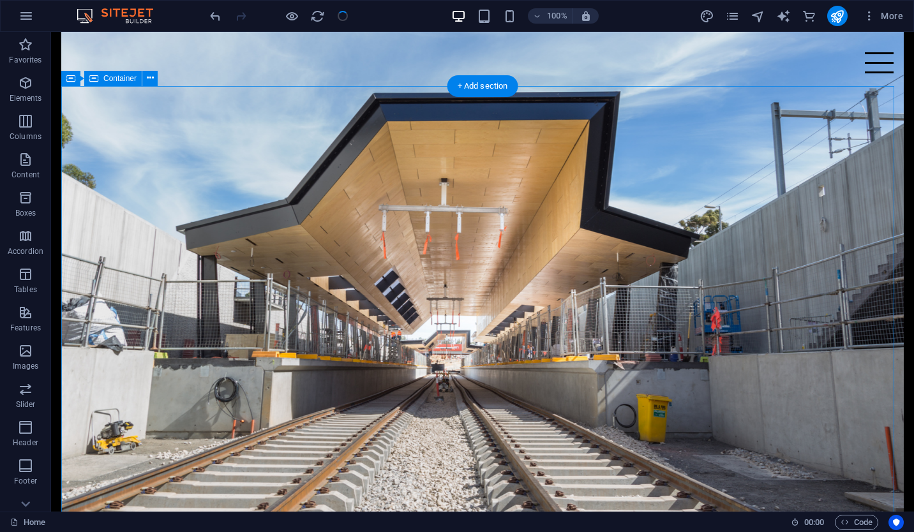
scroll to position [1893, 0]
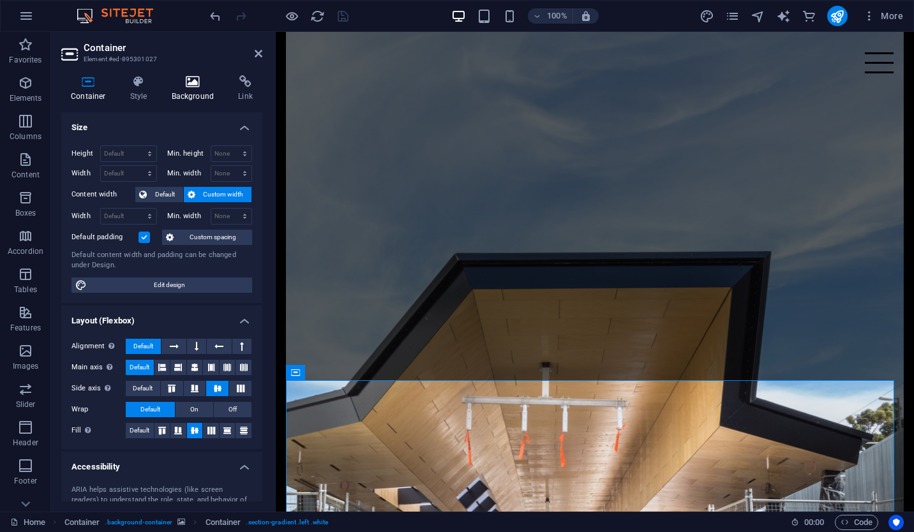
click at [176, 87] on icon at bounding box center [193, 81] width 62 height 13
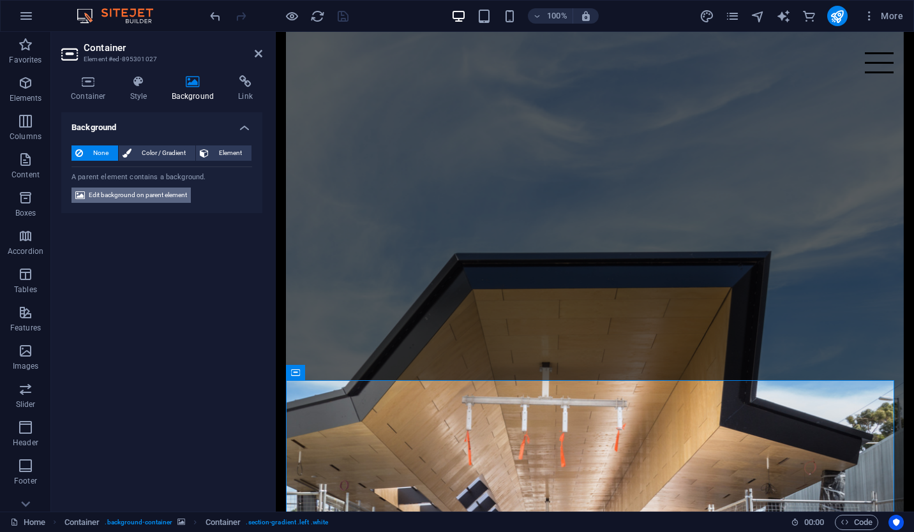
click at [145, 193] on span "Edit background on parent element" at bounding box center [138, 195] width 98 height 15
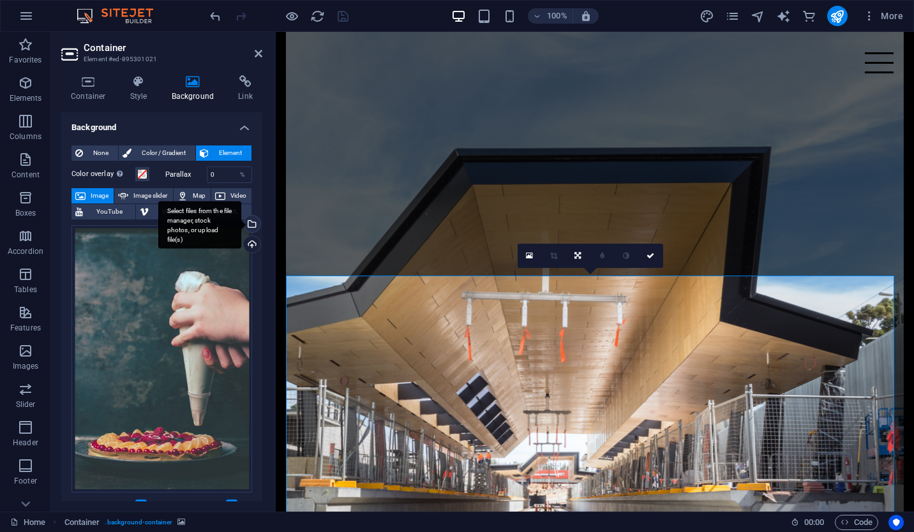
click at [250, 224] on div "Select files from the file manager, stock photos, or upload file(s)" at bounding box center [250, 225] width 19 height 19
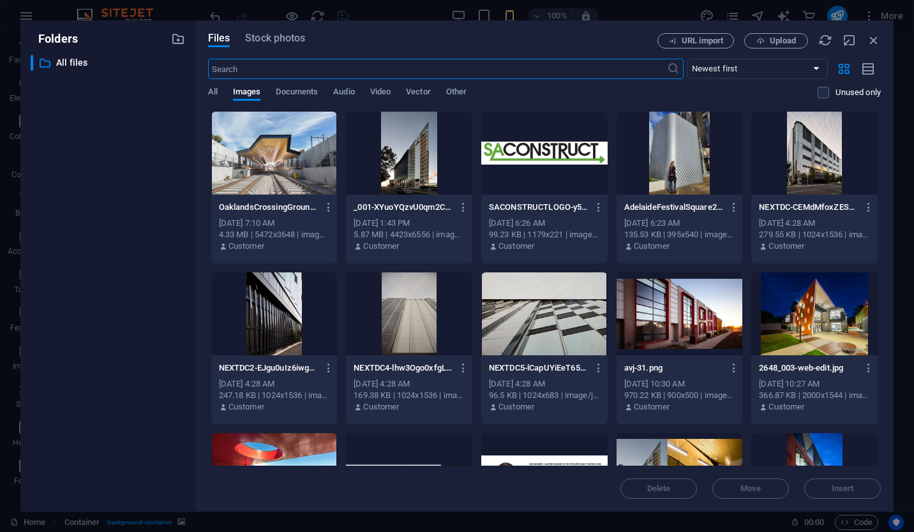
scroll to position [13, 0]
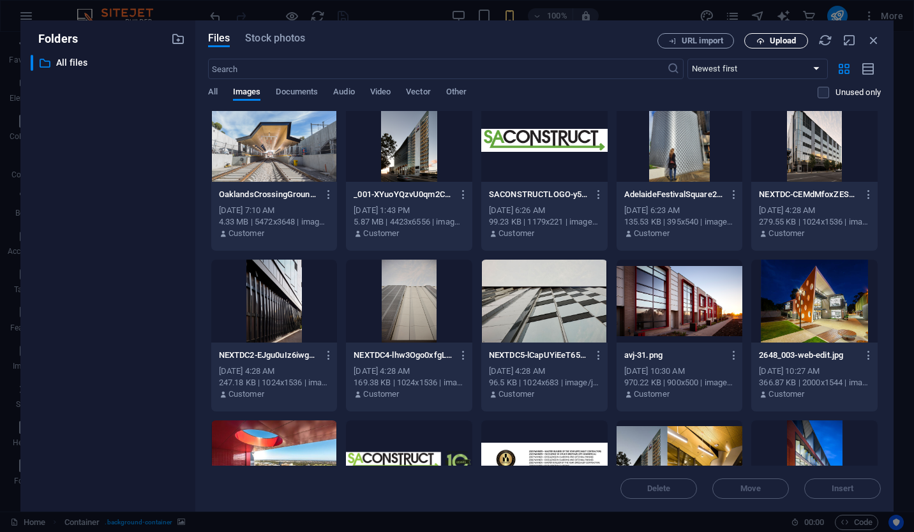
click at [787, 38] on span "Upload" at bounding box center [783, 41] width 26 height 8
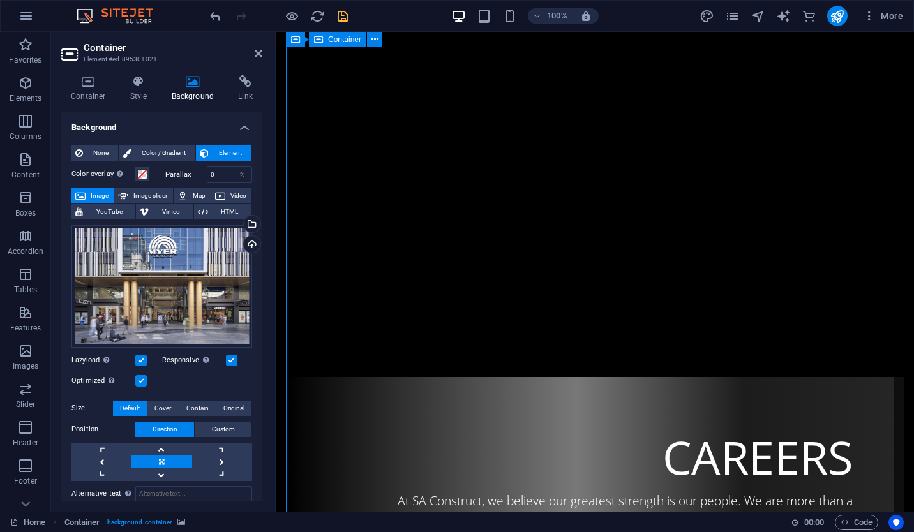
scroll to position [2358, 0]
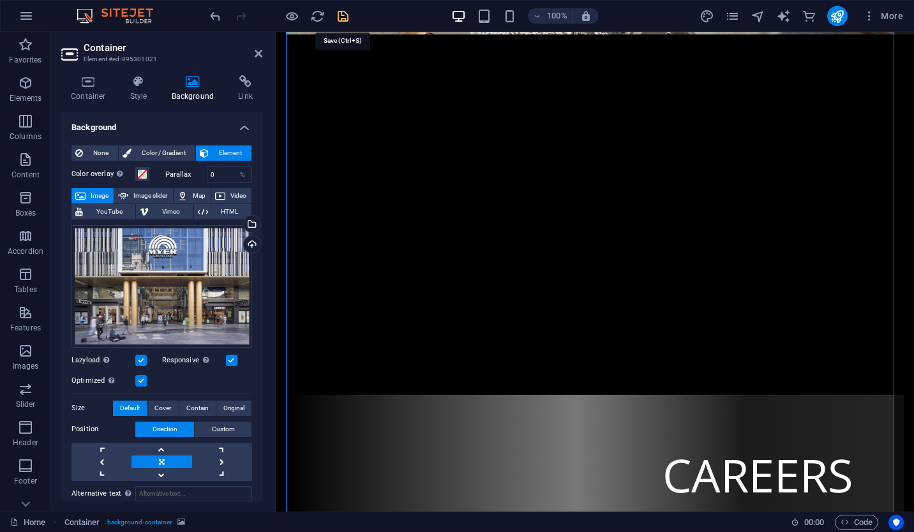
click at [346, 15] on icon "save" at bounding box center [343, 16] width 15 height 15
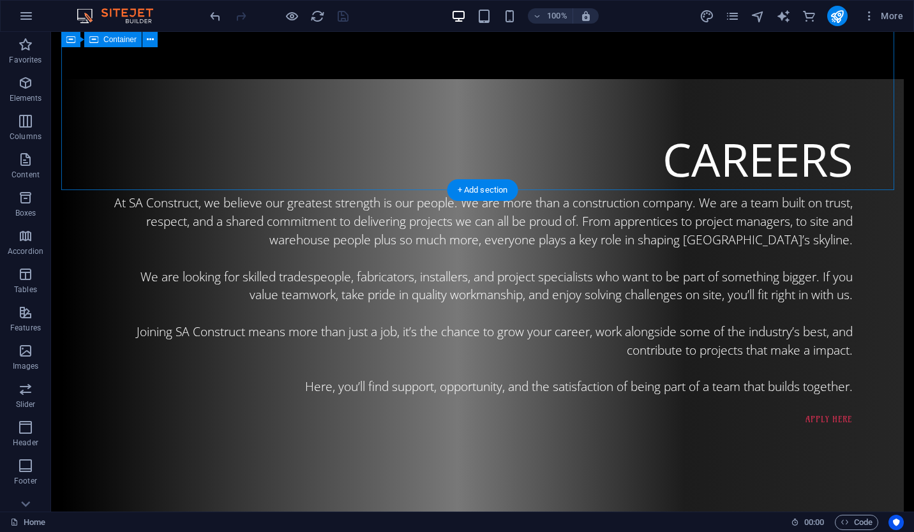
scroll to position [2388, 0]
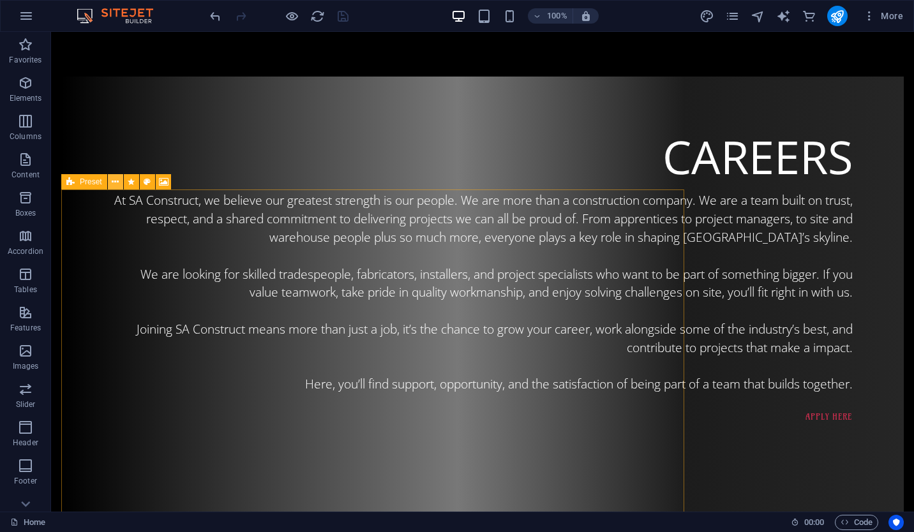
click at [111, 185] on button at bounding box center [115, 181] width 15 height 15
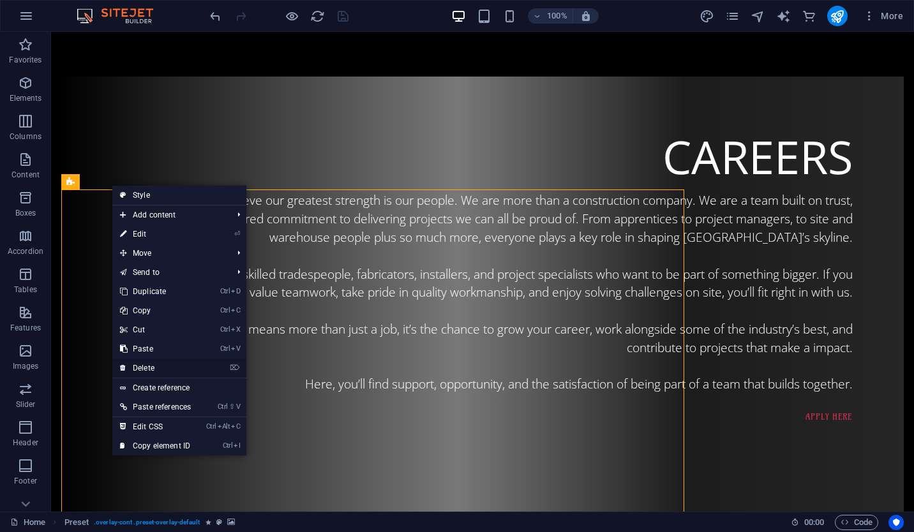
click at [183, 366] on link "⌦ Delete" at bounding box center [155, 368] width 86 height 19
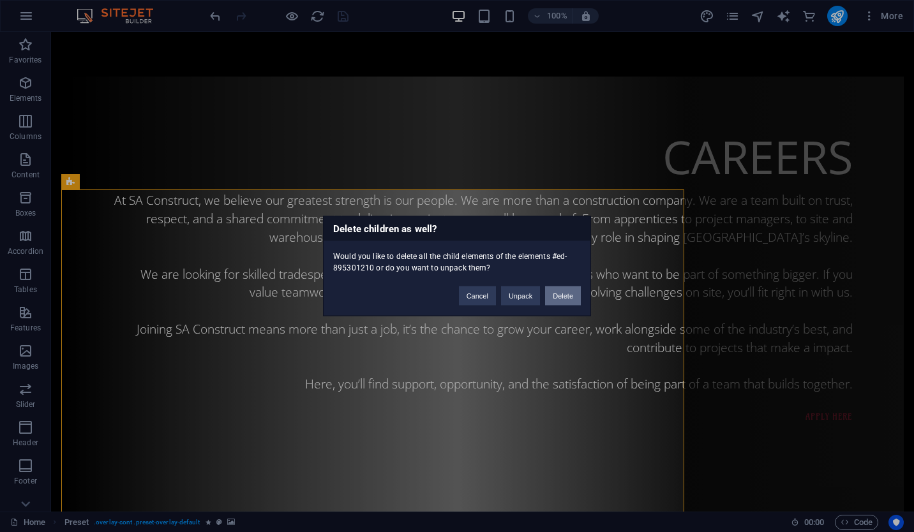
click at [561, 293] on button "Delete" at bounding box center [563, 296] width 36 height 19
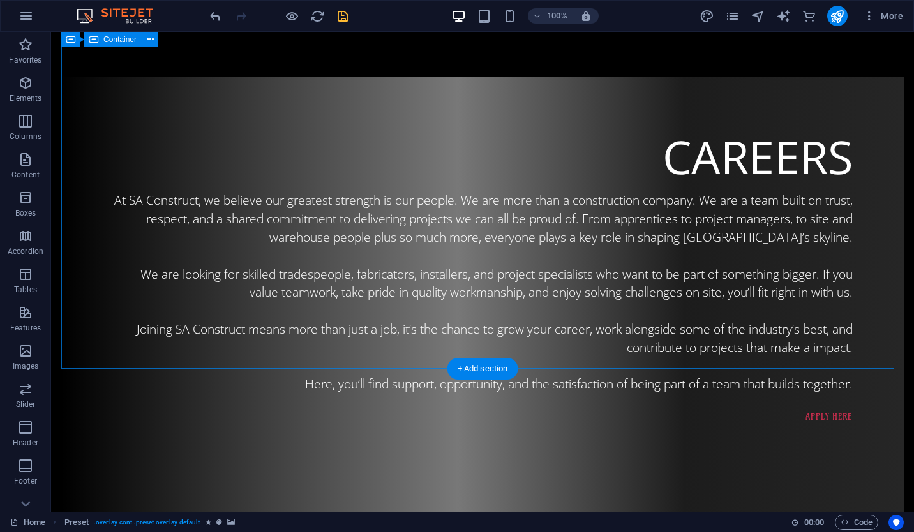
scroll to position [2209, 0]
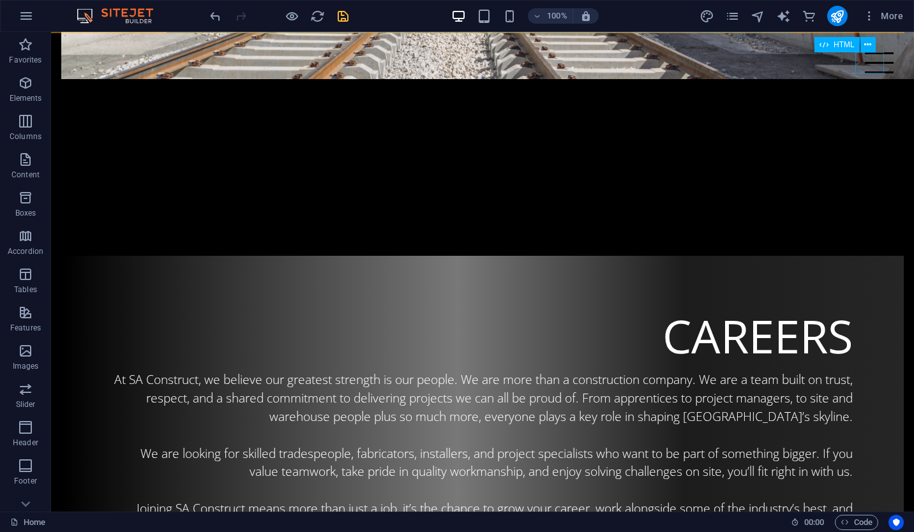
click at [865, 61] on div at bounding box center [879, 62] width 29 height 21
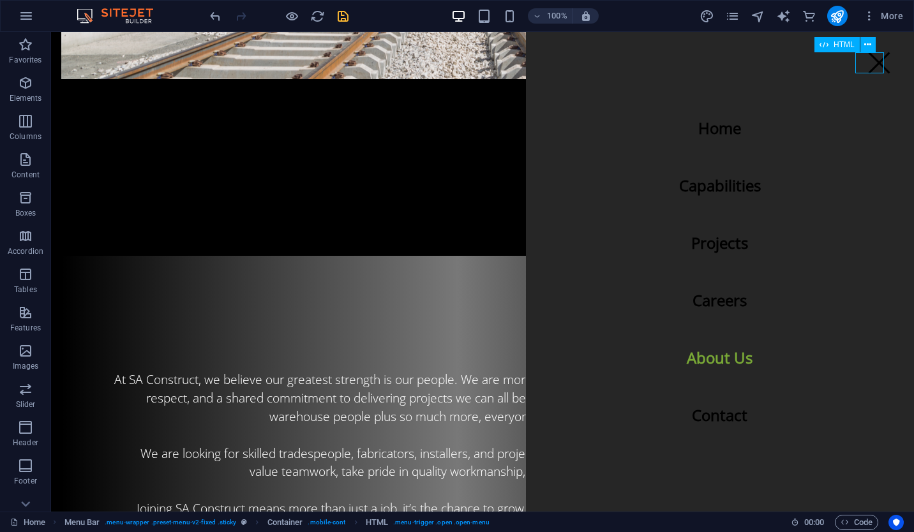
click at [865, 61] on div at bounding box center [879, 62] width 29 height 21
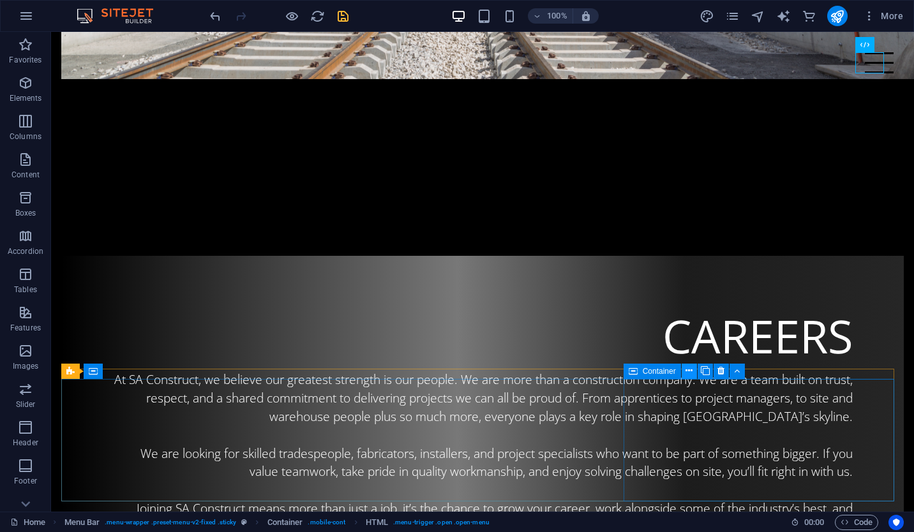
click at [695, 373] on button at bounding box center [689, 371] width 15 height 15
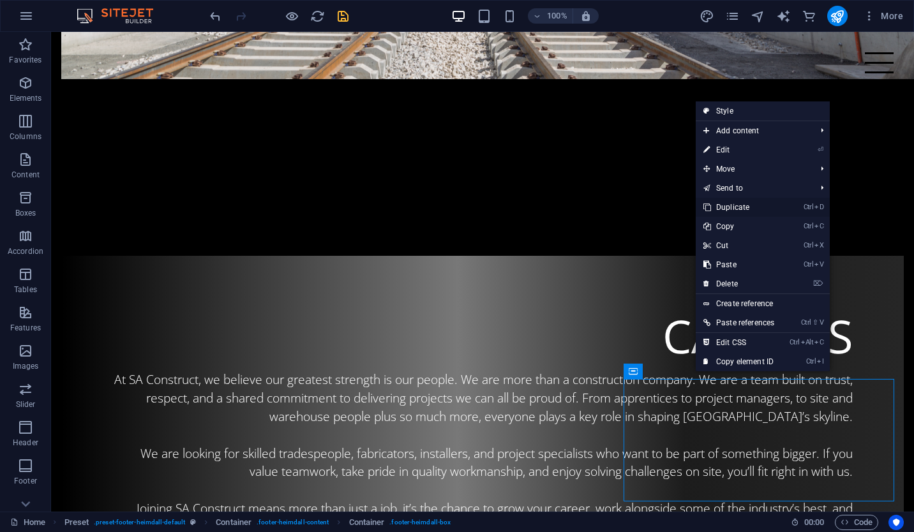
click at [778, 211] on link "Ctrl D Duplicate" at bounding box center [739, 207] width 86 height 19
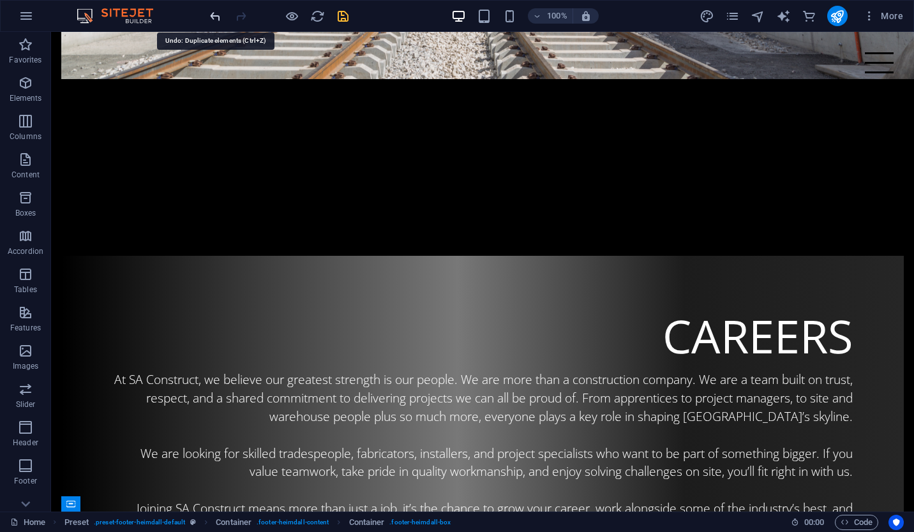
click at [216, 13] on icon "undo" at bounding box center [215, 16] width 15 height 15
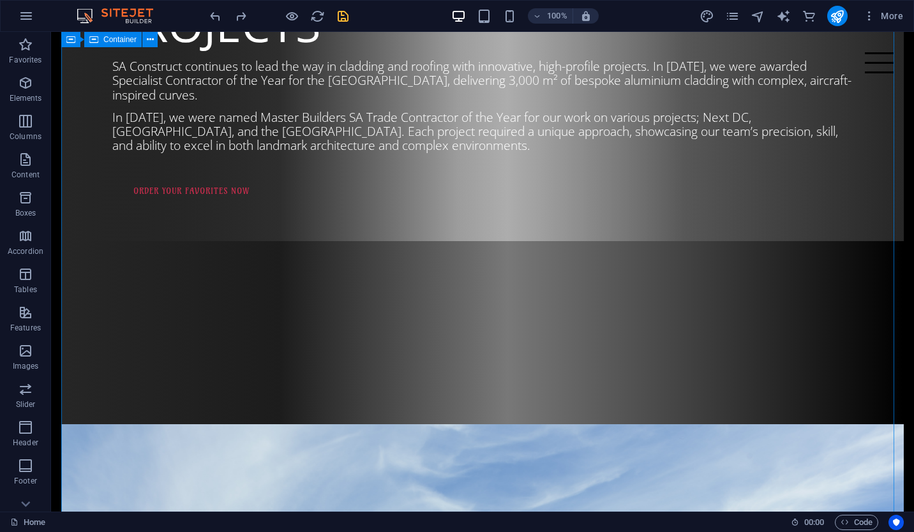
scroll to position [1385, 0]
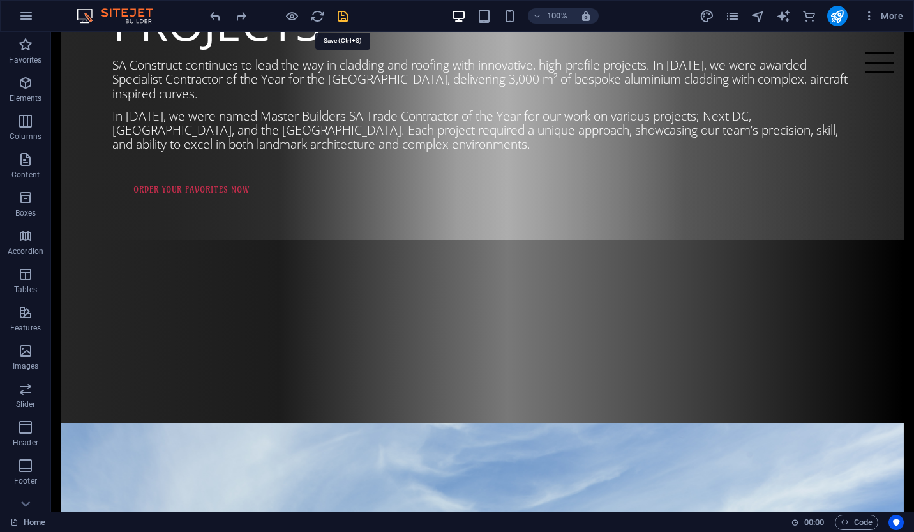
click at [341, 15] on icon "save" at bounding box center [343, 16] width 15 height 15
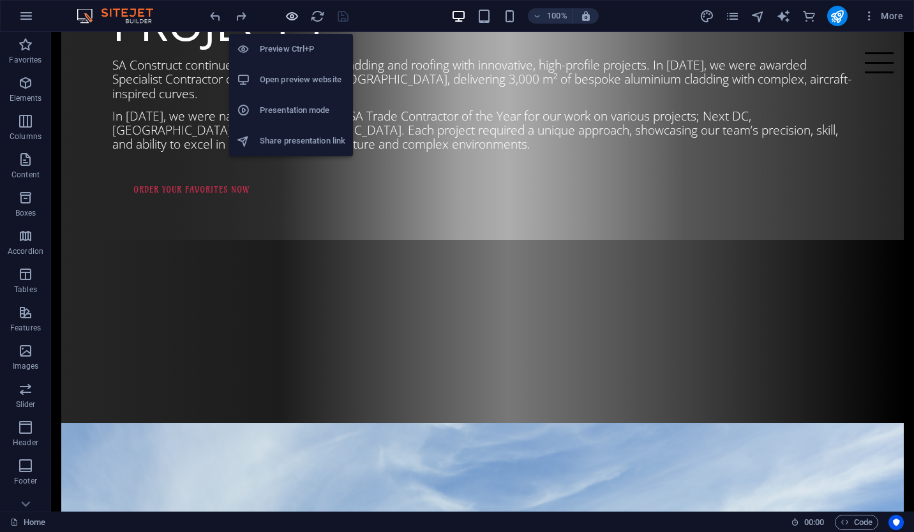
click at [296, 21] on icon "button" at bounding box center [292, 16] width 15 height 15
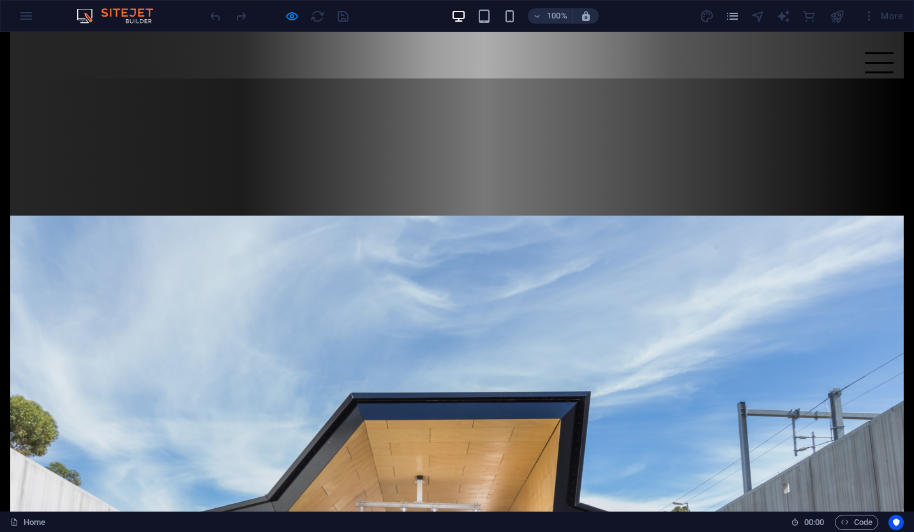
scroll to position [1528, 0]
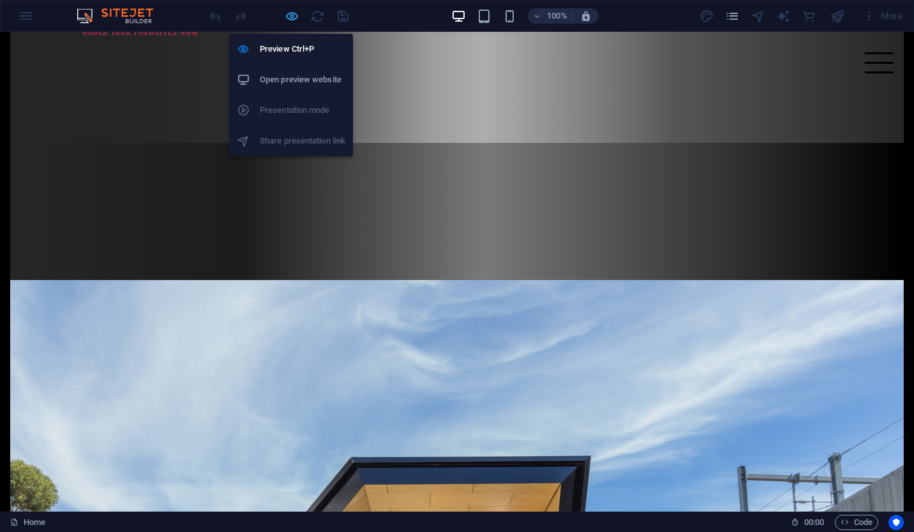
click at [294, 17] on icon "button" at bounding box center [292, 16] width 15 height 15
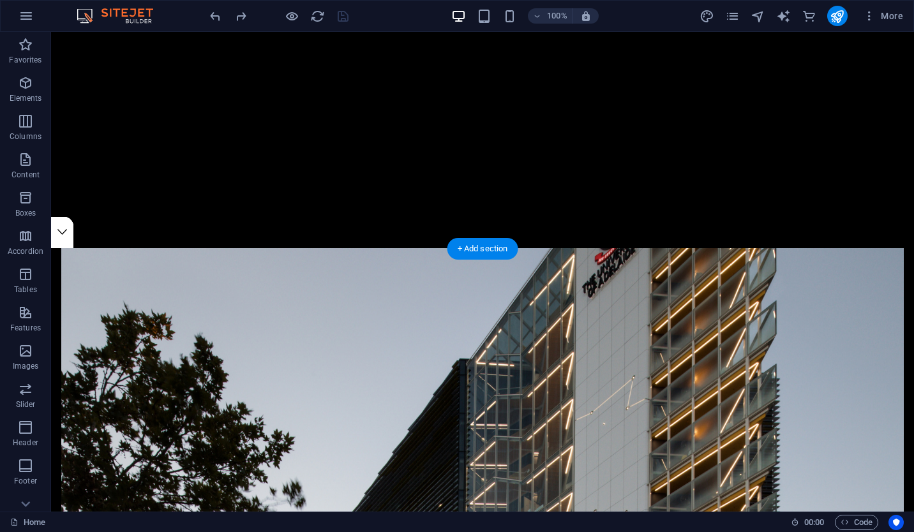
scroll to position [263, 0]
click at [484, 251] on div "+ Add section" at bounding box center [483, 249] width 71 height 22
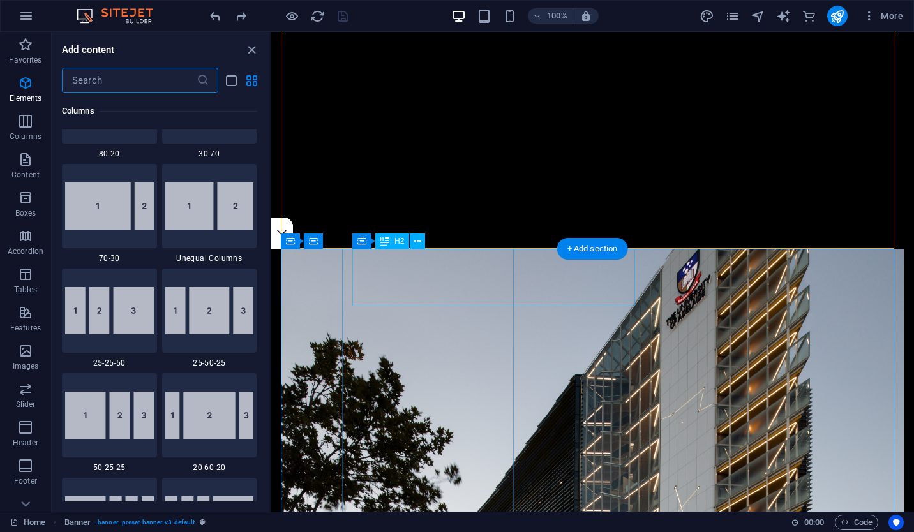
scroll to position [2234, 0]
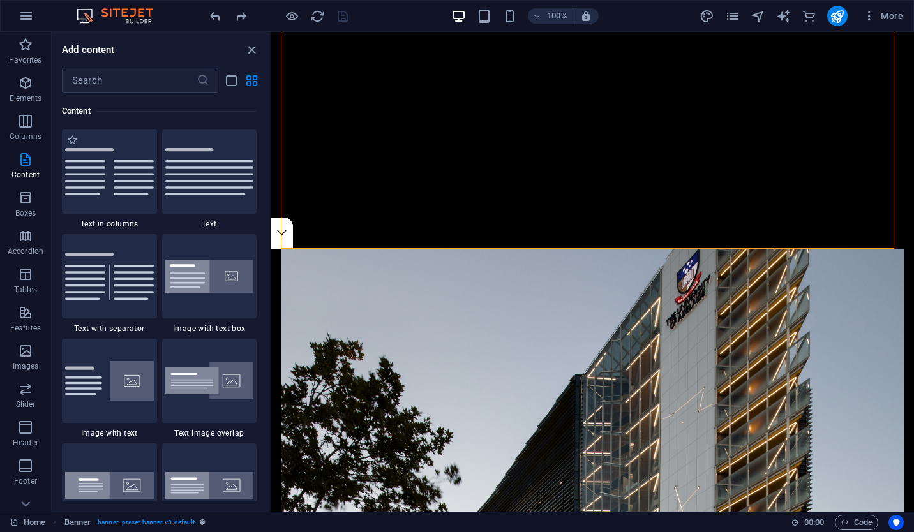
click at [112, 214] on div "1 Star Text in columns" at bounding box center [109, 180] width 95 height 100
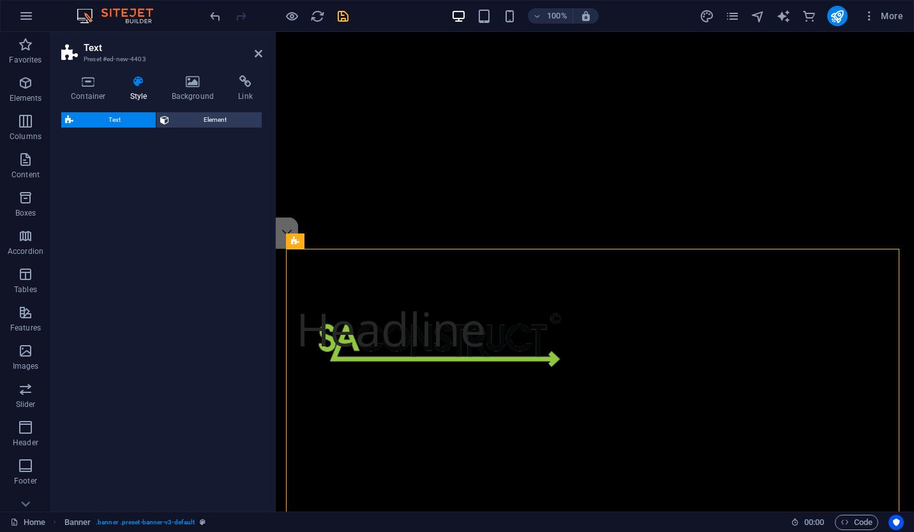
select select "rem"
select select "preset-text-v2-columns"
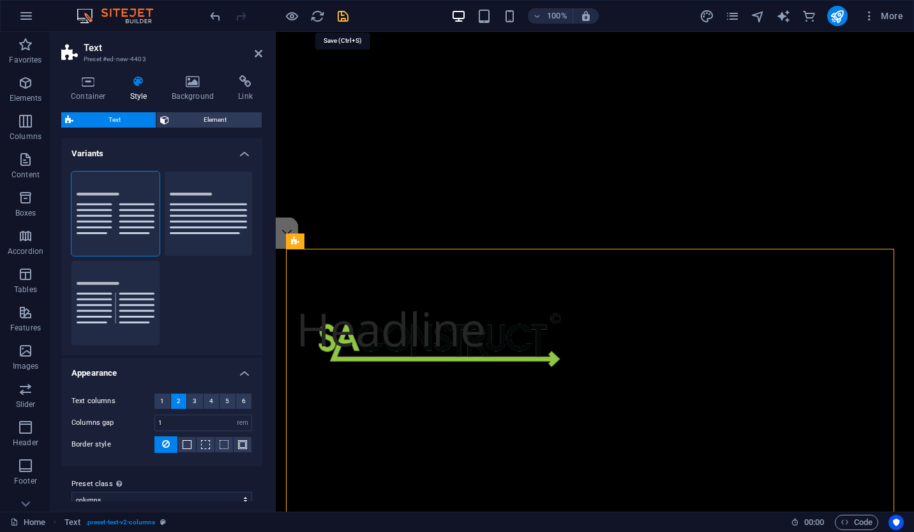
click at [343, 20] on icon "save" at bounding box center [343, 16] width 15 height 15
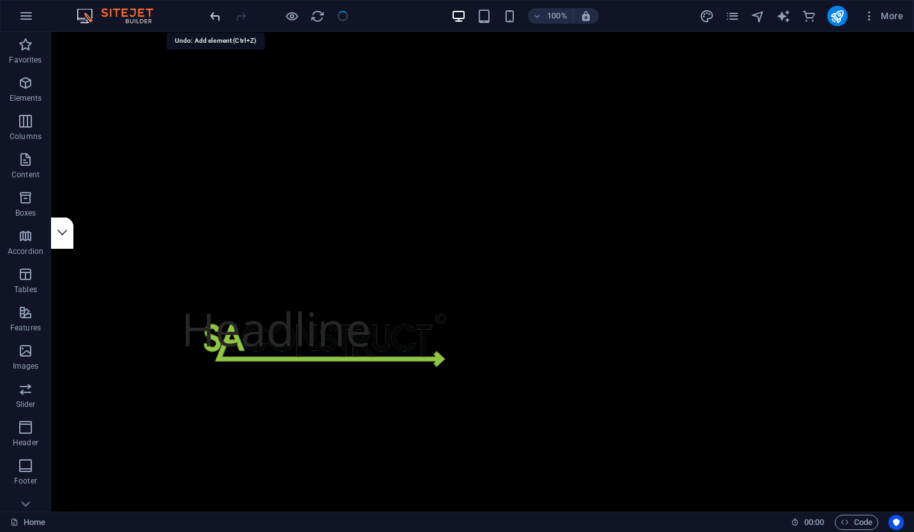
click at [219, 19] on icon "undo" at bounding box center [215, 16] width 15 height 15
